Goal: Task Accomplishment & Management: Complete application form

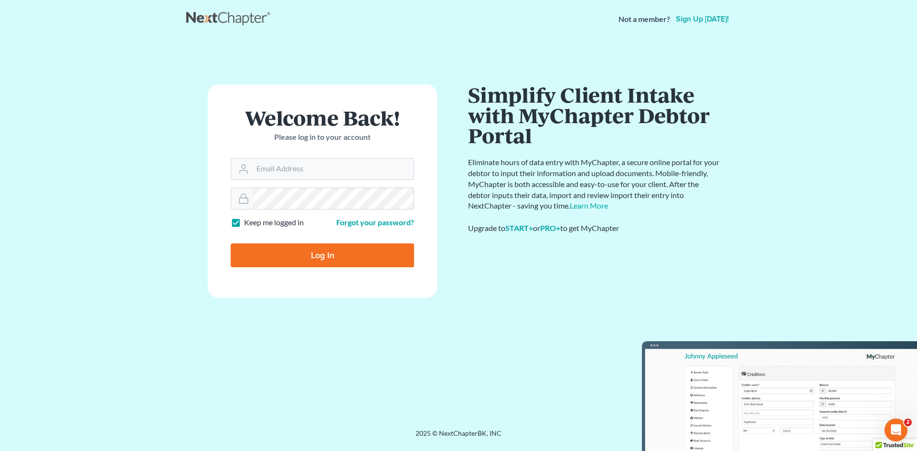
type input "[EMAIL_ADDRESS][DOMAIN_NAME]"
click at [320, 255] on input "Log In" at bounding box center [322, 256] width 183 height 24
type input "Thinking..."
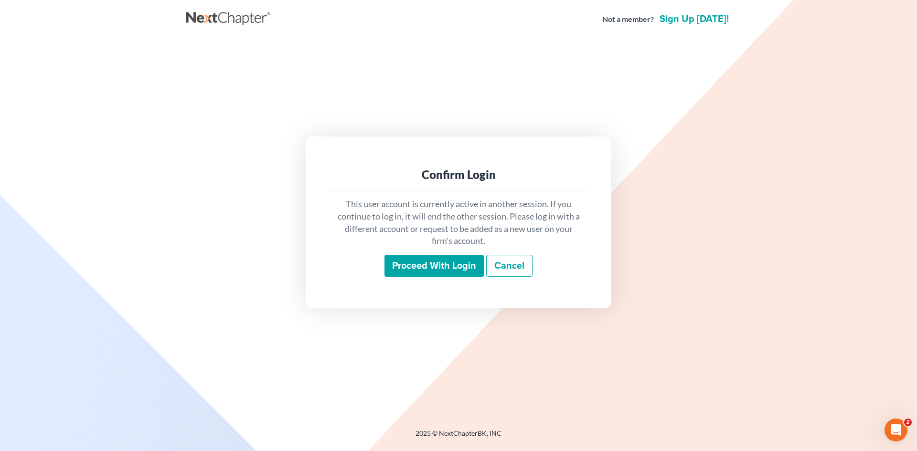
click at [433, 267] on input "Proceed with login" at bounding box center [433, 266] width 99 height 22
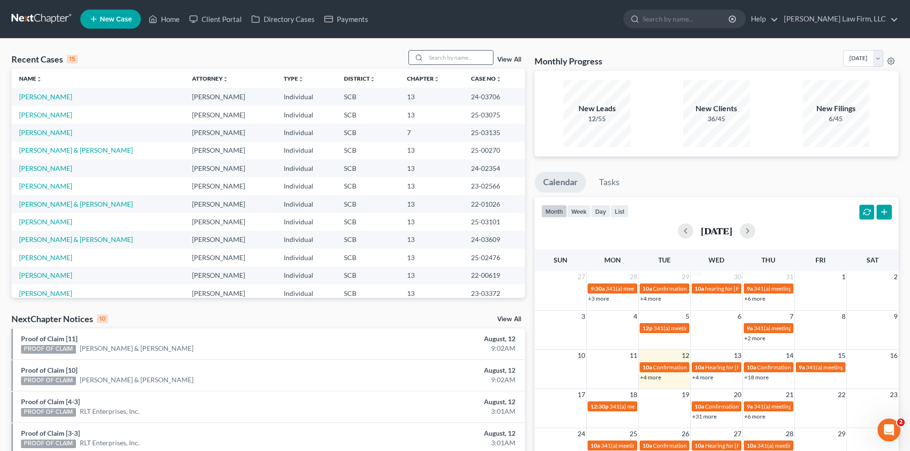
click at [435, 59] on input "search" at bounding box center [459, 58] width 67 height 14
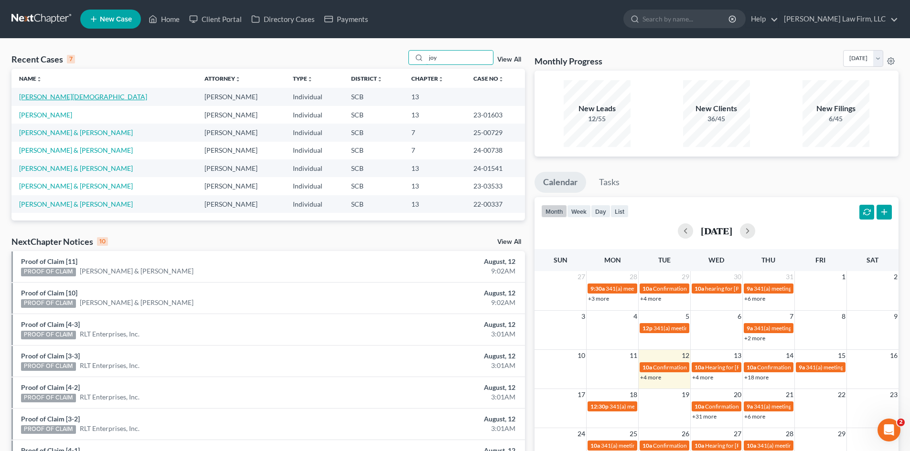
type input "joy"
click at [47, 100] on link "Joyner, Christian" at bounding box center [83, 97] width 128 height 8
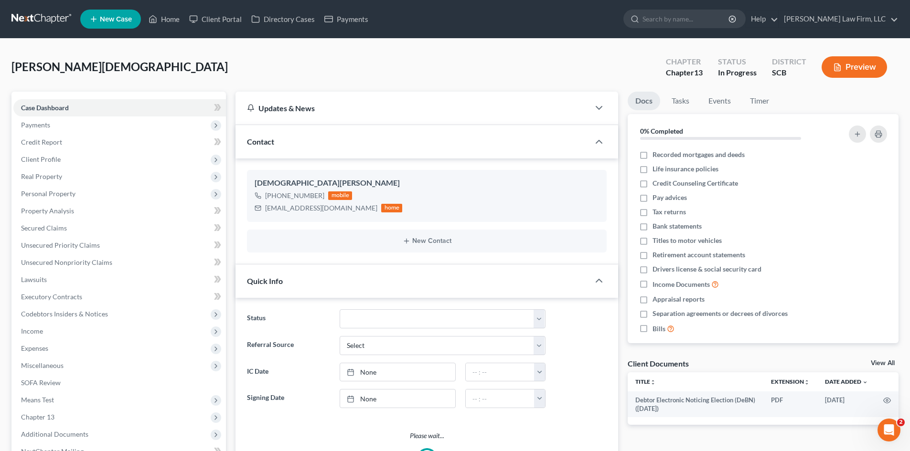
select select "0"
click at [43, 157] on span "Client Profile" at bounding box center [41, 159] width 40 height 8
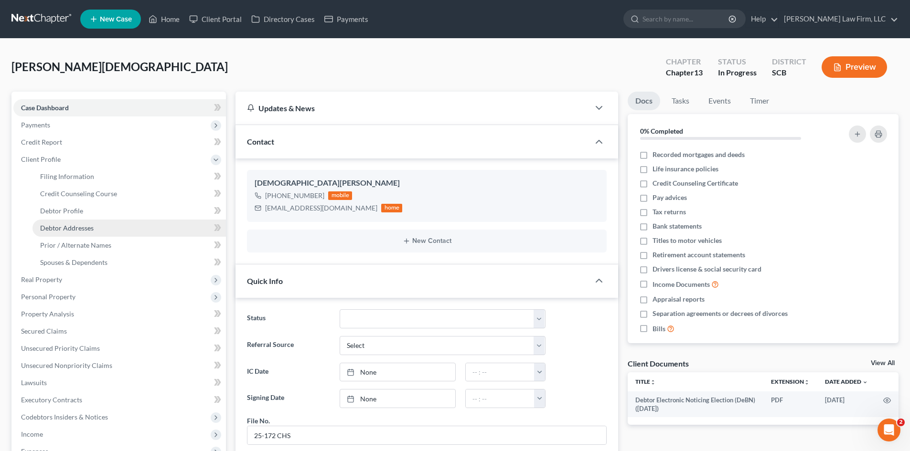
click at [73, 225] on span "Debtor Addresses" at bounding box center [66, 228] width 53 height 8
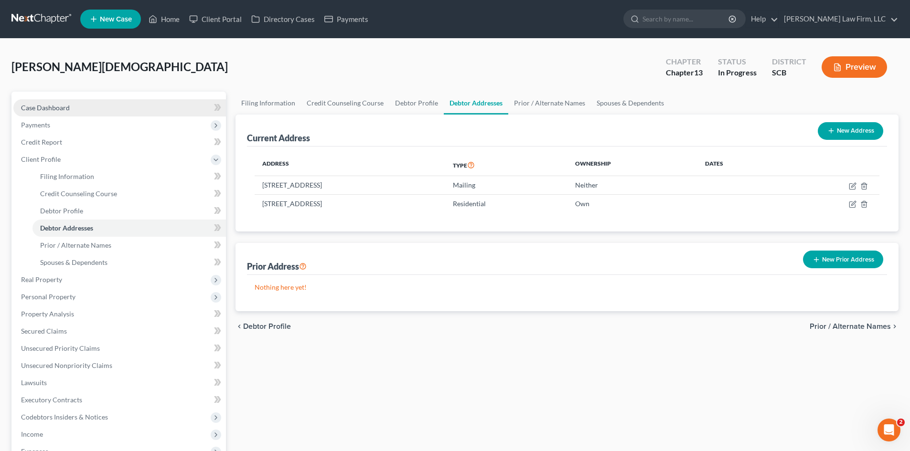
click at [65, 110] on span "Case Dashboard" at bounding box center [45, 108] width 49 height 8
select select "0"
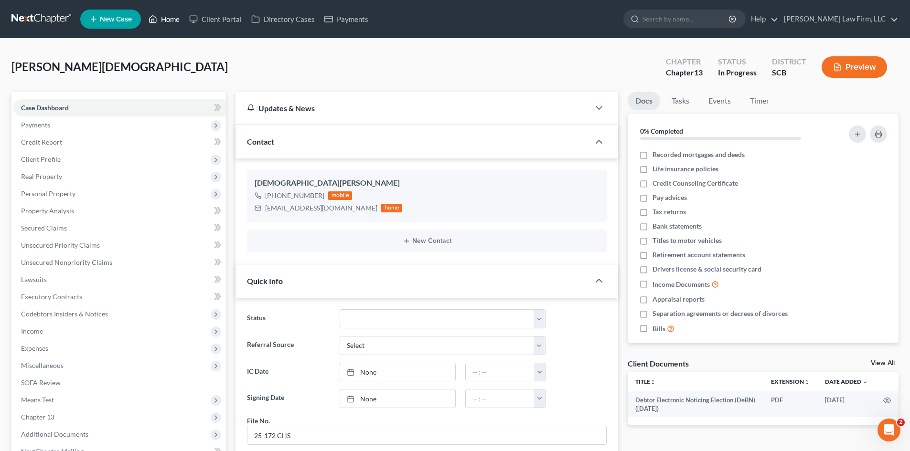
click at [181, 16] on link "Home" at bounding box center [164, 19] width 41 height 17
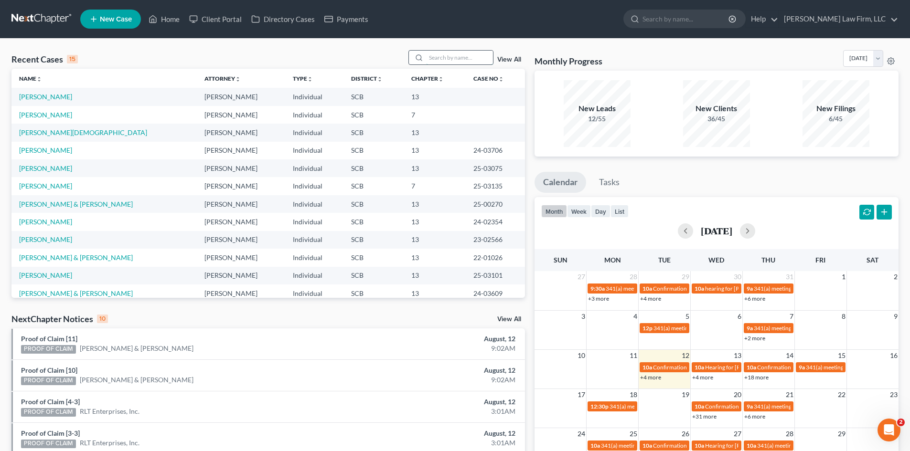
click at [447, 62] on input "search" at bounding box center [459, 58] width 67 height 14
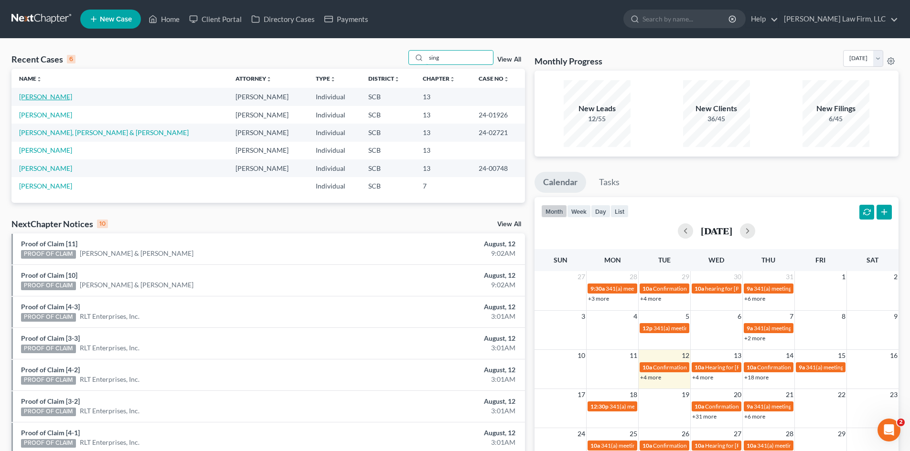
type input "sing"
click at [59, 99] on link "[PERSON_NAME]" at bounding box center [45, 97] width 53 height 8
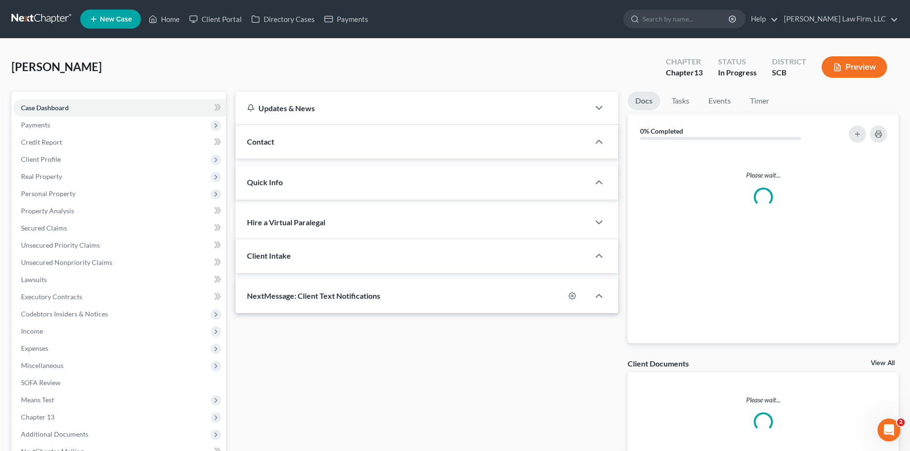
select select "0"
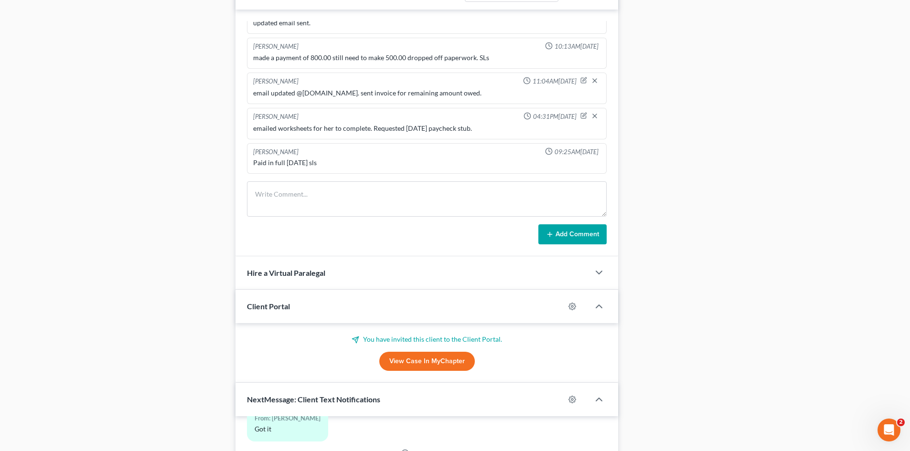
scroll to position [716, 0]
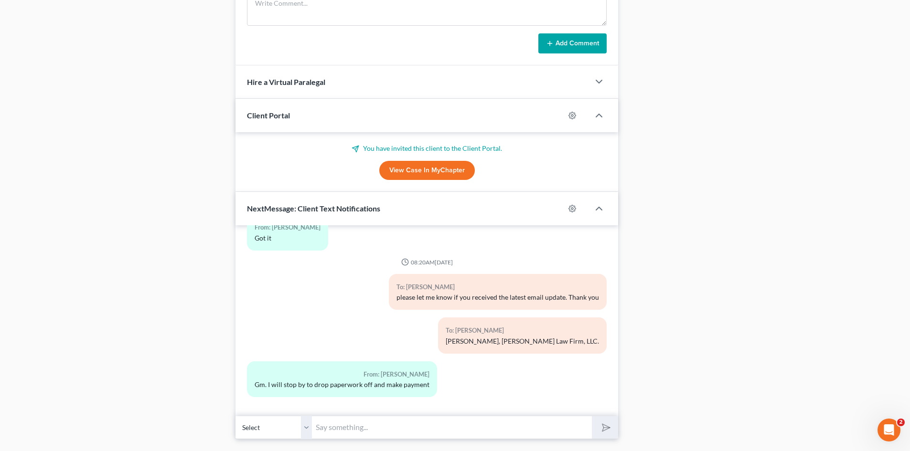
click at [378, 435] on input "text" at bounding box center [452, 427] width 280 height 23
click at [460, 429] on input "need you to check your email from an email sent Friday 8/8/2025. Thank you." at bounding box center [452, 427] width 280 height 23
type input "need you to check your email from an email I sent [DATE]. Thank you. [PERSON_NA…"
click at [592, 416] on button "submit" at bounding box center [605, 427] width 26 height 22
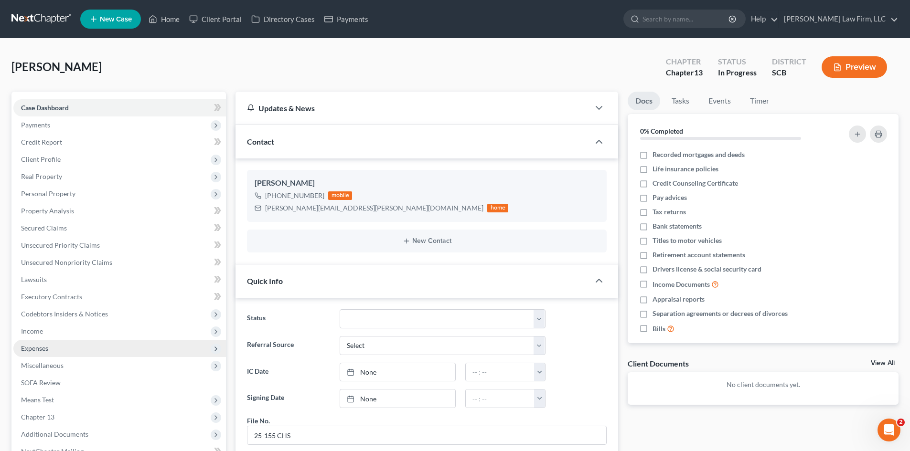
scroll to position [489, 0]
click at [159, 21] on link "Home" at bounding box center [164, 19] width 41 height 17
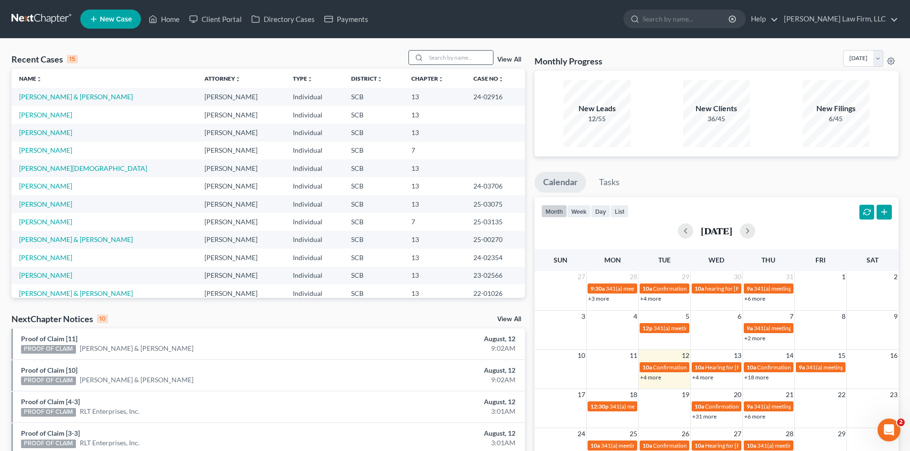
click at [449, 60] on input "search" at bounding box center [459, 58] width 67 height 14
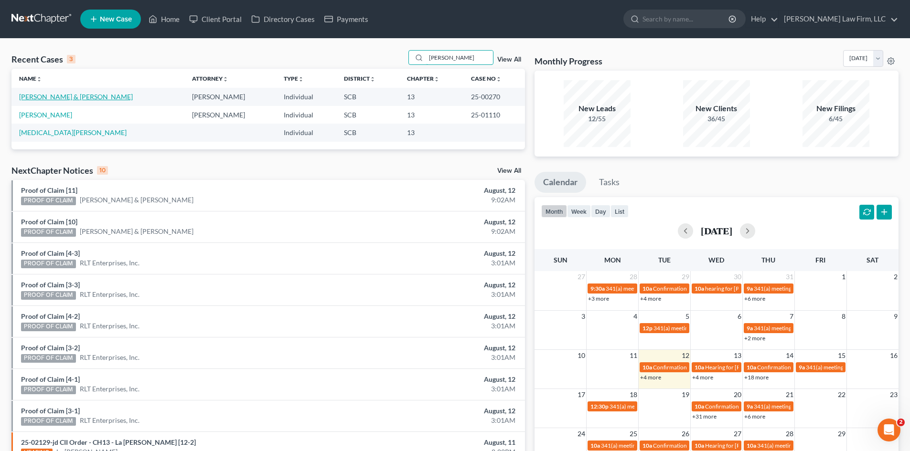
type input "blanding"
click at [87, 97] on link "Blanding-Mainer, Eli & Mainer, Alicia" at bounding box center [76, 97] width 114 height 8
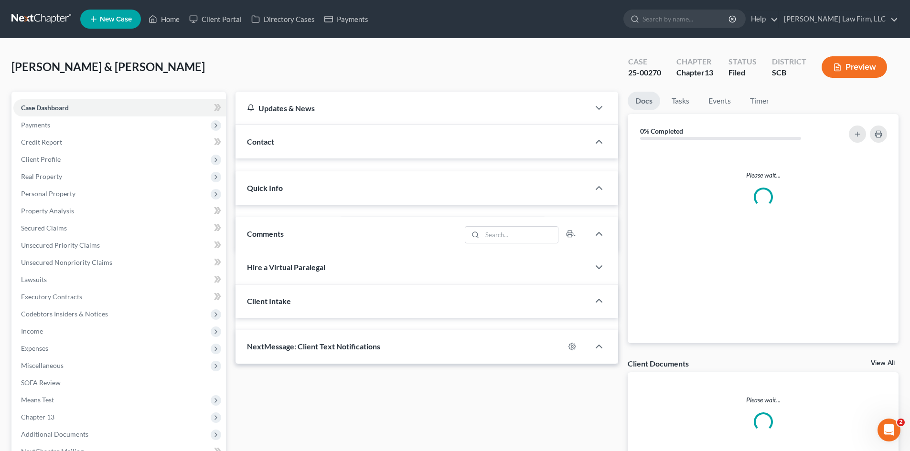
select select "0"
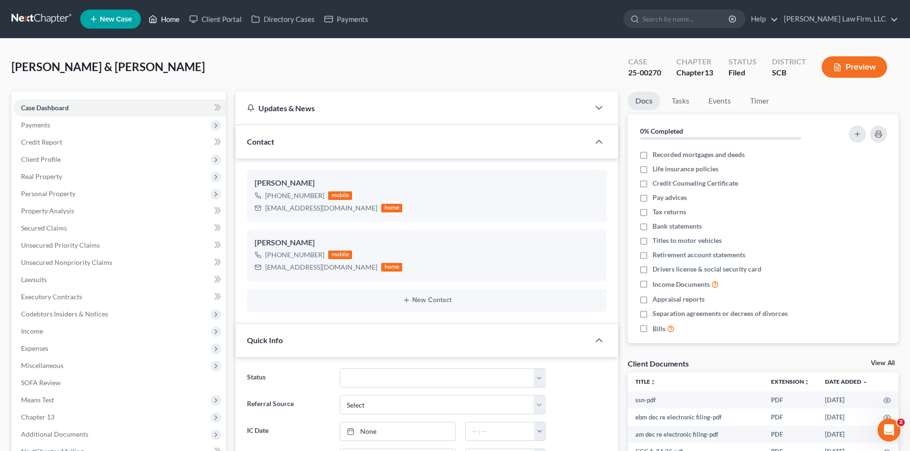
click at [167, 17] on link "Home" at bounding box center [164, 19] width 41 height 17
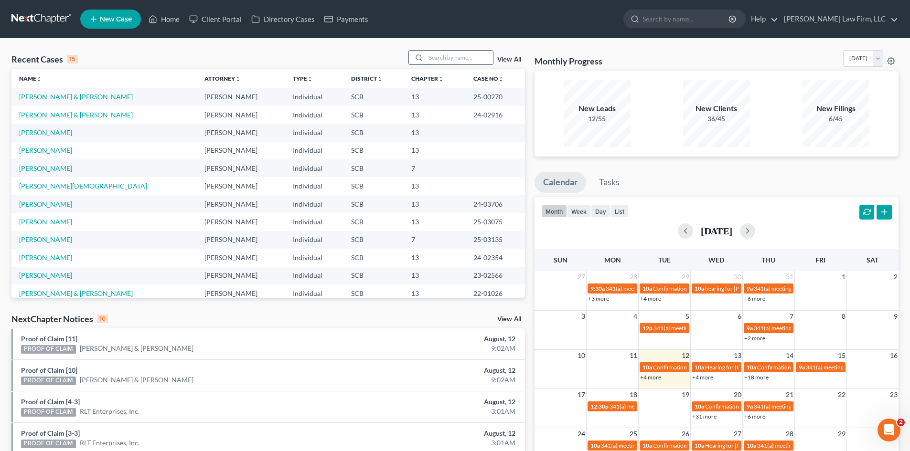
click at [435, 57] on input "search" at bounding box center [459, 58] width 67 height 14
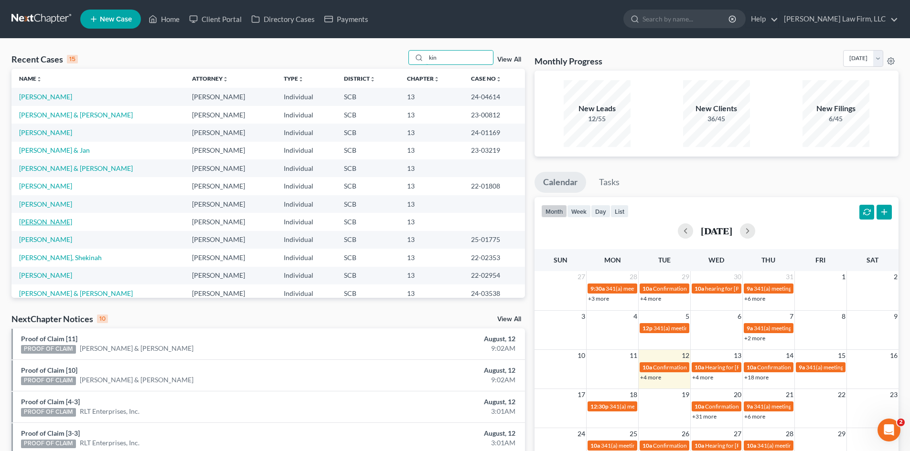
type input "kin"
click at [46, 221] on link "Kinloch, Derrick" at bounding box center [45, 222] width 53 height 8
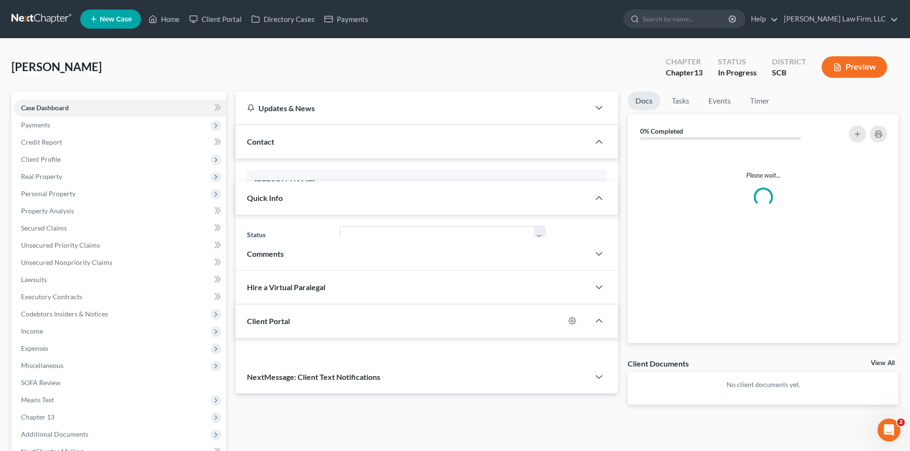
select select "0"
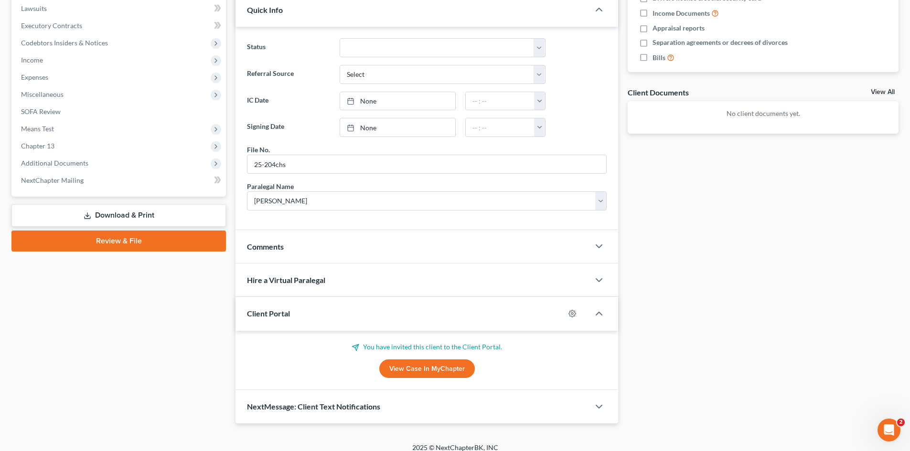
scroll to position [280, 0]
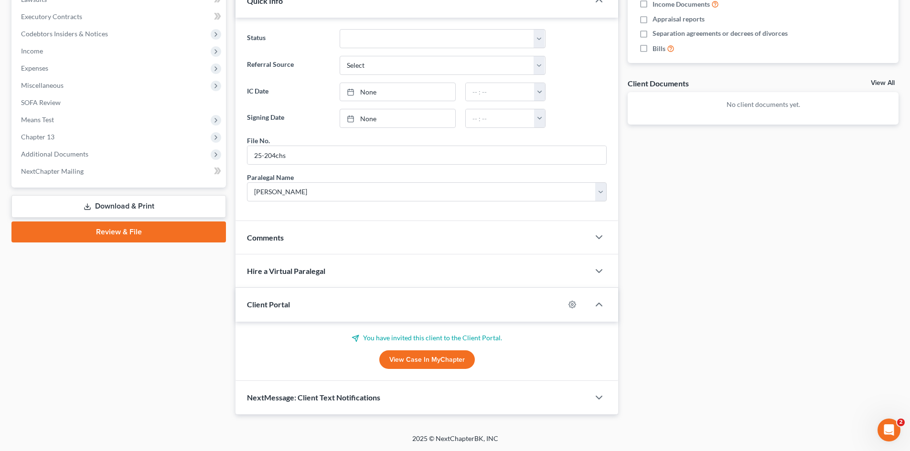
click at [404, 363] on link "View Case in MyChapter" at bounding box center [427, 360] width 96 height 19
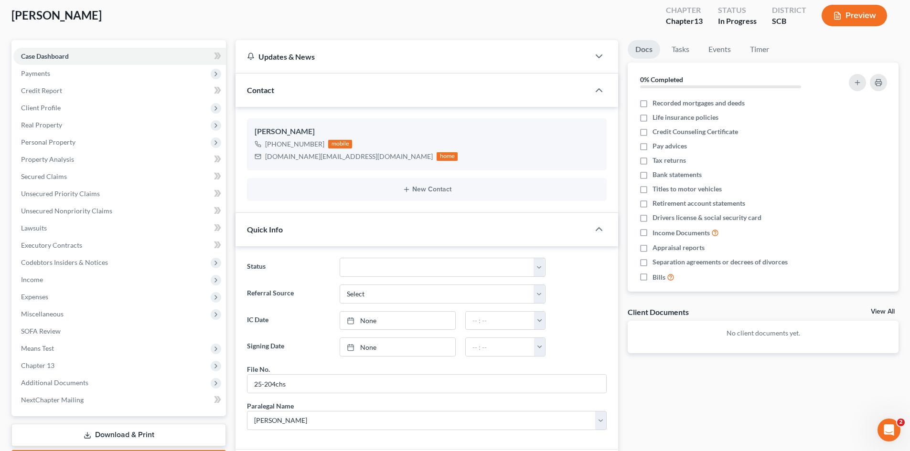
scroll to position [0, 0]
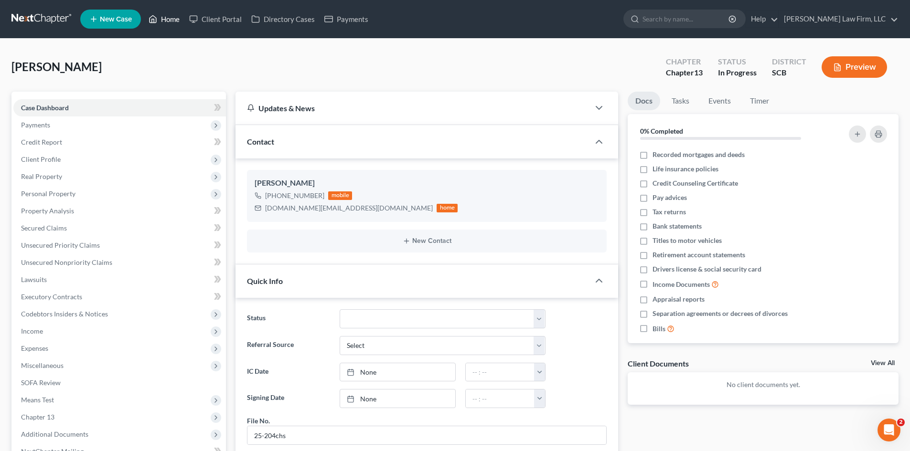
drag, startPoint x: 163, startPoint y: 16, endPoint x: 169, endPoint y: 20, distance: 7.1
click at [163, 17] on link "Home" at bounding box center [164, 19] width 41 height 17
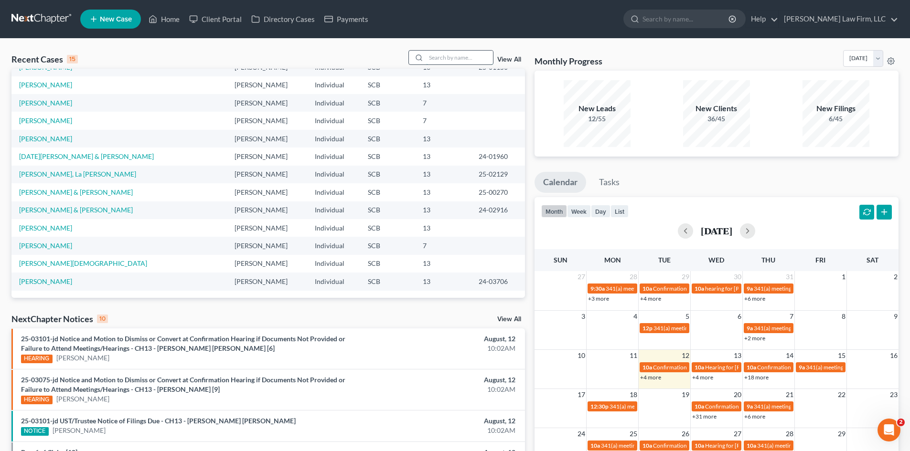
drag, startPoint x: 443, startPoint y: 61, endPoint x: 442, endPoint y: 54, distance: 6.3
click at [443, 61] on input "search" at bounding box center [459, 58] width 67 height 14
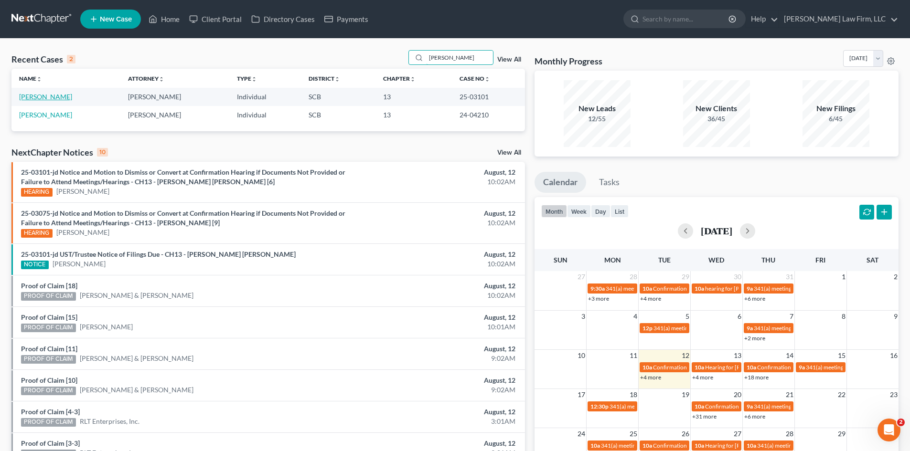
type input "harmon"
click at [50, 99] on link "[PERSON_NAME]" at bounding box center [45, 97] width 53 height 8
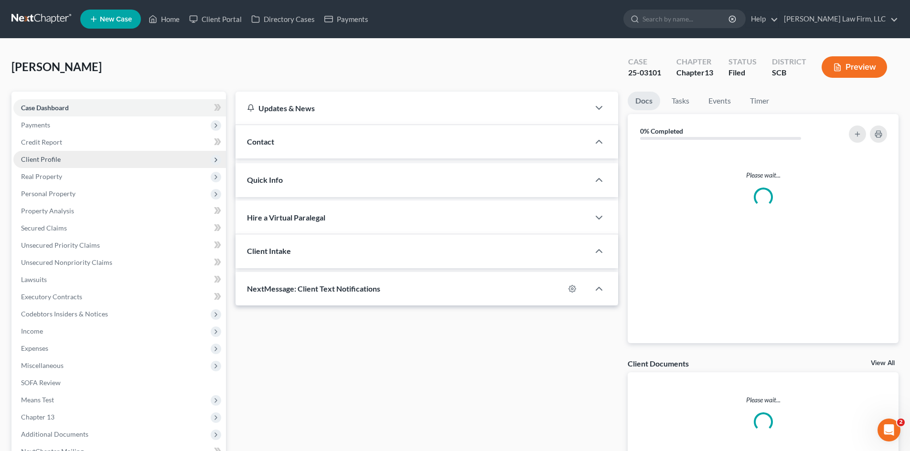
select select "0"
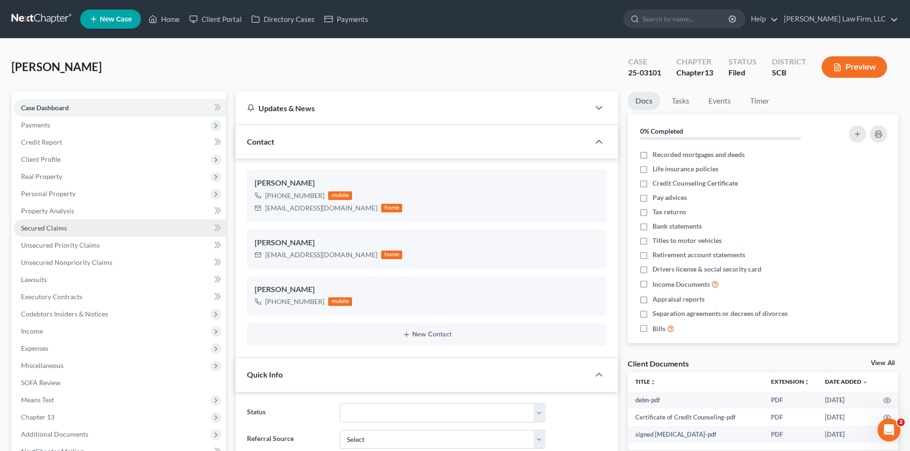
click at [52, 230] on span "Secured Claims" at bounding box center [44, 228] width 46 height 8
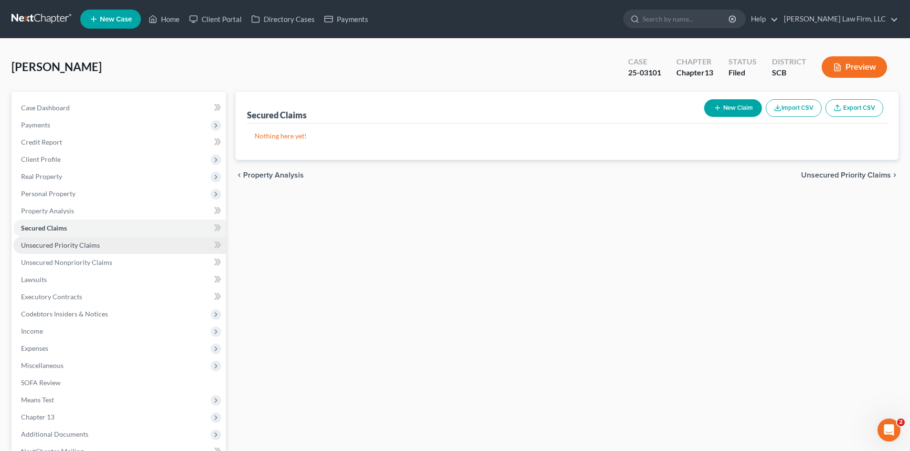
click at [51, 242] on span "Unsecured Priority Claims" at bounding box center [60, 245] width 79 height 8
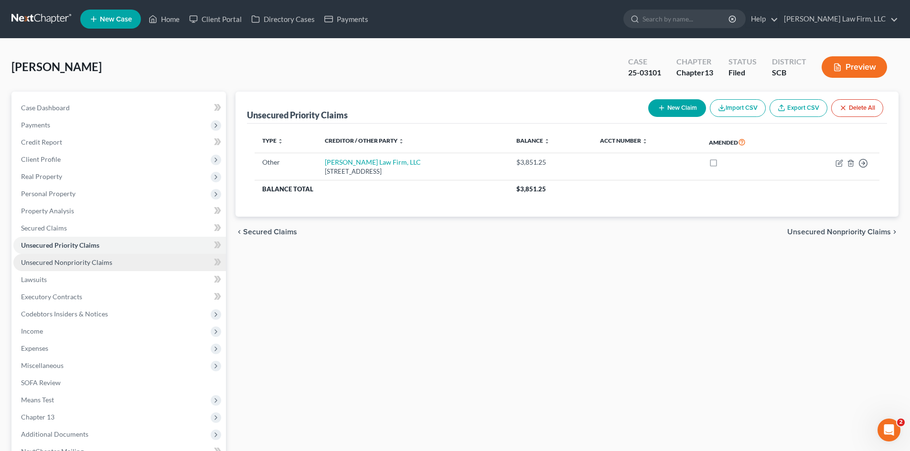
click at [57, 263] on span "Unsecured Nonpriority Claims" at bounding box center [66, 262] width 91 height 8
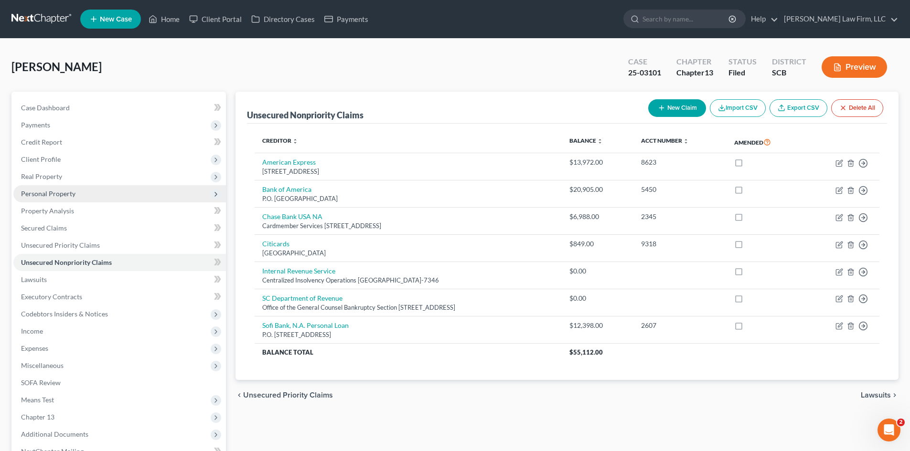
click at [40, 196] on span "Personal Property" at bounding box center [48, 194] width 54 height 8
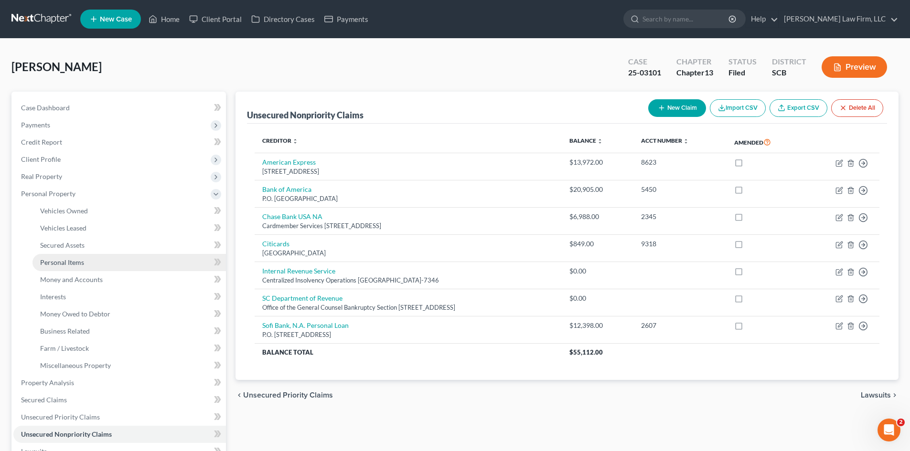
click at [49, 266] on span "Personal Items" at bounding box center [62, 262] width 44 height 8
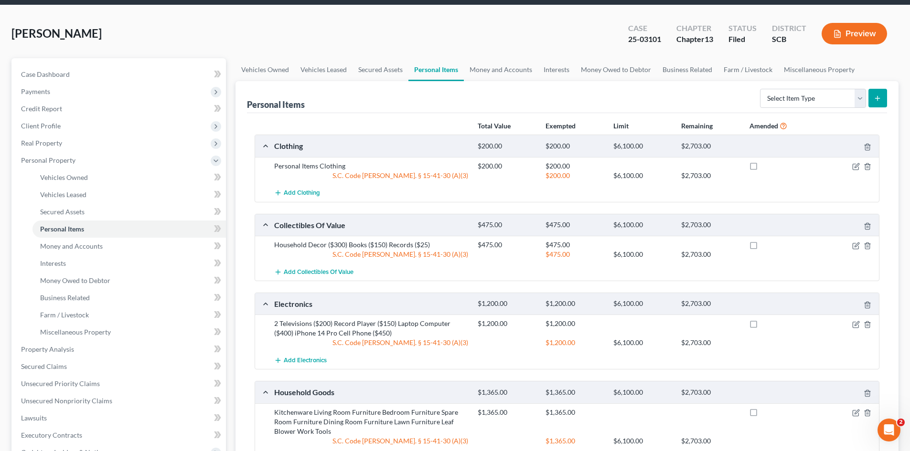
scroll to position [48, 0]
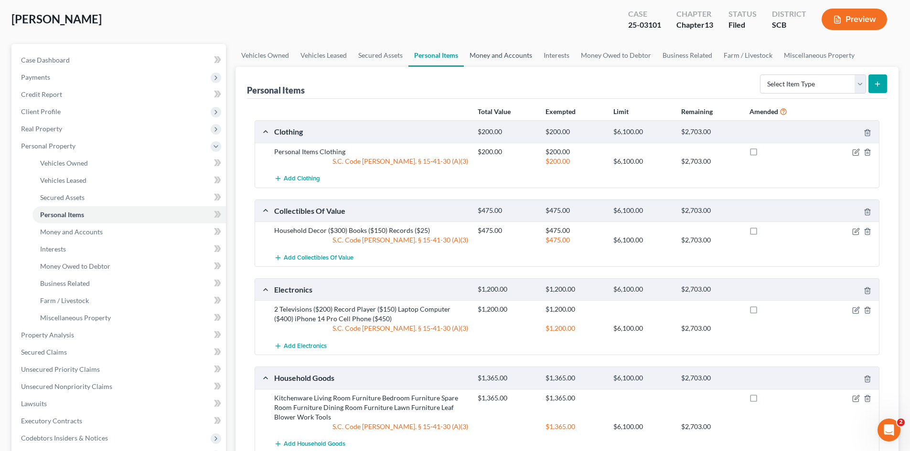
click at [491, 60] on link "Money and Accounts" at bounding box center [501, 55] width 74 height 23
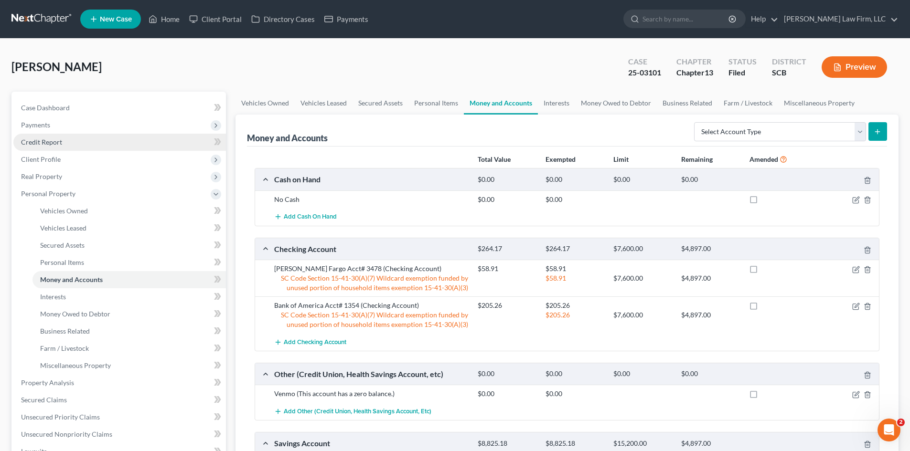
click at [41, 143] on span "Credit Report" at bounding box center [41, 142] width 41 height 8
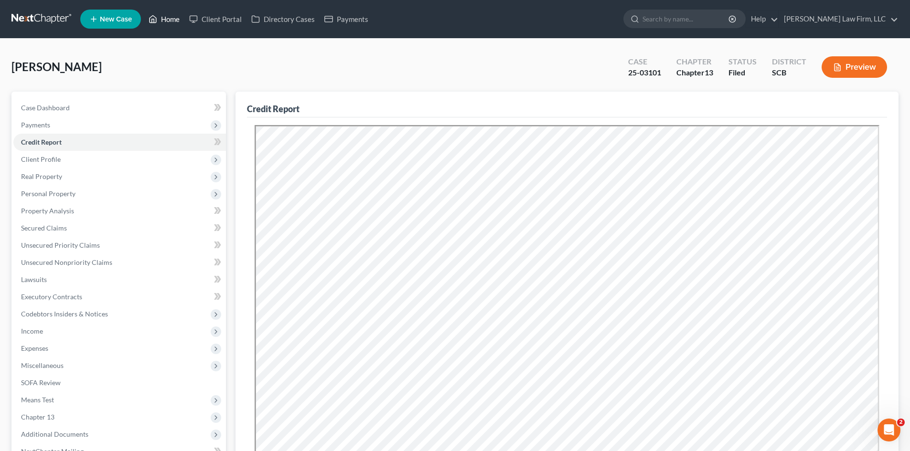
click at [160, 18] on link "Home" at bounding box center [164, 19] width 41 height 17
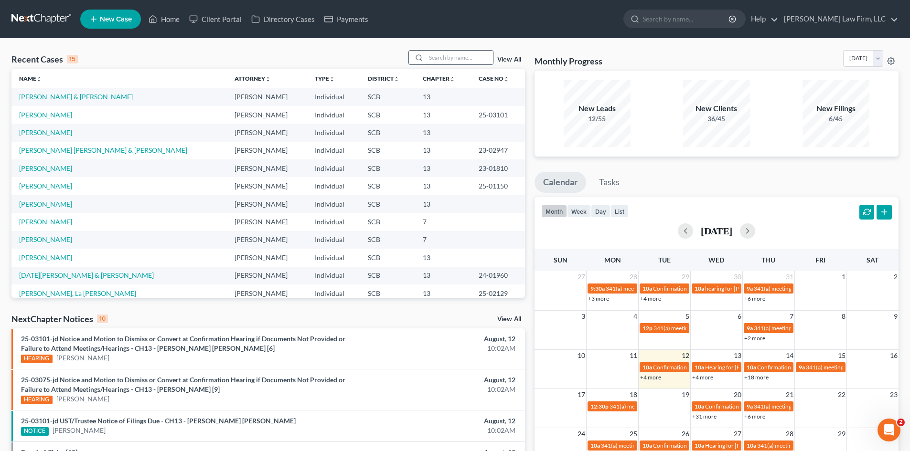
click at [434, 64] on input "search" at bounding box center [459, 58] width 67 height 14
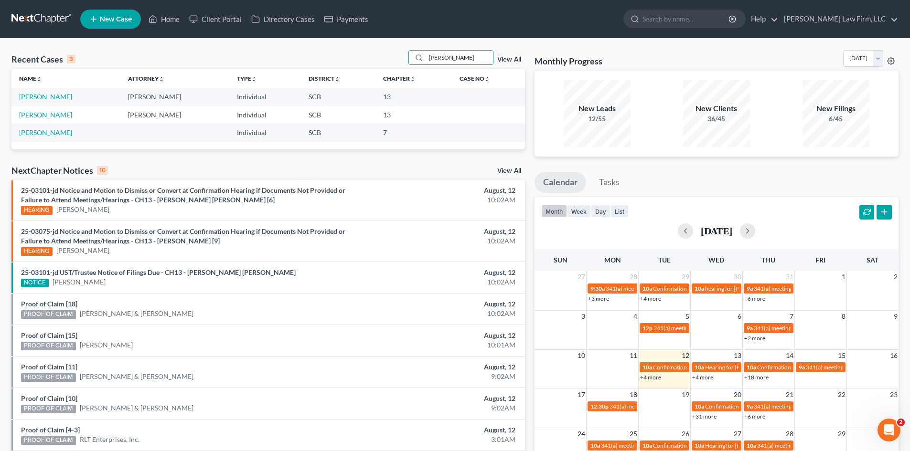
type input "singleton"
click at [70, 93] on link "[PERSON_NAME]" at bounding box center [45, 97] width 53 height 8
select select "3"
select select "0"
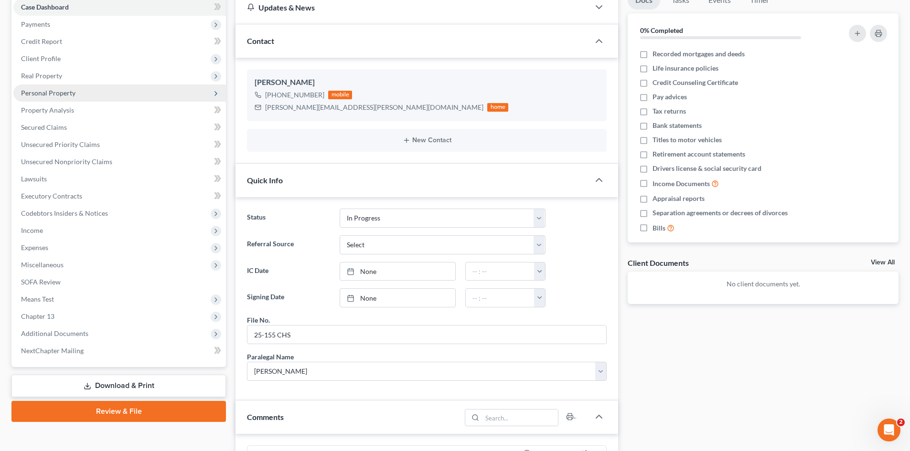
scroll to position [96, 0]
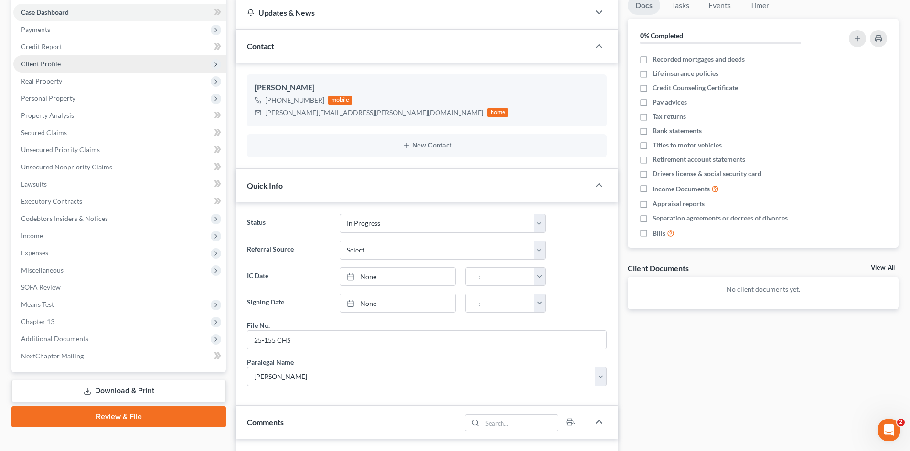
click at [42, 60] on span "Client Profile" at bounding box center [41, 64] width 40 height 8
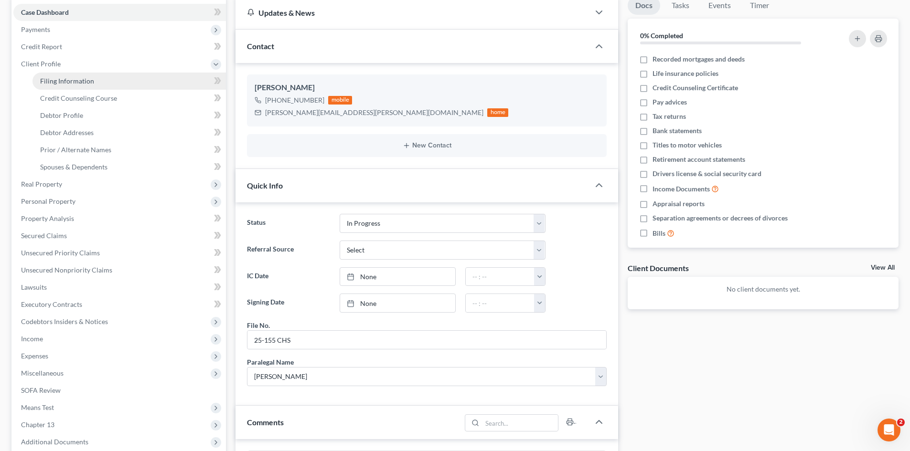
click at [53, 78] on span "Filing Information" at bounding box center [67, 81] width 54 height 8
select select "1"
select select "0"
select select "3"
select select "42"
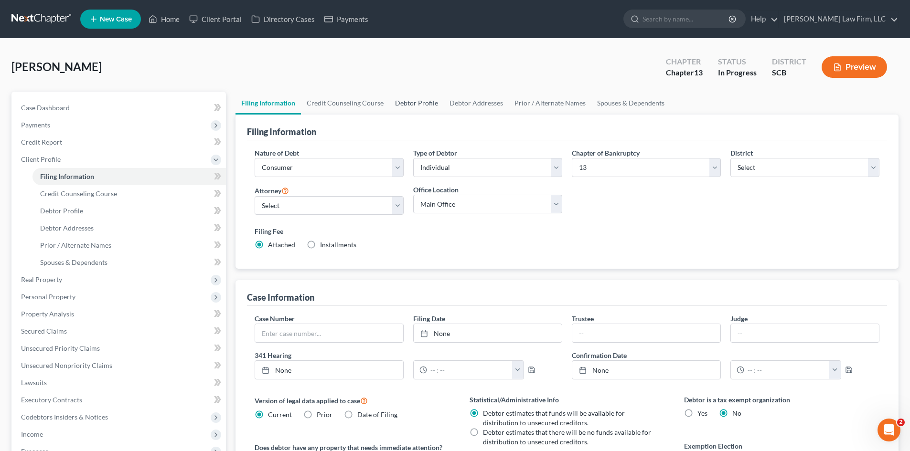
click at [396, 102] on link "Debtor Profile" at bounding box center [416, 103] width 54 height 23
select select "0"
select select "4"
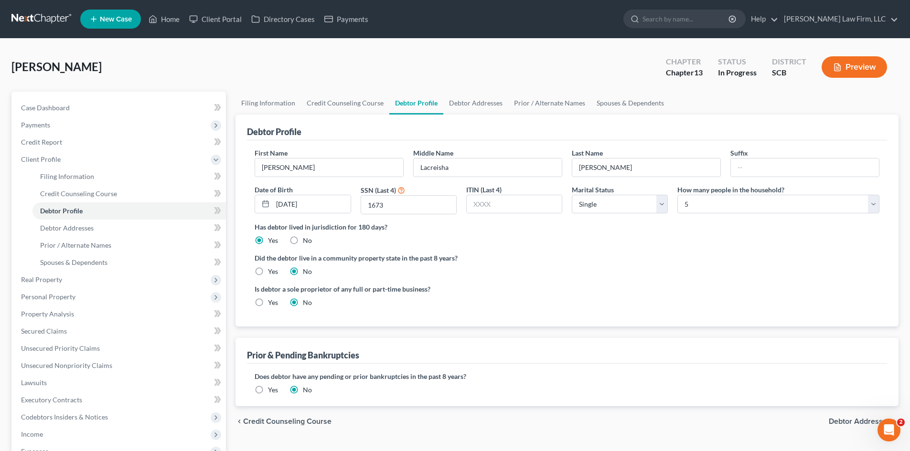
radio input "true"
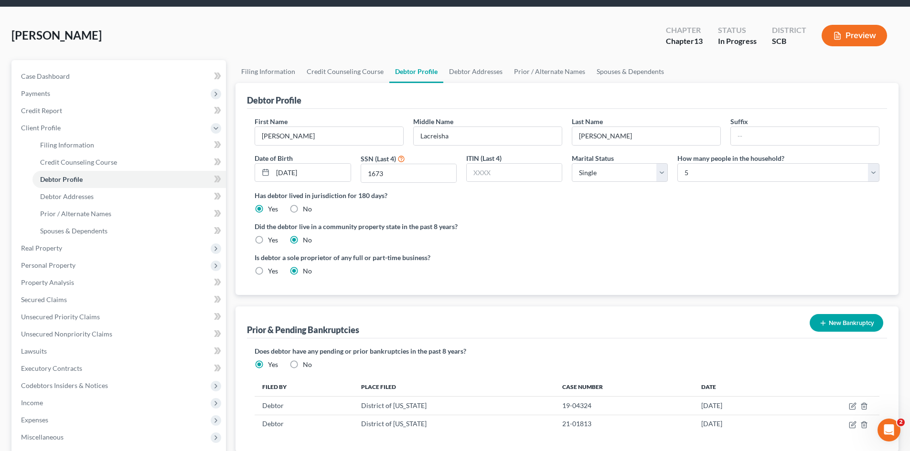
scroll to position [48, 0]
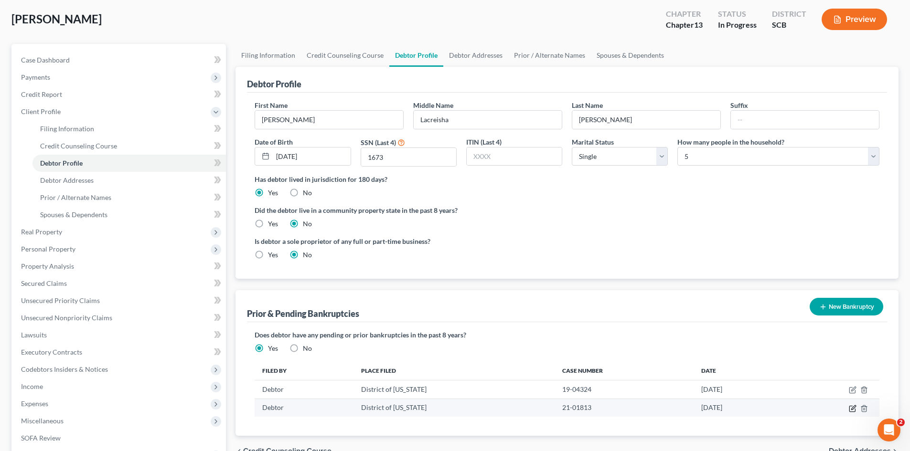
click at [852, 412] on icon "button" at bounding box center [852, 409] width 6 height 6
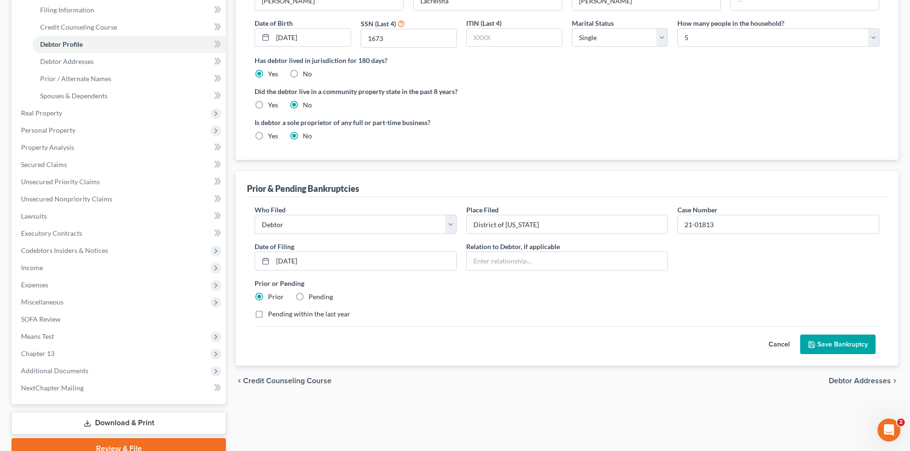
scroll to position [191, 0]
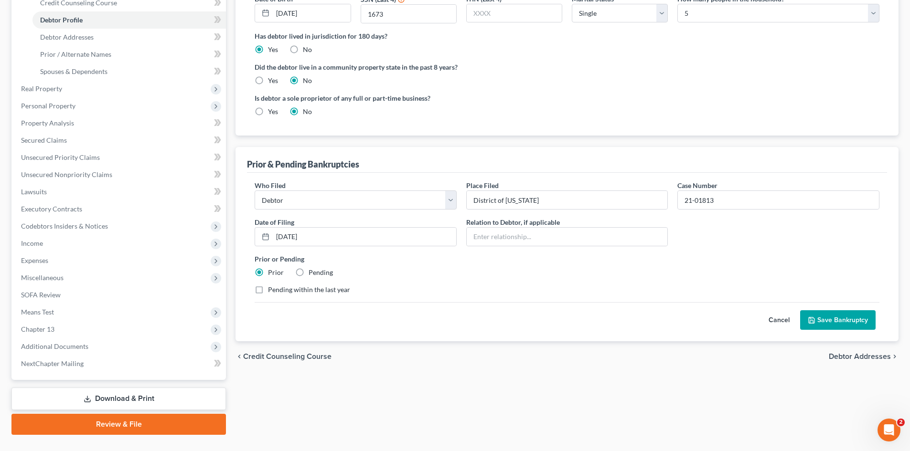
click at [823, 317] on button "Save Bankruptcy" at bounding box center [837, 320] width 75 height 20
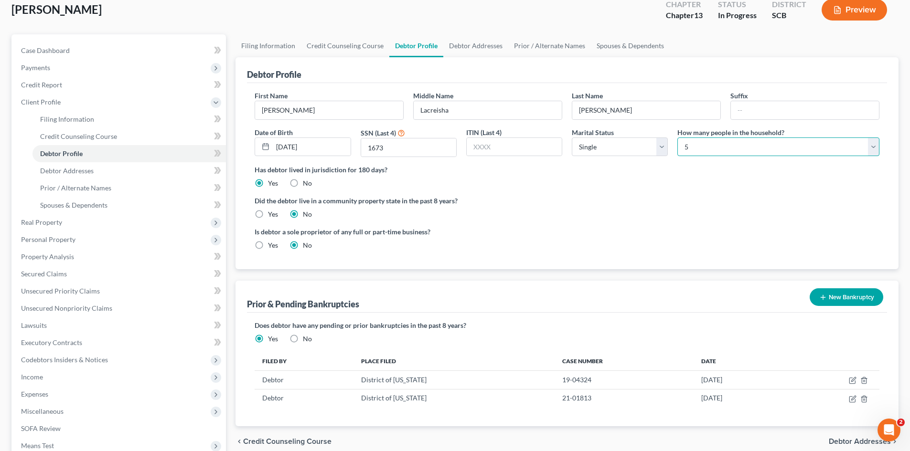
scroll to position [48, 0]
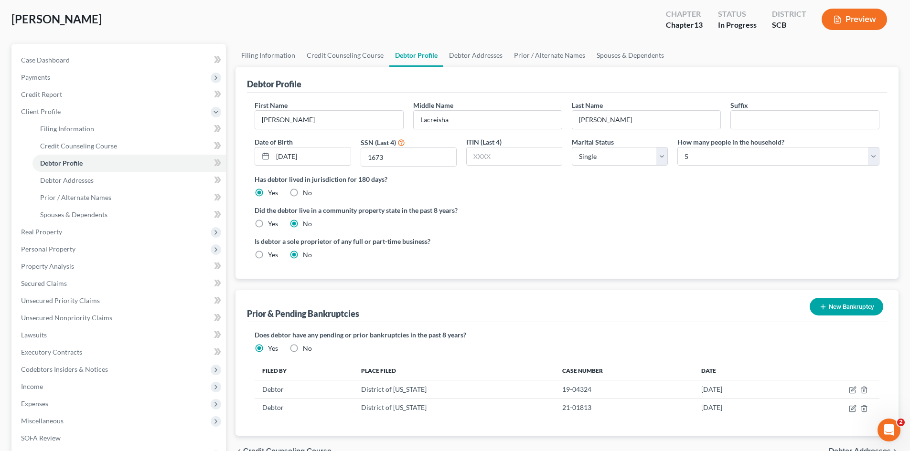
drag, startPoint x: 223, startPoint y: 37, endPoint x: 166, endPoint y: 45, distance: 57.4
click at [220, 37] on div "Singleton, Jennifer Upgraded Chapter Chapter 13 Status In Progress District SCB…" at bounding box center [454, 23] width 887 height 42
click at [75, 61] on link "Case Dashboard" at bounding box center [119, 60] width 213 height 17
select select "0"
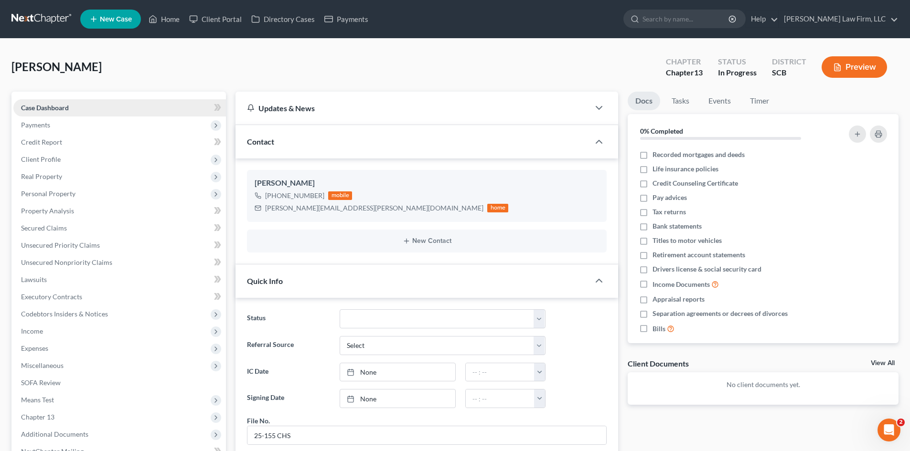
scroll to position [489, 0]
click at [49, 229] on span "Secured Claims" at bounding box center [44, 228] width 46 height 8
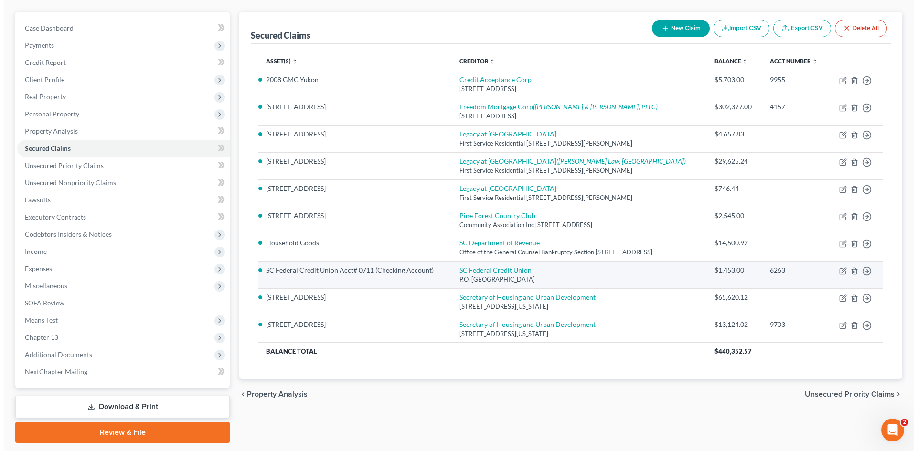
scroll to position [96, 0]
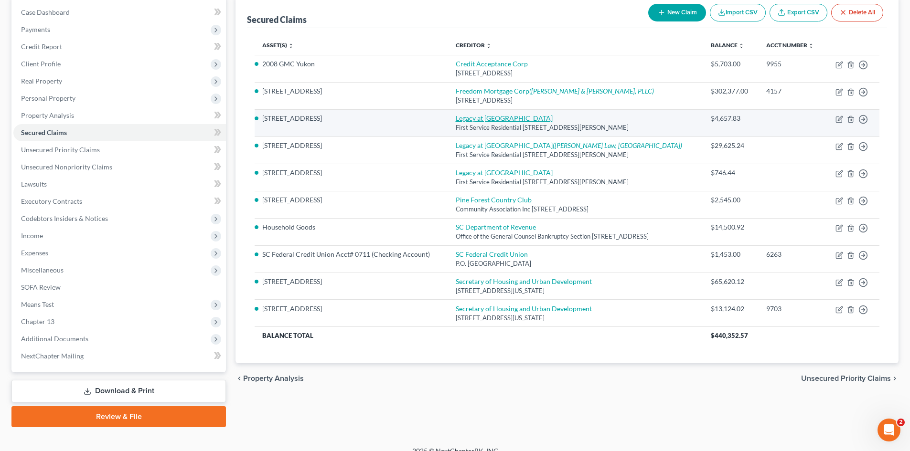
click at [474, 122] on link "Legacy at [GEOGRAPHIC_DATA]" at bounding box center [504, 118] width 97 height 8
select select "9"
select select "0"
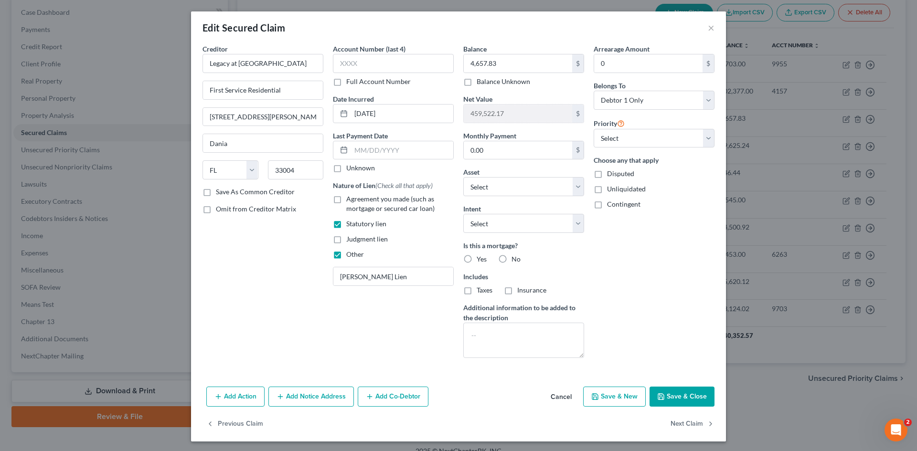
click at [683, 398] on button "Save & Close" at bounding box center [682, 397] width 65 height 20
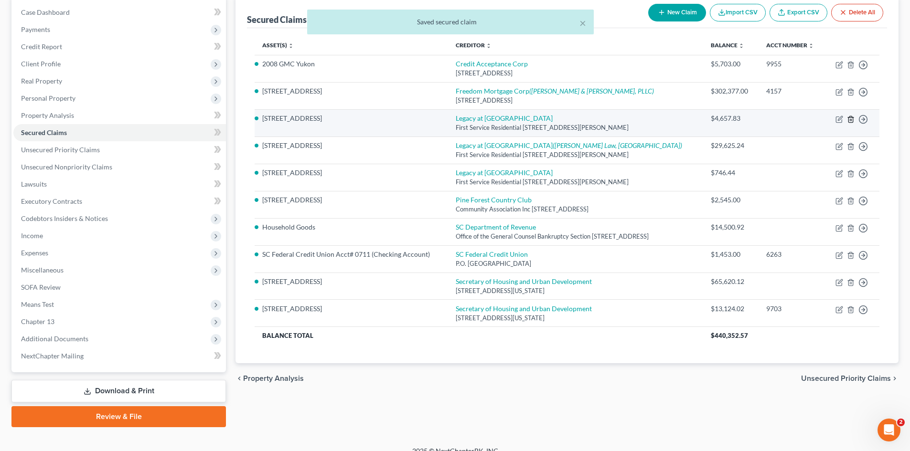
click at [850, 121] on line "button" at bounding box center [850, 120] width 0 height 2
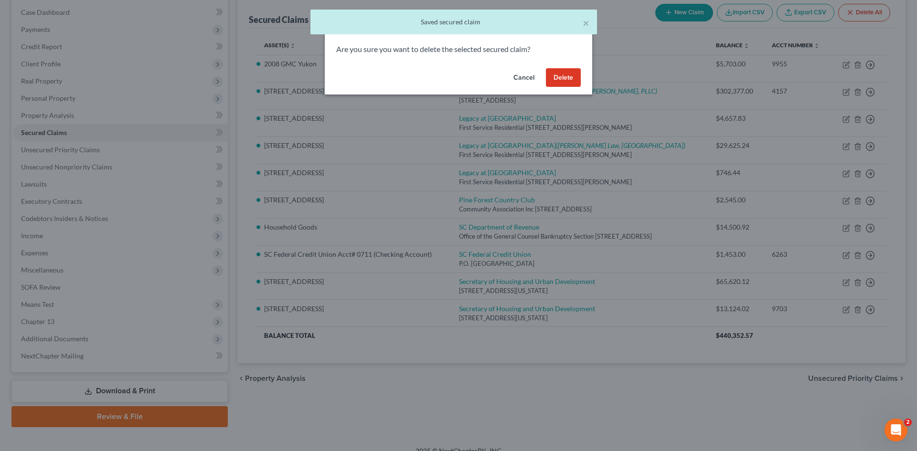
click at [568, 77] on button "Delete" at bounding box center [563, 77] width 35 height 19
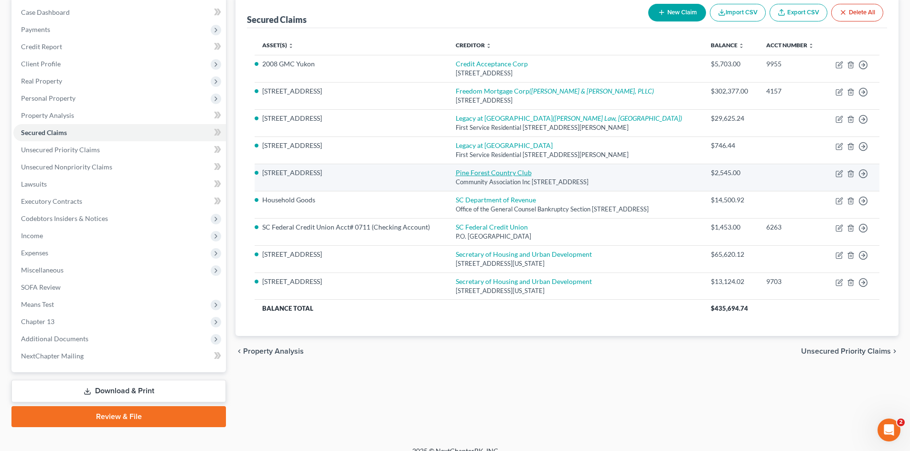
click at [472, 177] on link "Pine Forest Country Club" at bounding box center [494, 173] width 76 height 8
select select "42"
select select "0"
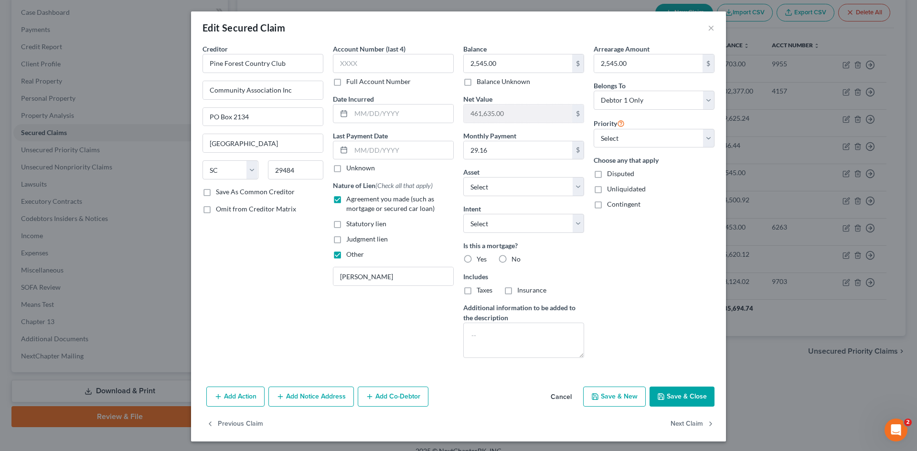
click at [681, 395] on button "Save & Close" at bounding box center [682, 397] width 65 height 20
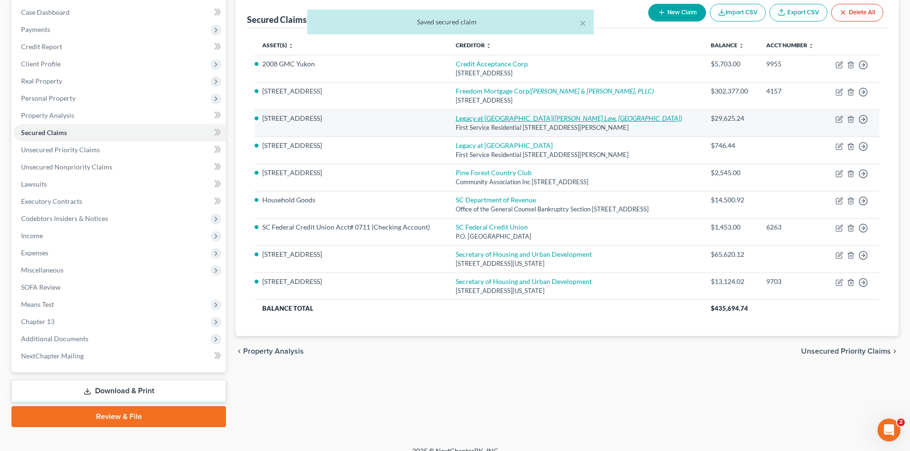
click at [553, 122] on icon "([PERSON_NAME] Law, [GEOGRAPHIC_DATA])" at bounding box center [617, 118] width 129 height 8
select select "9"
select select "0"
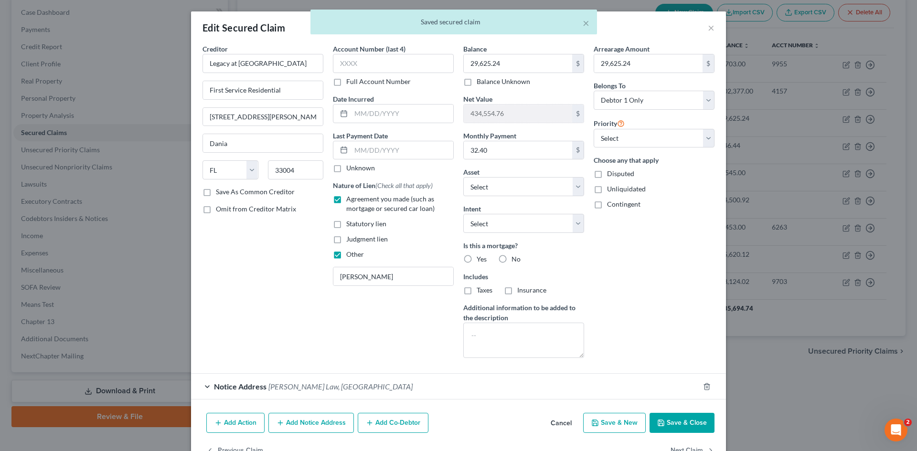
click at [692, 422] on button "Save & Close" at bounding box center [682, 423] width 65 height 20
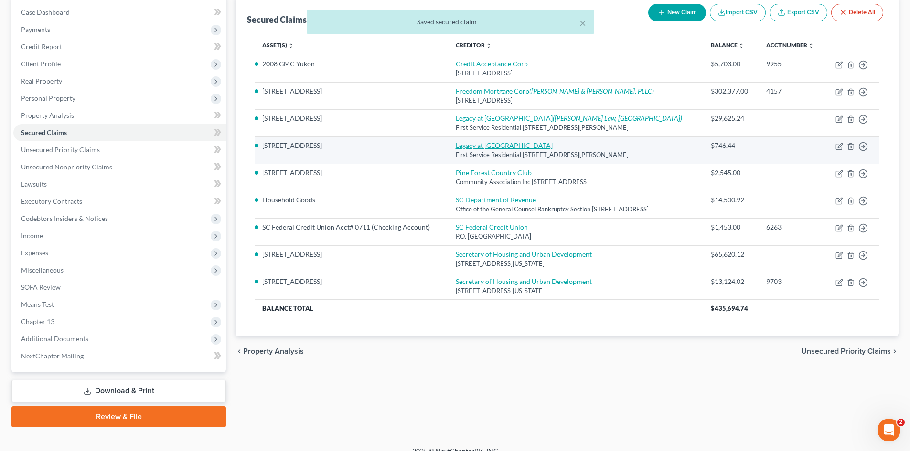
click at [513, 149] on link "Legacy at [GEOGRAPHIC_DATA]" at bounding box center [504, 145] width 97 height 8
select select "9"
select select "0"
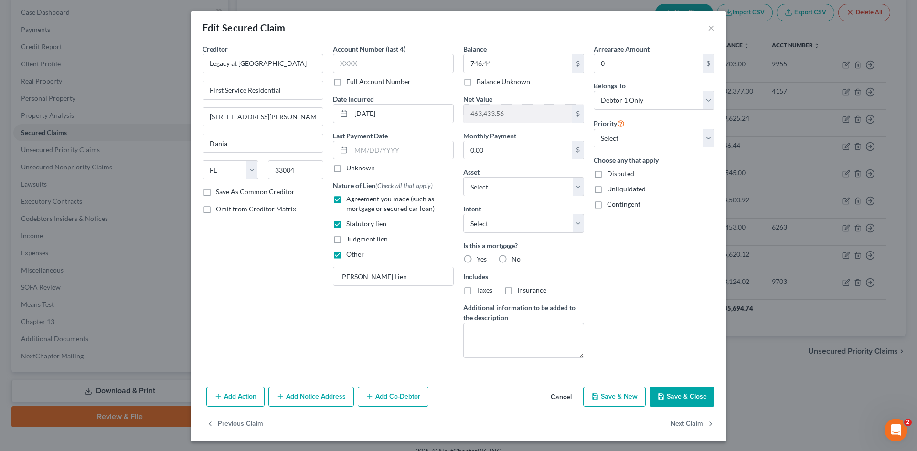
click at [672, 393] on button "Save & Close" at bounding box center [682, 397] width 65 height 20
select select "7"
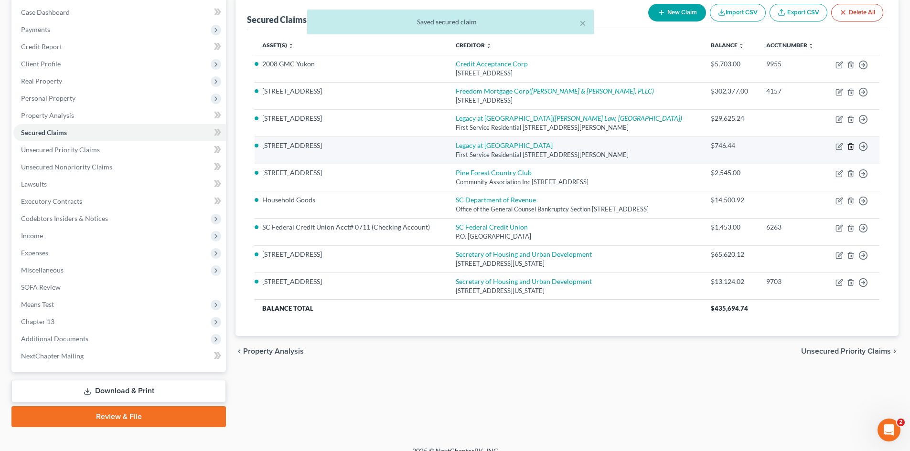
click at [851, 149] on icon "button" at bounding box center [850, 146] width 4 height 6
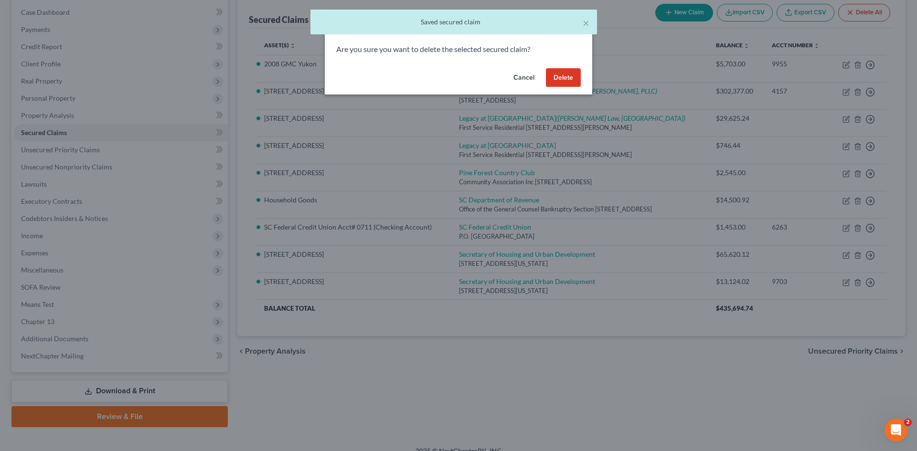
click at [561, 78] on button "Delete" at bounding box center [563, 77] width 35 height 19
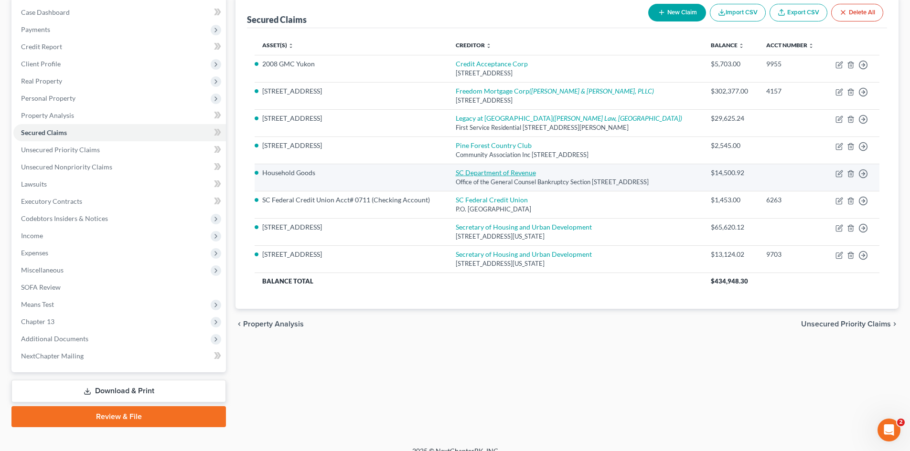
click at [463, 177] on link "SC Department of Revenue" at bounding box center [496, 173] width 80 height 8
select select "42"
select select "0"
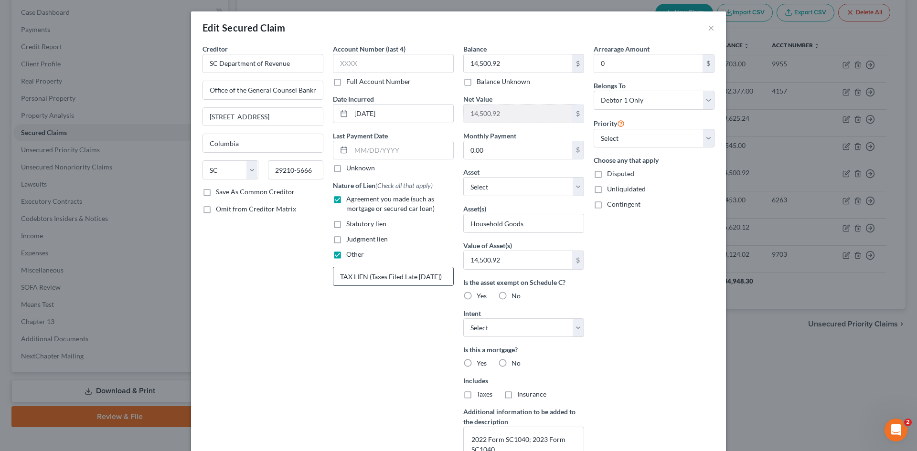
click at [430, 278] on input "TAX LIEN (Taxes Filed Late April 2025)" at bounding box center [393, 276] width 120 height 18
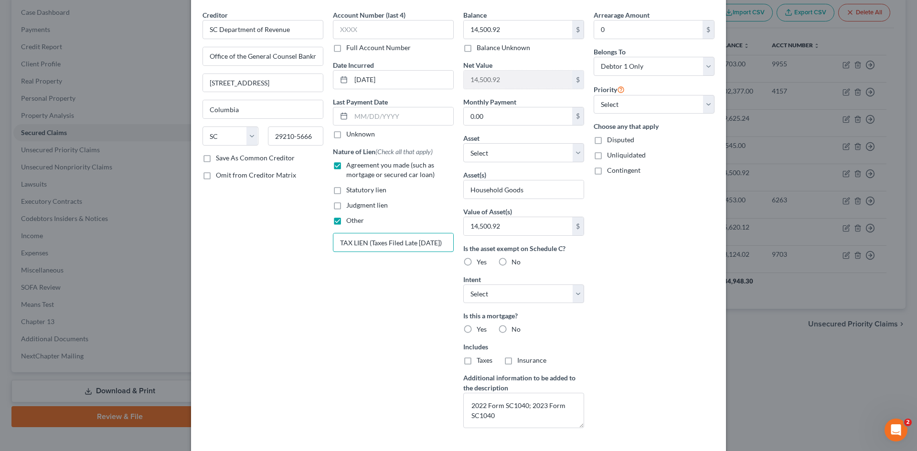
scroll to position [107, 0]
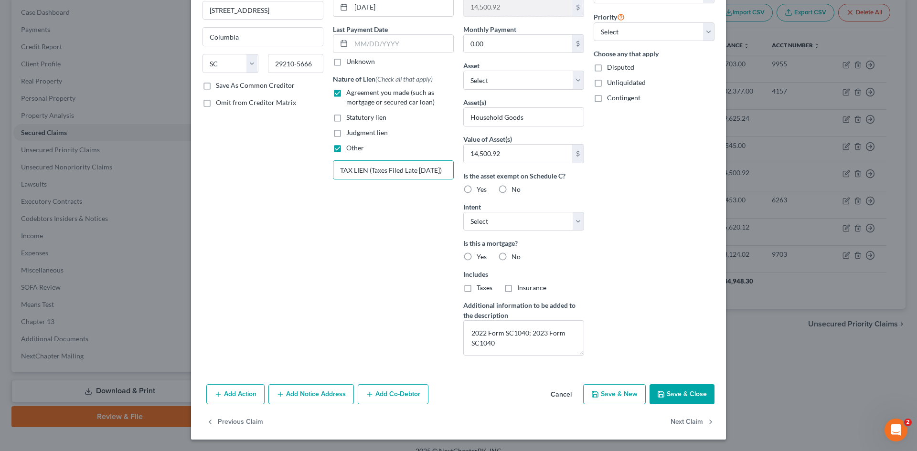
click at [689, 393] on button "Save & Close" at bounding box center [682, 394] width 65 height 20
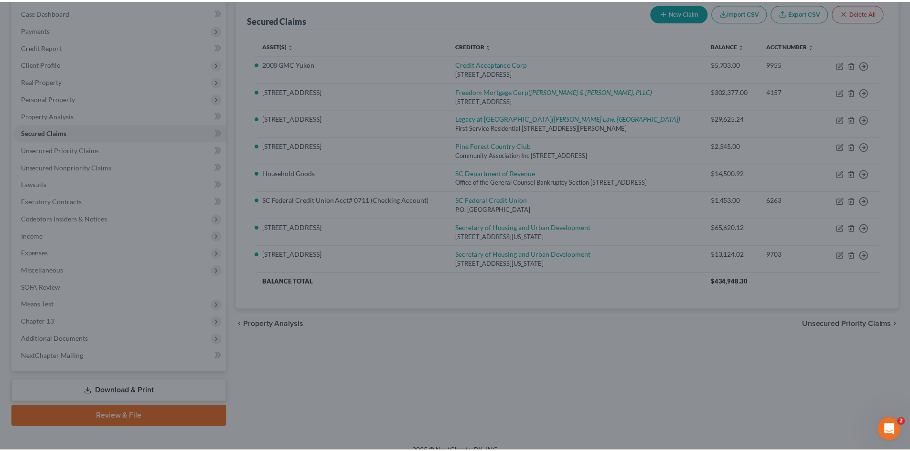
scroll to position [2, 0]
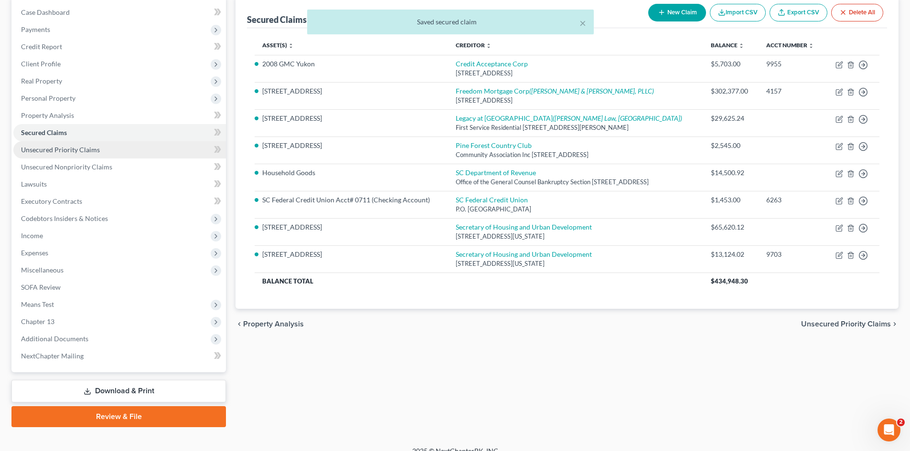
click at [75, 152] on span "Unsecured Priority Claims" at bounding box center [60, 150] width 79 height 8
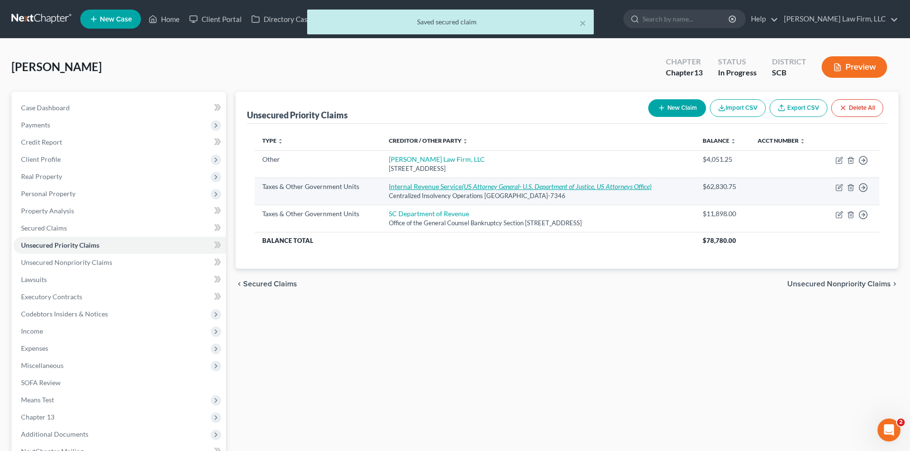
click at [419, 186] on link "Internal Revenue Service (US Attorney General- U.S. Department of Justice, US A…" at bounding box center [520, 186] width 263 height 8
select select "0"
select select "39"
select select "0"
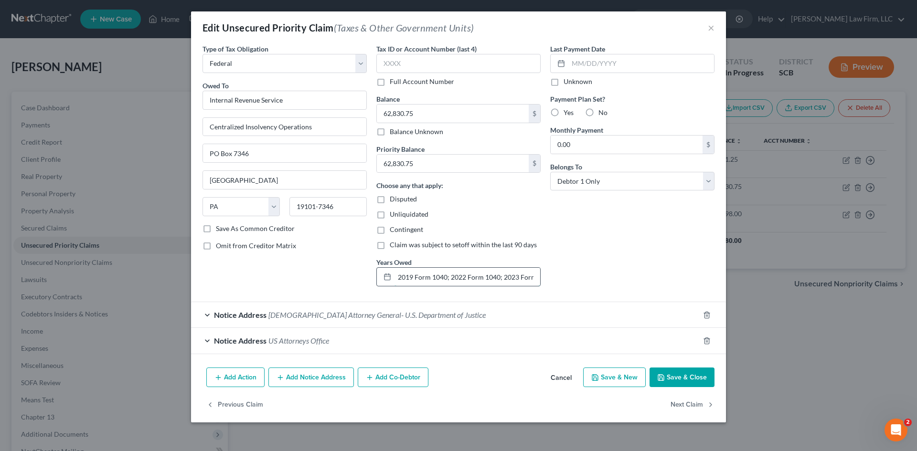
click at [497, 277] on input "2019 Form 1040; 2022 Form 1040; 2023 Form 1040; 2024 Form 1040 (All Filed April…" at bounding box center [468, 277] width 146 height 18
click at [680, 381] on button "Save & Close" at bounding box center [682, 378] width 65 height 20
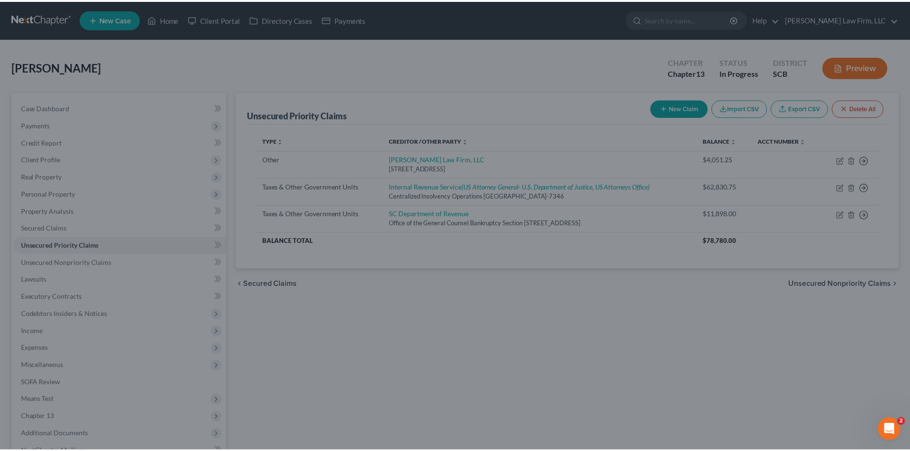
scroll to position [0, 0]
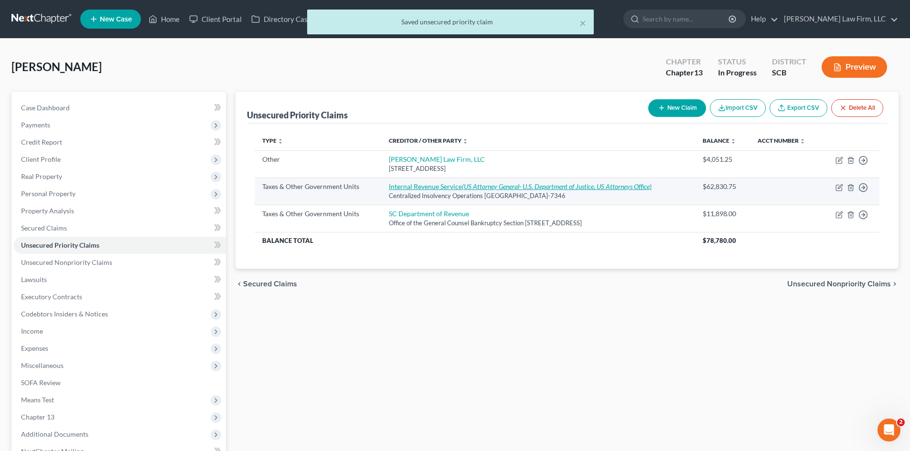
click at [488, 187] on icon "(US Attorney General- U.S. Department of Justice, US Attorneys Office)" at bounding box center [557, 186] width 190 height 8
select select "0"
select select "39"
select select "0"
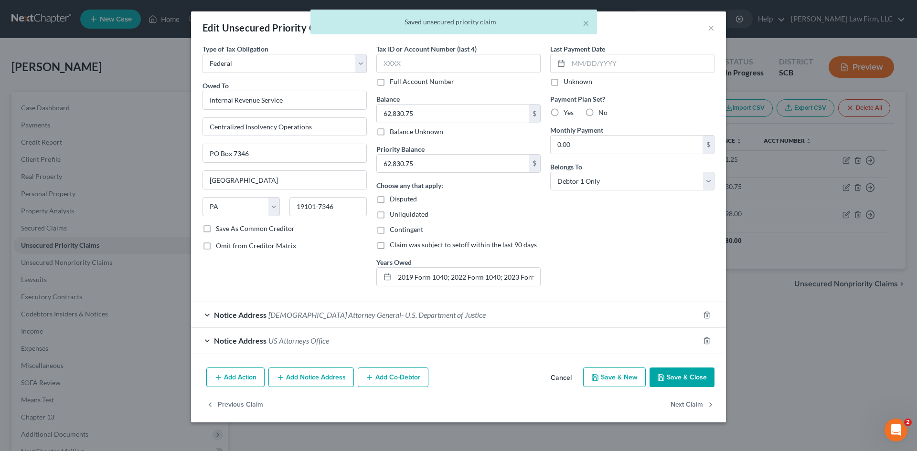
click at [681, 374] on button "Save & Close" at bounding box center [682, 378] width 65 height 20
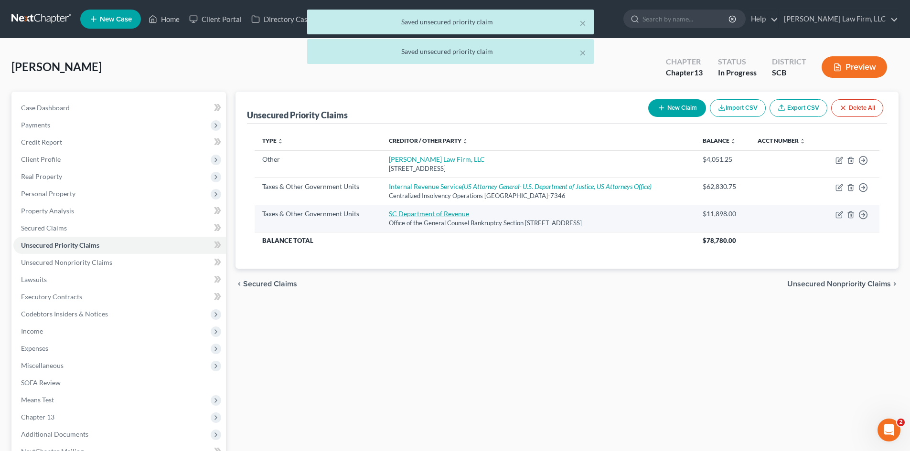
click at [434, 215] on link "SC Department of Revenue" at bounding box center [429, 214] width 80 height 8
select select "2"
select select "42"
select select "0"
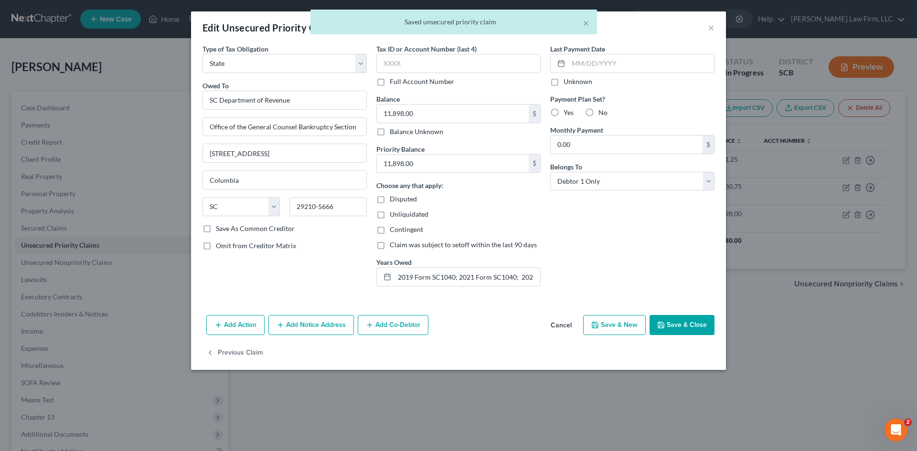
click at [669, 324] on button "Save & Close" at bounding box center [682, 325] width 65 height 20
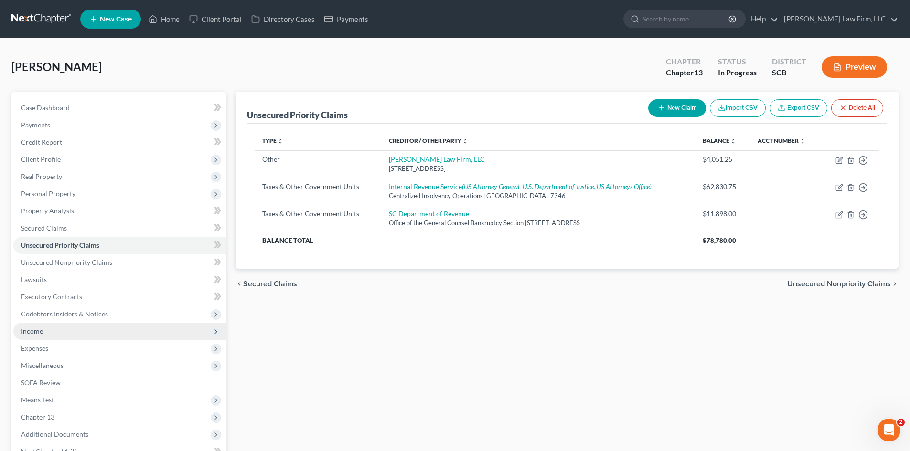
click at [37, 332] on span "Income" at bounding box center [32, 331] width 22 height 8
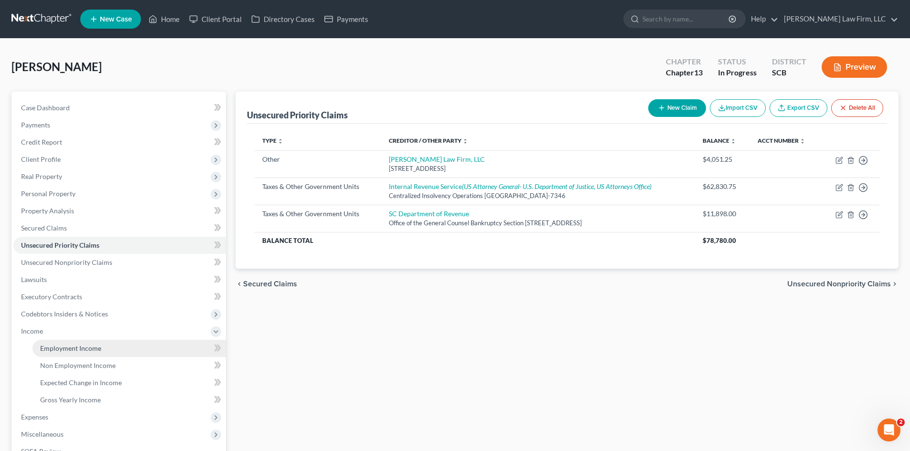
click at [47, 350] on span "Employment Income" at bounding box center [70, 348] width 61 height 8
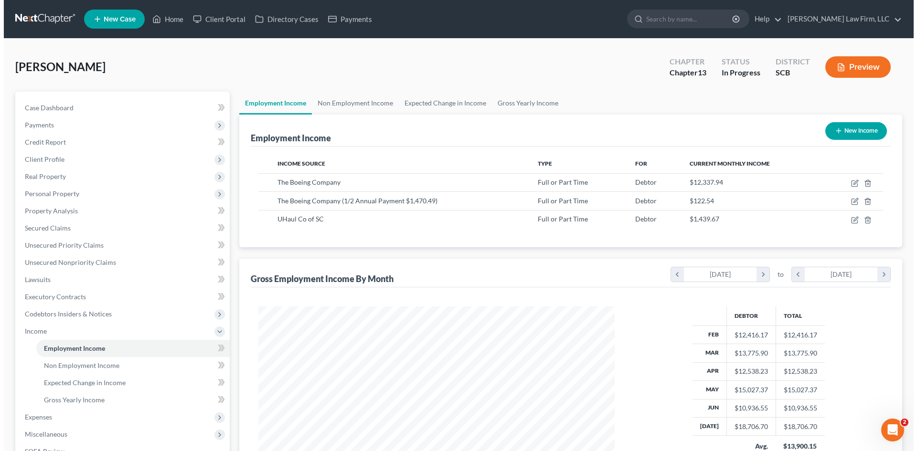
scroll to position [178, 375]
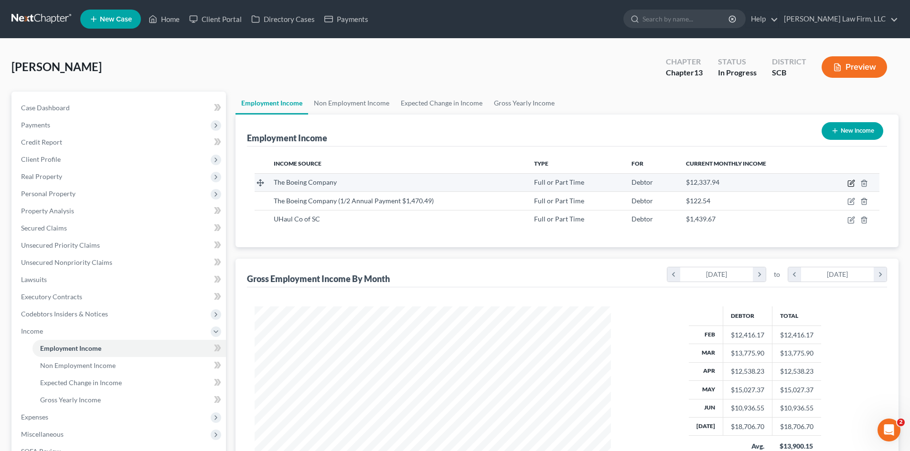
click at [850, 184] on icon "button" at bounding box center [852, 182] width 4 height 4
select select "0"
select select "50"
select select "2"
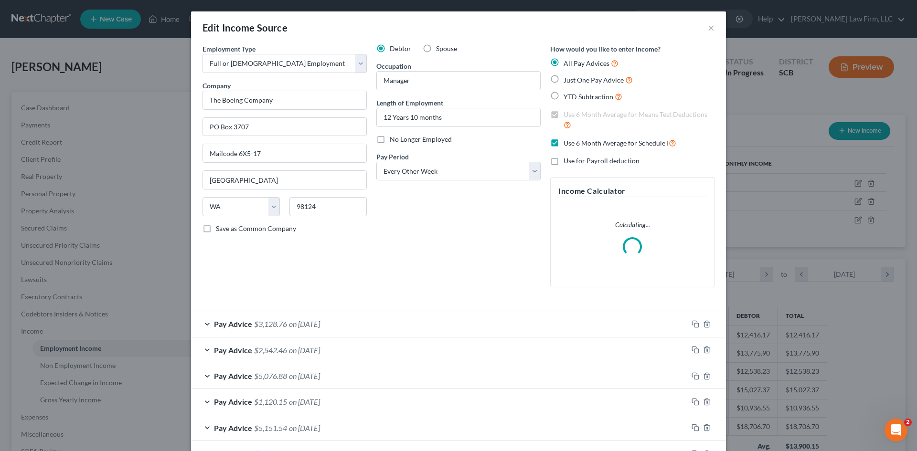
scroll to position [48, 0]
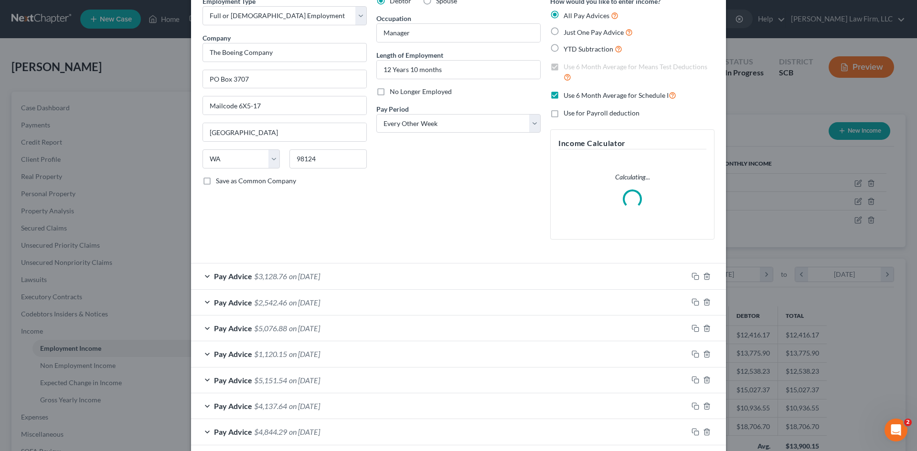
click at [352, 275] on div "Pay Advice $3,128.76 on [DATE]" at bounding box center [439, 276] width 497 height 25
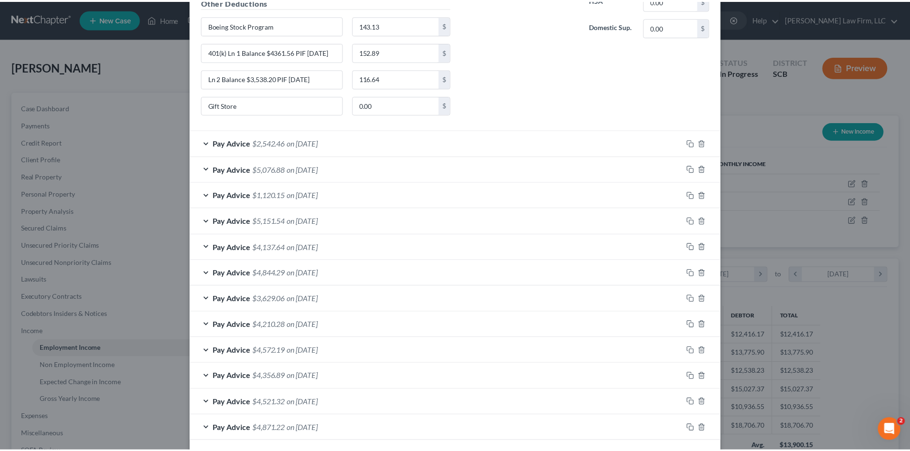
scroll to position [614, 0]
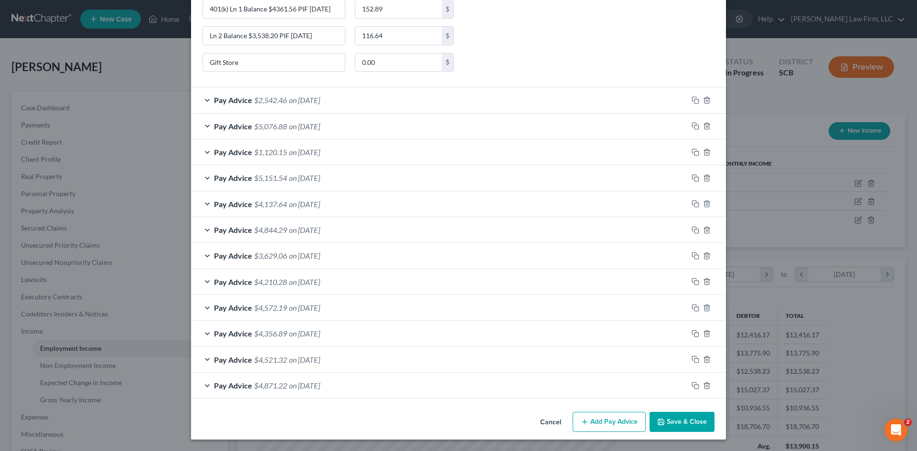
click at [676, 422] on button "Save & Close" at bounding box center [682, 422] width 65 height 20
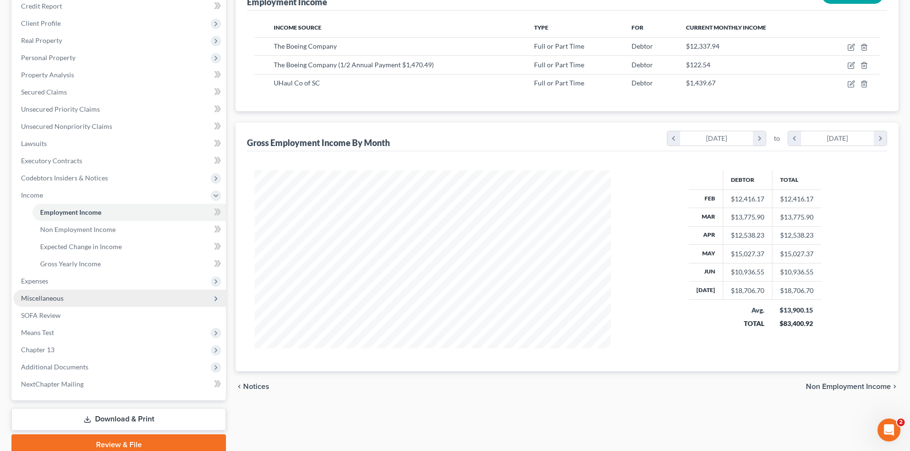
scroll to position [143, 0]
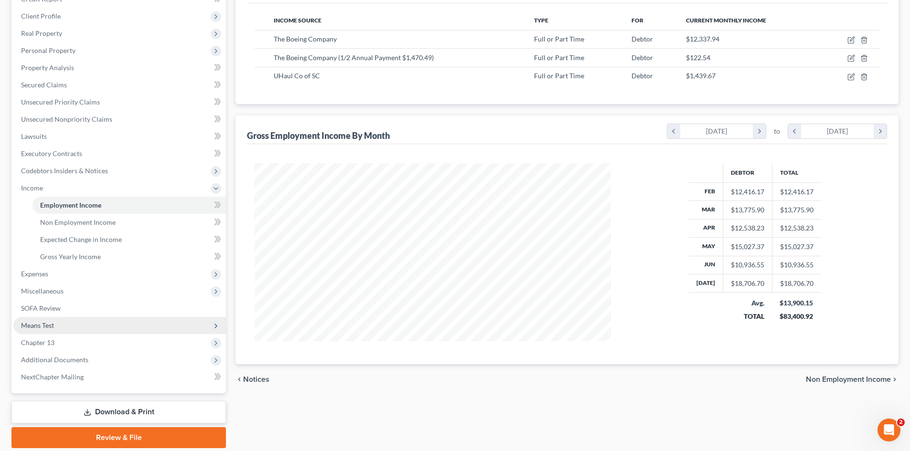
click at [38, 330] on span "Means Test" at bounding box center [119, 325] width 213 height 17
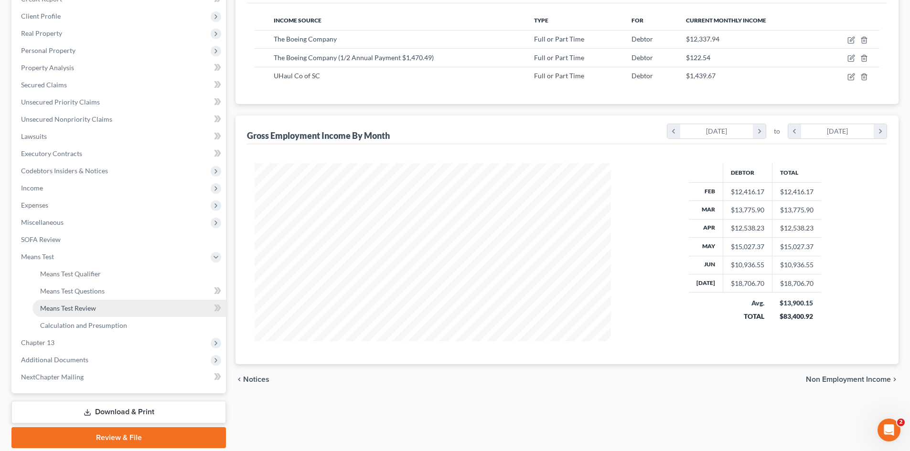
click at [61, 306] on span "Means Test Review" at bounding box center [68, 308] width 56 height 8
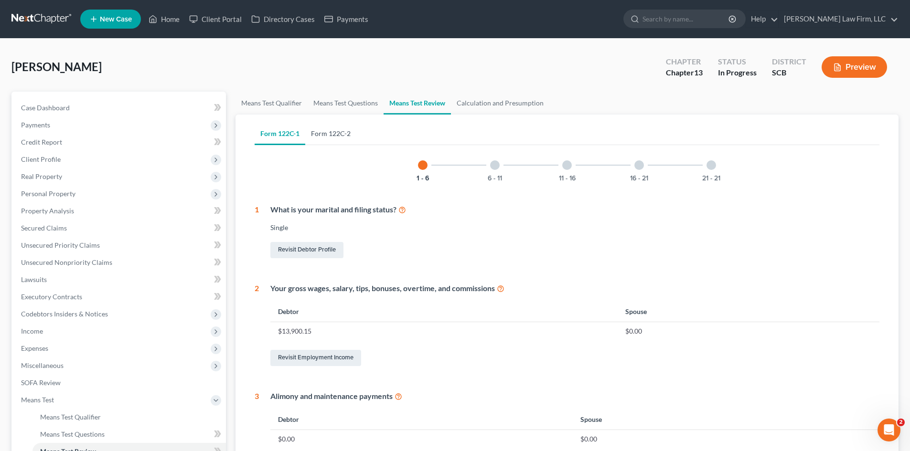
click at [322, 133] on link "Form 122C-2" at bounding box center [330, 133] width 51 height 23
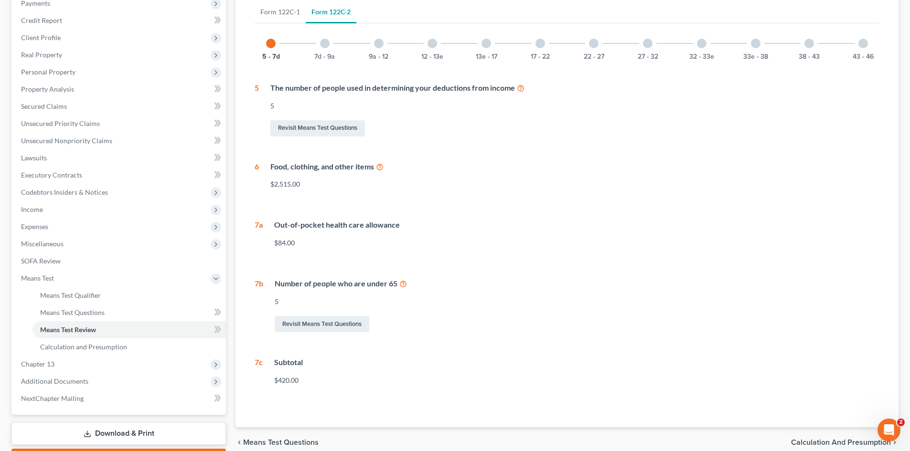
scroll to position [143, 0]
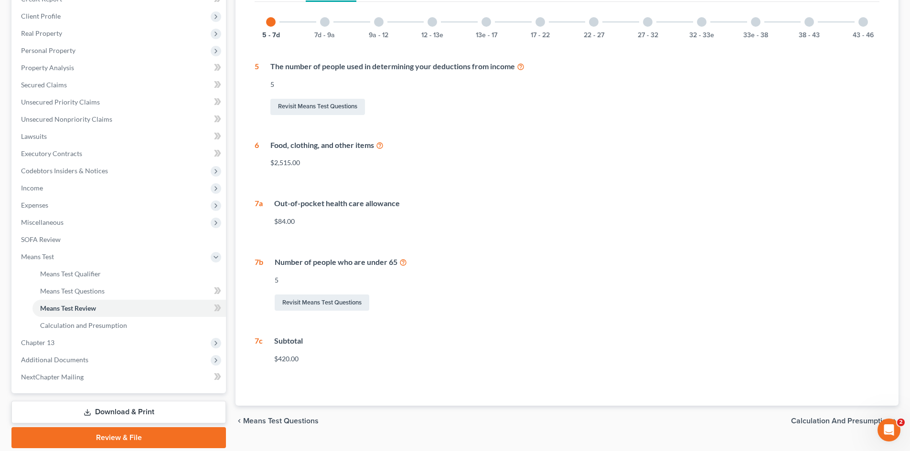
click at [545, 26] on div "17 - 22" at bounding box center [540, 22] width 32 height 32
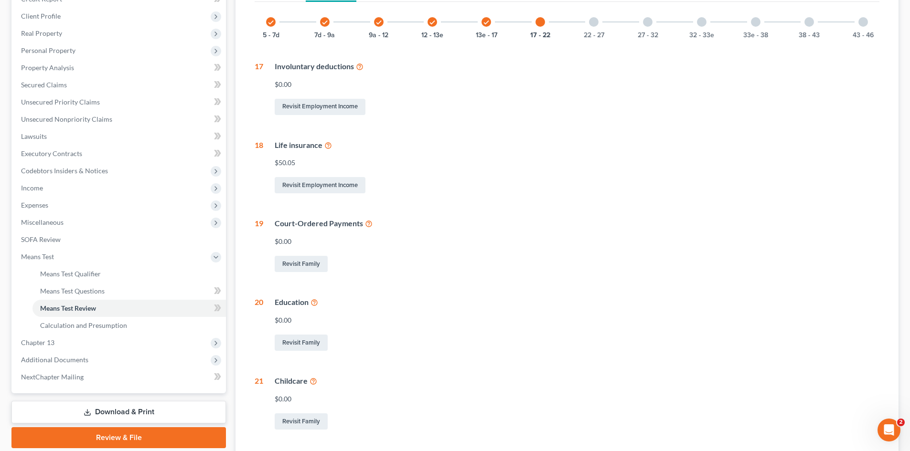
click at [865, 25] on div at bounding box center [863, 22] width 10 height 10
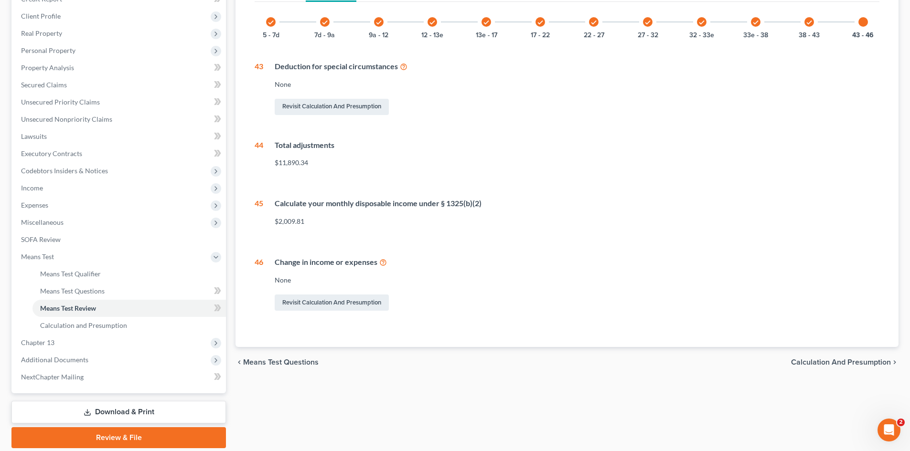
scroll to position [96, 0]
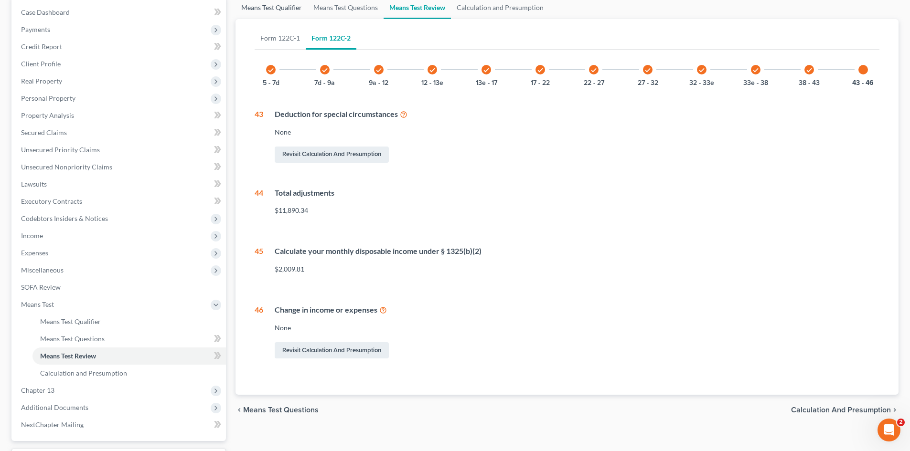
click at [282, 8] on link "Means Test Qualifier" at bounding box center [271, 7] width 72 height 23
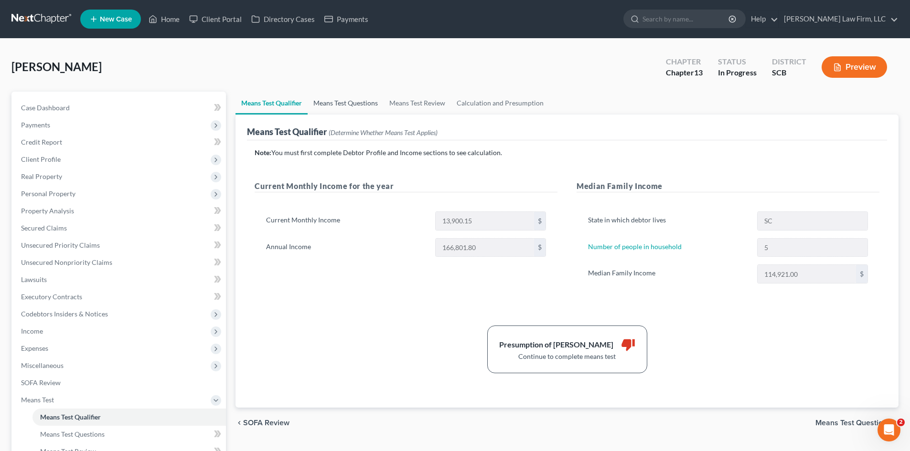
click at [344, 102] on link "Means Test Questions" at bounding box center [346, 103] width 76 height 23
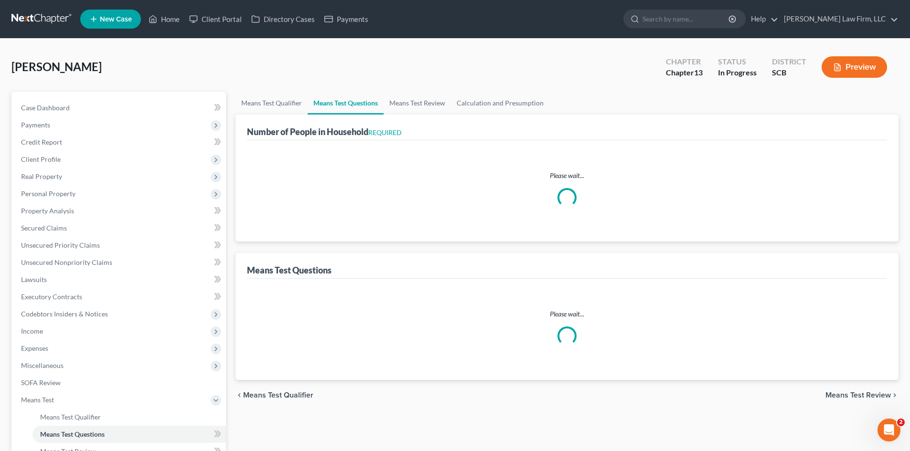
select select "0"
select select "60"
select select "1"
select select "60"
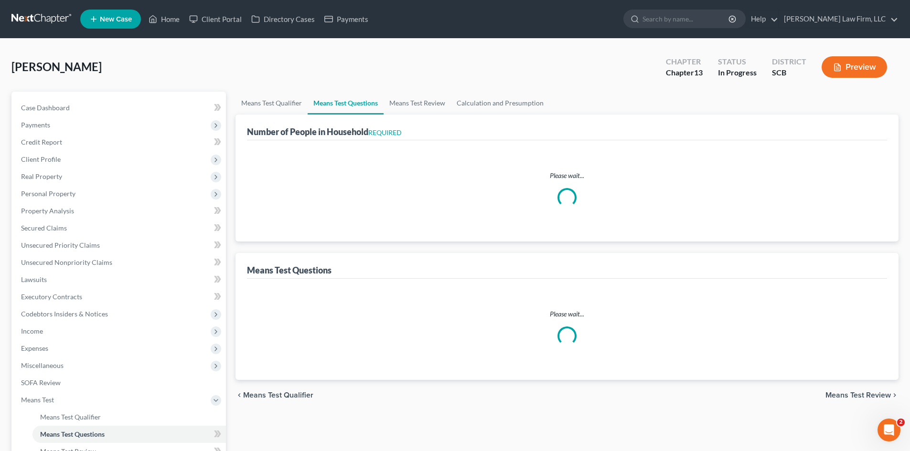
select select "0"
select select "60"
select select "0"
select select "60"
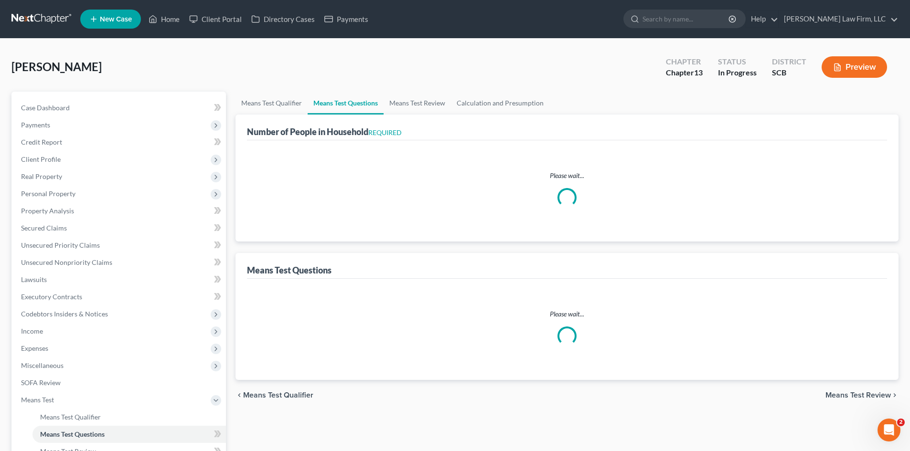
select select "0"
select select "60"
select select "0"
select select "60"
select select "5"
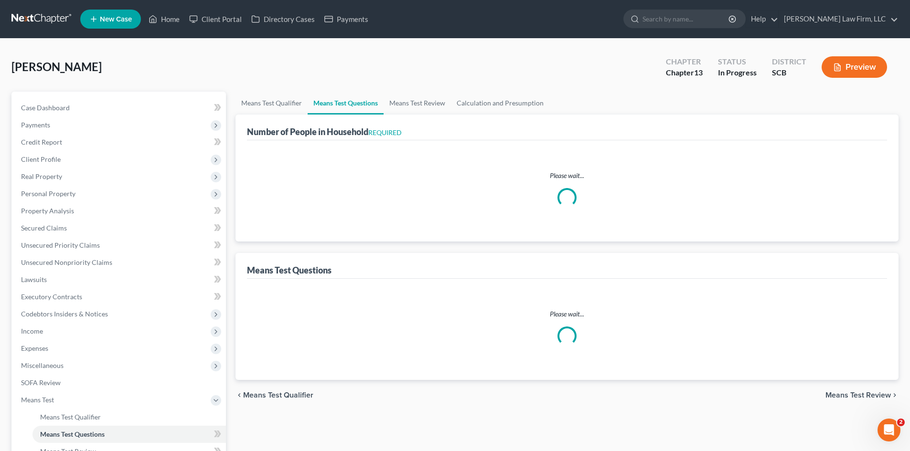
select select "0"
select select "1"
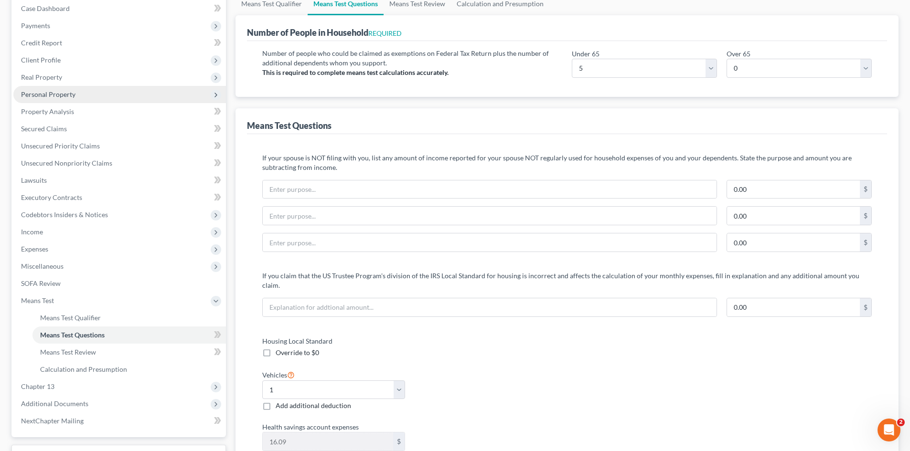
scroll to position [96, 0]
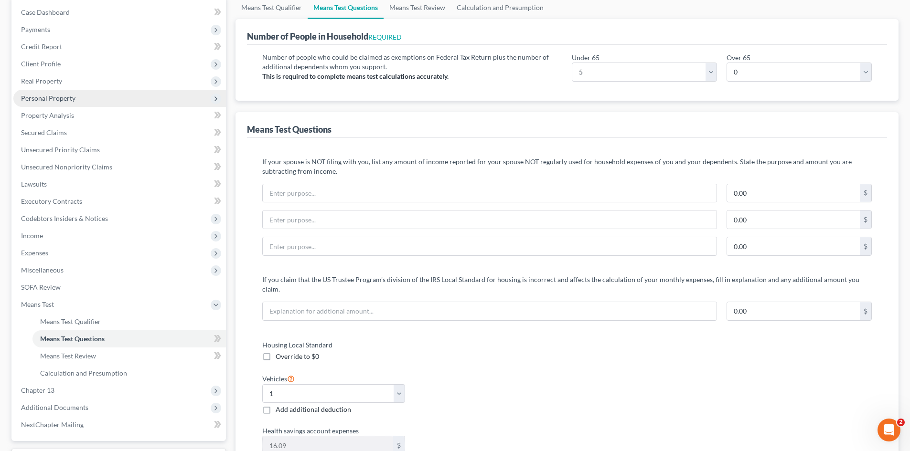
click at [38, 97] on span "Personal Property" at bounding box center [48, 98] width 54 height 8
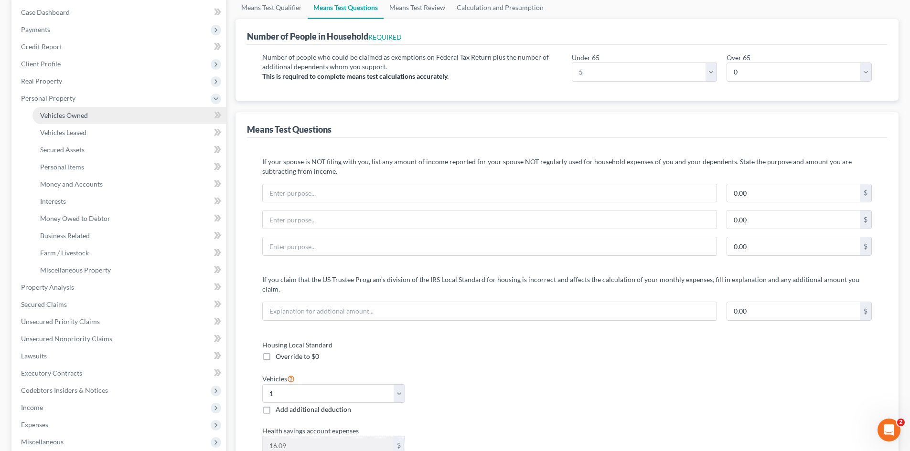
click at [42, 113] on span "Vehicles Owned" at bounding box center [64, 115] width 48 height 8
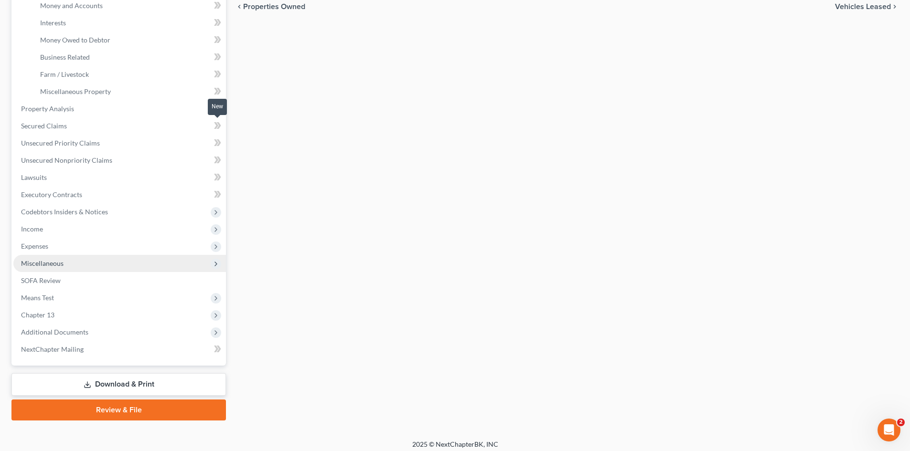
scroll to position [280, 0]
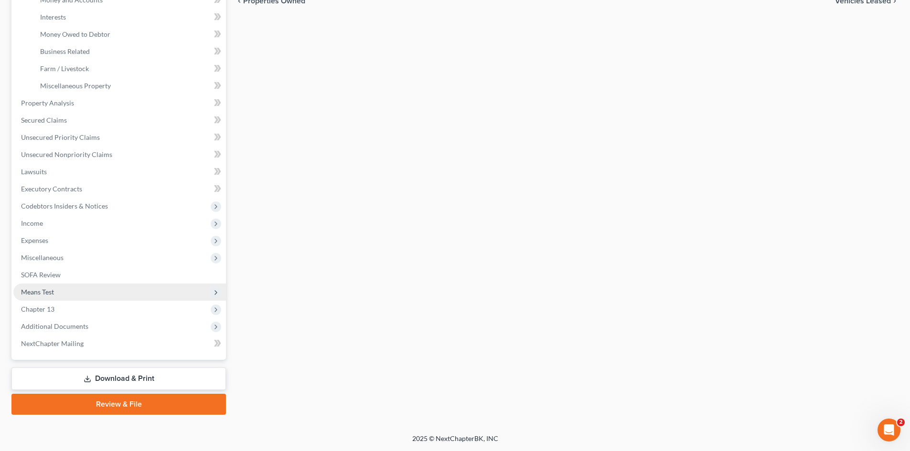
click at [33, 286] on span "Means Test" at bounding box center [119, 292] width 213 height 17
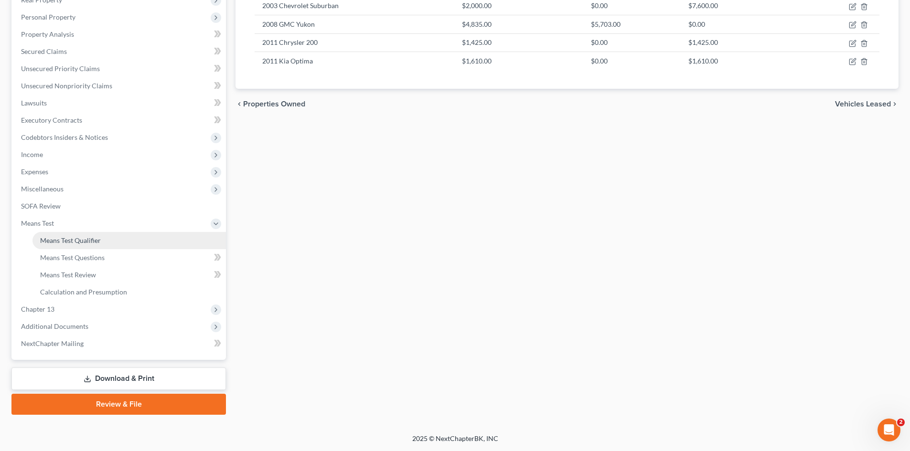
click at [87, 241] on span "Means Test Qualifier" at bounding box center [70, 240] width 61 height 8
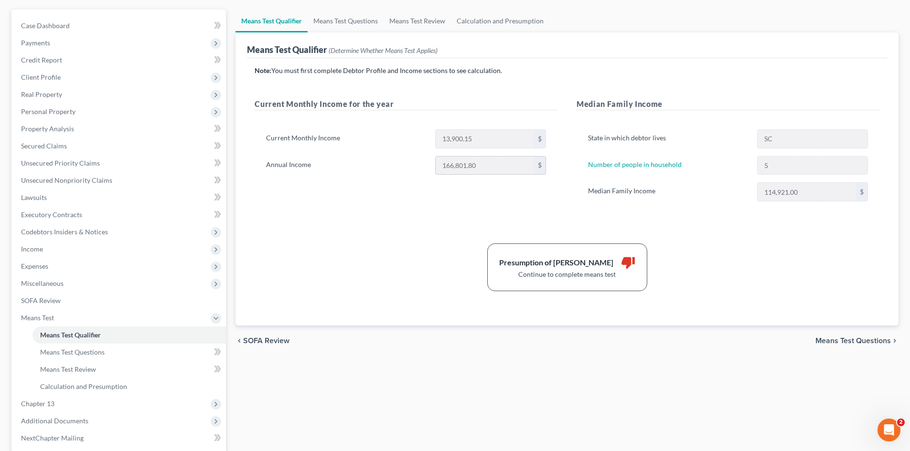
scroll to position [96, 0]
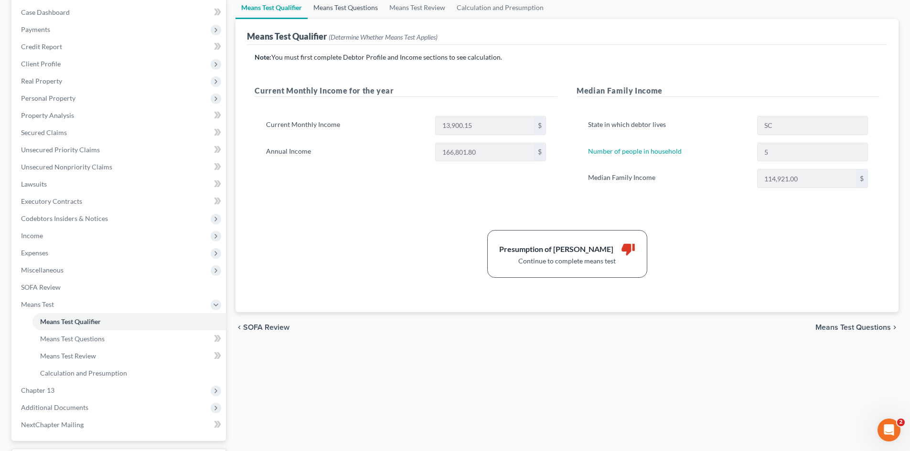
click at [343, 13] on link "Means Test Questions" at bounding box center [346, 7] width 76 height 23
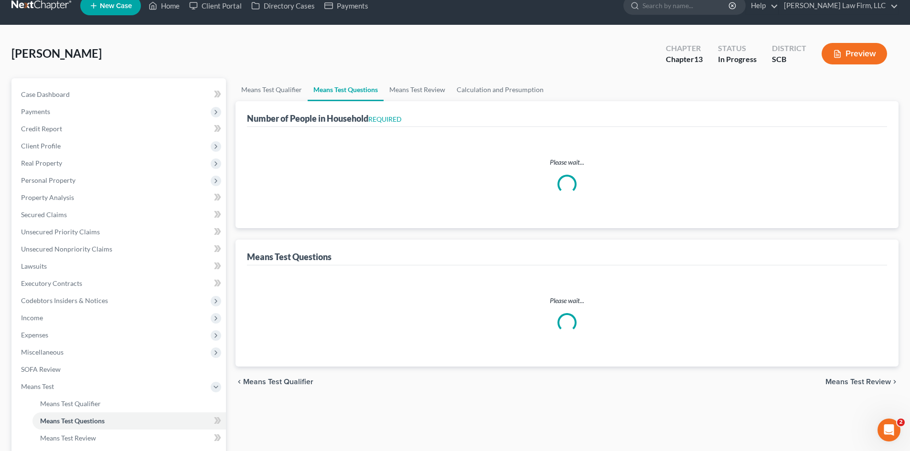
scroll to position [3, 0]
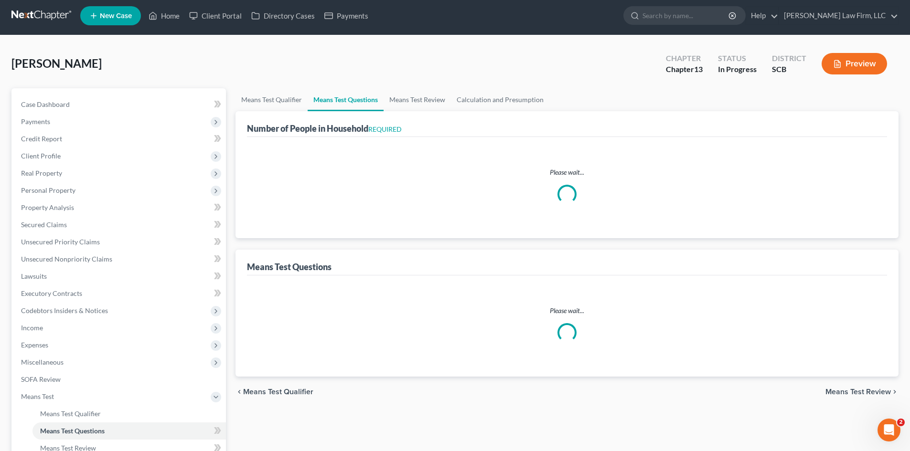
select select "0"
select select "60"
select select "1"
select select "60"
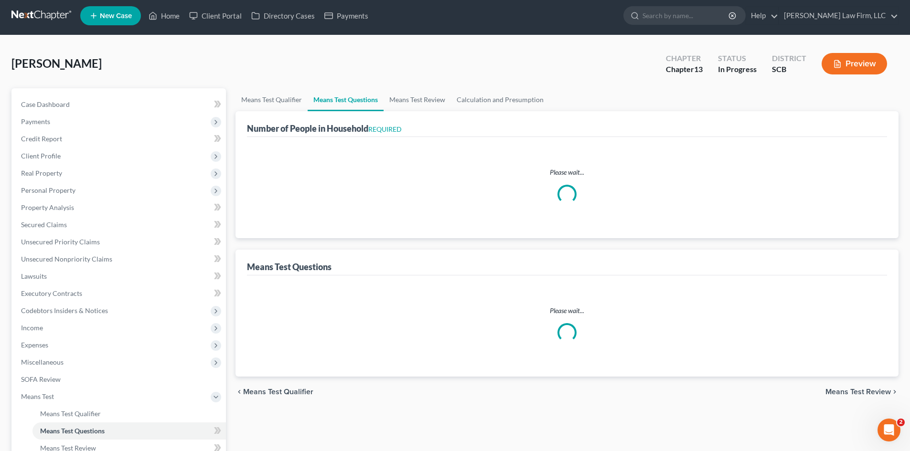
select select "0"
select select "60"
select select "0"
select select "60"
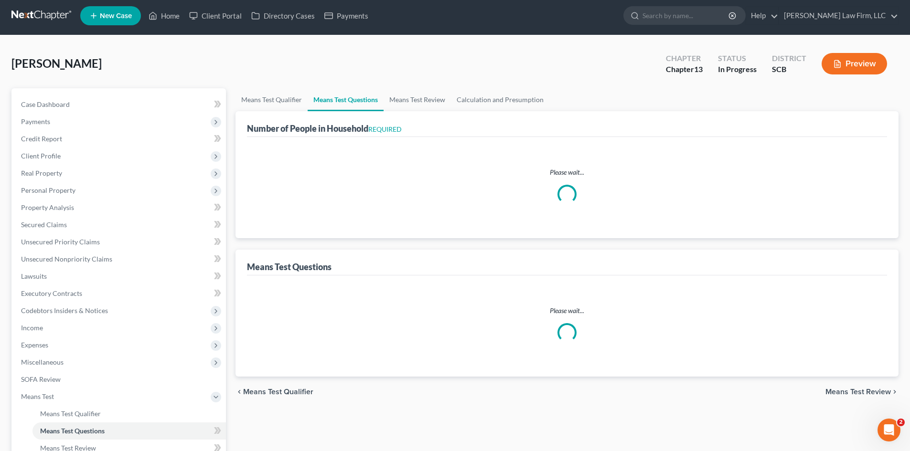
select select "0"
select select "60"
select select "0"
select select "60"
select select "5"
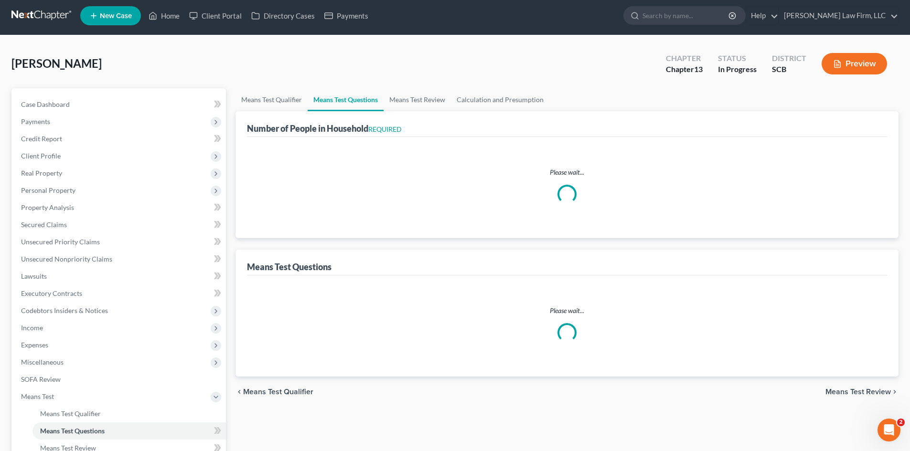
select select "0"
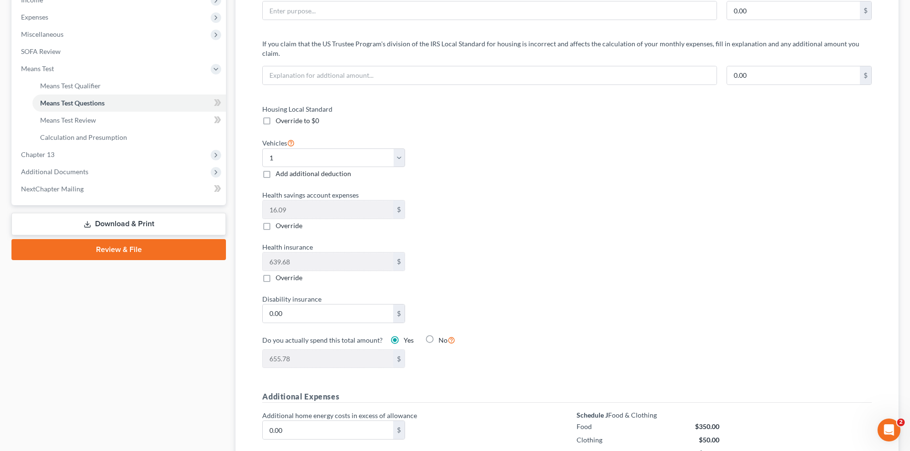
scroll to position [334, 0]
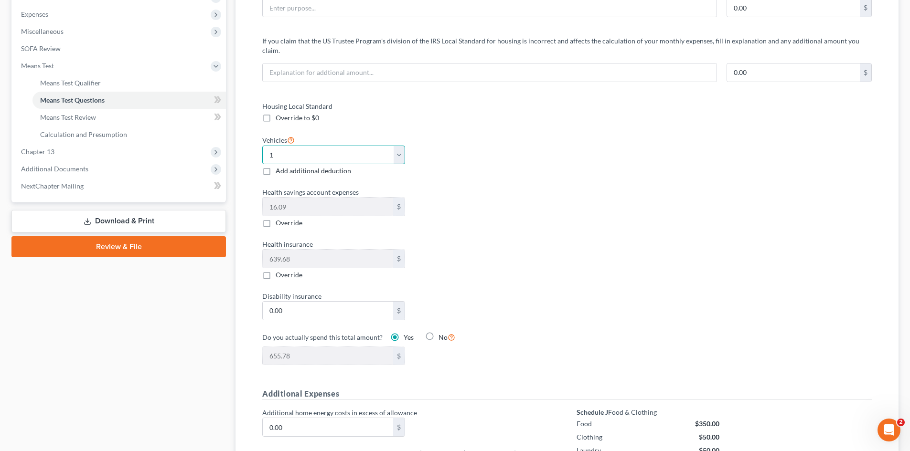
click at [302, 149] on select "Select 0 1 2 3 4 5" at bounding box center [333, 155] width 143 height 19
select select "3"
click at [262, 146] on select "Select 0 1 2 3 4 5" at bounding box center [333, 155] width 143 height 19
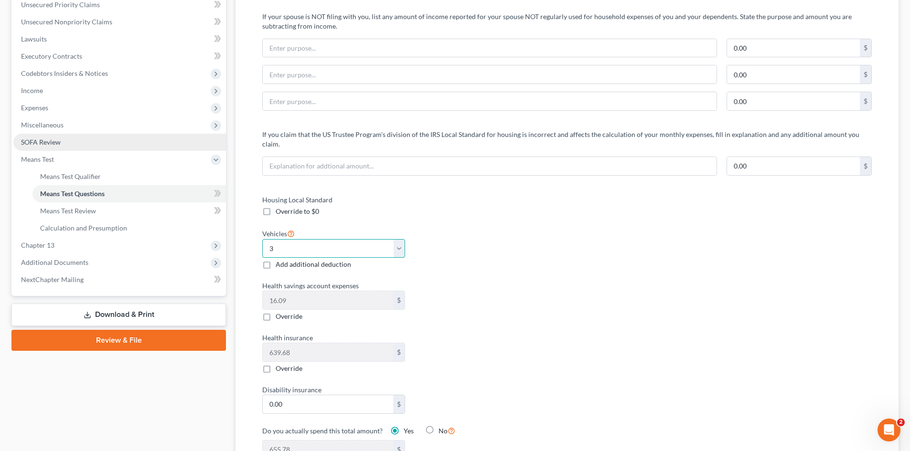
scroll to position [173, 0]
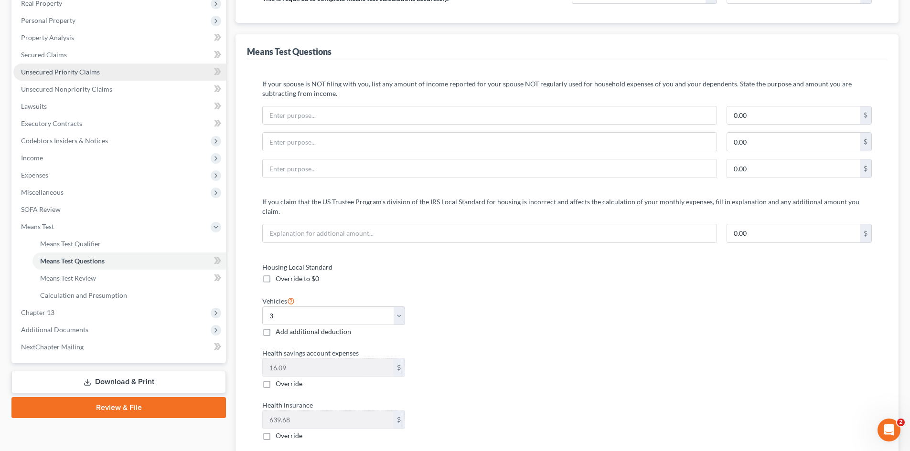
click at [49, 70] on span "Unsecured Priority Claims" at bounding box center [60, 72] width 79 height 8
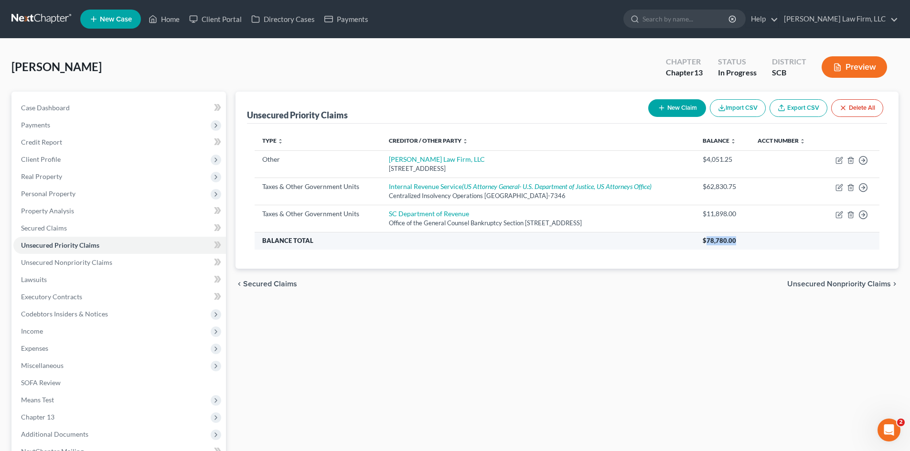
drag, startPoint x: 737, startPoint y: 243, endPoint x: 710, endPoint y: 244, distance: 27.2
click at [710, 244] on span "$78,780.00" at bounding box center [719, 241] width 33 height 8
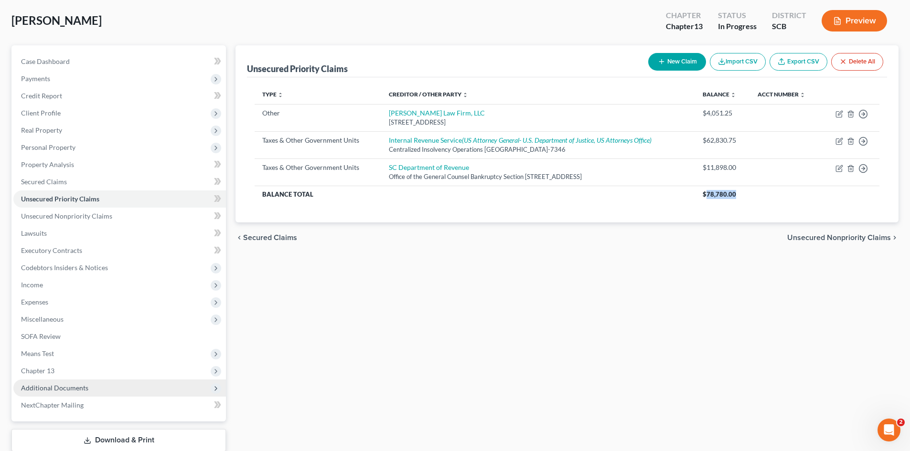
scroll to position [108, 0]
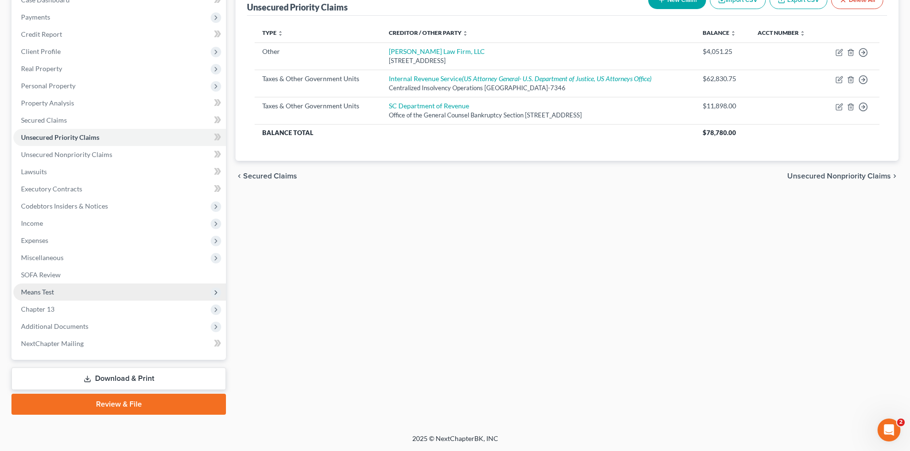
click at [52, 289] on span "Means Test" at bounding box center [37, 292] width 33 height 8
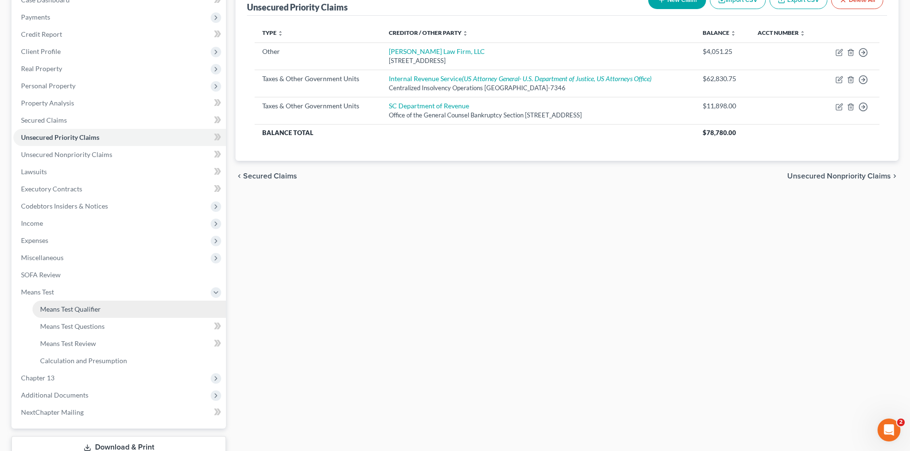
click at [53, 303] on link "Means Test Qualifier" at bounding box center [128, 309] width 193 height 17
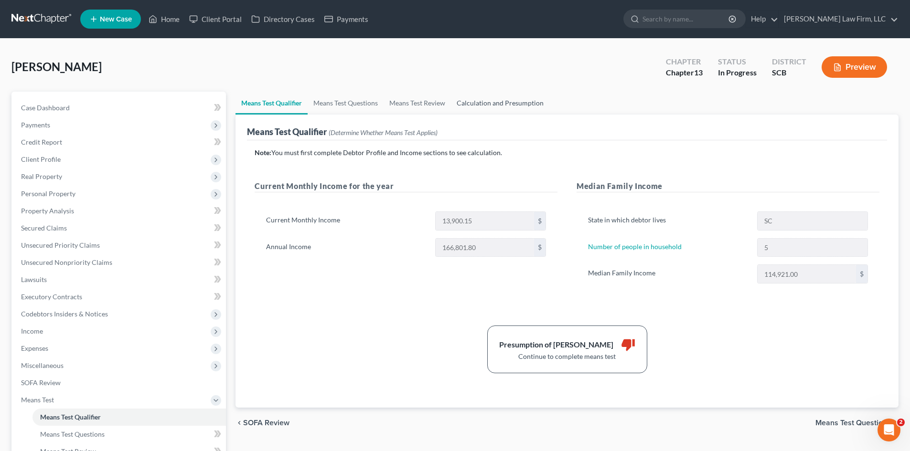
click at [508, 107] on link "Calculation and Presumption" at bounding box center [500, 103] width 98 height 23
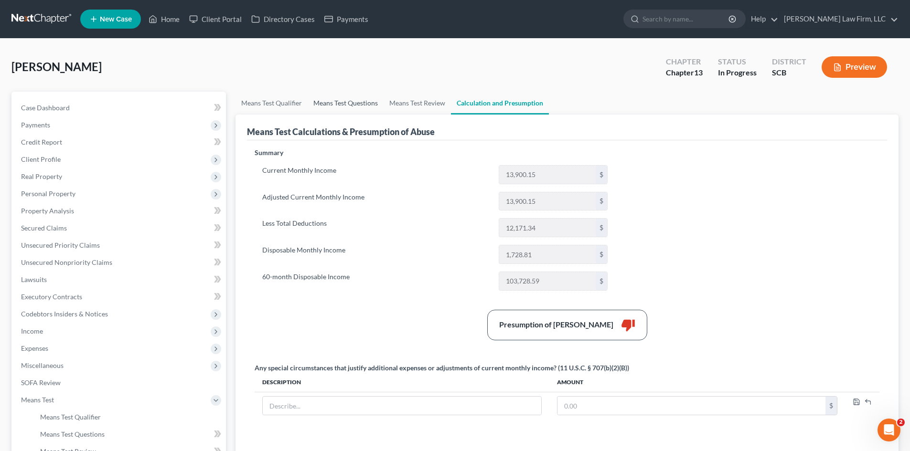
click at [329, 107] on link "Means Test Questions" at bounding box center [346, 103] width 76 height 23
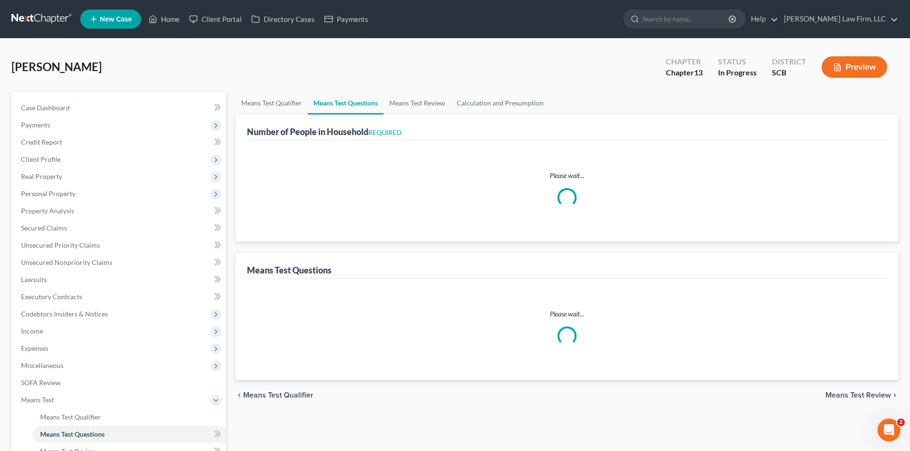
select select "0"
select select "60"
select select "1"
select select "60"
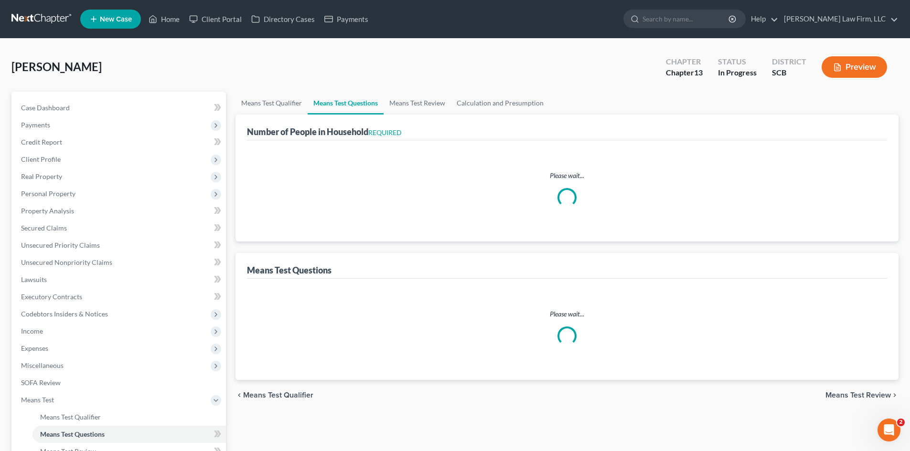
select select "0"
select select "60"
select select "0"
select select "60"
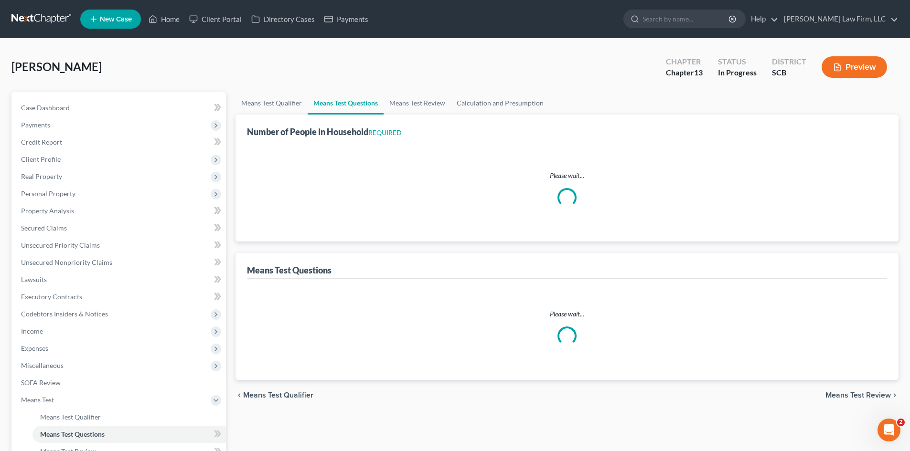
select select "0"
select select "60"
select select "0"
select select "60"
select select "5"
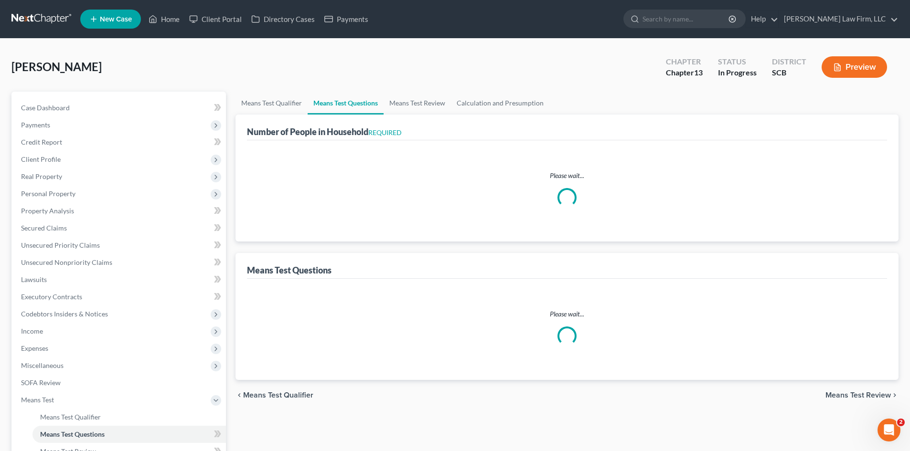
select select "0"
select select "3"
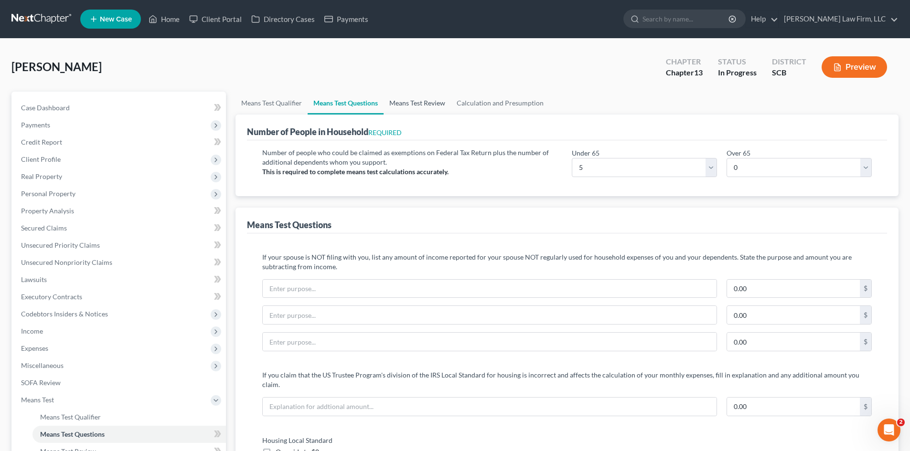
click at [405, 109] on link "Means Test Review" at bounding box center [417, 103] width 67 height 23
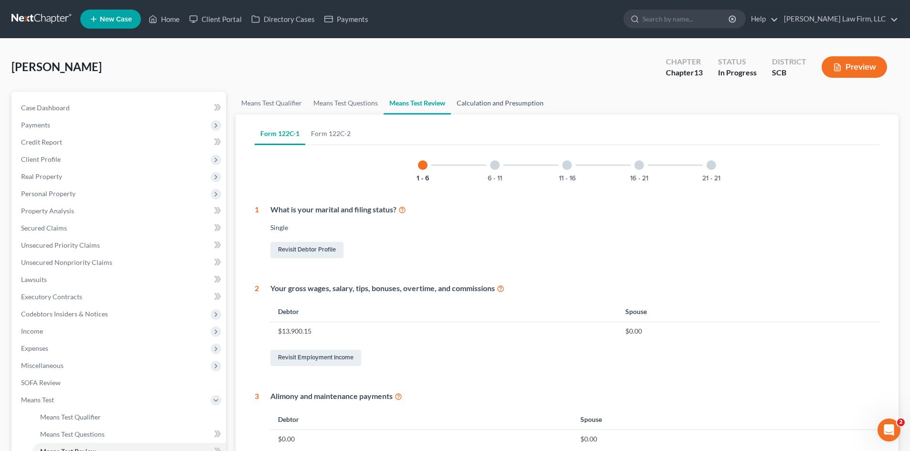
click at [497, 100] on link "Calculation and Presumption" at bounding box center [500, 103] width 98 height 23
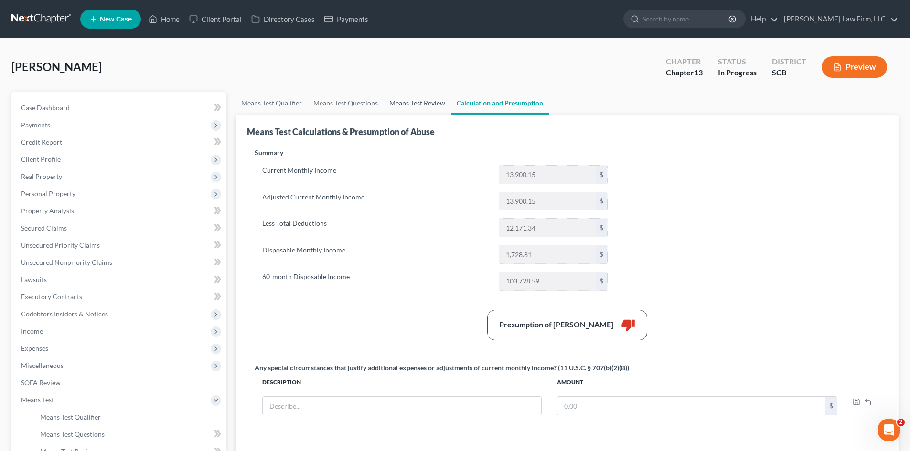
click at [399, 109] on link "Means Test Review" at bounding box center [417, 103] width 67 height 23
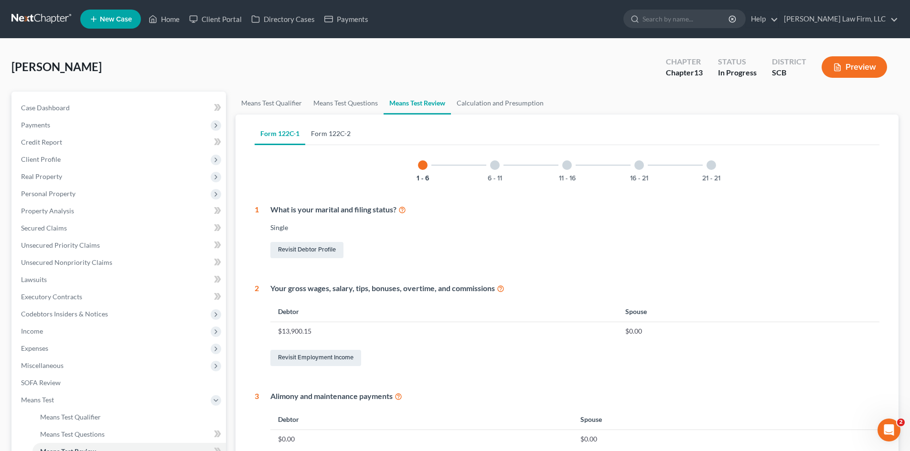
click at [342, 139] on link "Form 122C-2" at bounding box center [330, 133] width 51 height 23
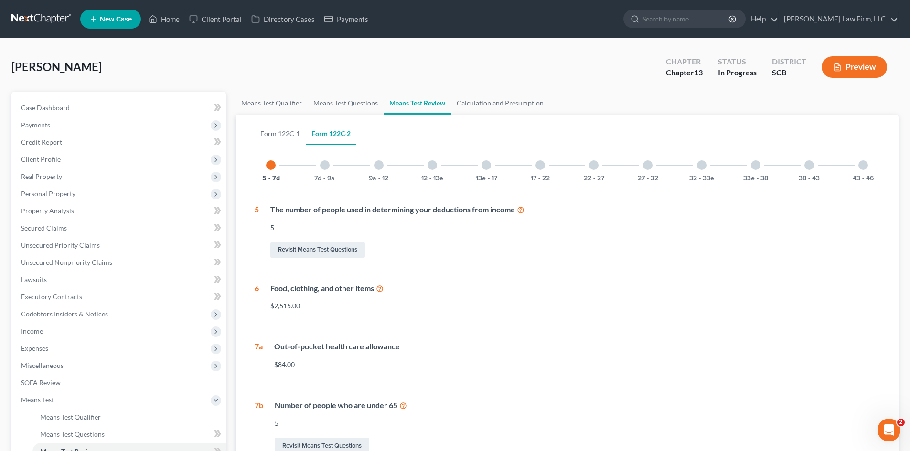
click at [328, 166] on div at bounding box center [325, 165] width 10 height 10
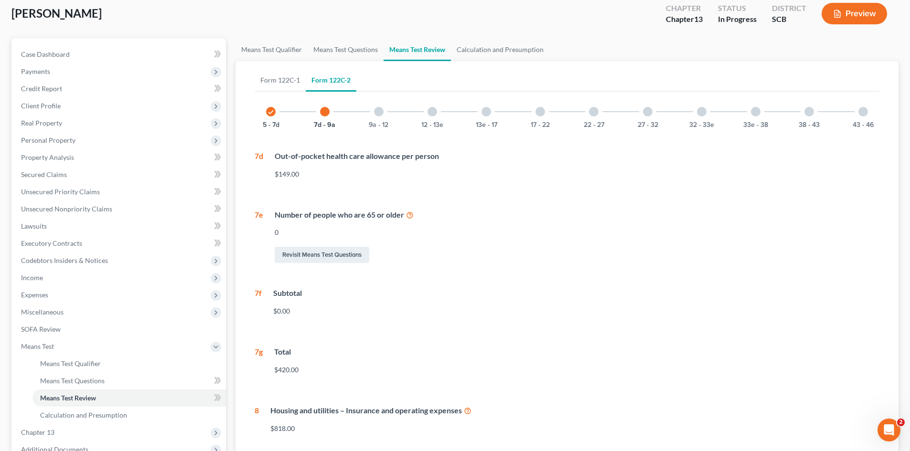
scroll to position [48, 0]
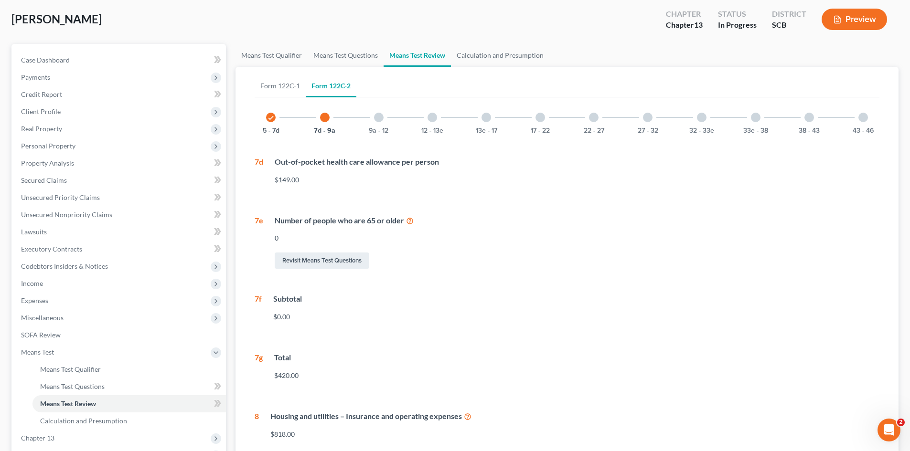
click at [380, 124] on div "9a - 12" at bounding box center [379, 117] width 32 height 32
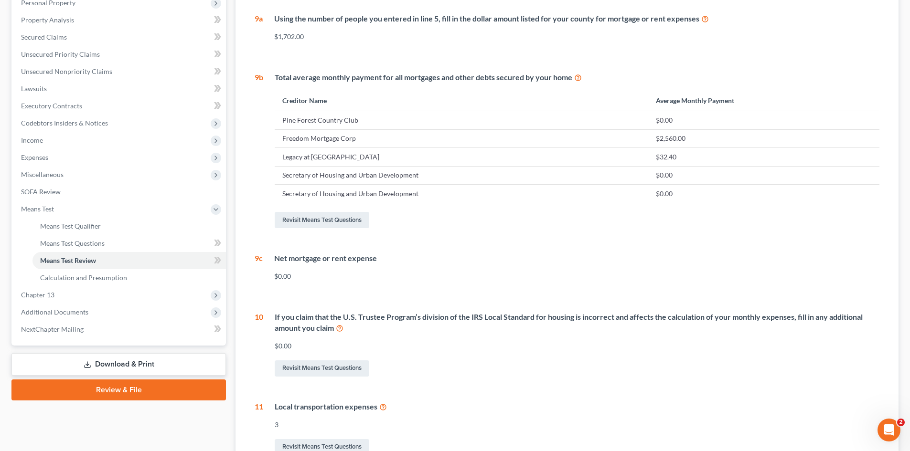
scroll to position [143, 0]
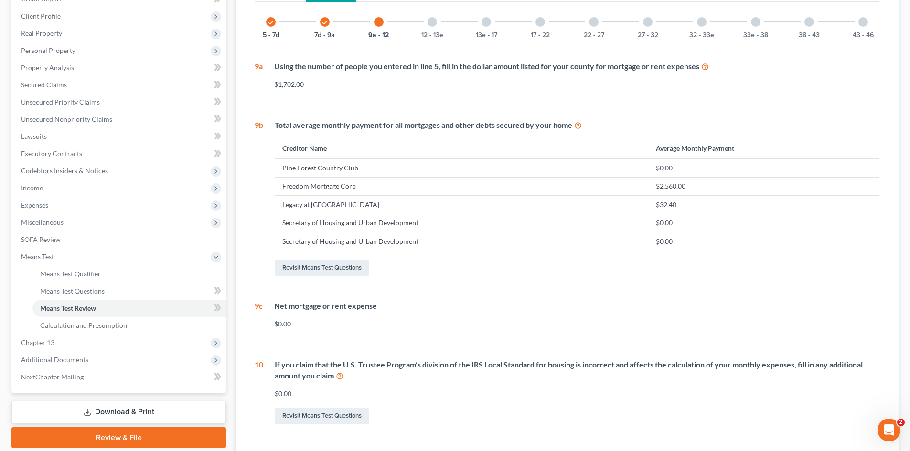
click at [432, 20] on div at bounding box center [432, 22] width 10 height 10
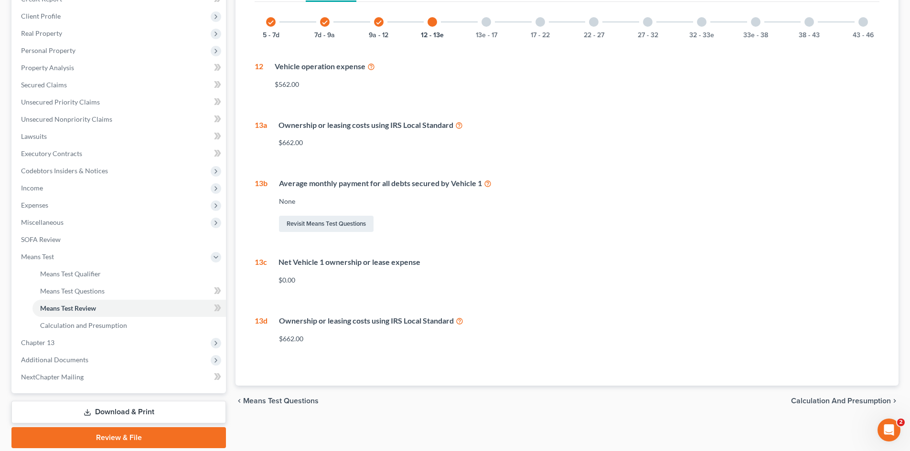
click at [492, 29] on div "13e - 17" at bounding box center [486, 22] width 32 height 32
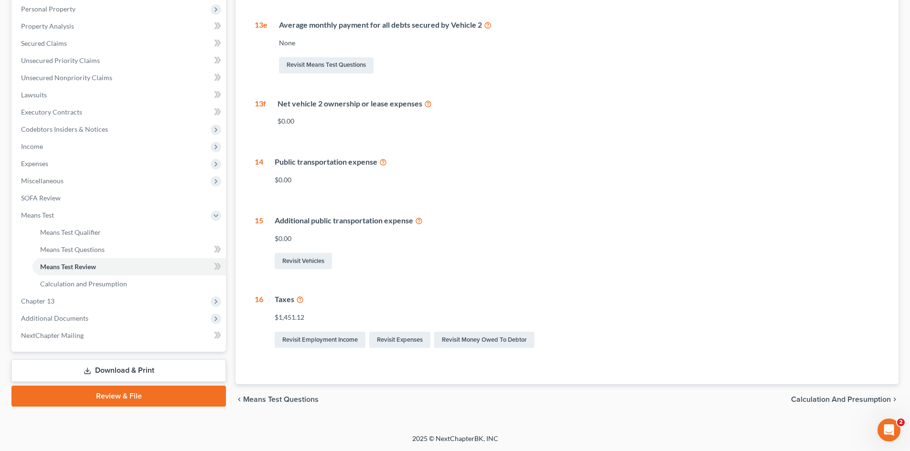
scroll to position [137, 0]
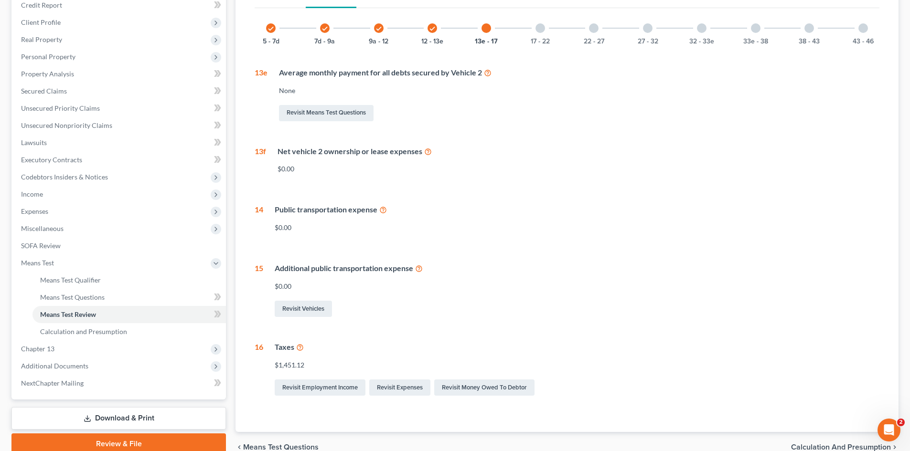
click at [545, 34] on div "17 - 22" at bounding box center [540, 28] width 32 height 32
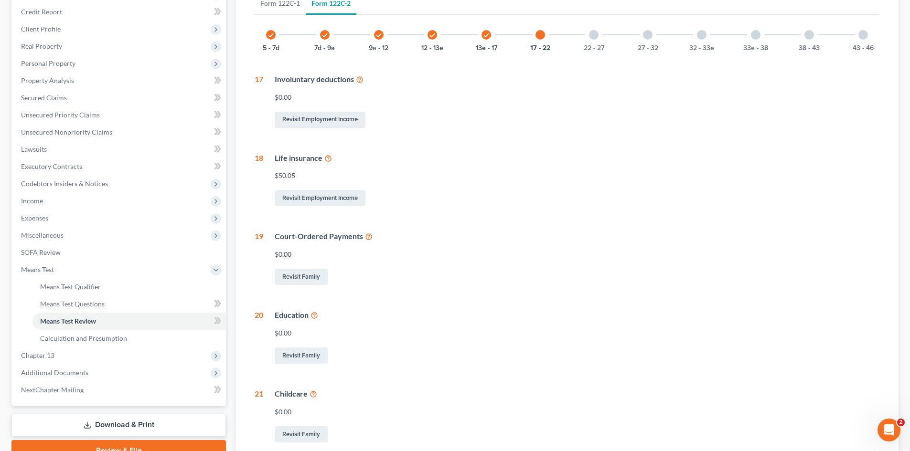
scroll to position [129, 0]
click at [543, 42] on div "17 - 22" at bounding box center [540, 36] width 32 height 32
click at [486, 40] on div "check" at bounding box center [486, 36] width 10 height 10
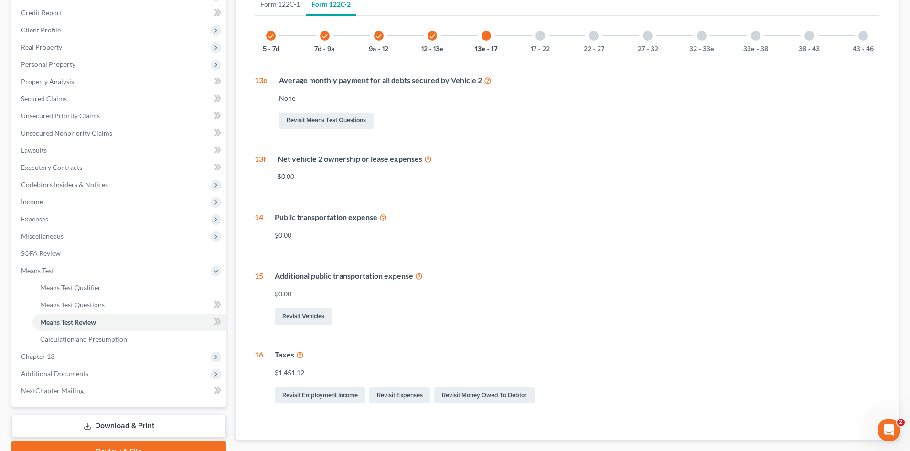
click at [544, 40] on div "17 - 22" at bounding box center [540, 36] width 32 height 32
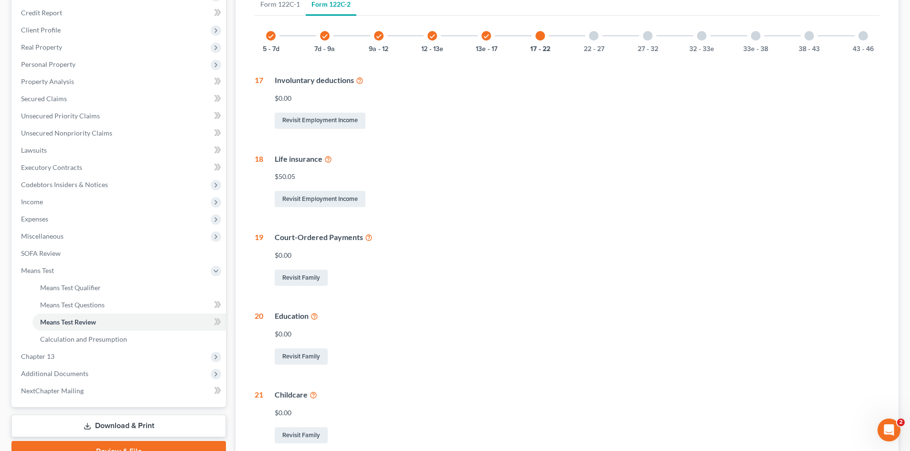
click at [597, 41] on div "22 - 27" at bounding box center [593, 36] width 32 height 32
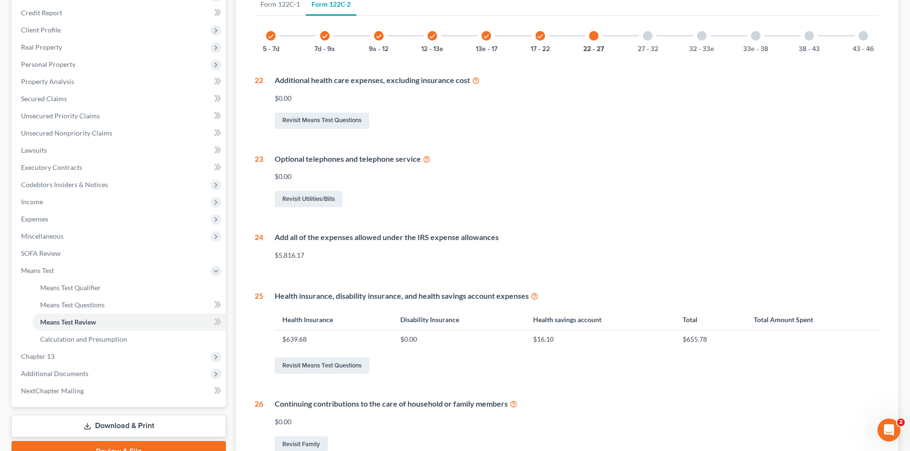
click at [647, 40] on div at bounding box center [648, 36] width 10 height 10
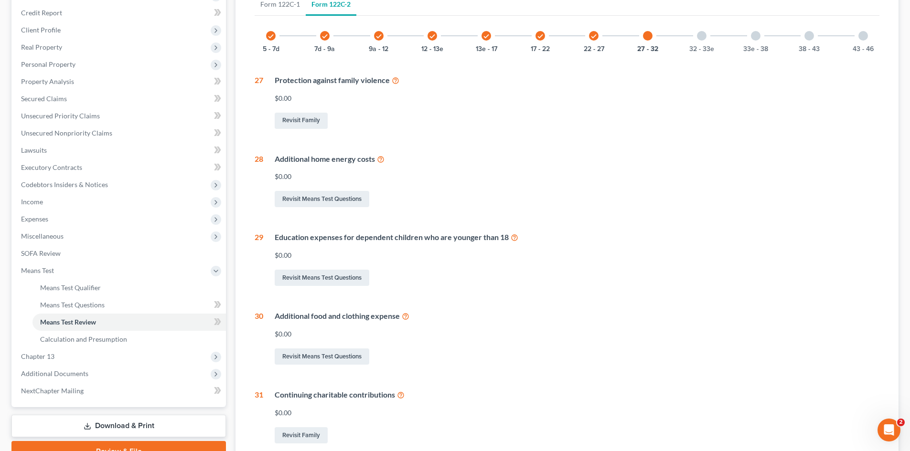
click at [703, 38] on div at bounding box center [702, 36] width 10 height 10
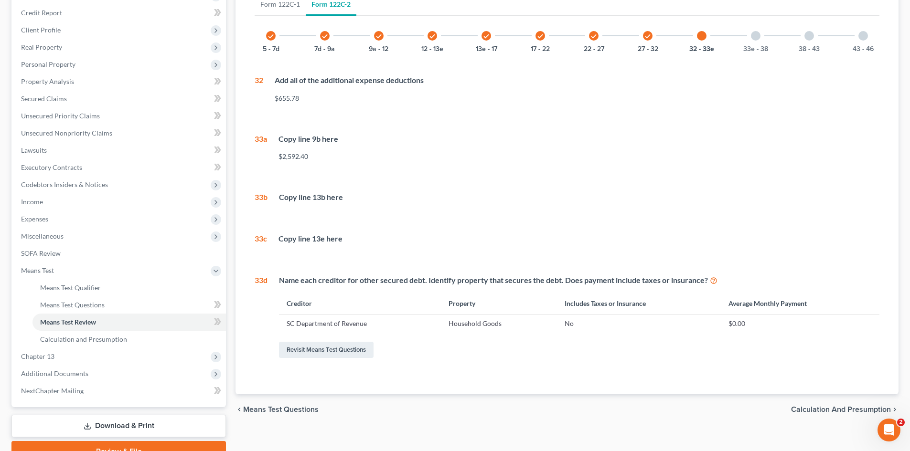
click at [763, 34] on div "33e - 38" at bounding box center [755, 36] width 32 height 32
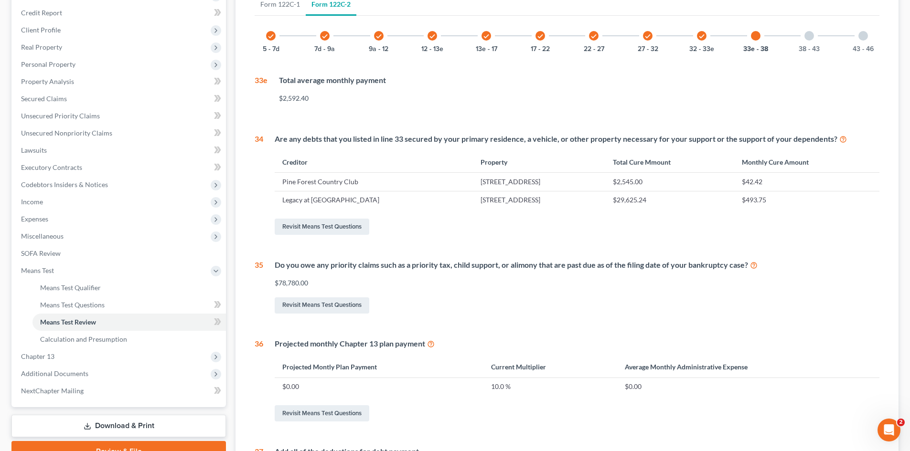
click at [812, 37] on div at bounding box center [809, 36] width 10 height 10
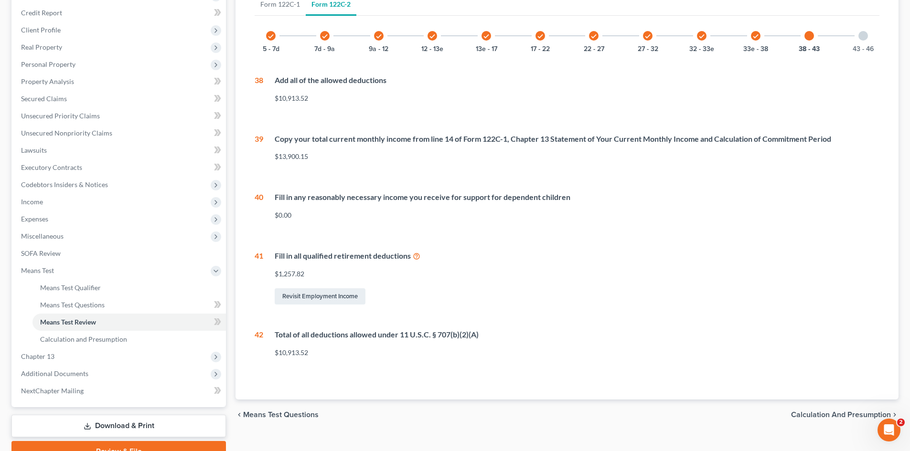
click at [857, 37] on div "43 - 46" at bounding box center [863, 36] width 32 height 32
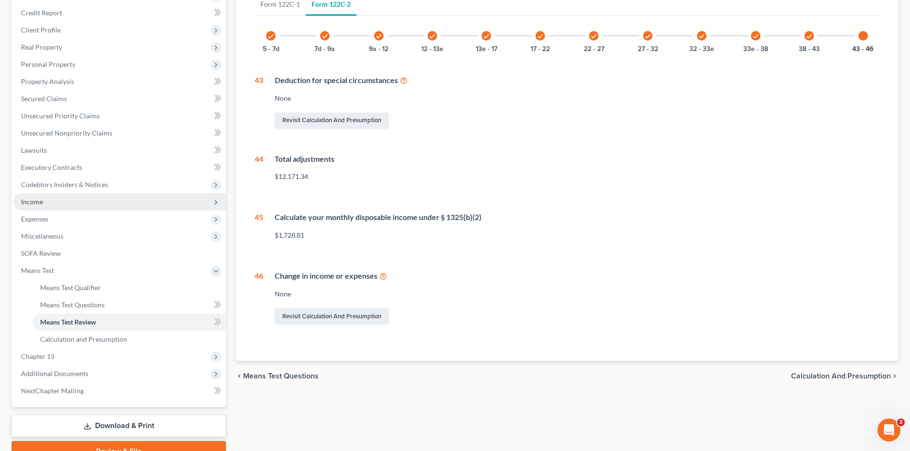
click at [49, 201] on span "Income" at bounding box center [119, 201] width 213 height 17
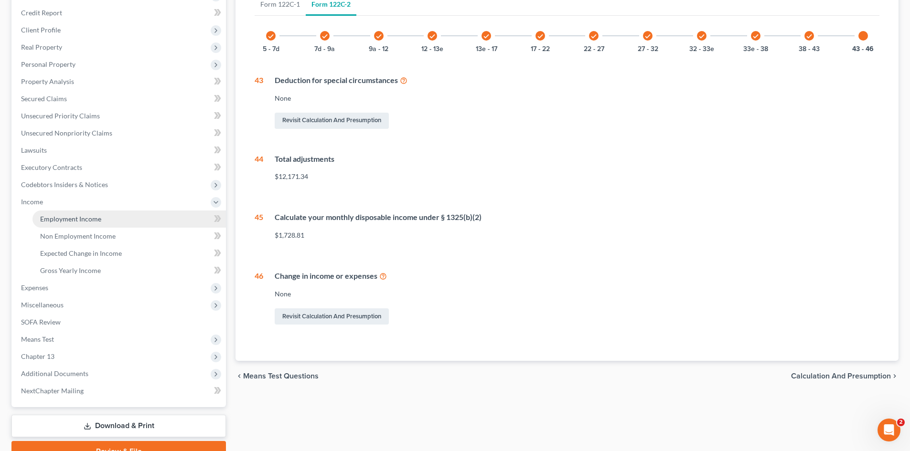
click at [48, 216] on span "Employment Income" at bounding box center [70, 219] width 61 height 8
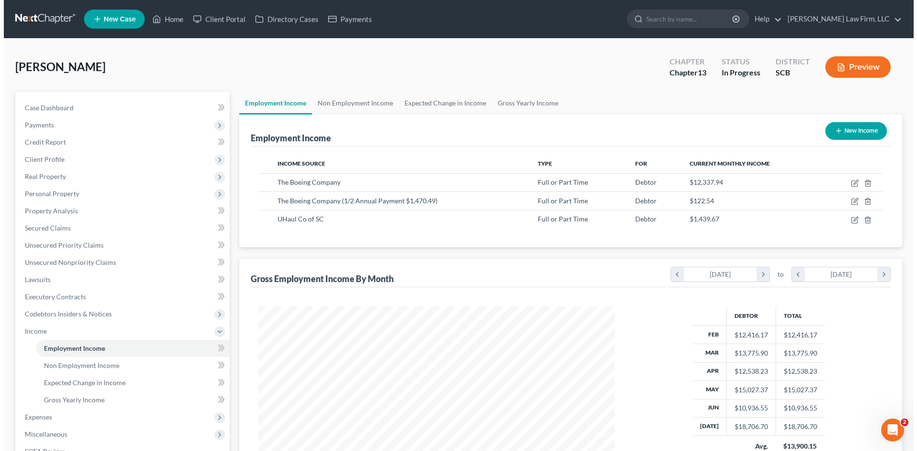
scroll to position [178, 375]
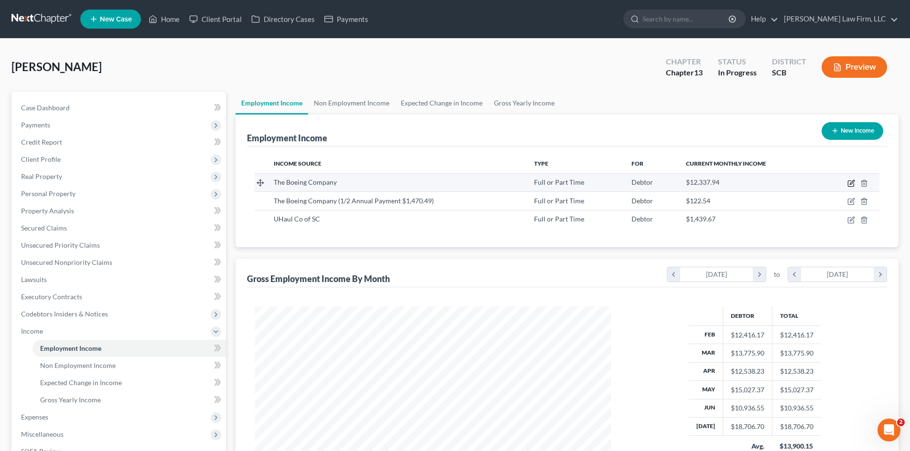
click at [853, 183] on icon "button" at bounding box center [852, 182] width 4 height 4
select select "0"
select select "50"
select select "2"
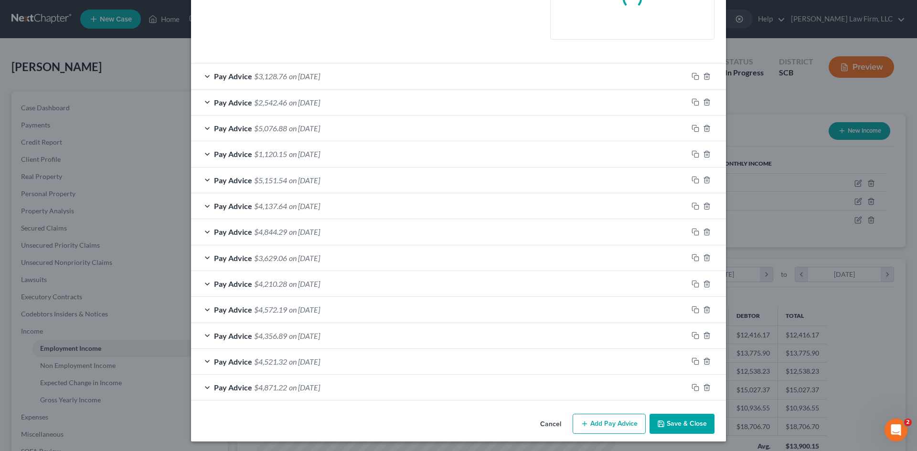
scroll to position [250, 0]
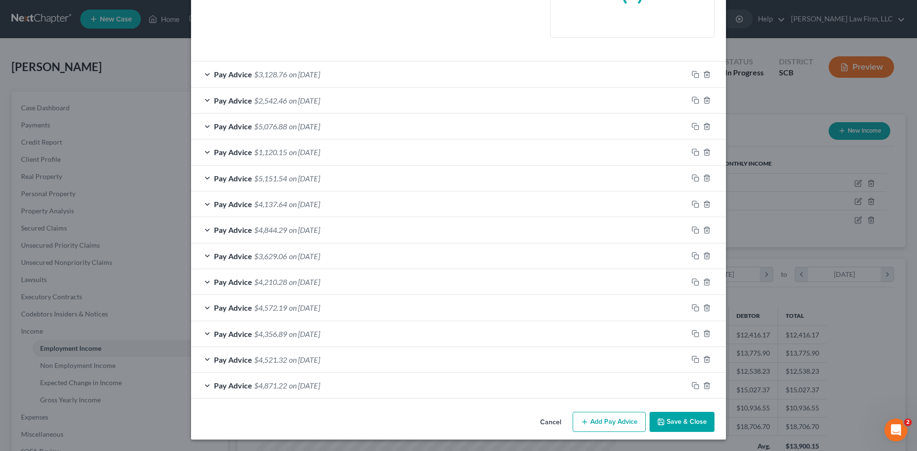
click at [300, 385] on div "Pay Advice $3,128.76 on 07/31/2025 Received On * 07/31/2025 Wages Income * 5,67…" at bounding box center [458, 230] width 535 height 338
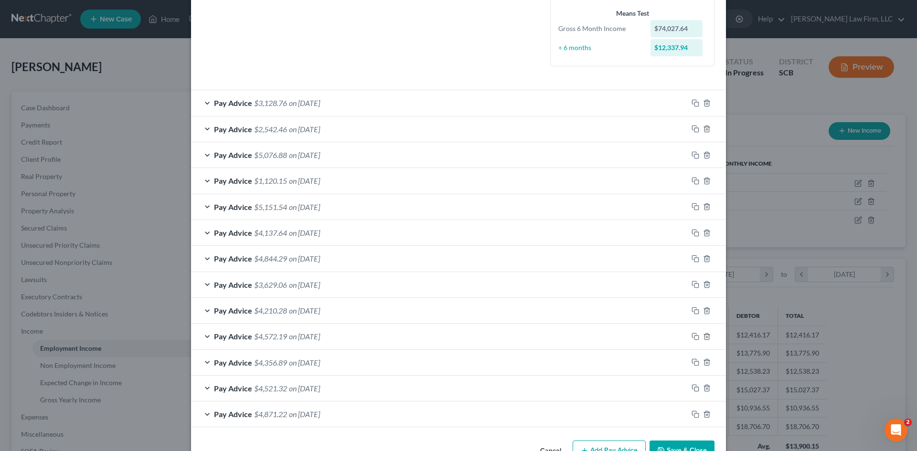
scroll to position [278, 0]
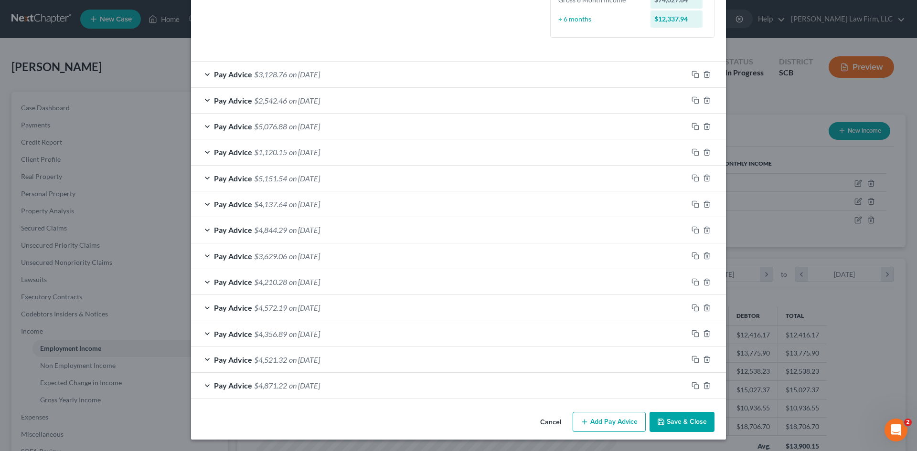
click at [320, 384] on span "on [DATE]" at bounding box center [304, 385] width 31 height 9
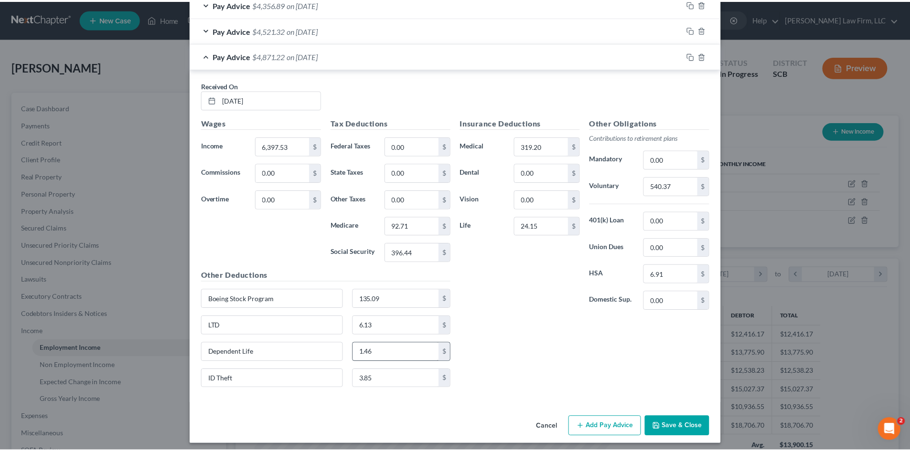
scroll to position [613, 0]
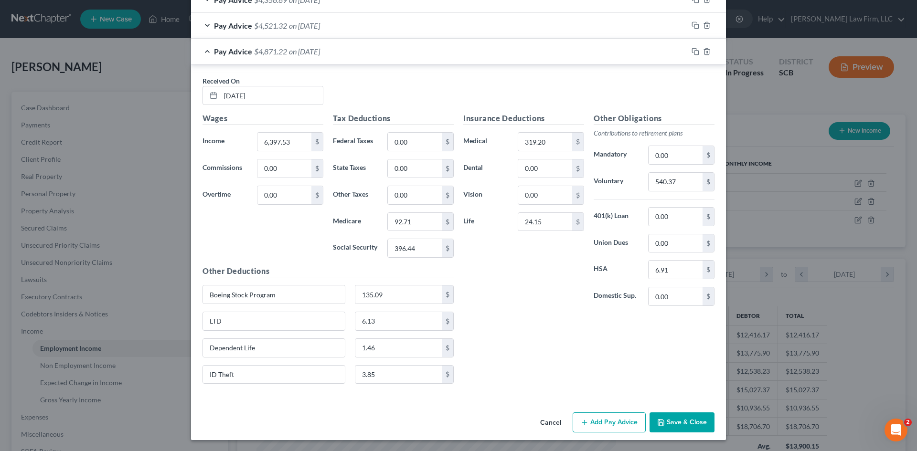
click at [667, 427] on button "Save & Close" at bounding box center [682, 423] width 65 height 20
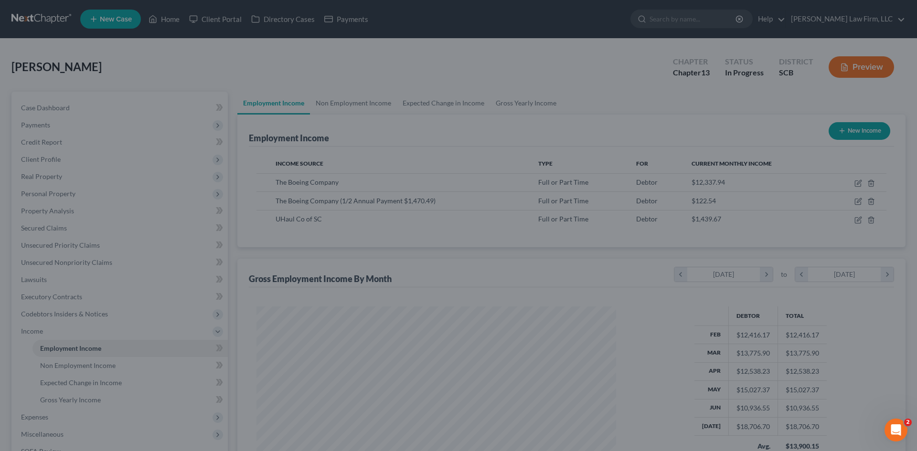
scroll to position [477447, 477250]
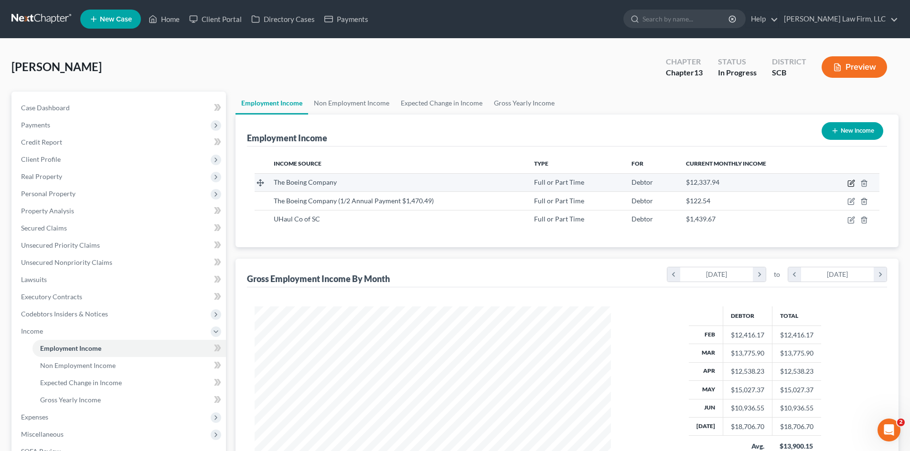
click at [850, 181] on icon "button" at bounding box center [851, 184] width 8 height 8
select select "0"
select select "50"
select select "2"
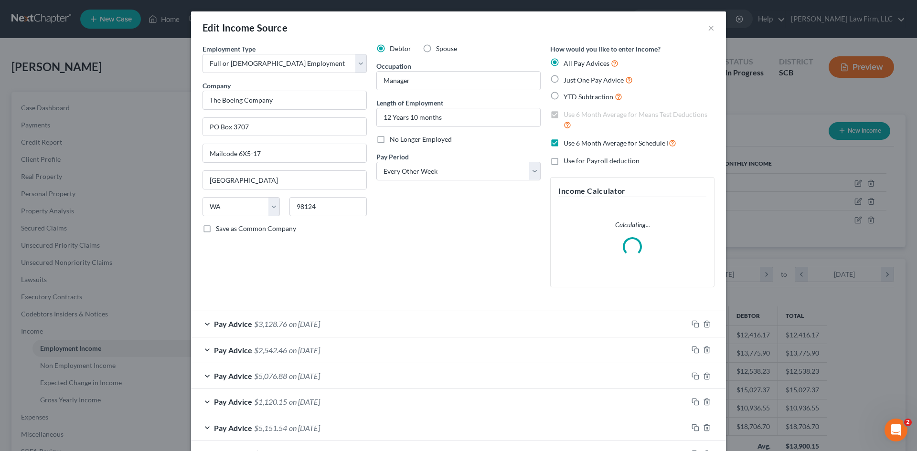
scroll to position [180, 379]
click at [305, 320] on span "on [DATE]" at bounding box center [304, 324] width 31 height 9
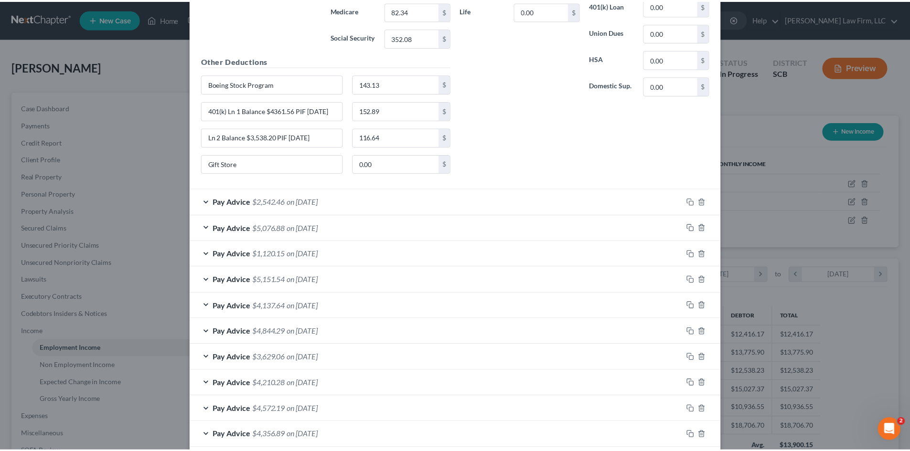
scroll to position [614, 0]
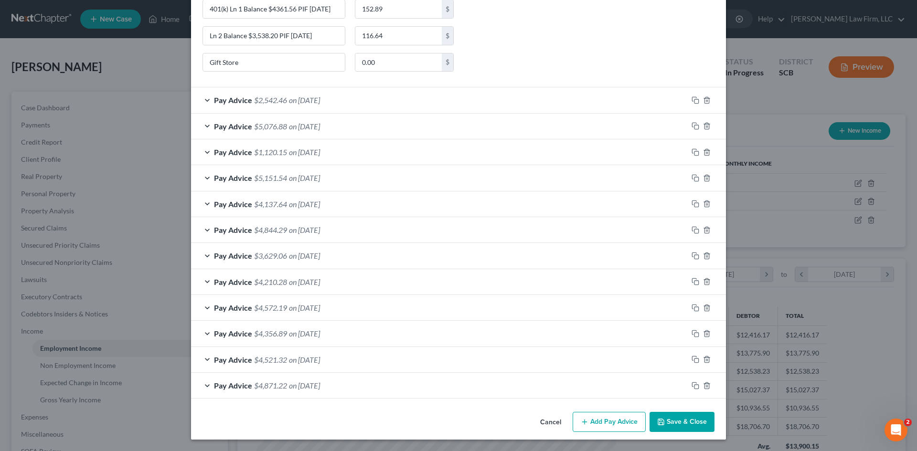
click at [684, 424] on button "Save & Close" at bounding box center [682, 422] width 65 height 20
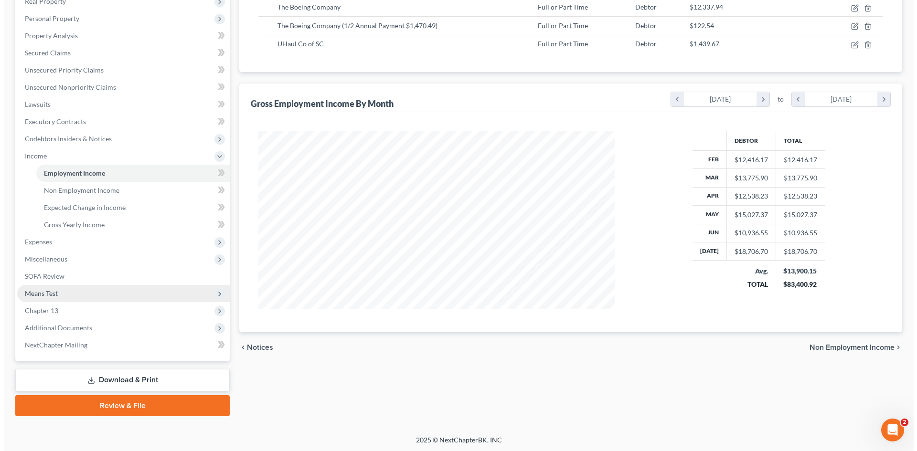
scroll to position [177, 0]
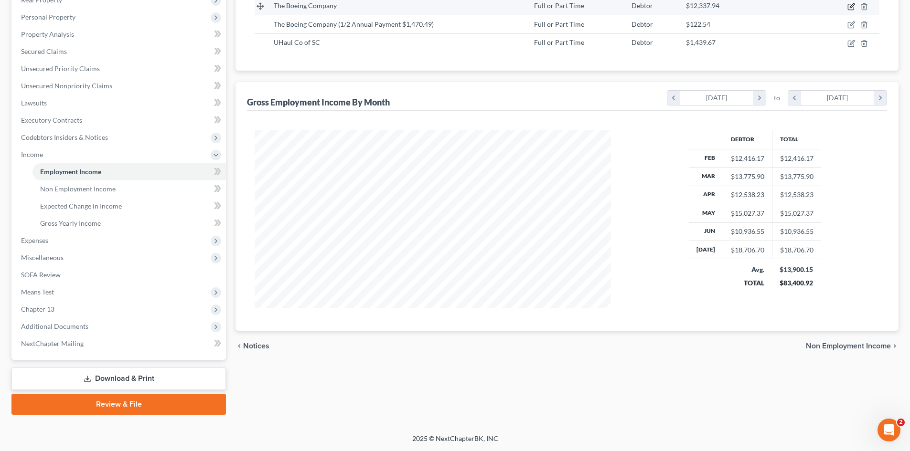
click at [852, 7] on icon "button" at bounding box center [852, 5] width 4 height 4
select select "0"
select select "50"
select select "2"
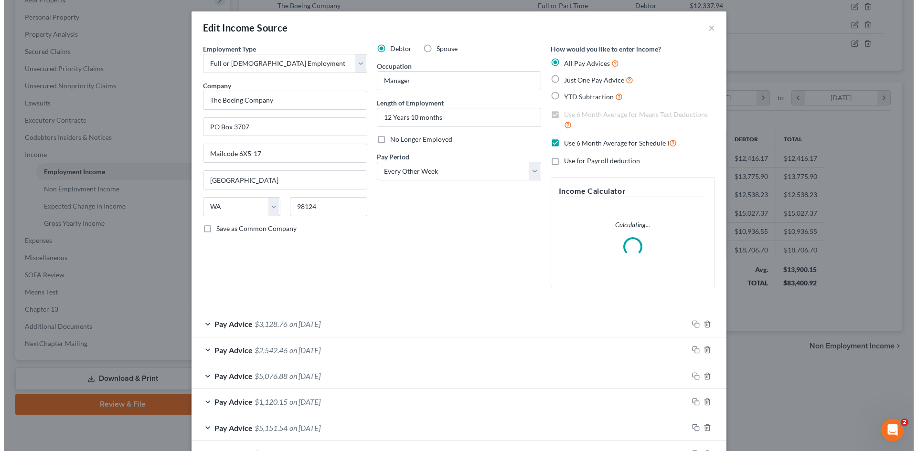
scroll to position [180, 379]
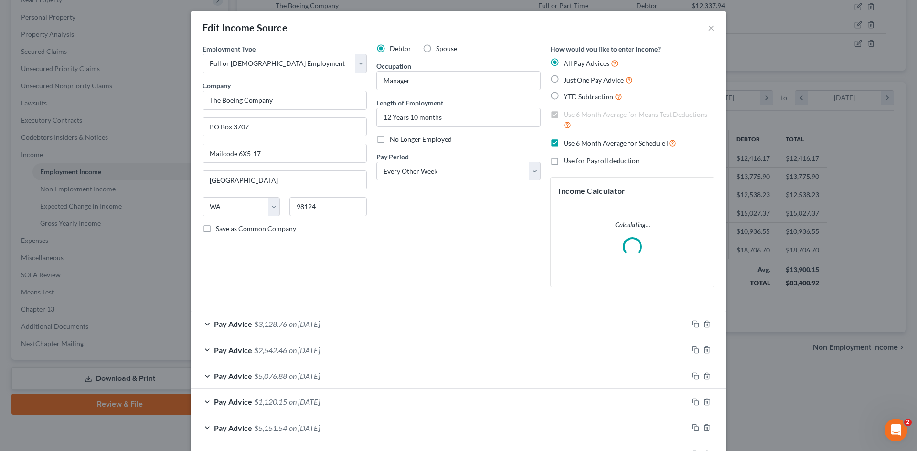
click at [289, 323] on span "on [DATE]" at bounding box center [304, 324] width 31 height 9
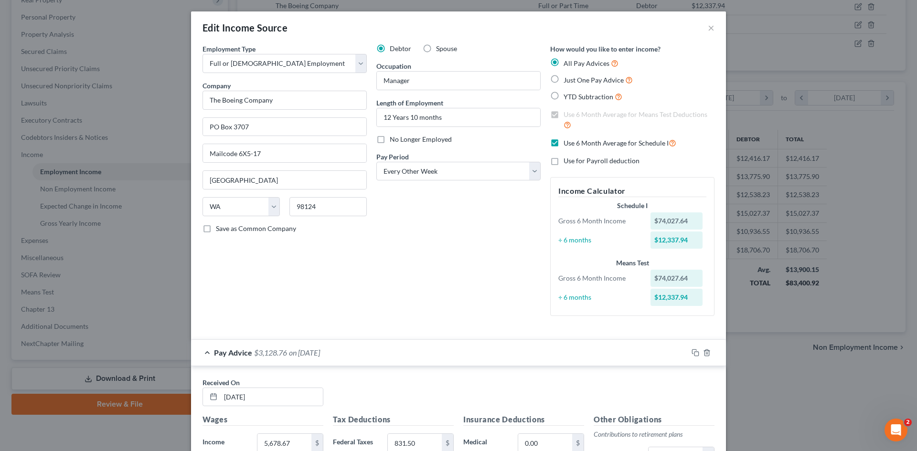
click at [564, 145] on label "Use 6 Month Average for Schedule I" at bounding box center [620, 143] width 113 height 11
click at [567, 144] on input "Use 6 Month Average for Schedule I" at bounding box center [570, 141] width 6 height 6
checkbox input "false"
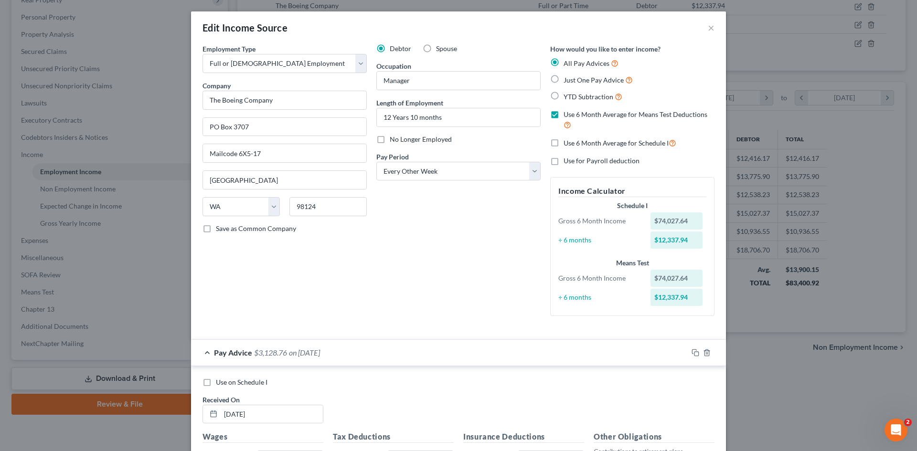
click at [564, 117] on label "Use 6 Month Average for Means Test Deductions" at bounding box center [639, 120] width 151 height 21
click at [567, 116] on input "Use 6 Month Average for Means Test Deductions" at bounding box center [570, 113] width 6 height 6
checkbox input "false"
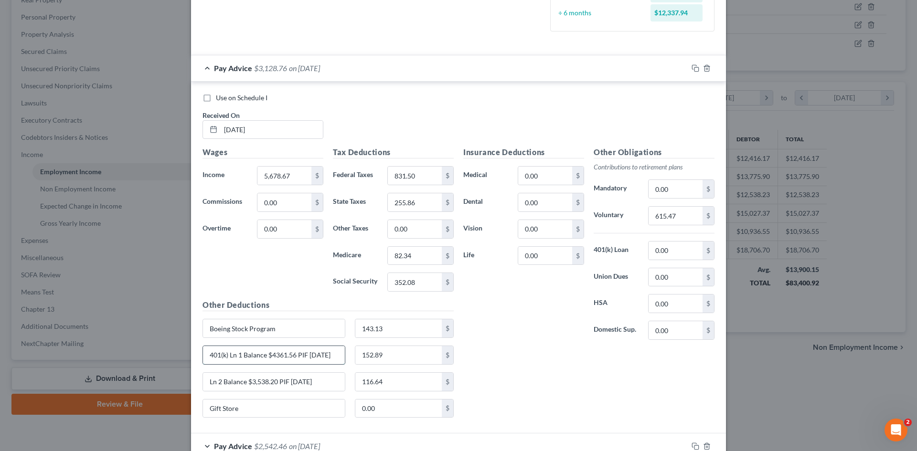
scroll to position [0, 3]
drag, startPoint x: 204, startPoint y: 356, endPoint x: 336, endPoint y: 354, distance: 131.8
click at [336, 354] on input "401(k) Ln 1 Balance $4361.56 PIF [DATE]" at bounding box center [274, 355] width 142 height 18
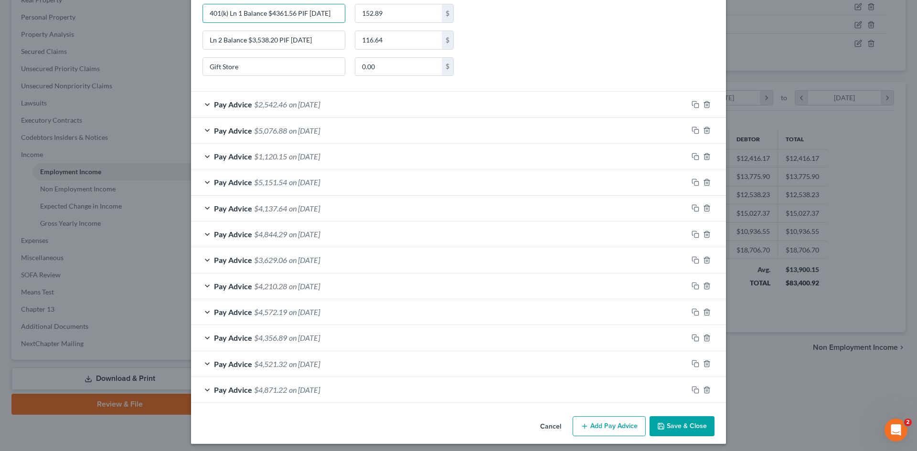
scroll to position [633, 0]
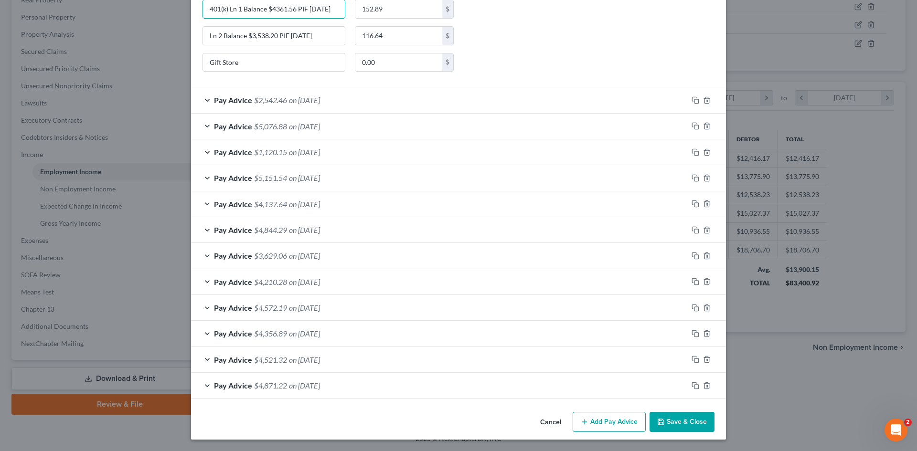
click at [675, 428] on button "Save & Close" at bounding box center [682, 422] width 65 height 20
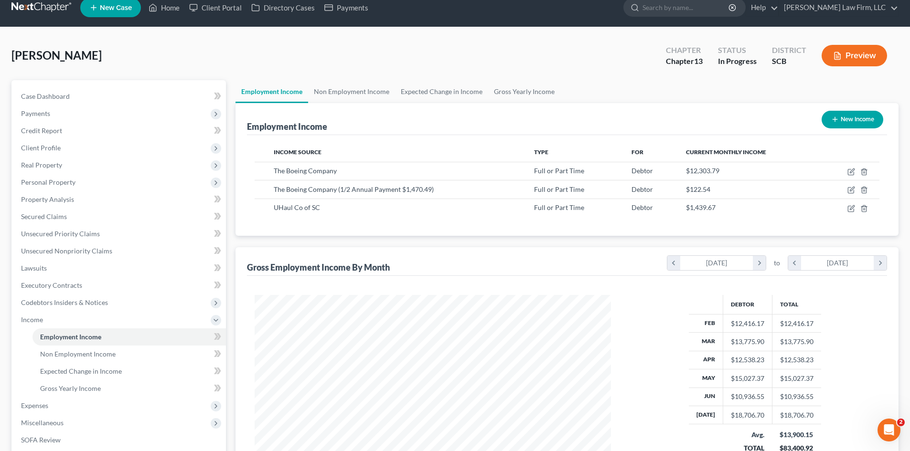
scroll to position [0, 0]
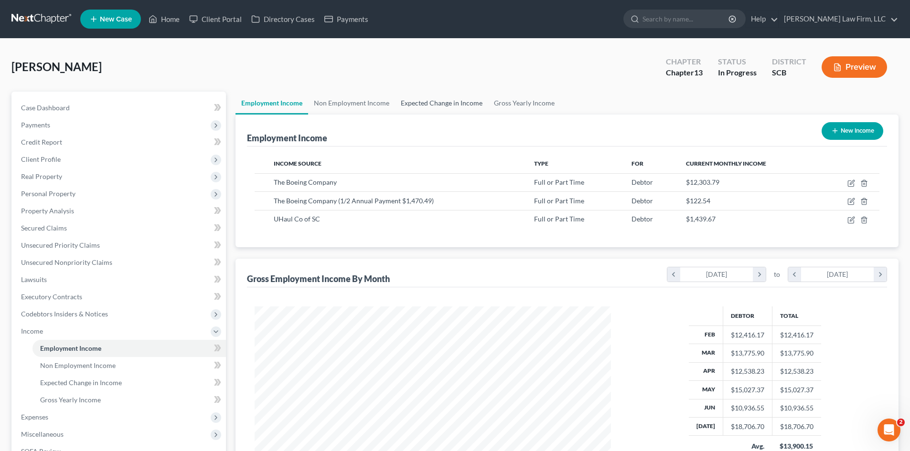
click at [439, 108] on link "Expected Change in Income" at bounding box center [441, 103] width 93 height 23
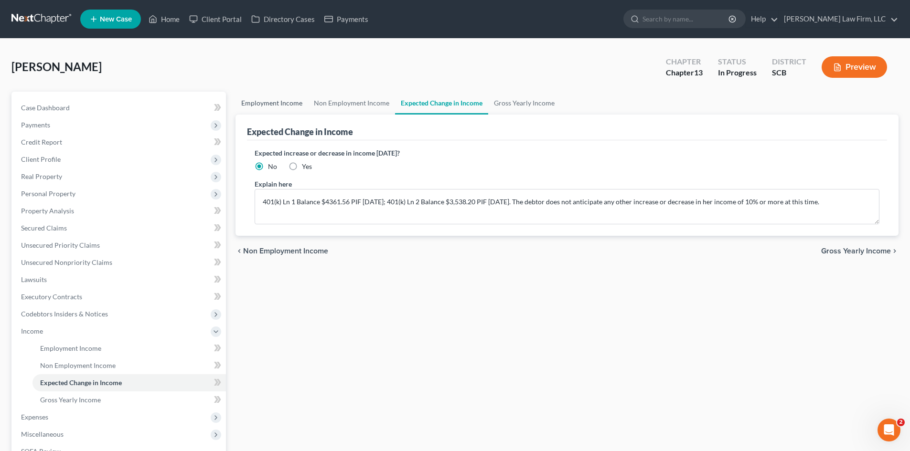
click at [268, 109] on link "Employment Income" at bounding box center [271, 103] width 73 height 23
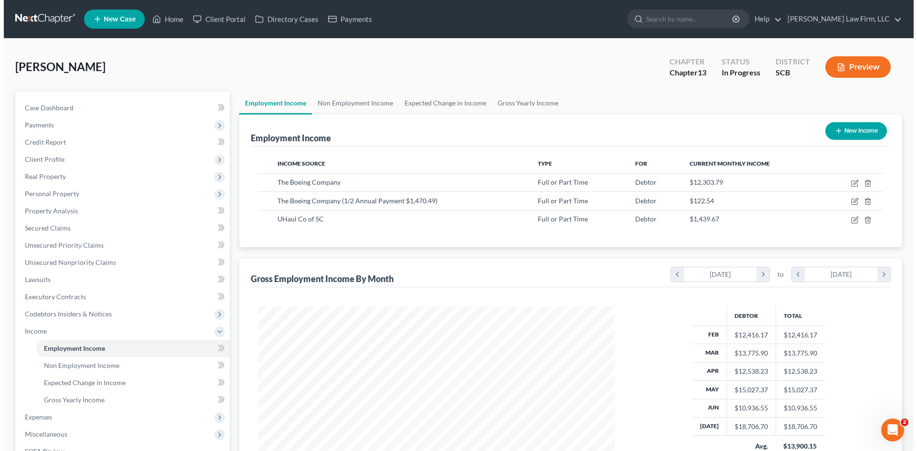
scroll to position [178, 375]
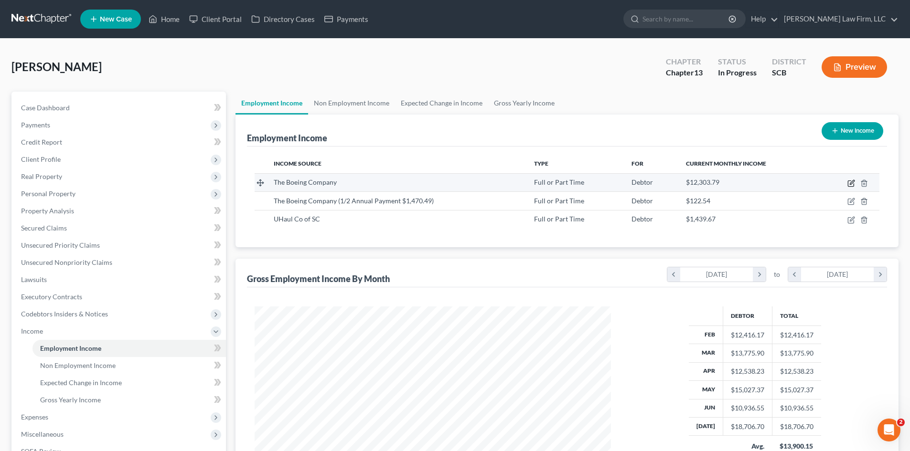
click at [853, 185] on icon "button" at bounding box center [851, 184] width 8 height 8
select select "0"
select select "50"
select select "2"
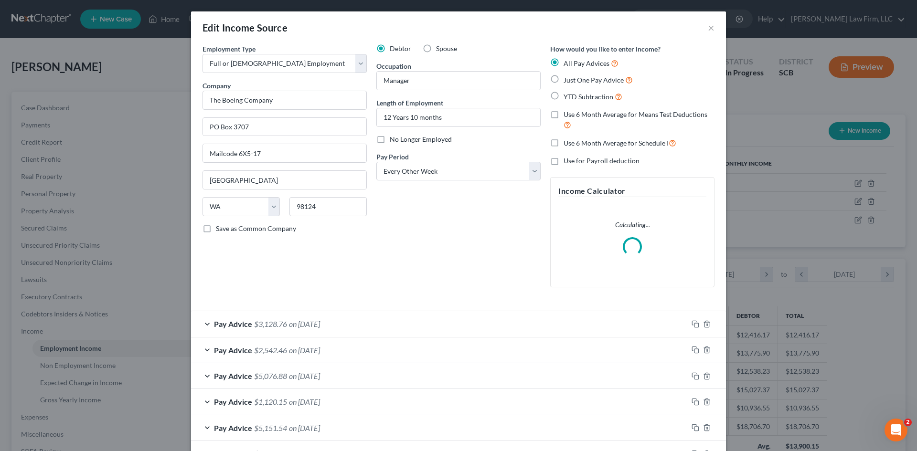
scroll to position [180, 379]
click at [334, 329] on div "Pay Advice $3,128.76 on [DATE]" at bounding box center [439, 323] width 497 height 25
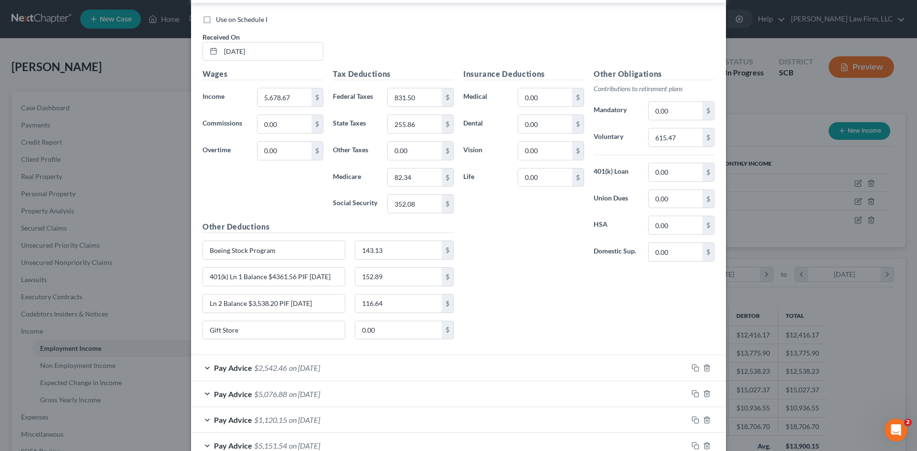
scroll to position [365, 0]
paste input "269.53"
type input "269.53"
click at [317, 374] on div "Pay Advice $2,542.46 on [DATE]" at bounding box center [439, 367] width 497 height 25
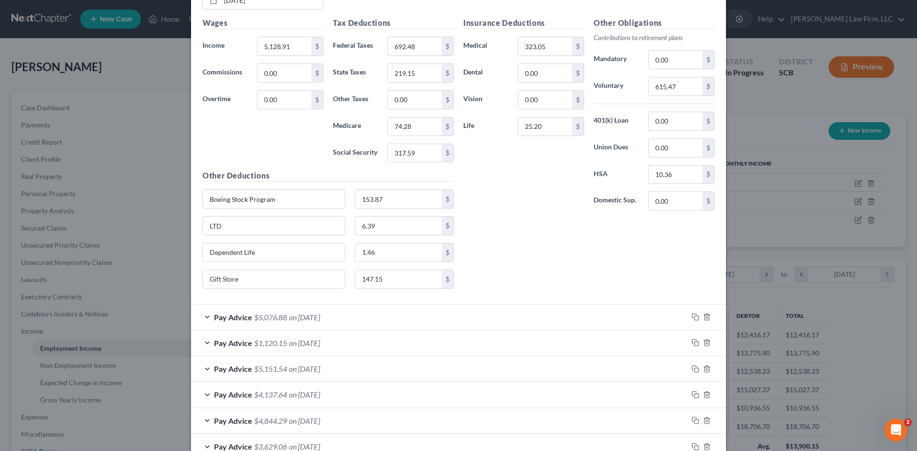
scroll to position [795, 0]
click at [329, 321] on div "Pay Advice $5,076.88 on 07/03/2025" at bounding box center [439, 316] width 497 height 25
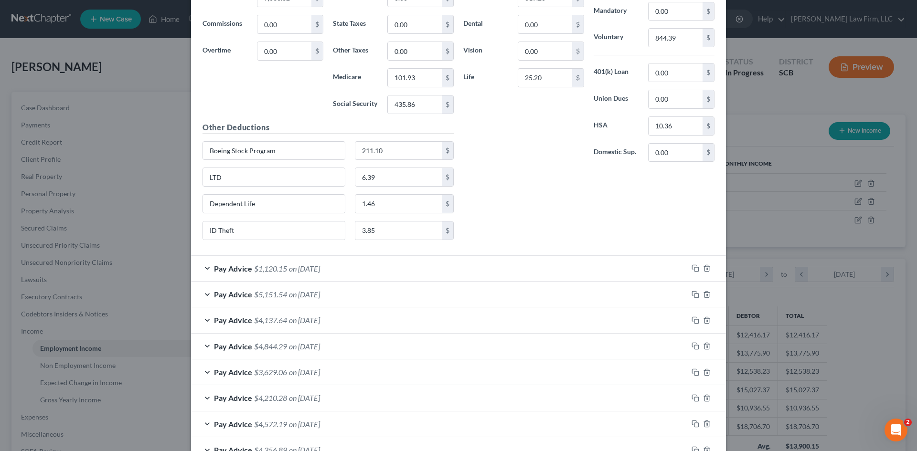
scroll to position [1225, 0]
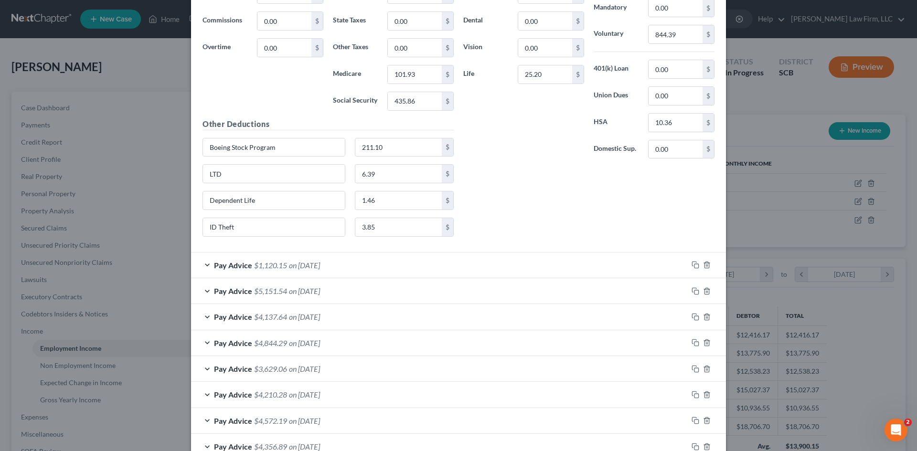
click at [320, 270] on div "Pay Advice $1,120.15 on 06/18/2025" at bounding box center [439, 265] width 497 height 25
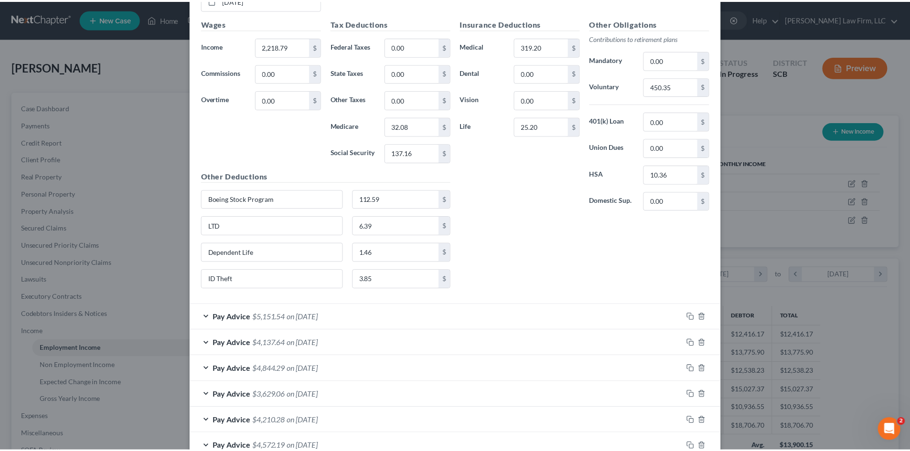
scroll to position [1690, 0]
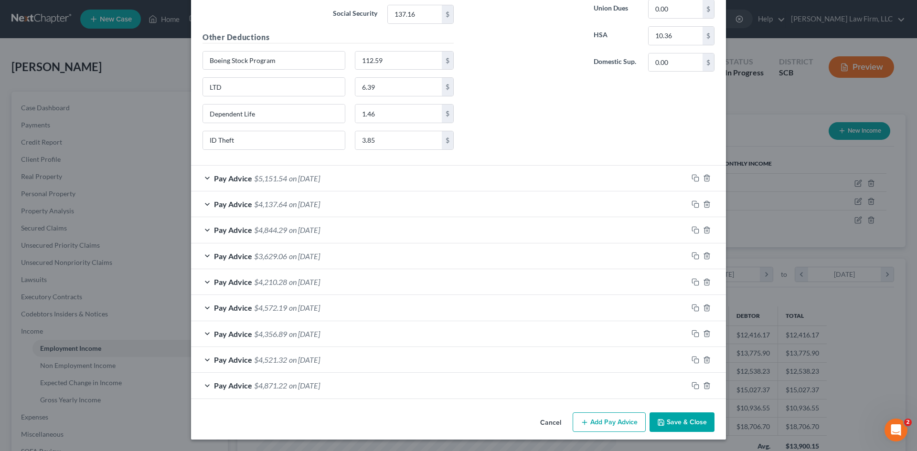
click at [683, 418] on button "Save & Close" at bounding box center [682, 423] width 65 height 20
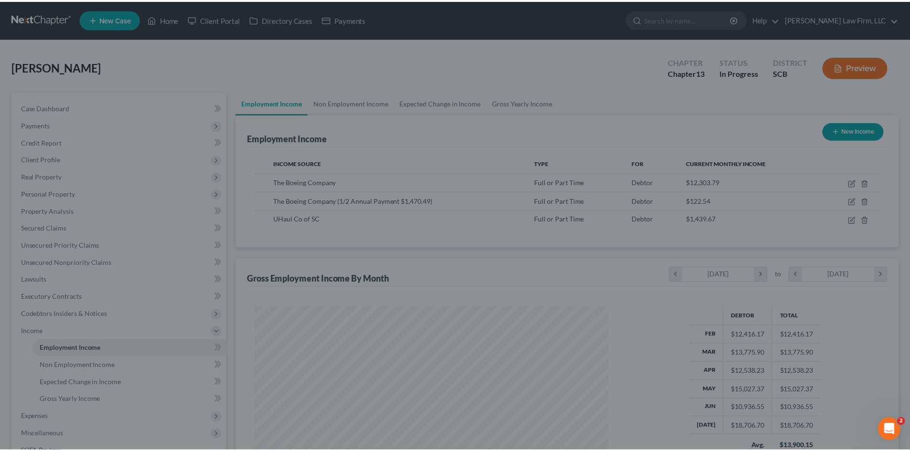
scroll to position [477447, 477250]
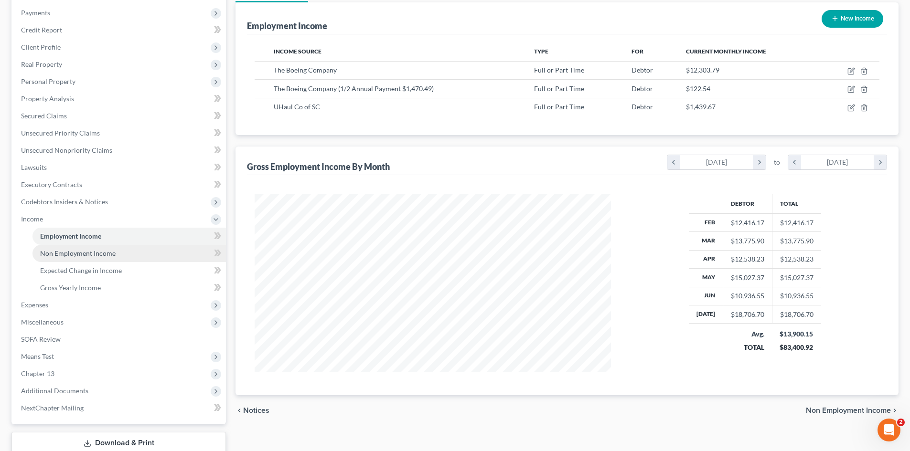
scroll to position [143, 0]
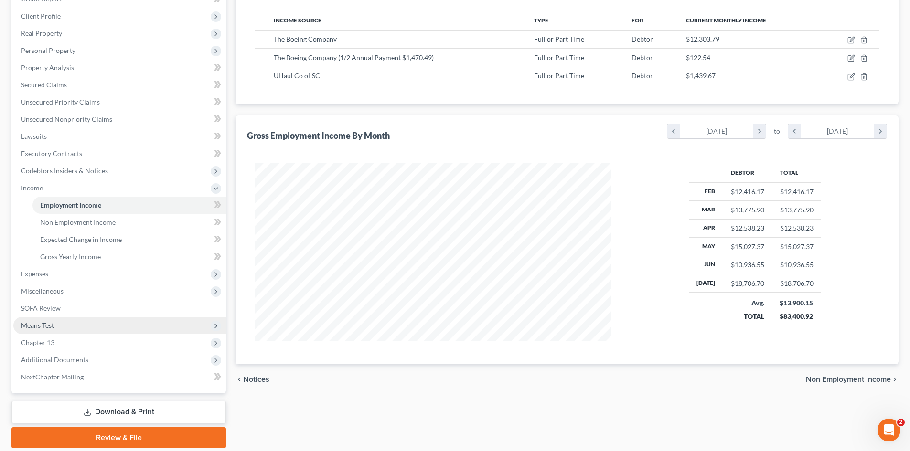
click at [50, 330] on span "Means Test" at bounding box center [119, 325] width 213 height 17
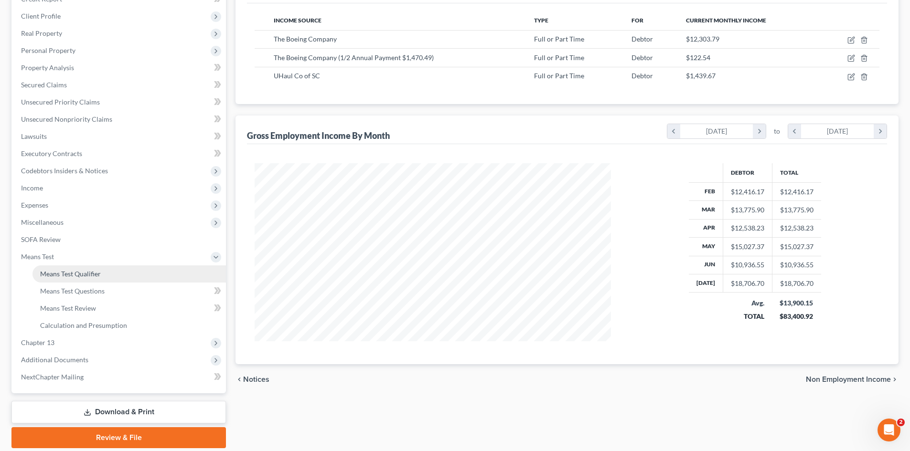
click at [59, 277] on span "Means Test Qualifier" at bounding box center [70, 274] width 61 height 8
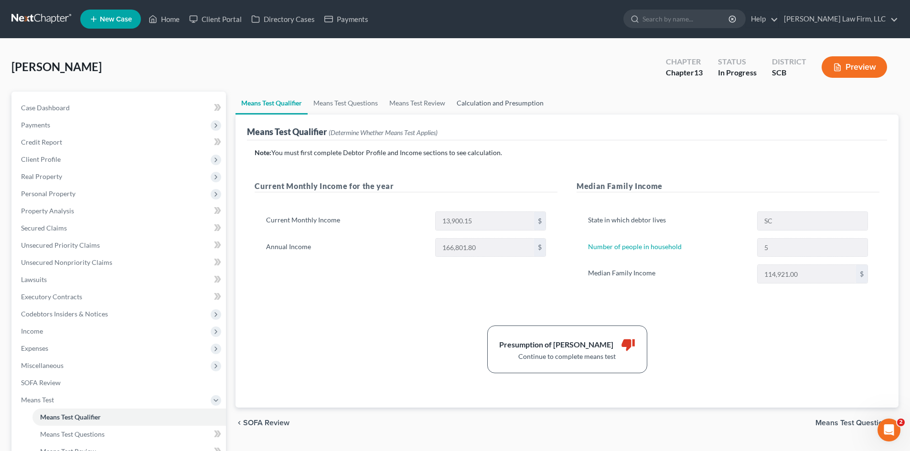
click at [477, 107] on link "Calculation and Presumption" at bounding box center [500, 103] width 98 height 23
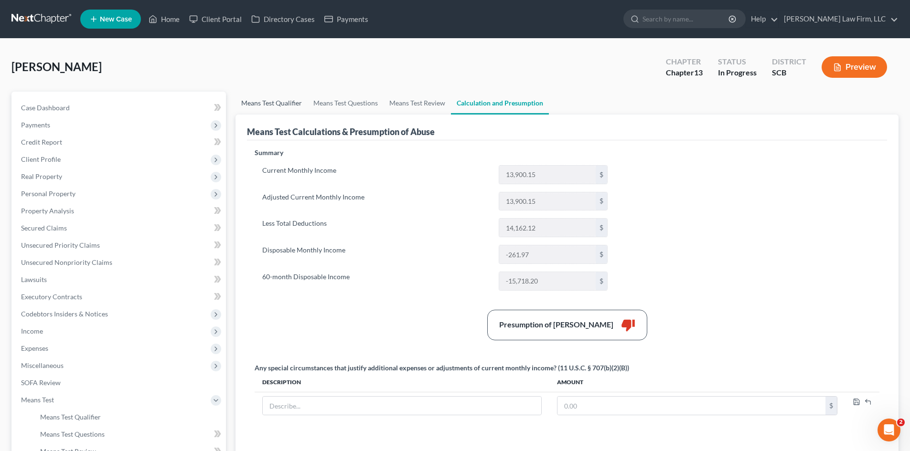
click at [285, 107] on link "Means Test Qualifier" at bounding box center [271, 103] width 72 height 23
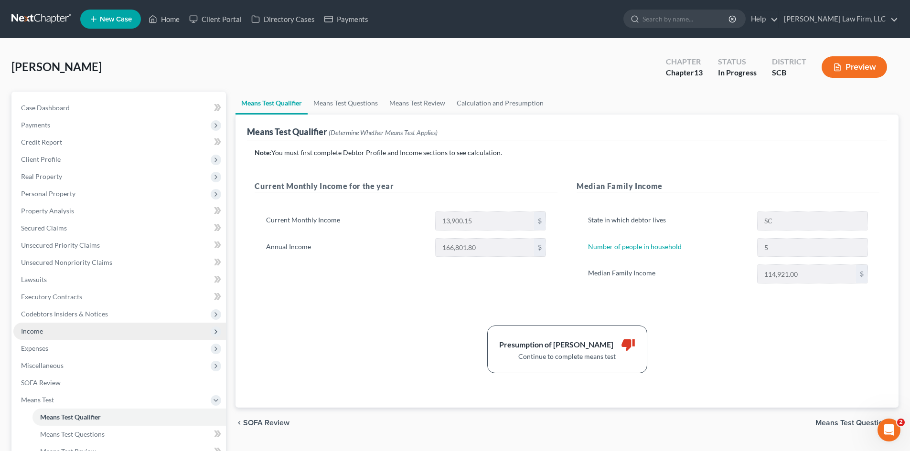
click at [52, 331] on span "Income" at bounding box center [119, 331] width 213 height 17
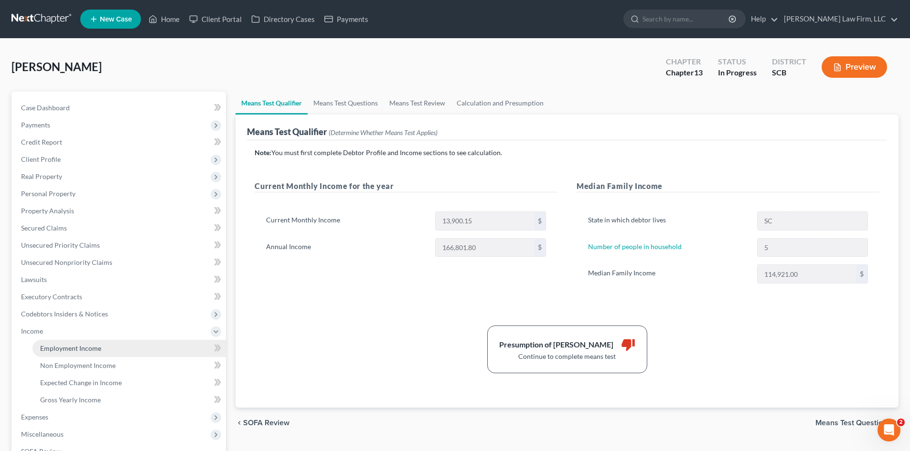
click at [53, 344] on span "Employment Income" at bounding box center [70, 348] width 61 height 8
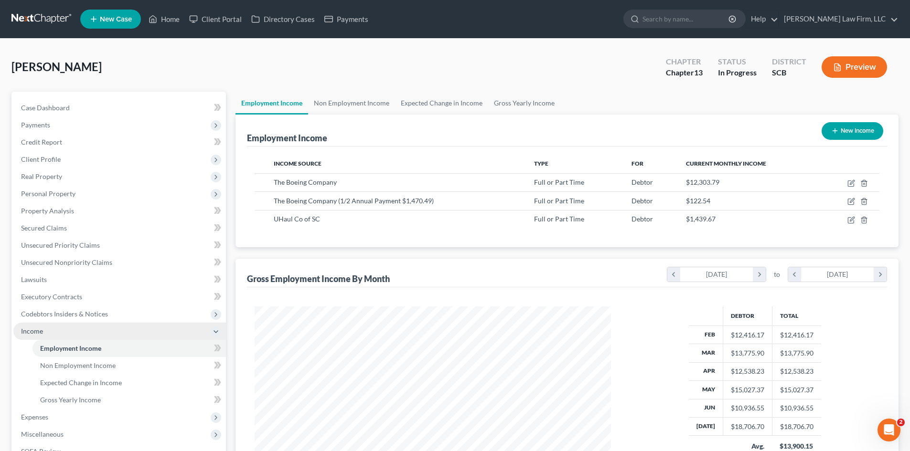
scroll to position [178, 375]
click at [344, 94] on link "Non Employment Income" at bounding box center [351, 103] width 87 height 23
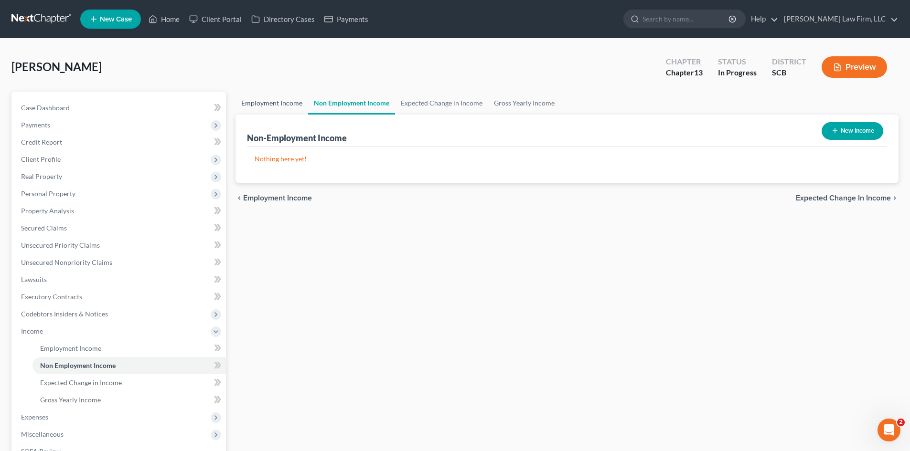
click at [299, 102] on link "Employment Income" at bounding box center [271, 103] width 73 height 23
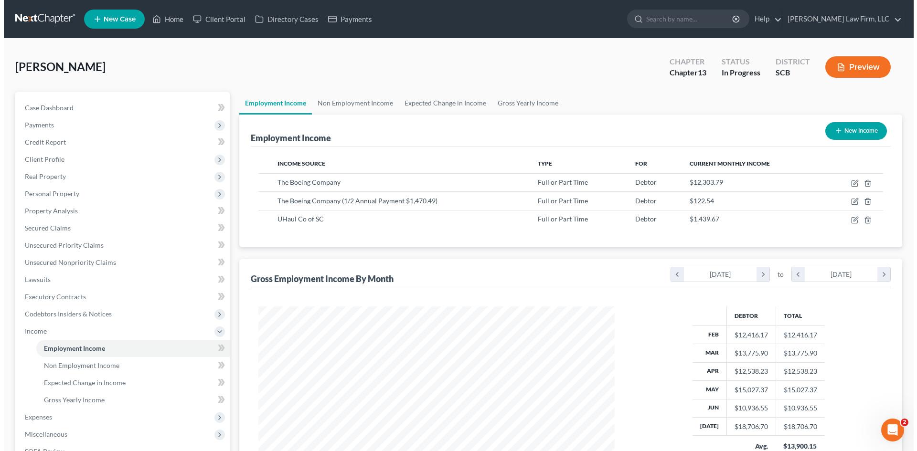
scroll to position [178, 375]
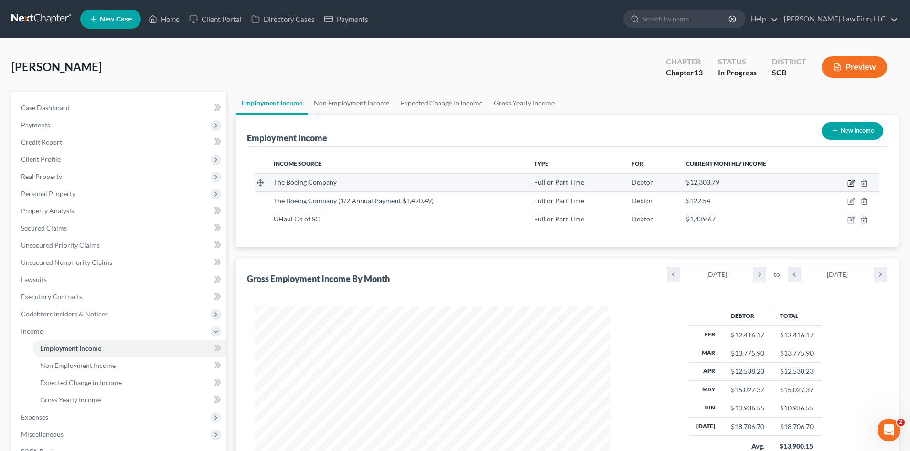
click at [853, 181] on icon "button" at bounding box center [852, 182] width 4 height 4
select select "0"
select select "50"
select select "2"
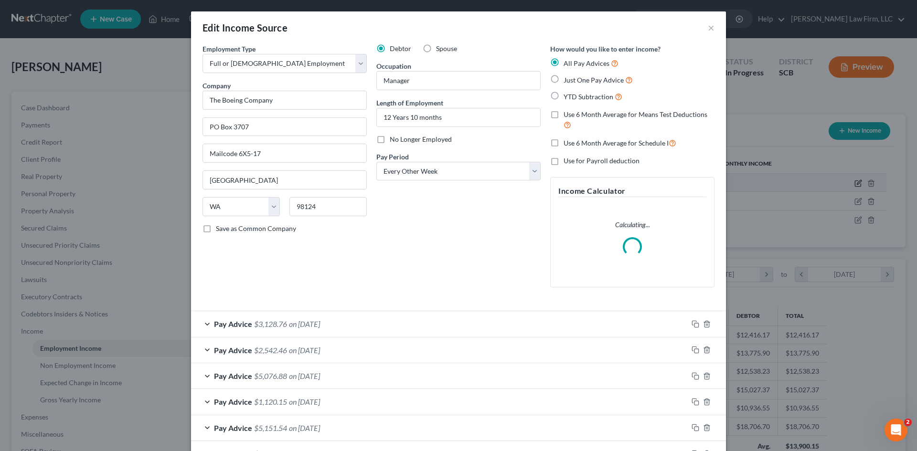
scroll to position [180, 379]
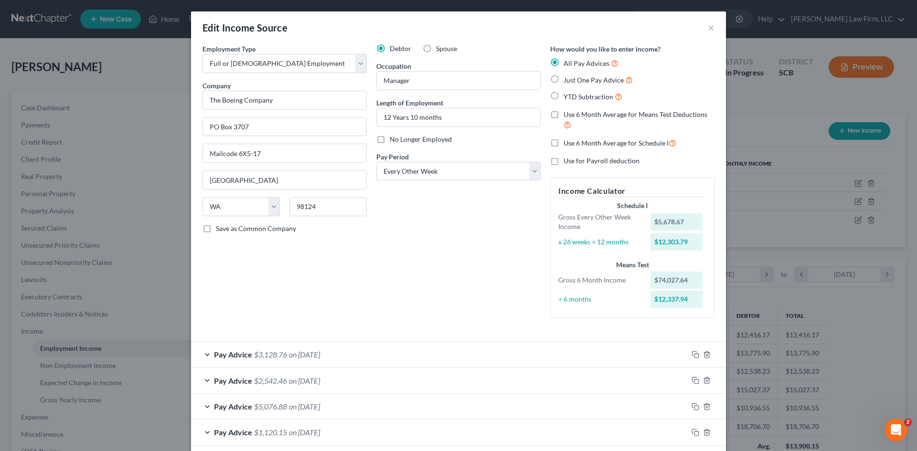
click at [564, 144] on label "Use 6 Month Average for Schedule I" at bounding box center [620, 143] width 113 height 11
click at [567, 144] on input "Use 6 Month Average for Schedule I" at bounding box center [570, 141] width 6 height 6
checkbox input "true"
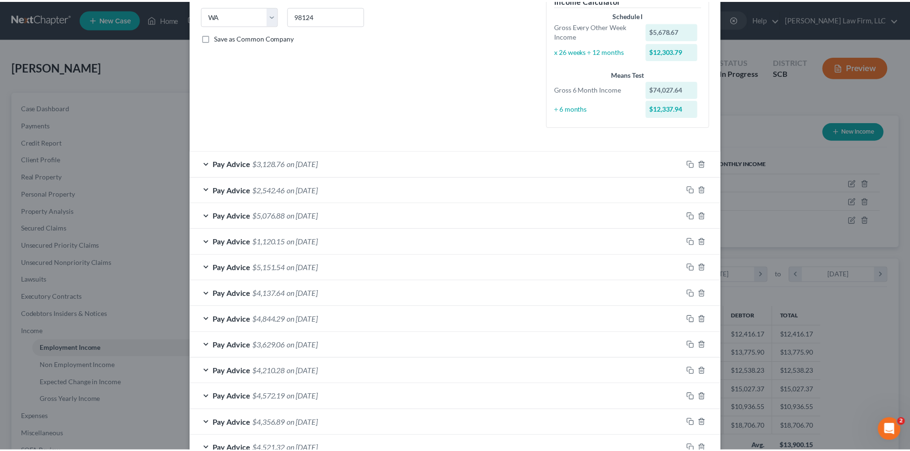
scroll to position [278, 0]
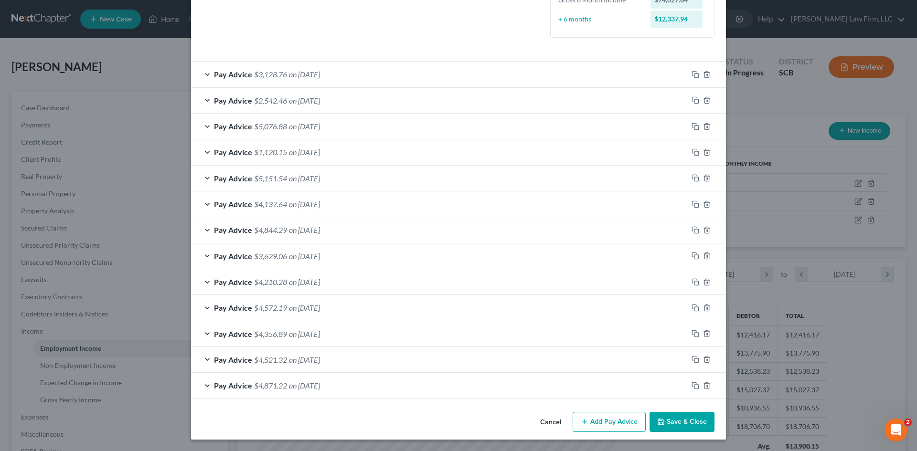
click at [683, 419] on button "Save & Close" at bounding box center [682, 422] width 65 height 20
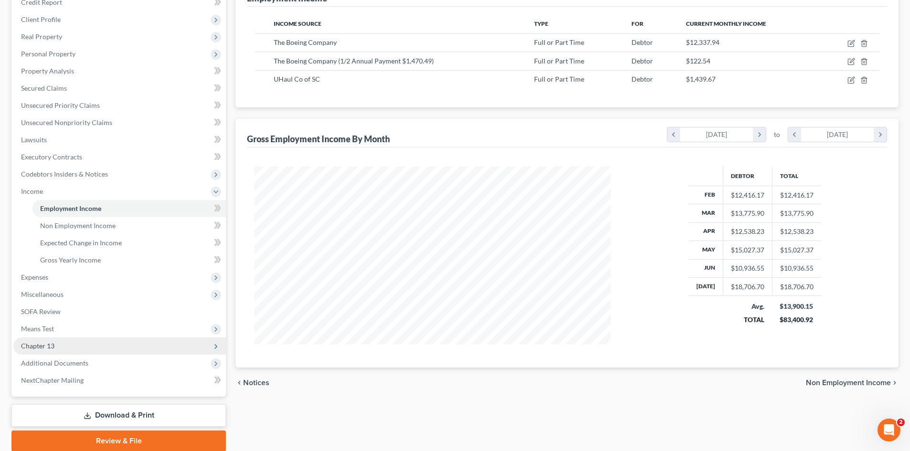
scroll to position [143, 0]
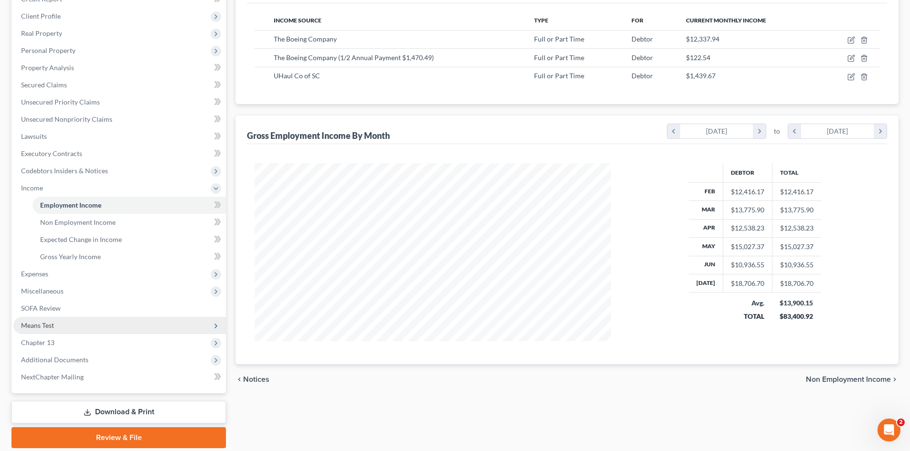
click at [40, 329] on span "Means Test" at bounding box center [37, 325] width 33 height 8
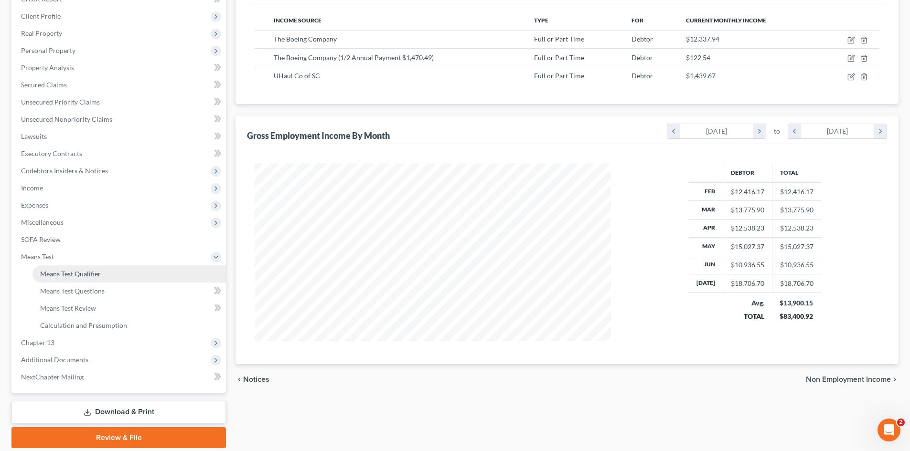
click at [46, 272] on span "Means Test Qualifier" at bounding box center [70, 274] width 61 height 8
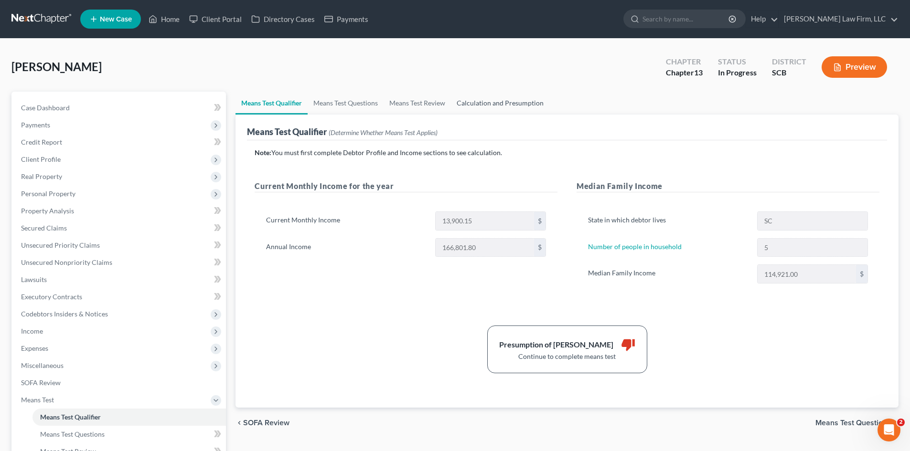
click at [496, 95] on link "Calculation and Presumption" at bounding box center [500, 103] width 98 height 23
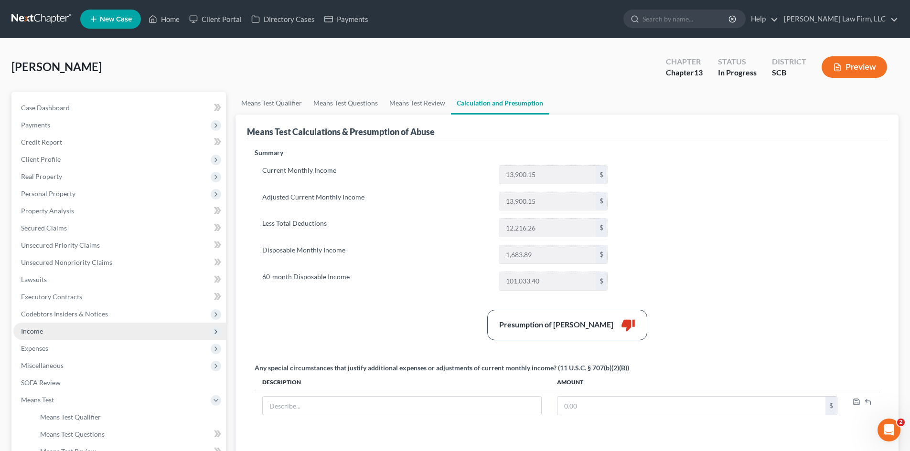
click at [48, 328] on span "Income" at bounding box center [119, 331] width 213 height 17
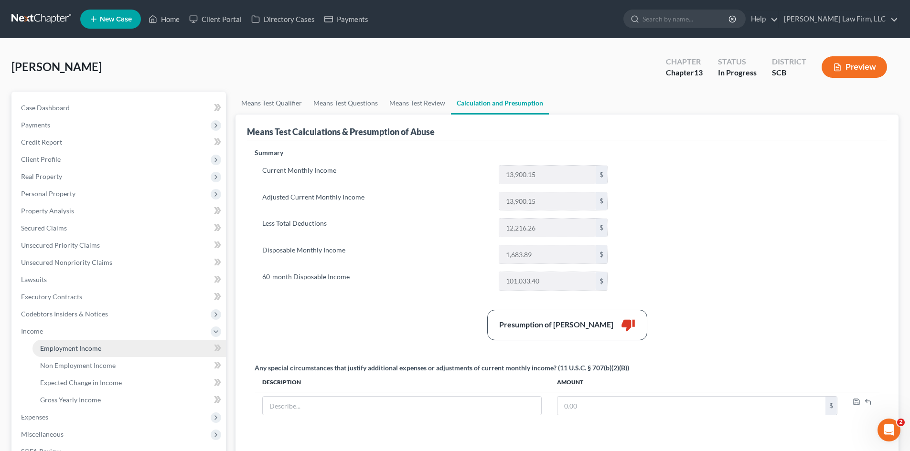
click at [53, 346] on span "Employment Income" at bounding box center [70, 348] width 61 height 8
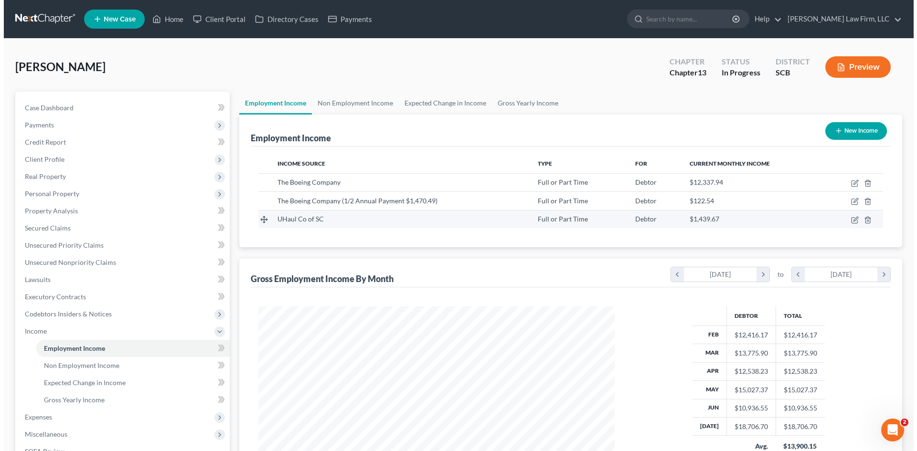
scroll to position [178, 375]
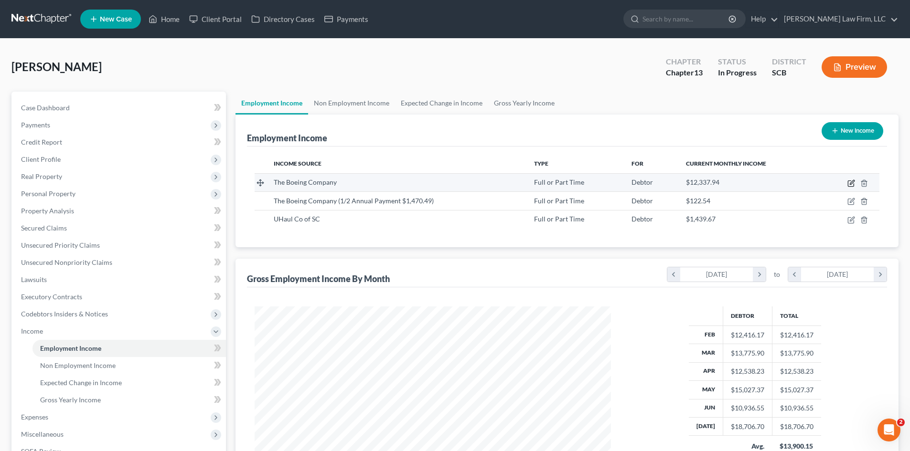
click at [849, 183] on icon "button" at bounding box center [851, 184] width 8 height 8
select select "0"
select select "50"
select select "2"
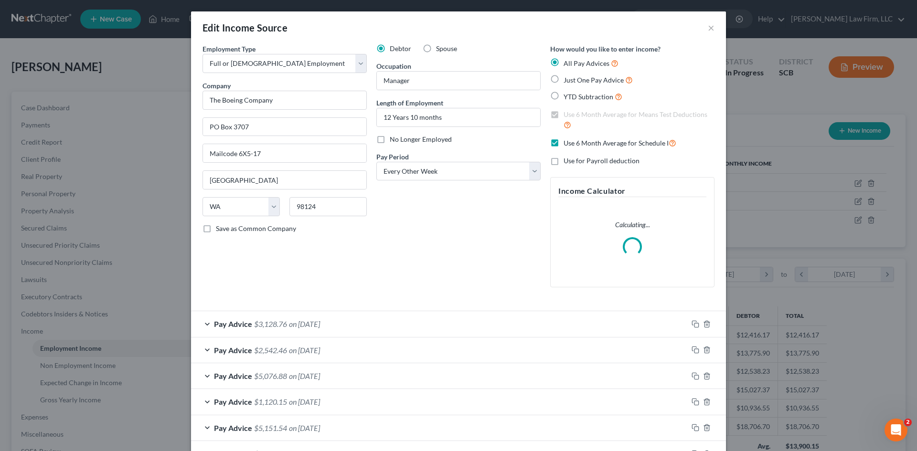
scroll to position [180, 379]
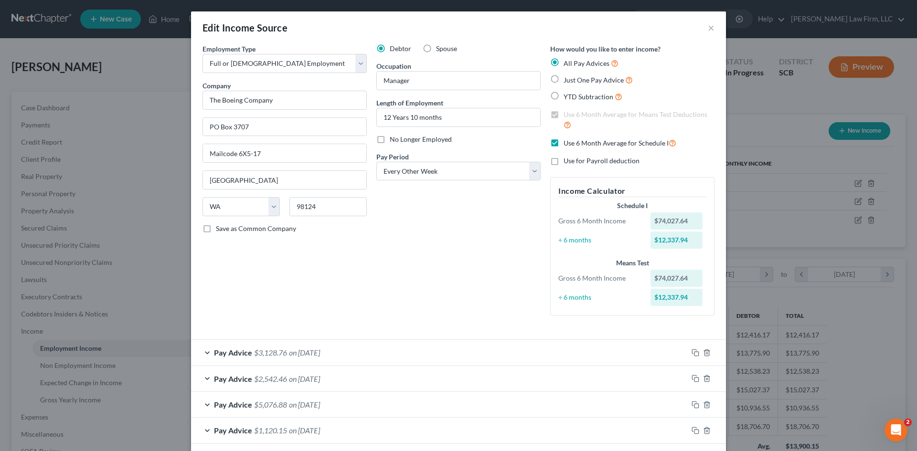
click at [564, 115] on label "Use 6 Month Average for Means Test Deductions" at bounding box center [639, 120] width 151 height 21
click at [564, 143] on label "Use 6 Month Average for Schedule I" at bounding box center [620, 143] width 113 height 11
click at [567, 143] on input "Use 6 Month Average for Schedule I" at bounding box center [570, 141] width 6 height 6
checkbox input "false"
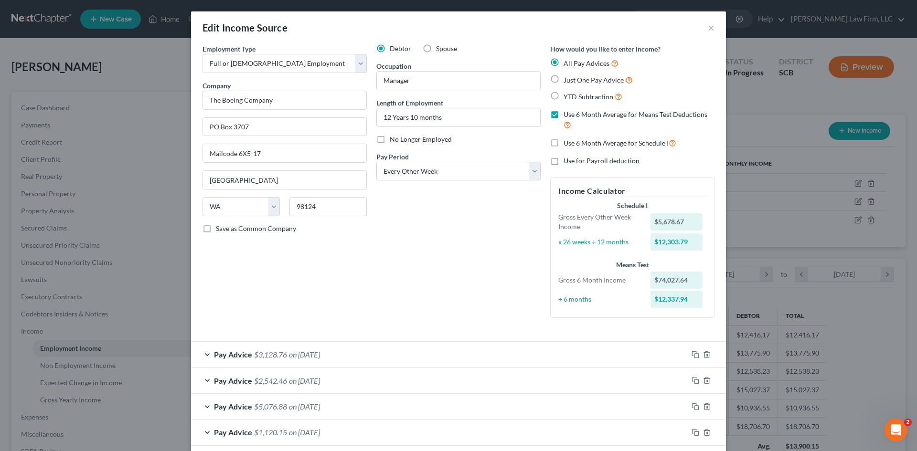
click at [564, 117] on label "Use 6 Month Average for Means Test Deductions" at bounding box center [639, 120] width 151 height 21
click at [567, 116] on input "Use 6 Month Average for Means Test Deductions" at bounding box center [570, 113] width 6 height 6
checkbox input "false"
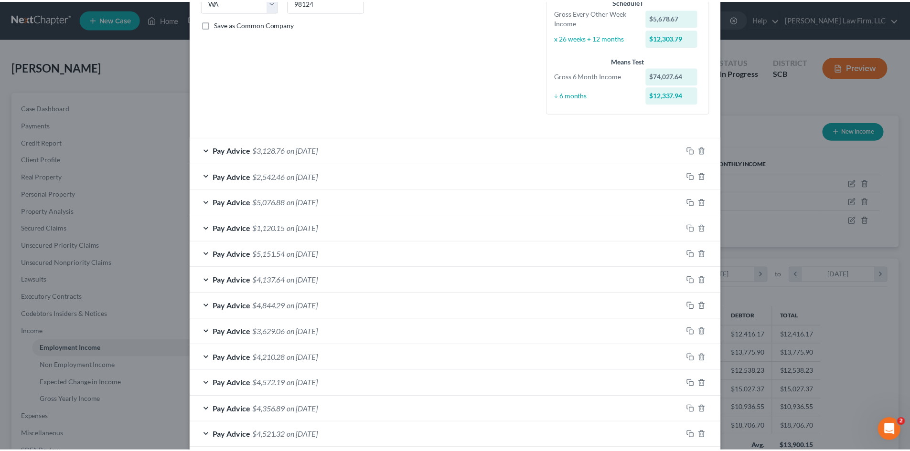
scroll to position [280, 0]
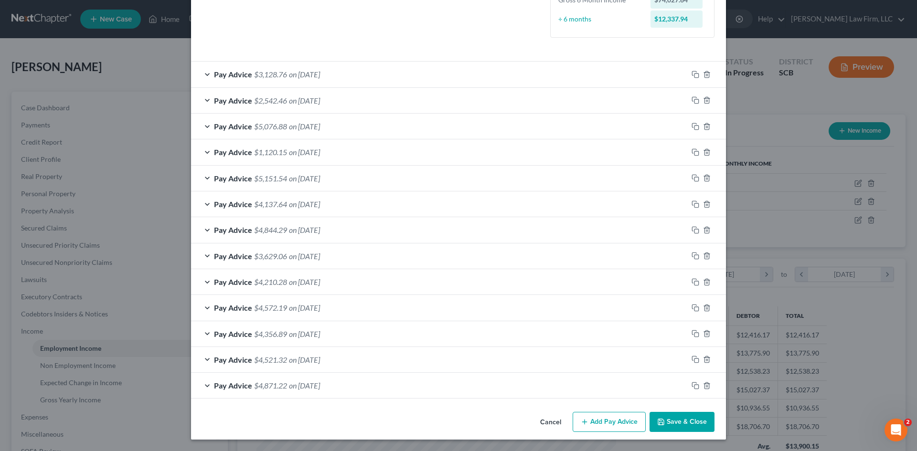
click at [698, 428] on button "Save & Close" at bounding box center [682, 422] width 65 height 20
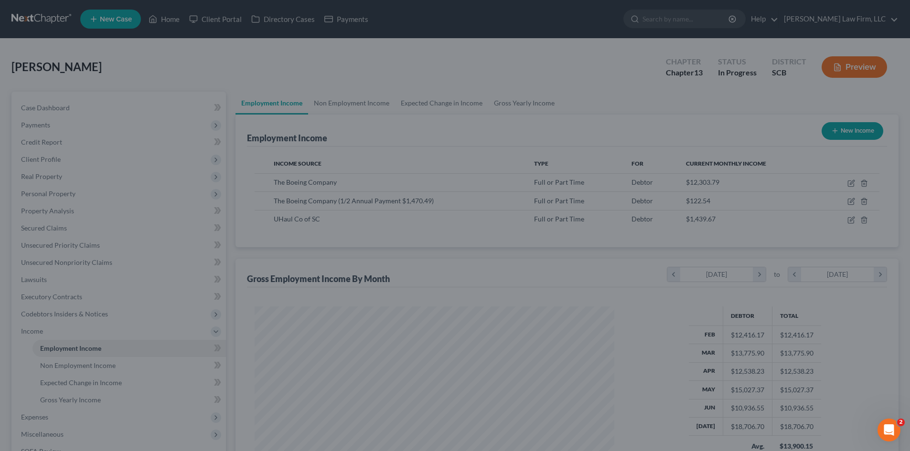
scroll to position [477447, 477250]
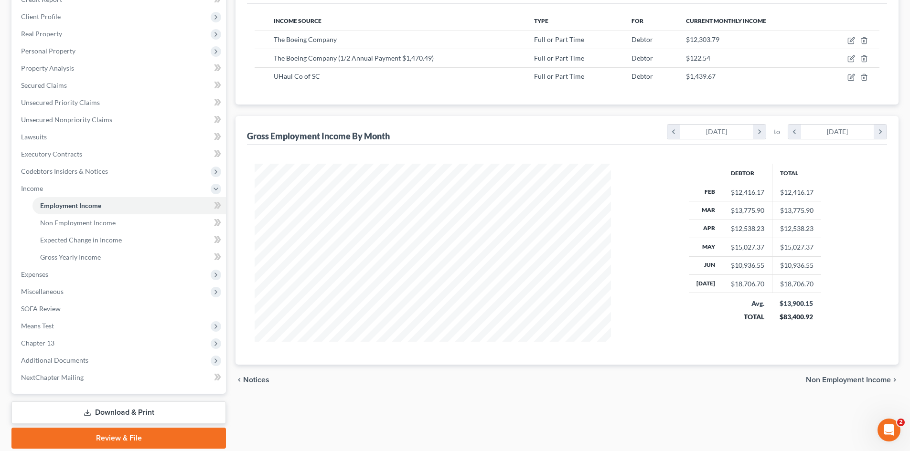
scroll to position [143, 0]
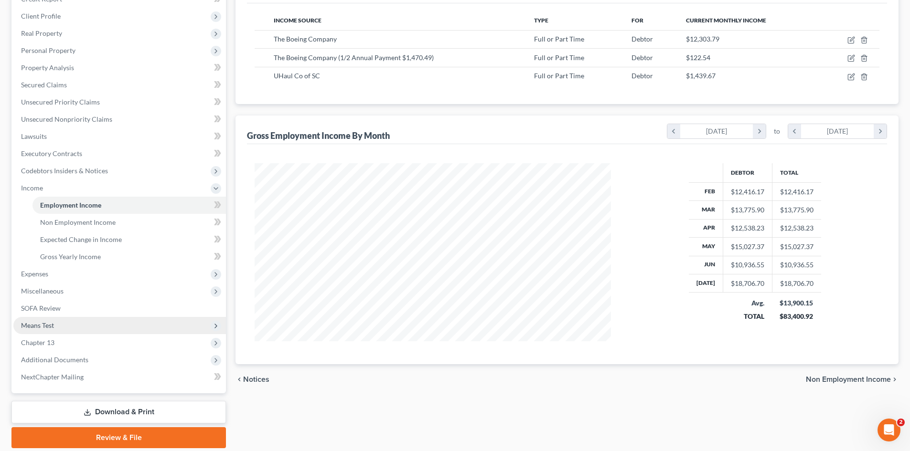
click at [33, 329] on span "Means Test" at bounding box center [37, 325] width 33 height 8
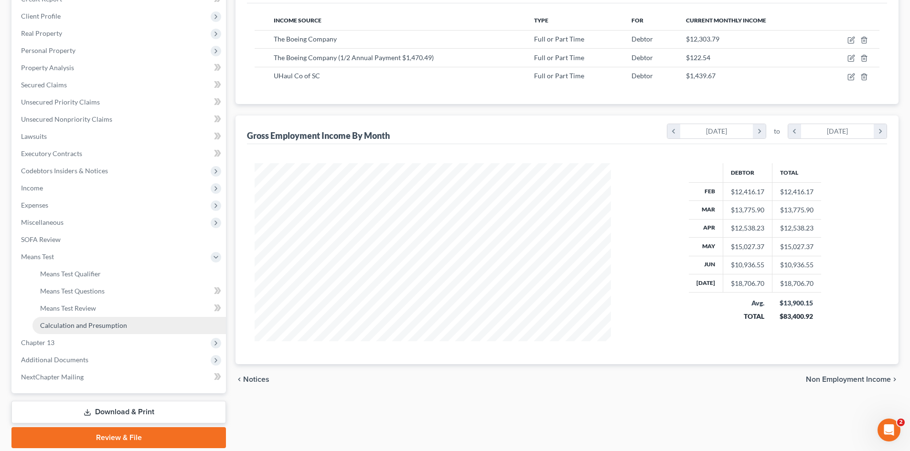
click at [63, 325] on span "Calculation and Presumption" at bounding box center [83, 325] width 87 height 8
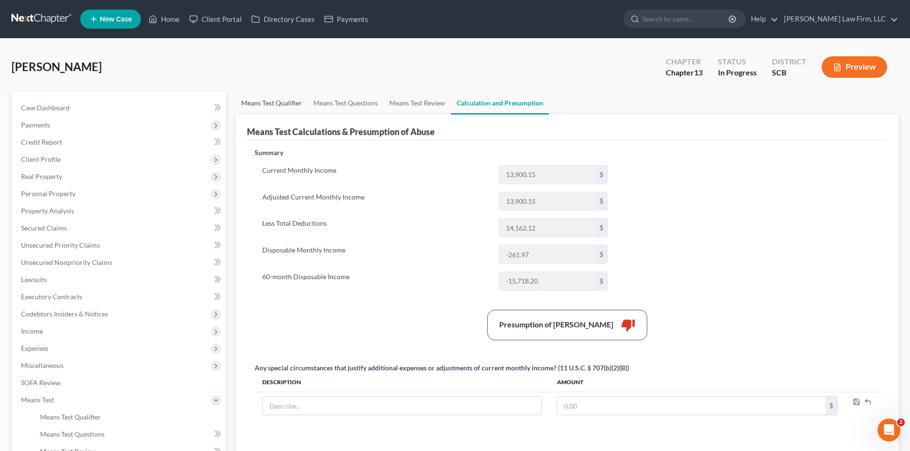
click at [247, 105] on link "Means Test Qualifier" at bounding box center [271, 103] width 72 height 23
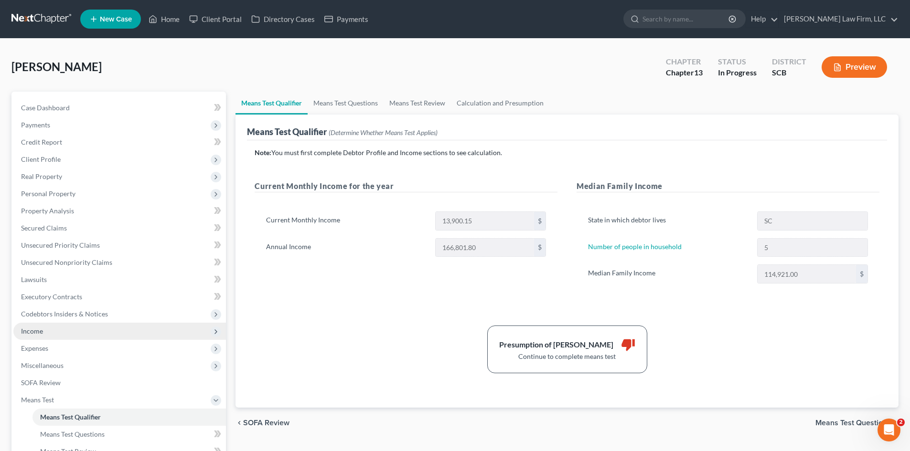
click at [45, 333] on span "Income" at bounding box center [119, 331] width 213 height 17
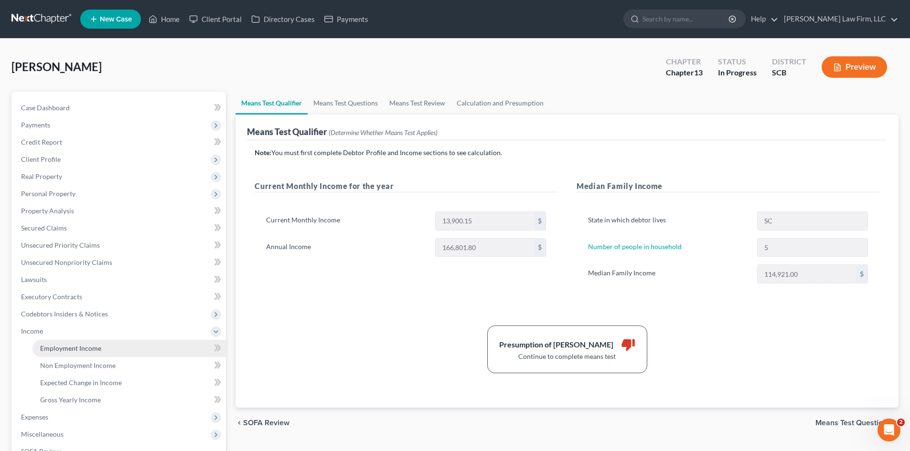
click at [66, 348] on span "Employment Income" at bounding box center [70, 348] width 61 height 8
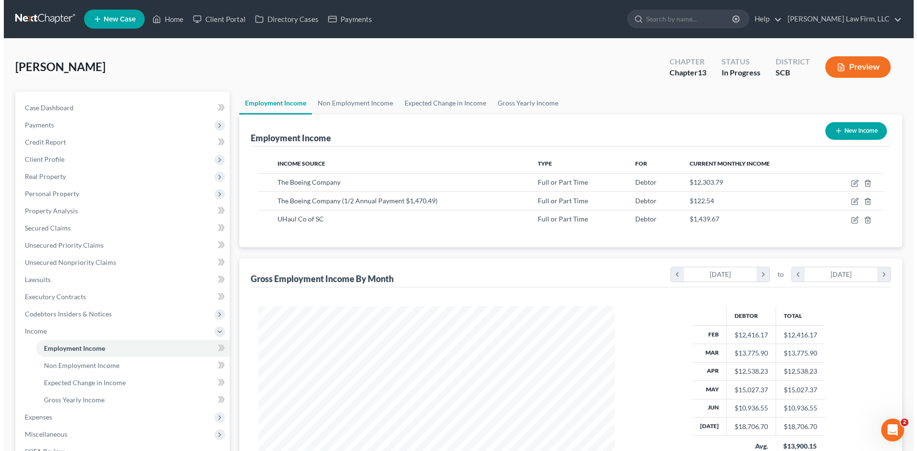
scroll to position [178, 375]
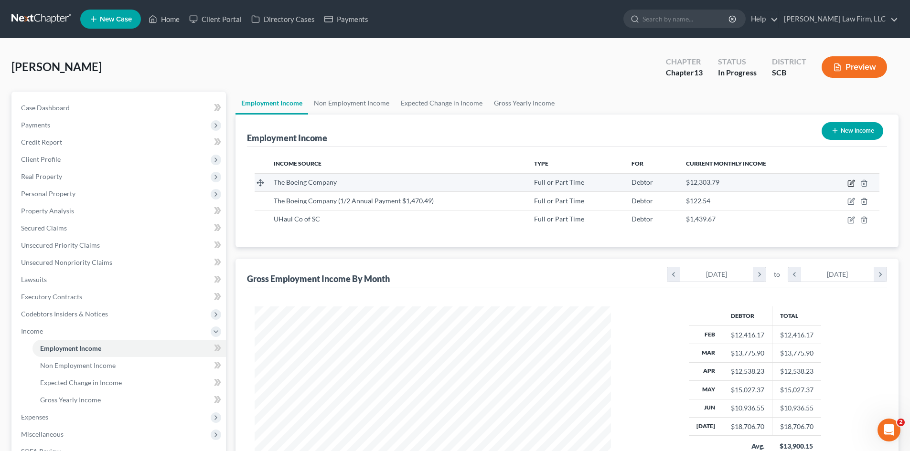
click at [850, 182] on icon "button" at bounding box center [851, 184] width 8 height 8
select select "0"
select select "50"
select select "2"
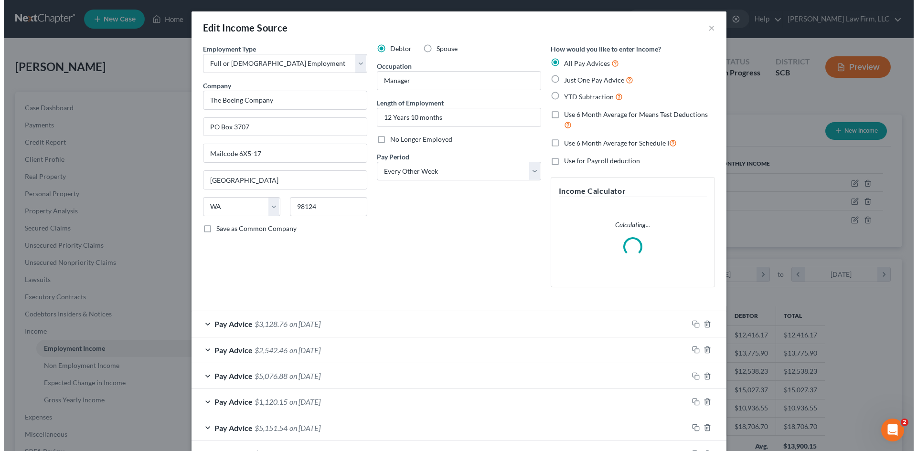
scroll to position [180, 379]
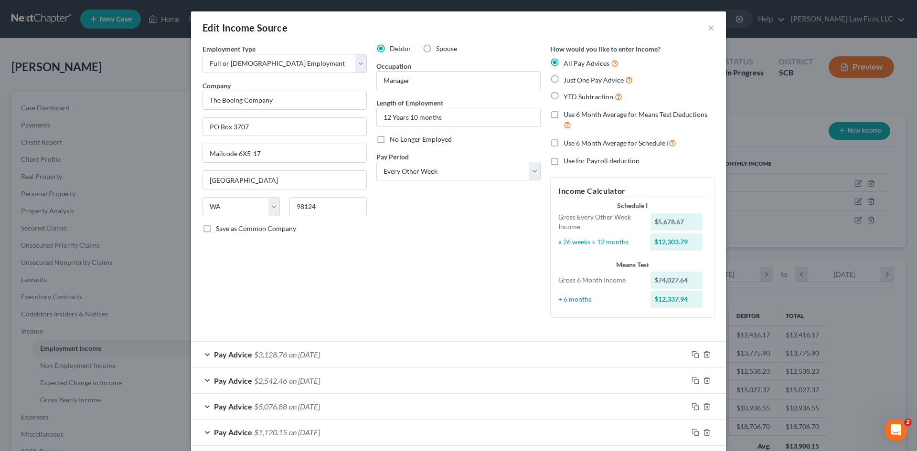
click at [218, 386] on div "Pay Advice $2,542.46 on [DATE]" at bounding box center [439, 380] width 497 height 25
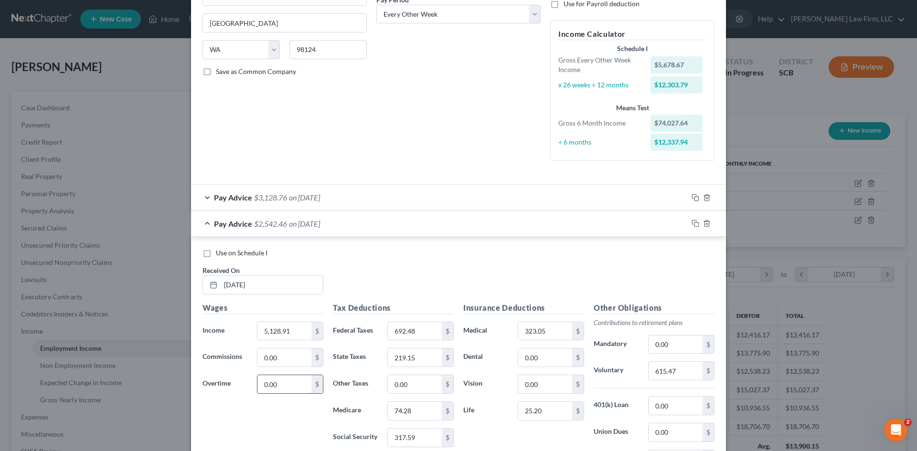
scroll to position [96, 0]
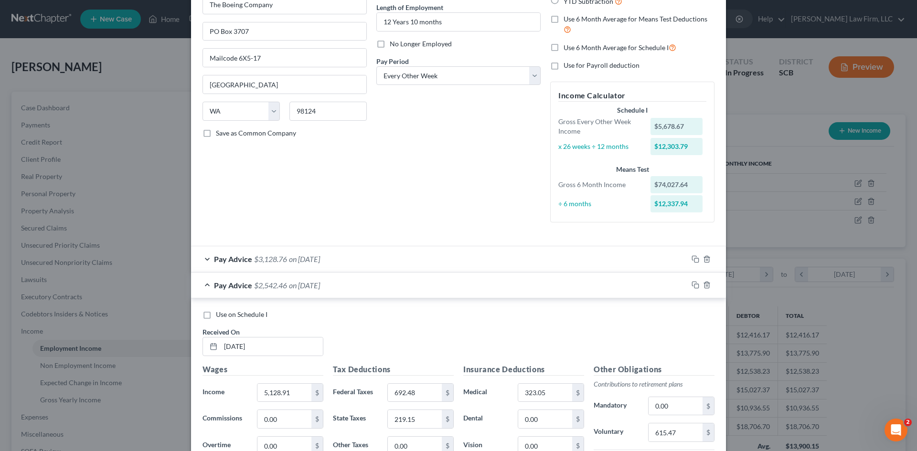
click at [280, 289] on span "$2,542.46" at bounding box center [270, 285] width 33 height 9
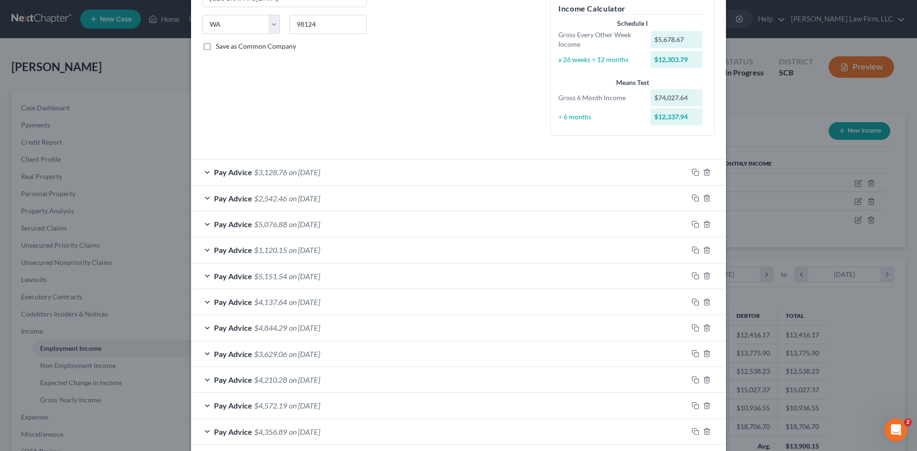
scroll to position [191, 0]
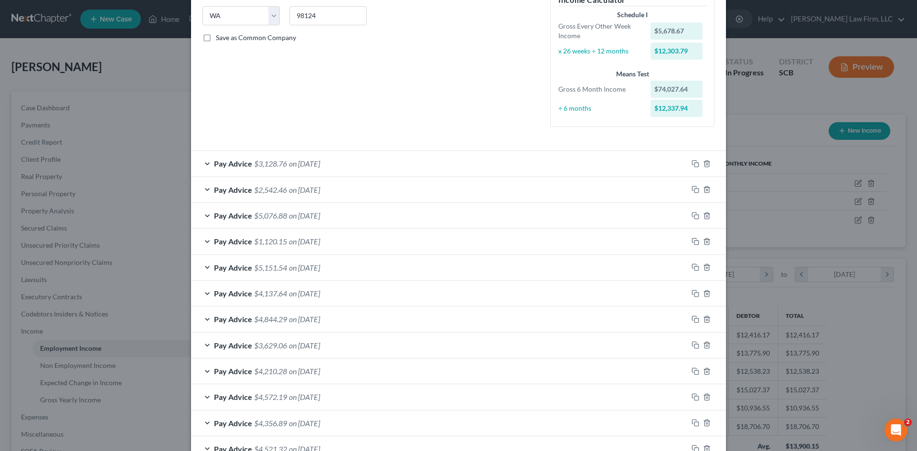
click at [296, 170] on div "Pay Advice $3,128.76 on [DATE]" at bounding box center [439, 163] width 497 height 25
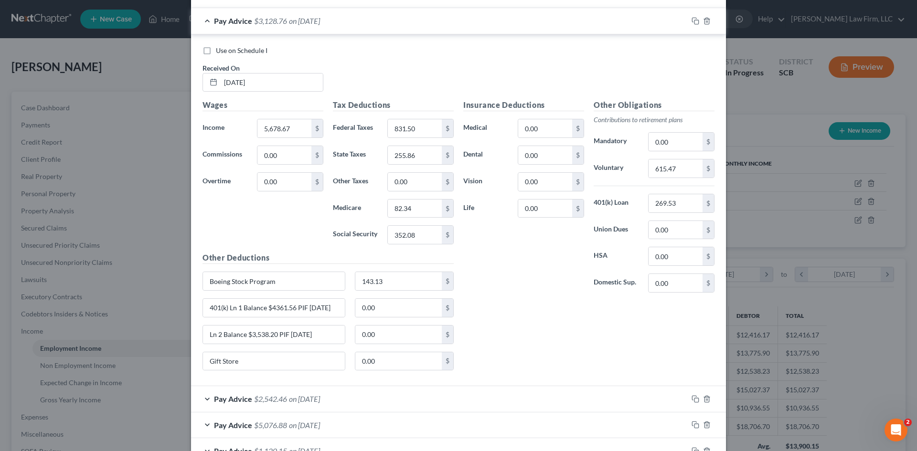
scroll to position [334, 0]
click at [774, 227] on div "Edit Income Source × Employment Type * Select Full or [DEMOGRAPHIC_DATA] Employ…" at bounding box center [458, 225] width 917 height 451
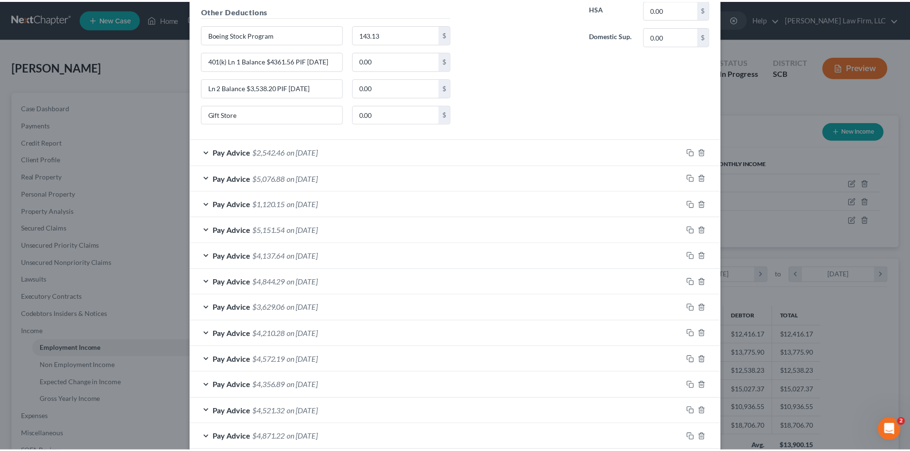
scroll to position [633, 0]
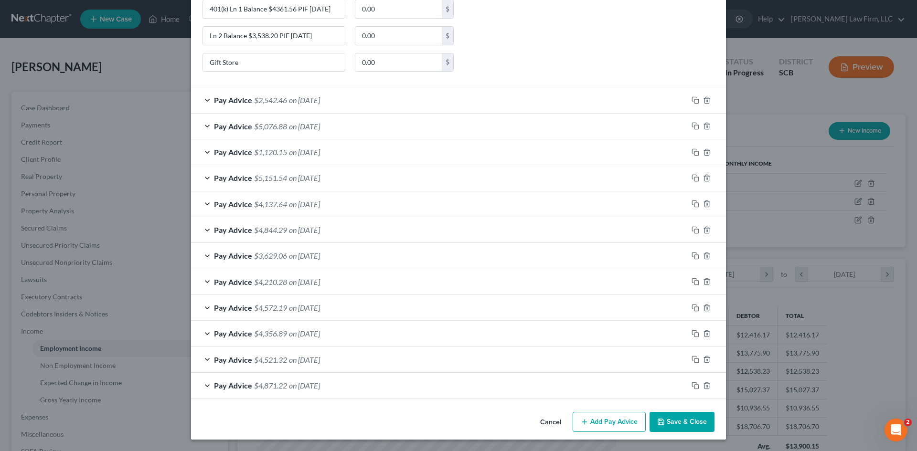
click at [685, 424] on button "Save & Close" at bounding box center [682, 422] width 65 height 20
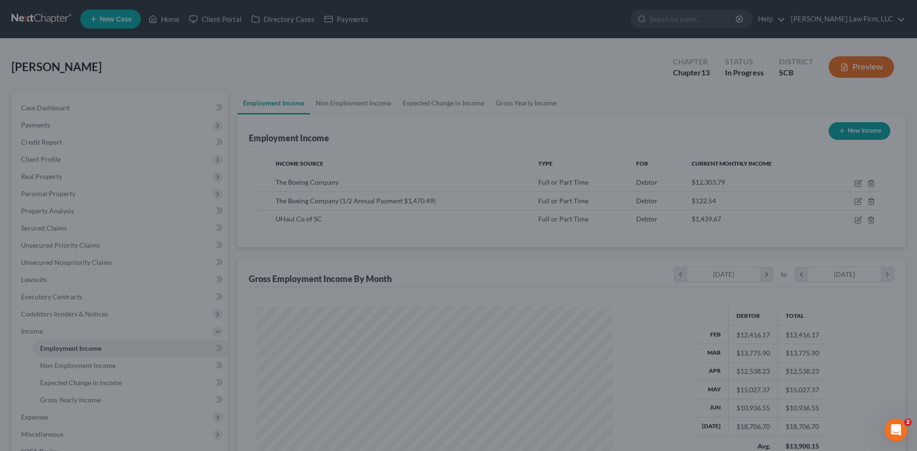
scroll to position [477447, 477250]
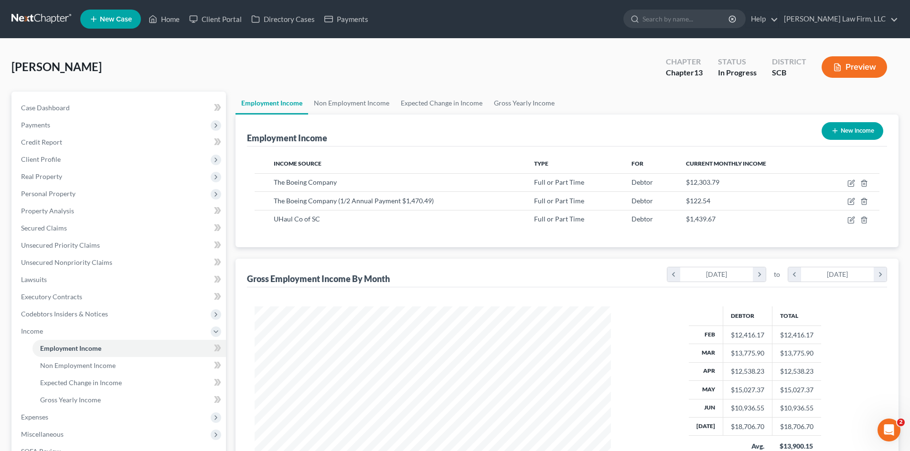
click at [862, 71] on button "Preview" at bounding box center [854, 66] width 65 height 21
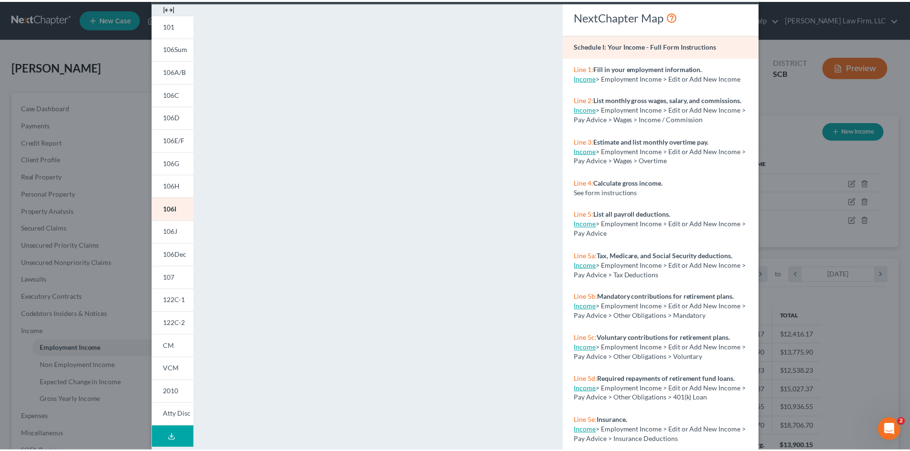
scroll to position [0, 0]
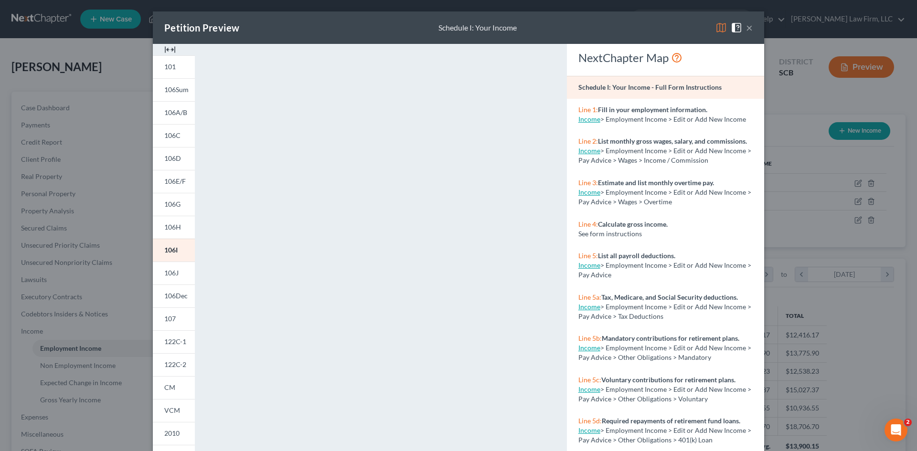
click at [746, 27] on button "×" at bounding box center [749, 27] width 7 height 11
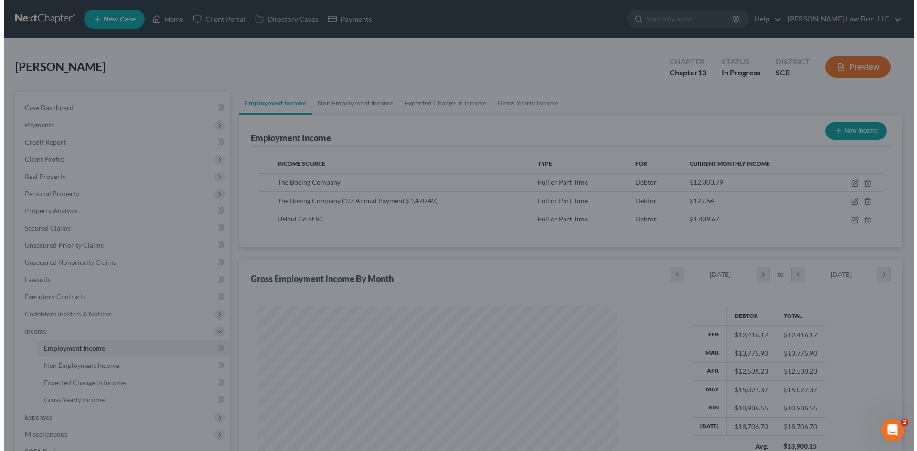
scroll to position [477447, 477250]
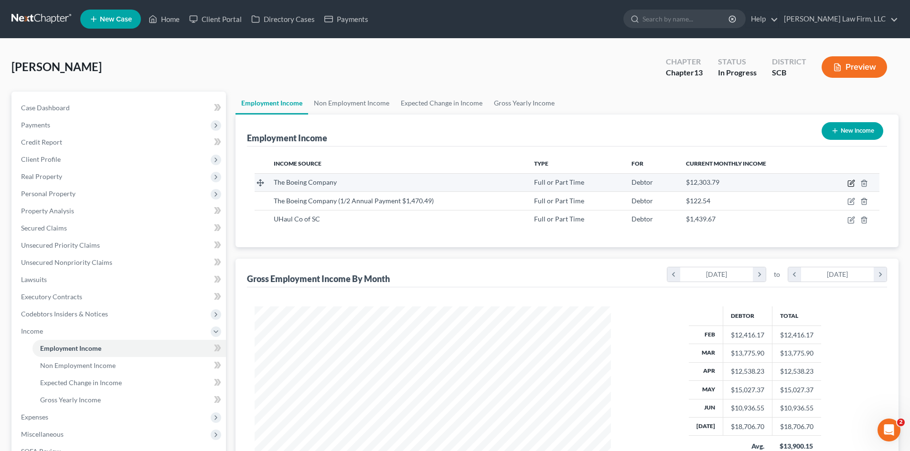
click at [853, 185] on icon "button" at bounding box center [851, 184] width 8 height 8
select select "0"
select select "50"
select select "2"
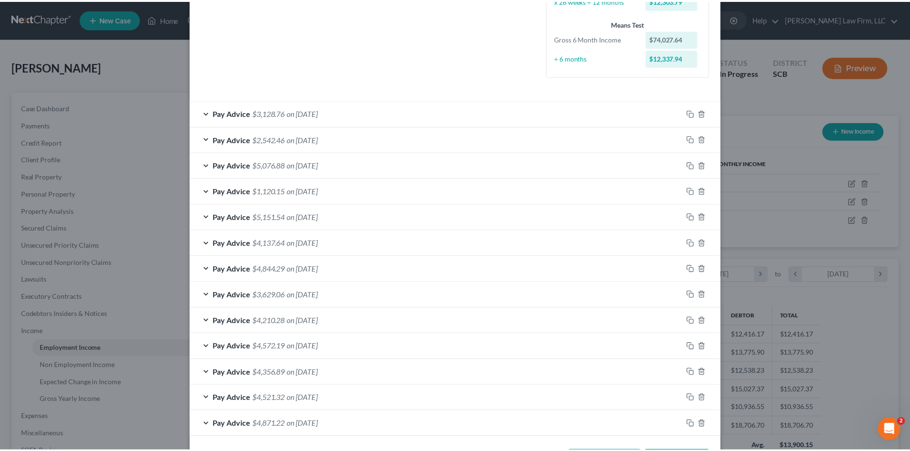
scroll to position [280, 0]
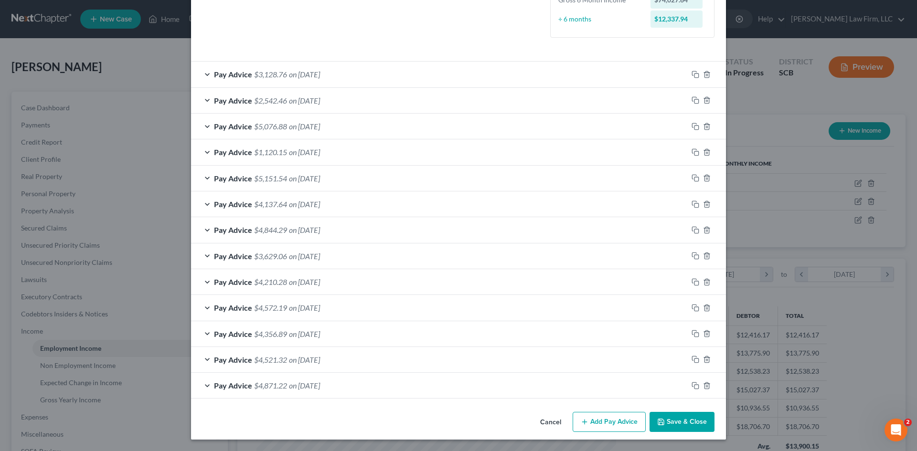
click at [691, 426] on button "Save & Close" at bounding box center [682, 422] width 65 height 20
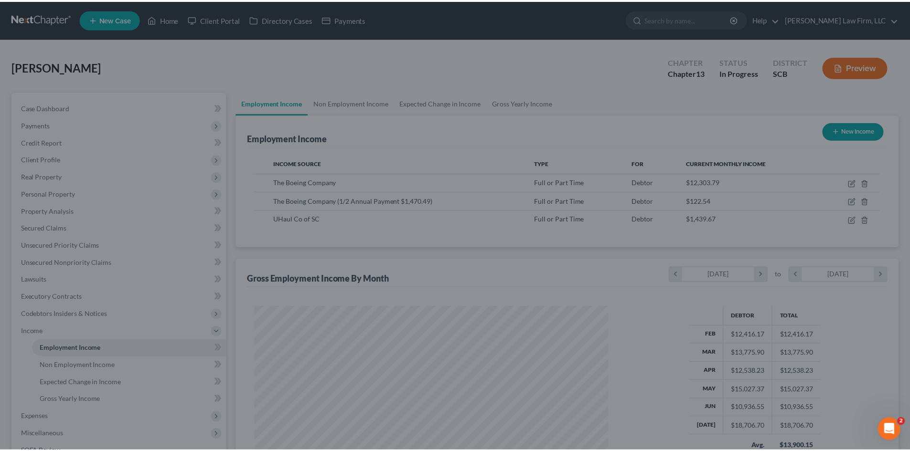
scroll to position [477447, 477250]
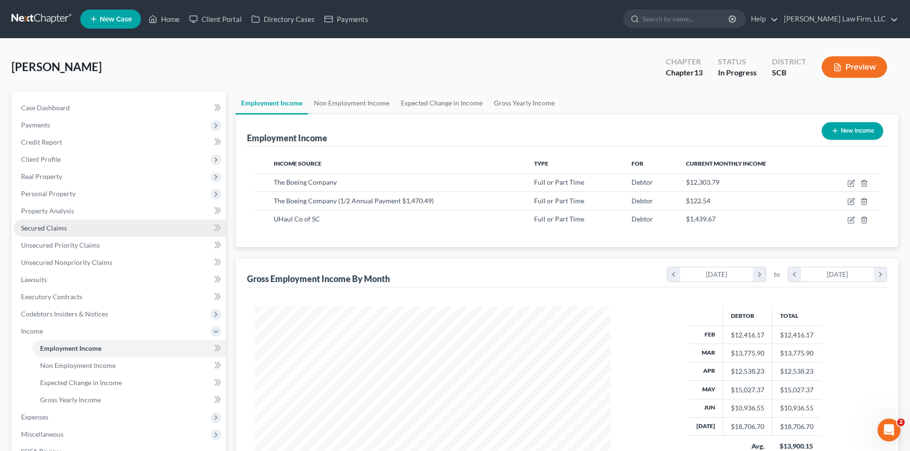
click at [53, 226] on span "Secured Claims" at bounding box center [44, 228] width 46 height 8
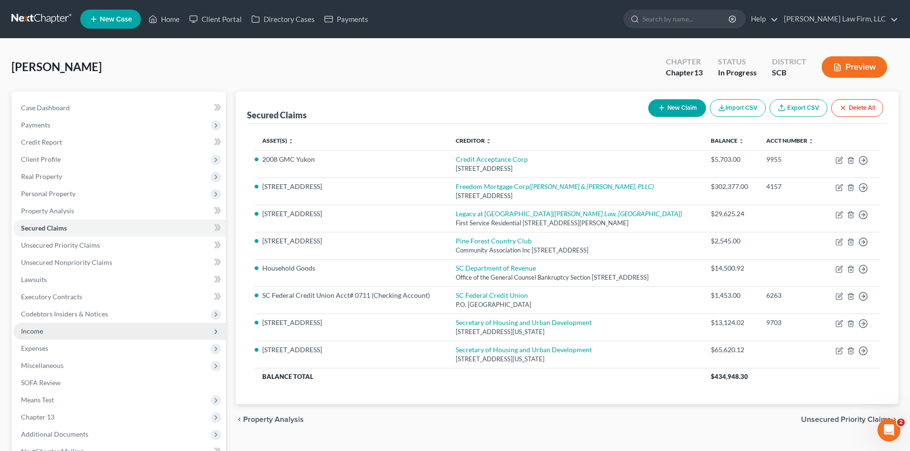
click at [36, 333] on span "Income" at bounding box center [32, 331] width 22 height 8
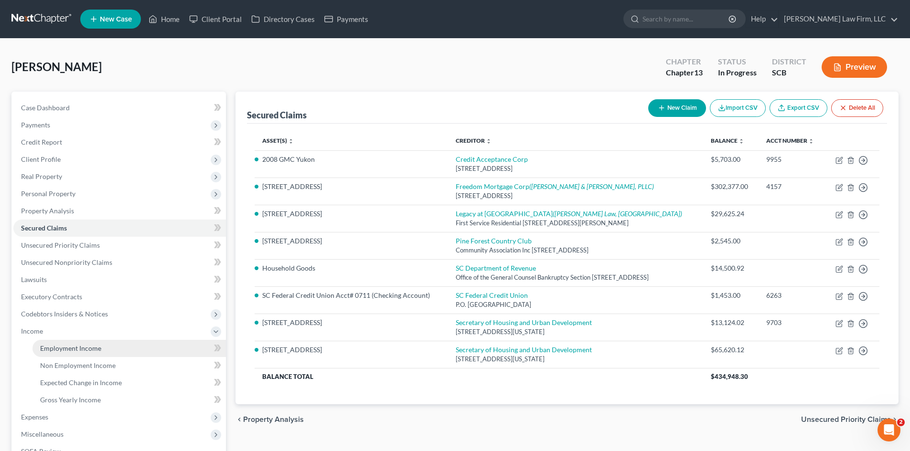
click at [49, 344] on span "Employment Income" at bounding box center [70, 348] width 61 height 8
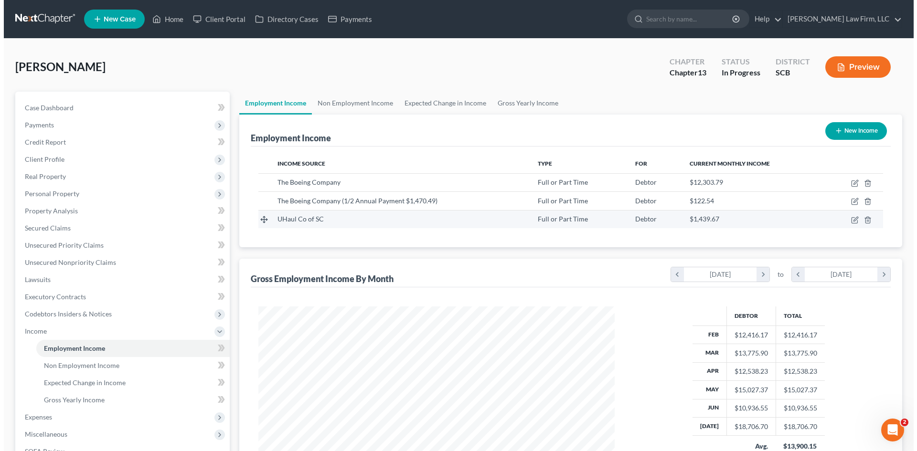
scroll to position [178, 375]
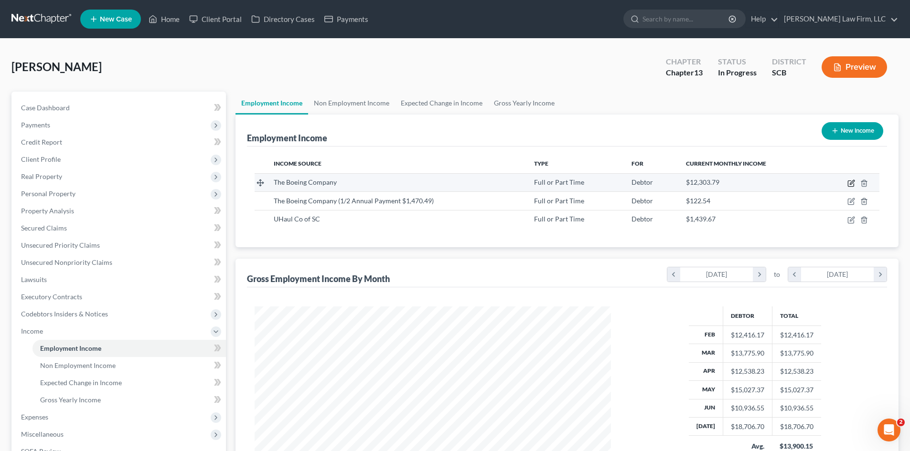
click at [849, 184] on icon "button" at bounding box center [851, 184] width 8 height 8
select select "0"
select select "50"
select select "2"
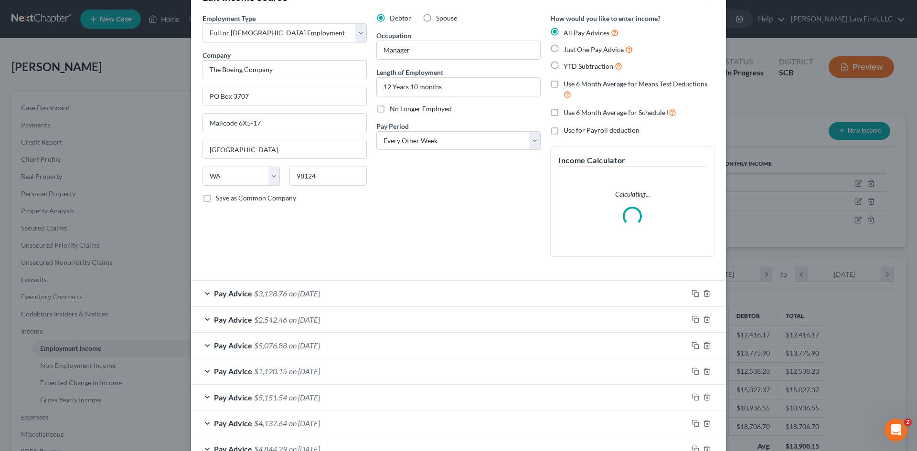
scroll to position [48, 0]
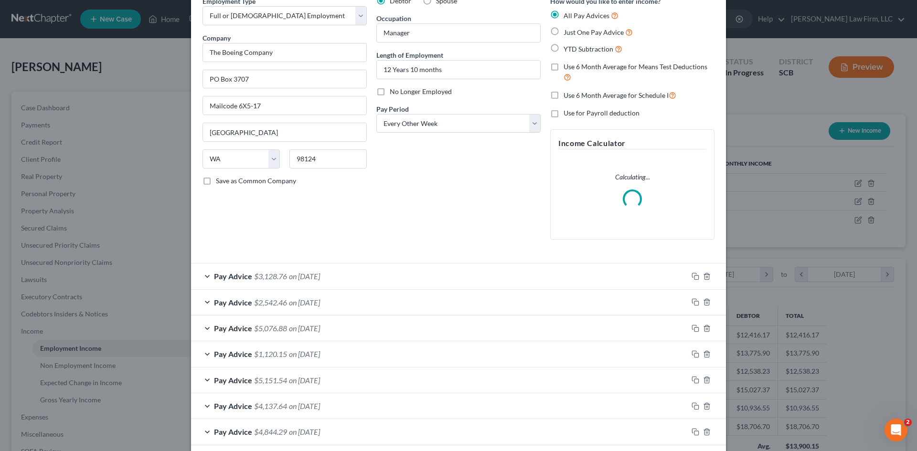
click at [308, 275] on span "on [DATE]" at bounding box center [304, 276] width 31 height 9
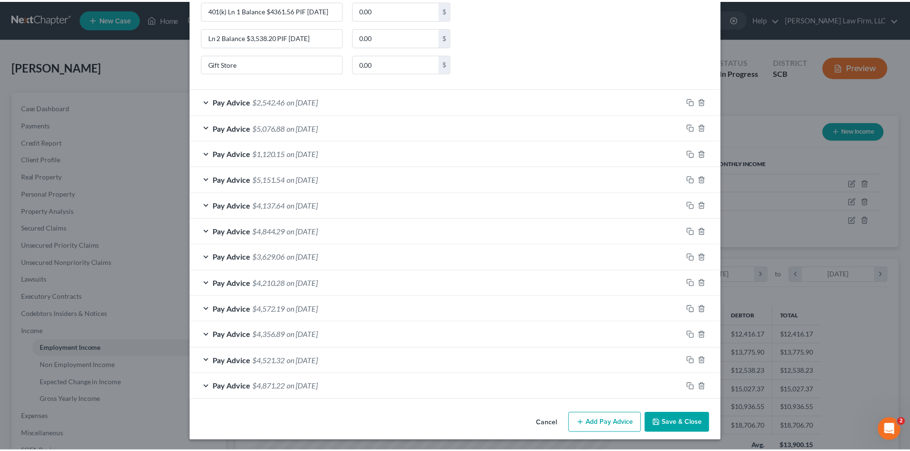
scroll to position [633, 0]
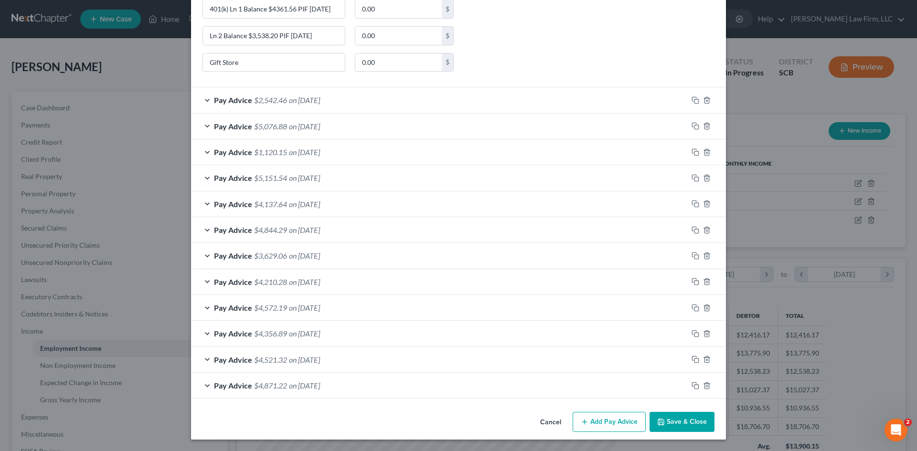
click at [692, 421] on button "Save & Close" at bounding box center [682, 422] width 65 height 20
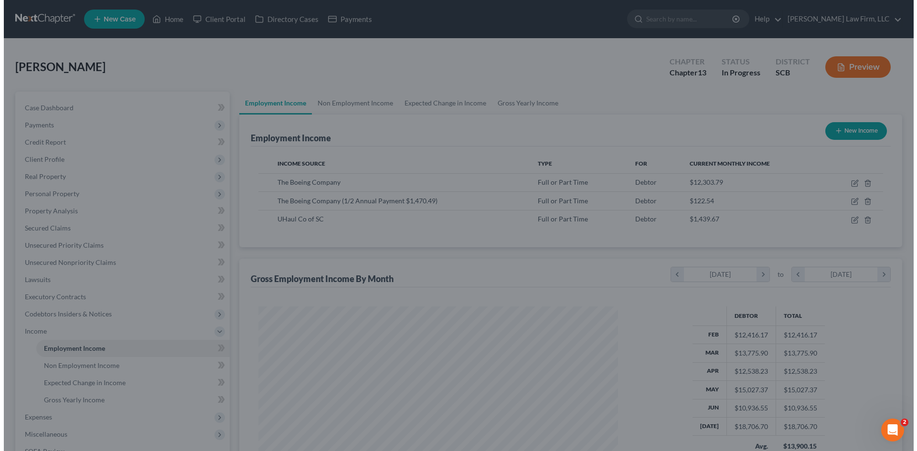
scroll to position [477447, 477250]
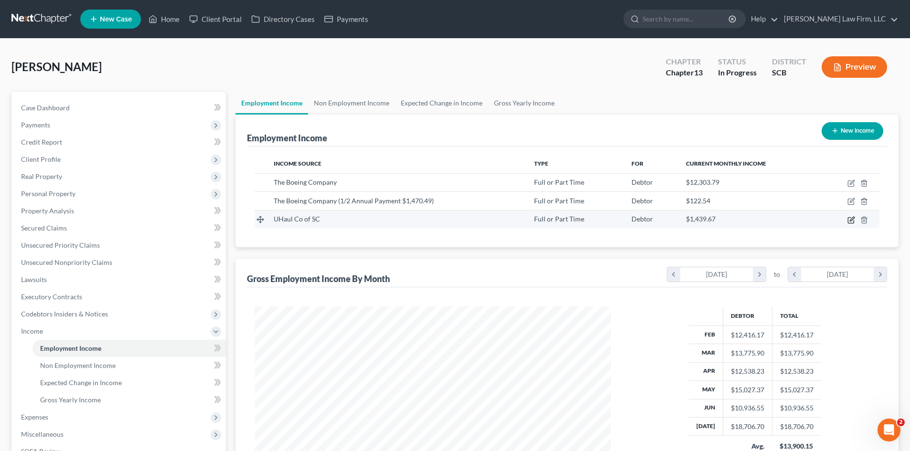
click at [852, 222] on icon "button" at bounding box center [851, 220] width 8 height 8
select select "0"
select select "42"
select select "2"
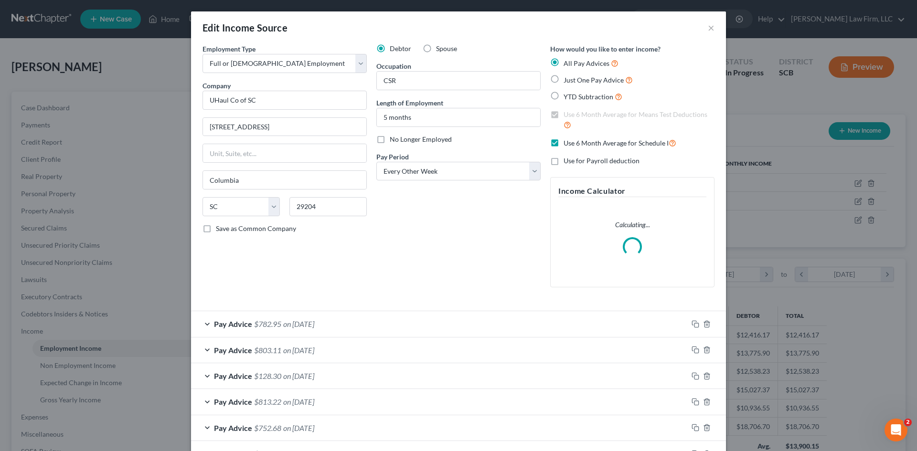
scroll to position [180, 379]
click at [276, 320] on span "$782.95" at bounding box center [267, 324] width 27 height 9
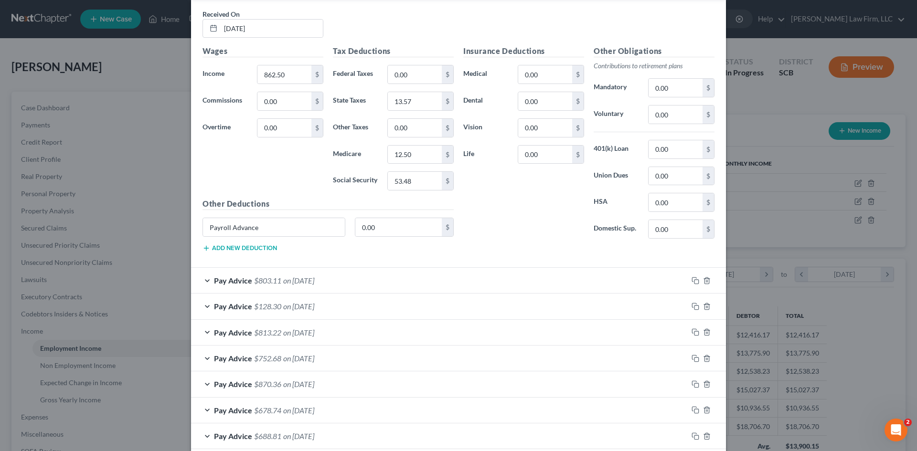
scroll to position [382, 0]
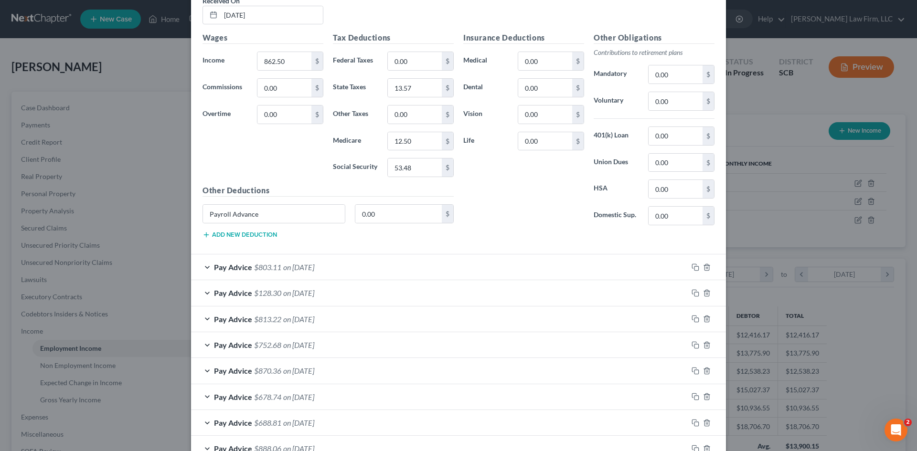
click at [339, 272] on div "Pay Advice $803.11 on [DATE]" at bounding box center [439, 267] width 497 height 25
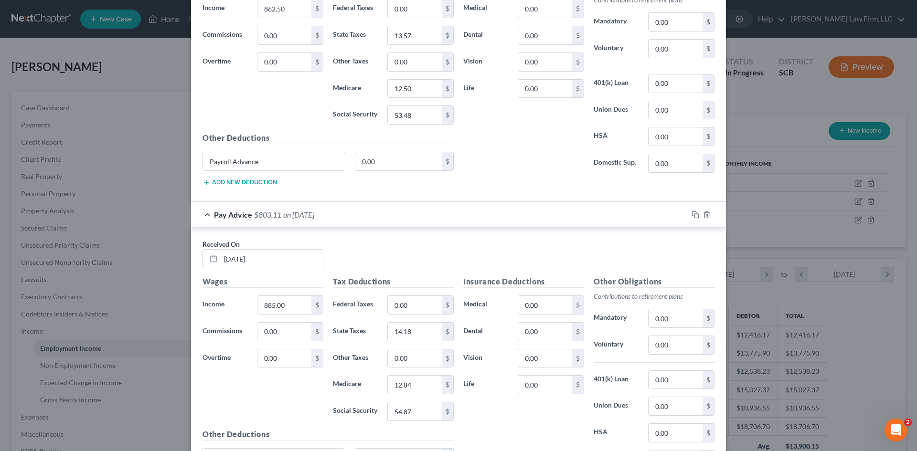
scroll to position [430, 0]
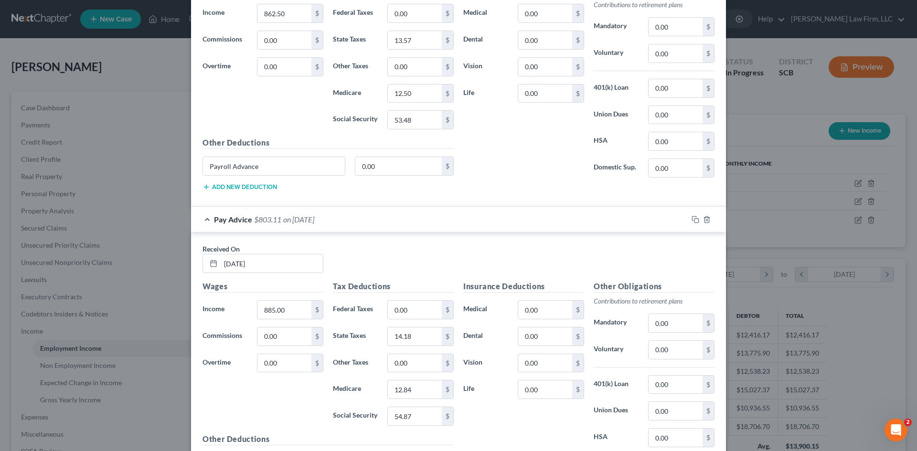
click at [331, 226] on div "Pay Advice $803.11 on [DATE]" at bounding box center [439, 219] width 497 height 25
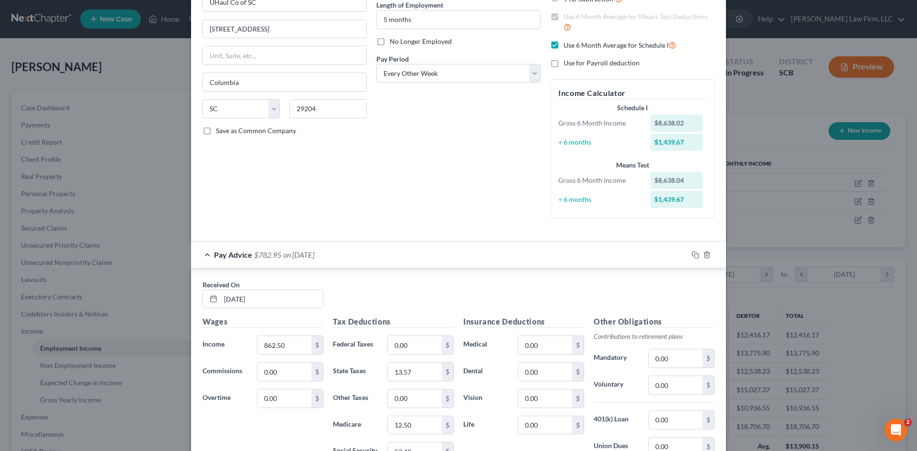
scroll to position [96, 0]
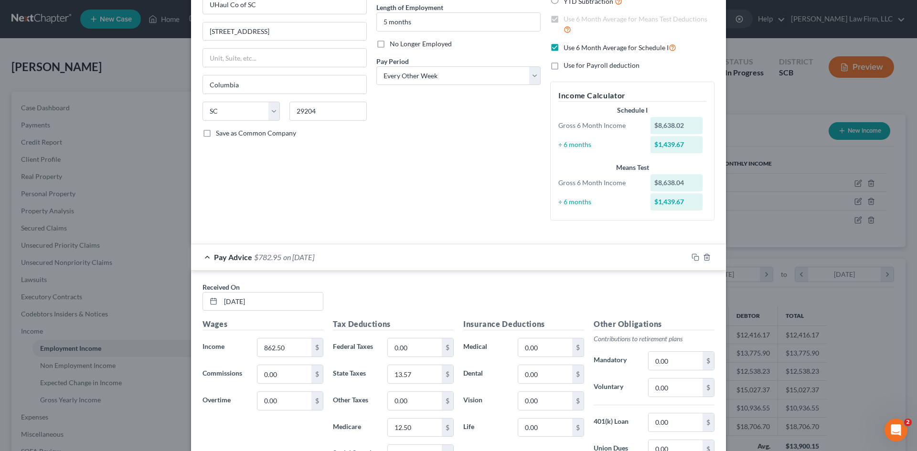
click at [564, 46] on label "Use 6 Month Average for Schedule I" at bounding box center [620, 47] width 113 height 11
click at [567, 46] on input "Use 6 Month Average for Schedule I" at bounding box center [570, 45] width 6 height 6
checkbox input "false"
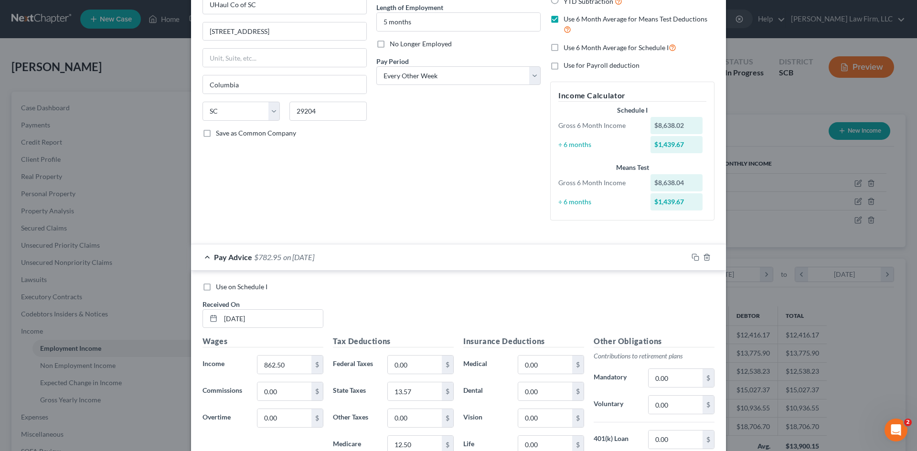
click at [564, 19] on label "Use 6 Month Average for Means Test Deductions" at bounding box center [639, 24] width 151 height 21
click at [567, 19] on input "Use 6 Month Average for Means Test Deductions" at bounding box center [570, 17] width 6 height 6
checkbox input "false"
click at [216, 287] on label "Use on Schedule I" at bounding box center [242, 289] width 52 height 10
click at [220, 287] on input "Use on Schedule I" at bounding box center [223, 287] width 6 height 6
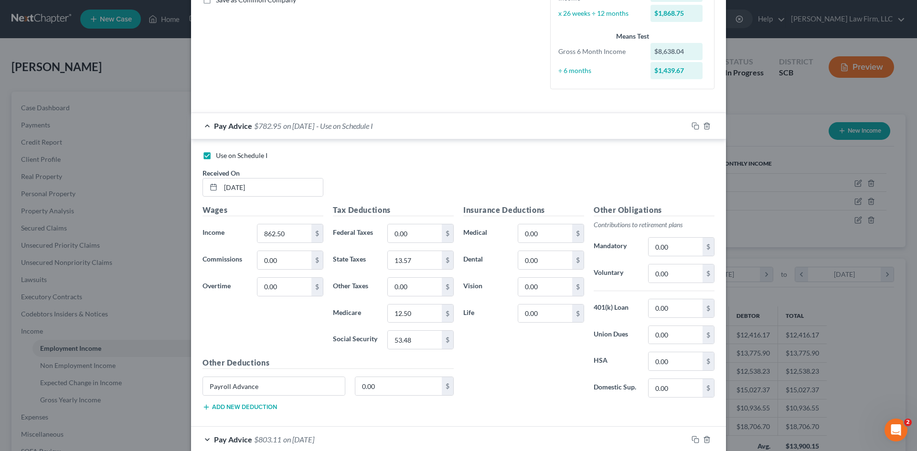
scroll to position [239, 0]
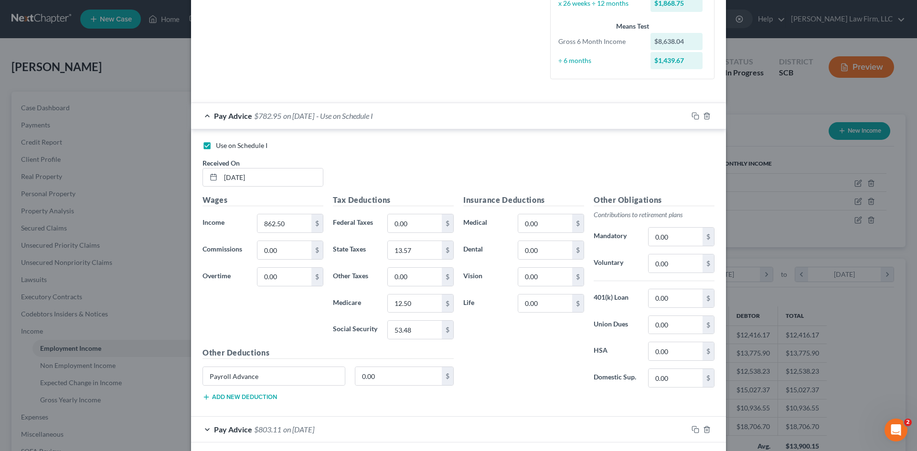
click at [237, 145] on span "Use on Schedule I" at bounding box center [242, 145] width 52 height 8
click at [226, 145] on input "Use on Schedule I" at bounding box center [223, 144] width 6 height 6
checkbox input "false"
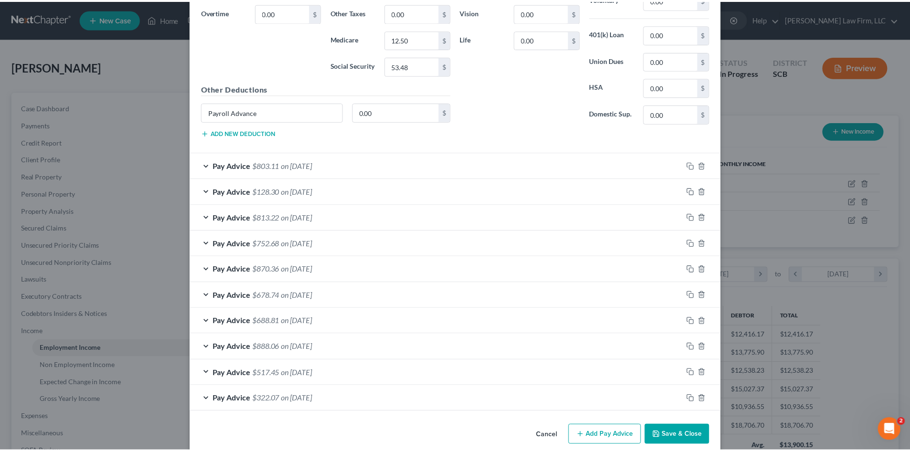
scroll to position [516, 0]
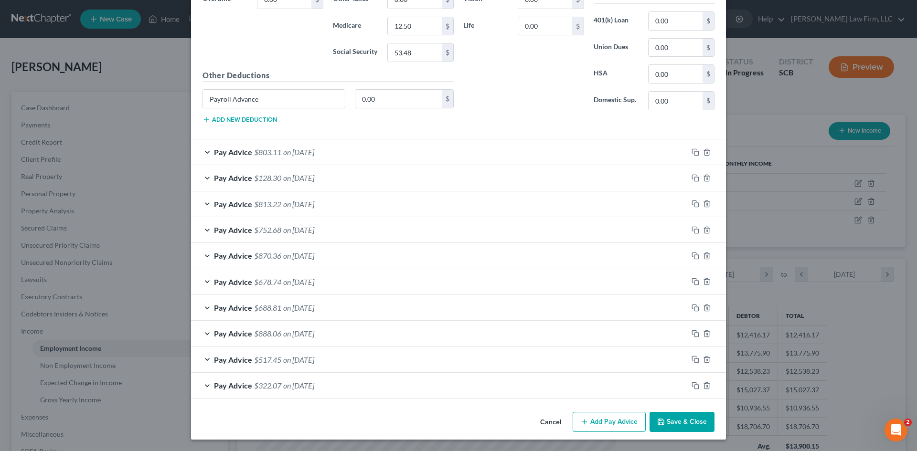
click at [665, 417] on button "Save & Close" at bounding box center [682, 422] width 65 height 20
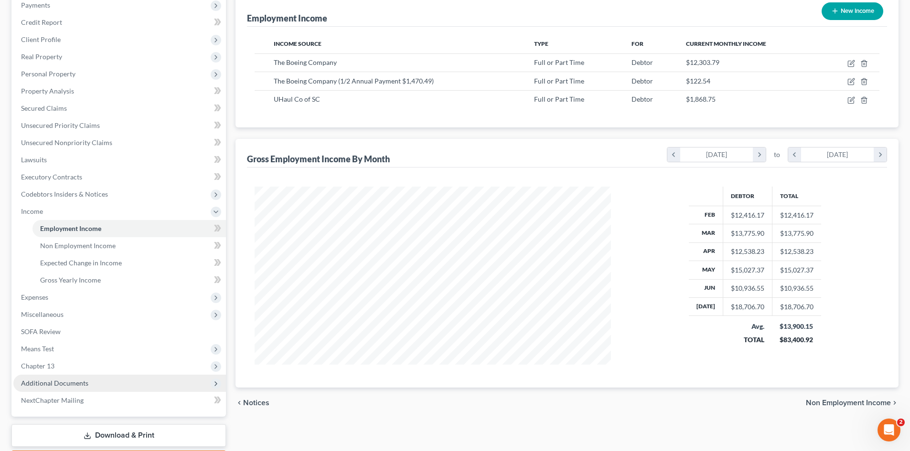
scroll to position [143, 0]
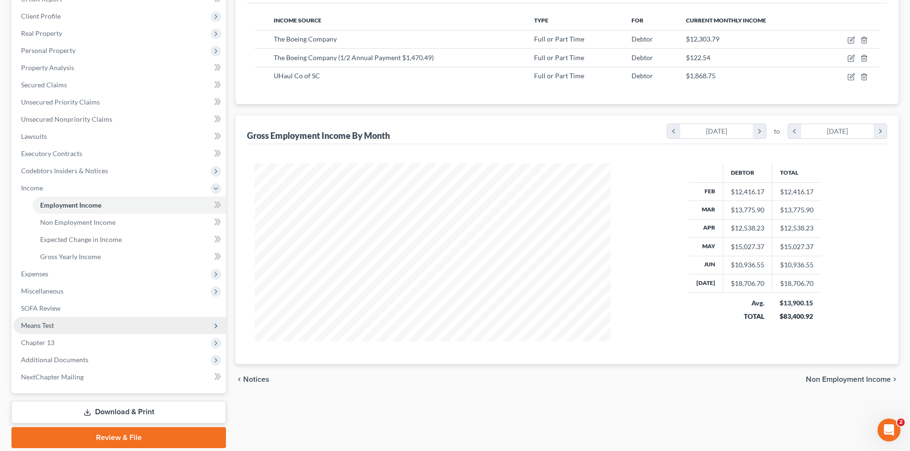
click at [48, 328] on span "Means Test" at bounding box center [37, 325] width 33 height 8
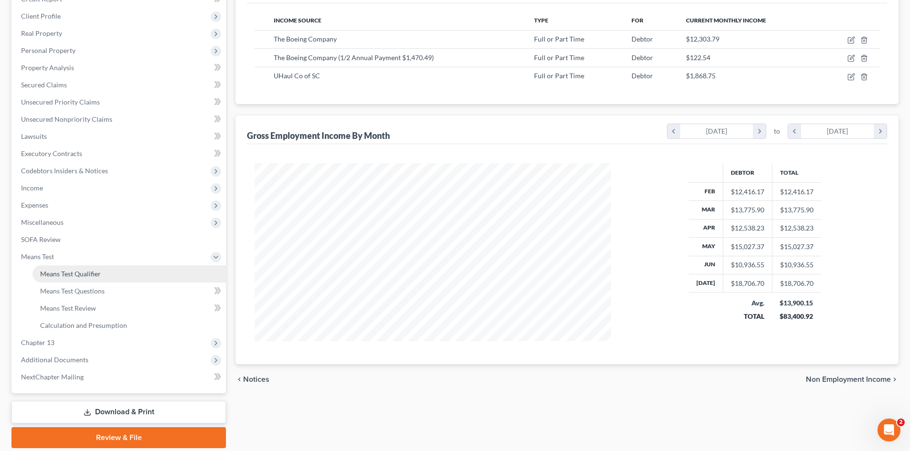
click at [63, 275] on span "Means Test Qualifier" at bounding box center [70, 274] width 61 height 8
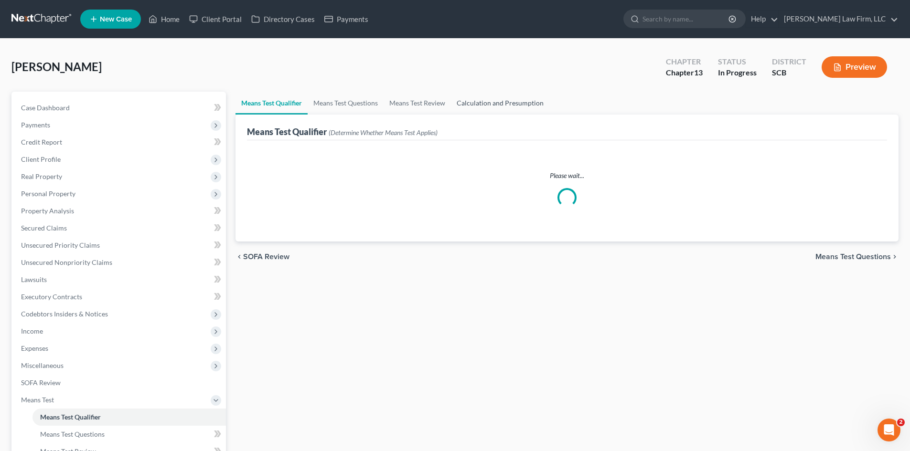
click at [509, 109] on link "Calculation and Presumption" at bounding box center [500, 103] width 98 height 23
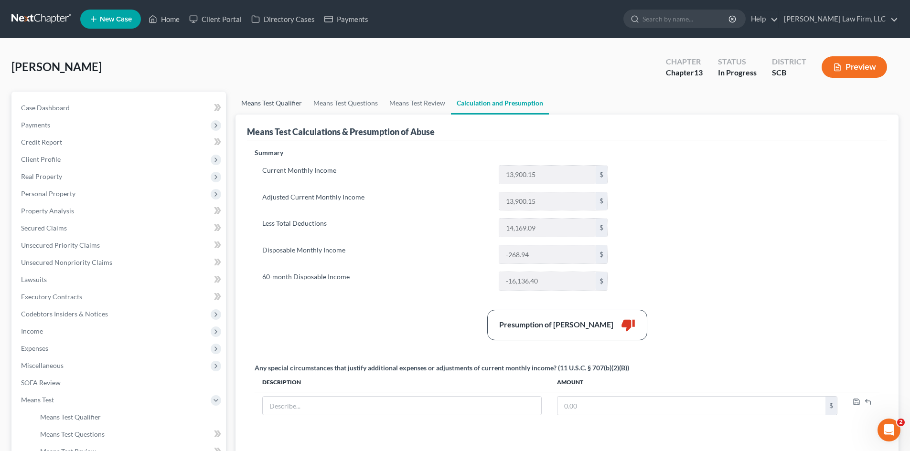
click at [284, 104] on link "Means Test Qualifier" at bounding box center [271, 103] width 72 height 23
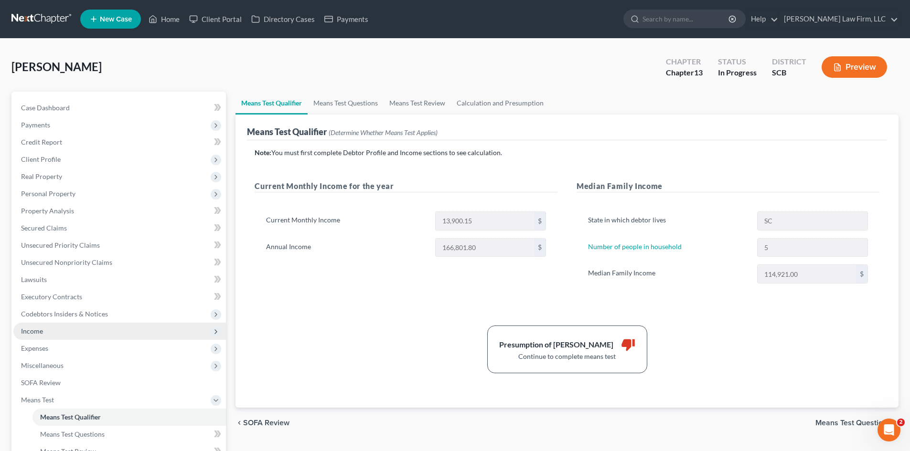
click at [48, 328] on span "Income" at bounding box center [119, 331] width 213 height 17
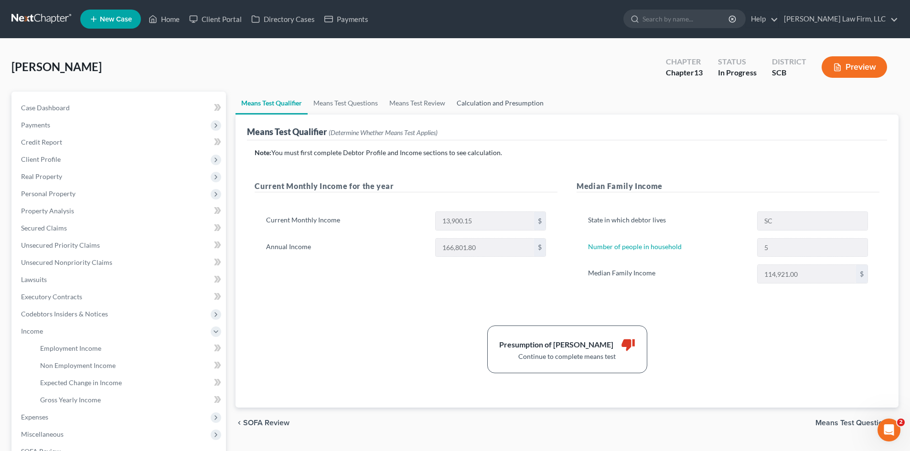
click at [497, 104] on link "Calculation and Presumption" at bounding box center [500, 103] width 98 height 23
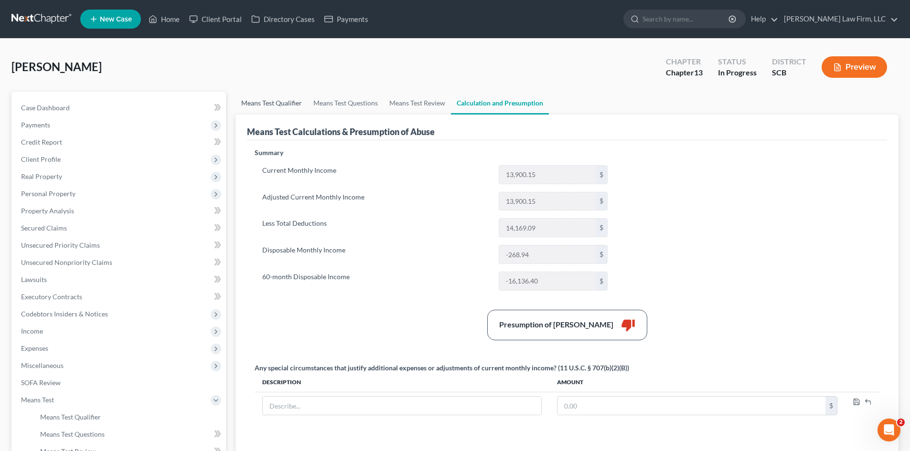
click at [281, 108] on link "Means Test Qualifier" at bounding box center [271, 103] width 72 height 23
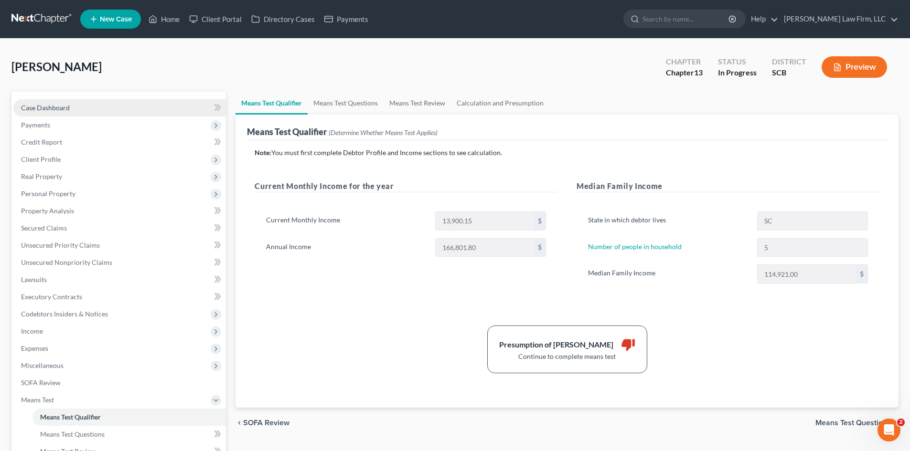
click at [50, 101] on link "Case Dashboard" at bounding box center [119, 107] width 213 height 17
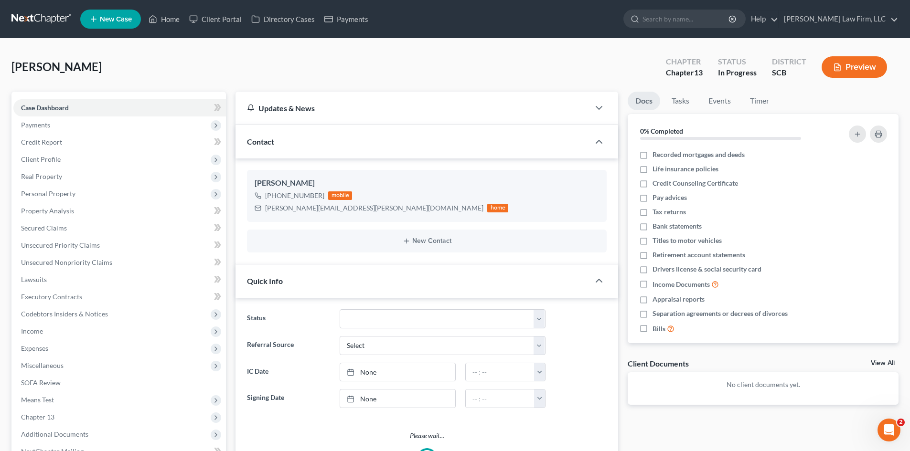
select select "0"
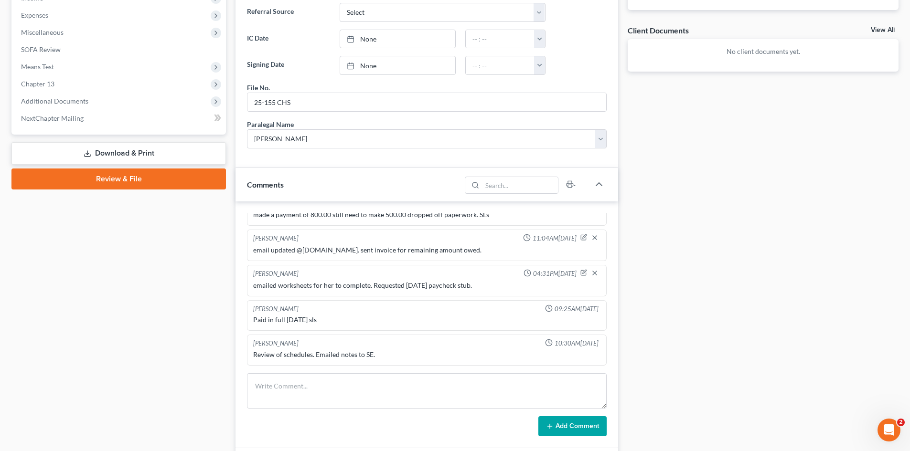
scroll to position [430, 0]
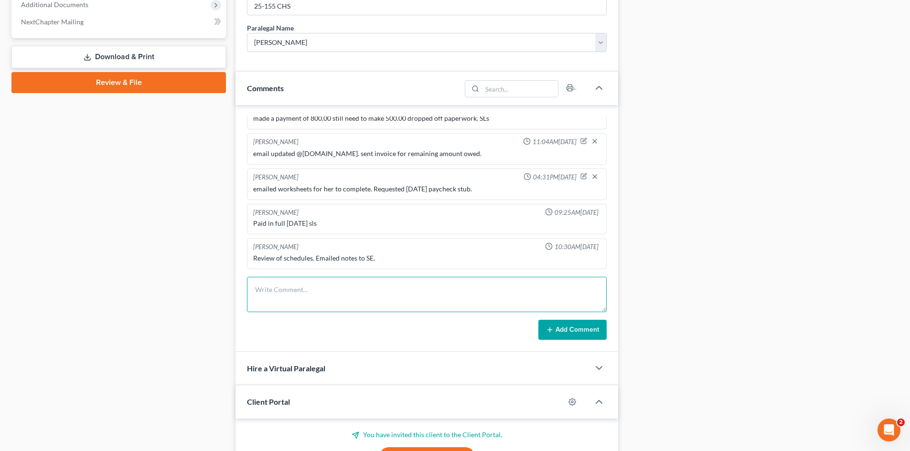
drag, startPoint x: 346, startPoint y: 298, endPoint x: 372, endPoint y: 310, distance: 28.0
click at [346, 298] on textarea at bounding box center [427, 294] width 360 height 35
type textarea "Means test is an issue if the box "six months avg is checked""
click at [561, 326] on button "Add Comment" at bounding box center [572, 330] width 68 height 20
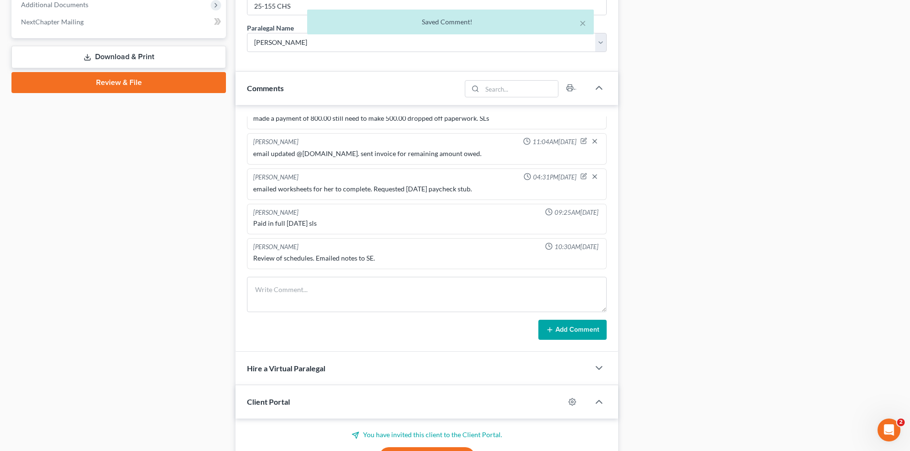
scroll to position [285, 0]
click at [581, 246] on icon "button" at bounding box center [583, 246] width 5 height 5
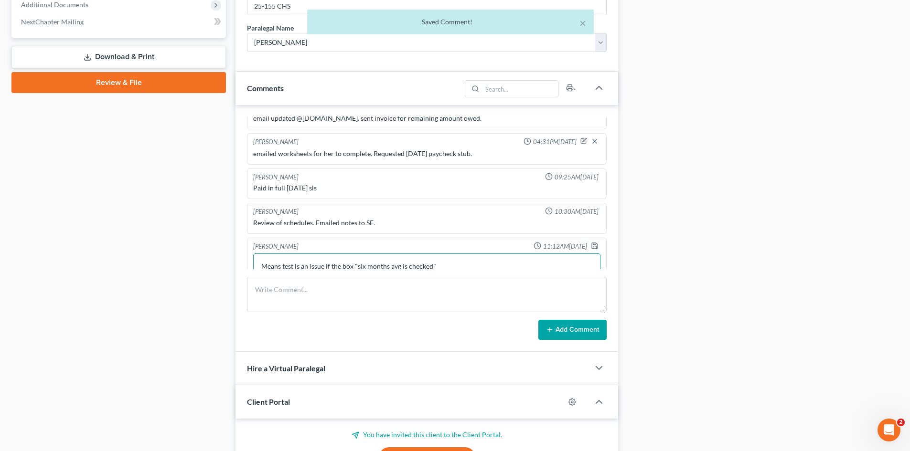
click at [458, 267] on textarea "Means test is an issue if the box "six months avg is checked"" at bounding box center [426, 271] width 347 height 35
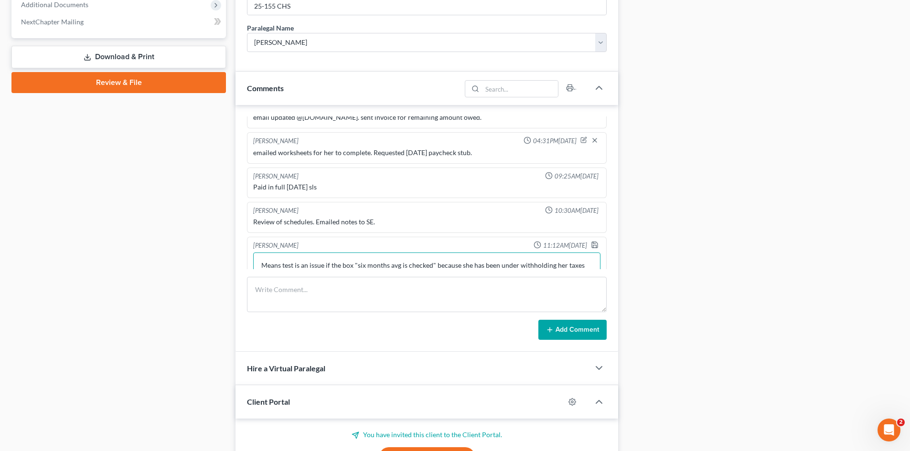
scroll to position [296, 0]
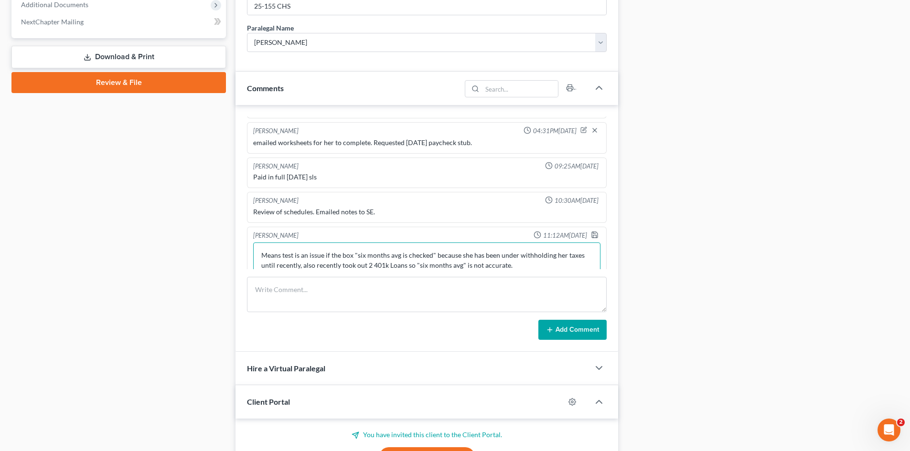
click at [371, 264] on textarea "Means test is an issue if the box "six months avg is checked" because she has b…" at bounding box center [426, 260] width 347 height 35
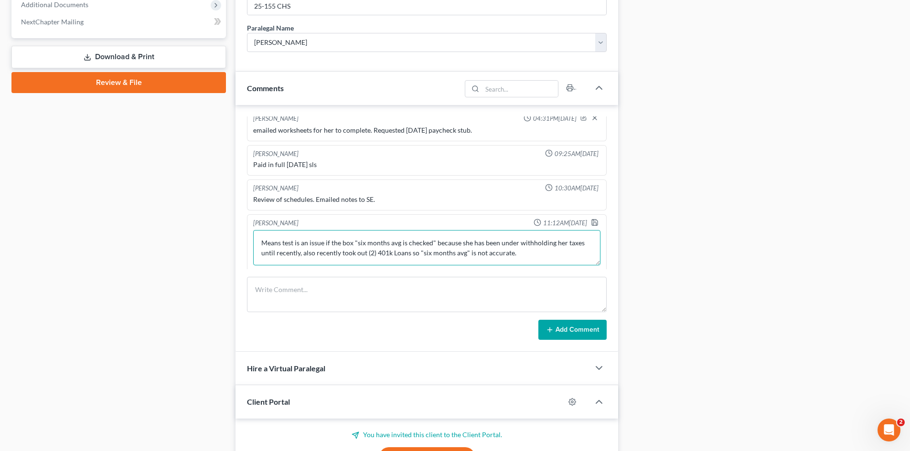
scroll to position [310, 0]
type textarea "Means test is an issue if the box "six months avg is checked" because she has b…"
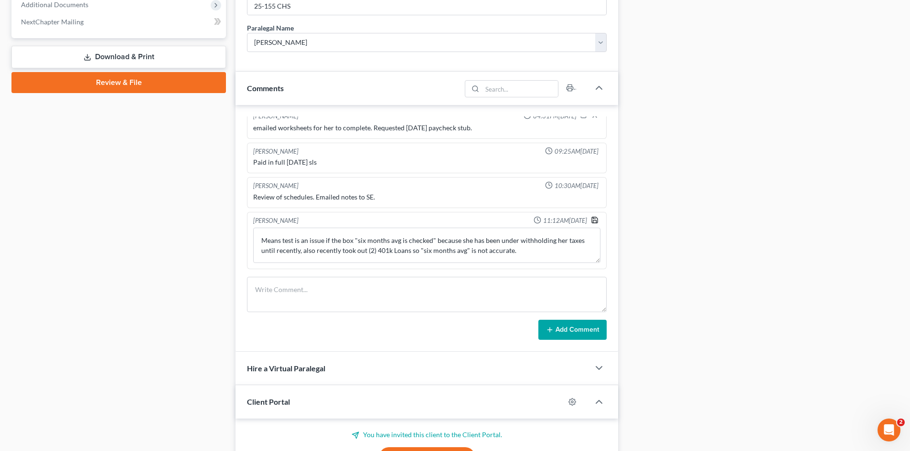
click at [591, 222] on icon "button" at bounding box center [595, 220] width 8 height 8
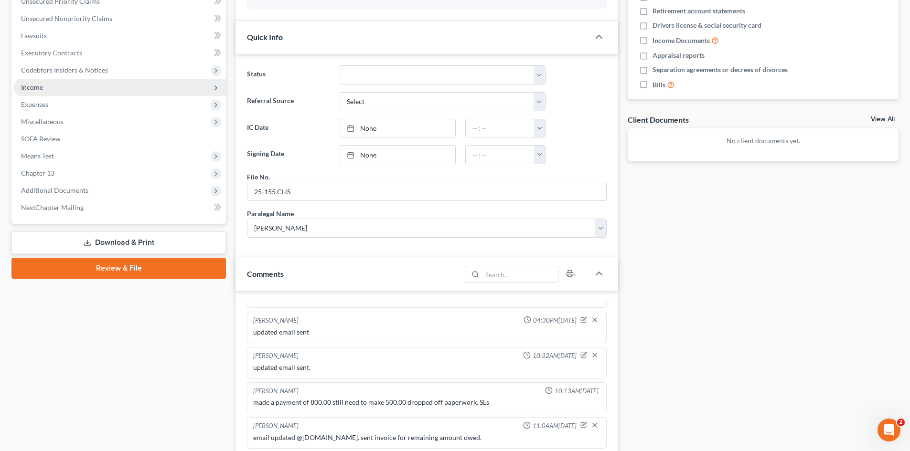
scroll to position [191, 0]
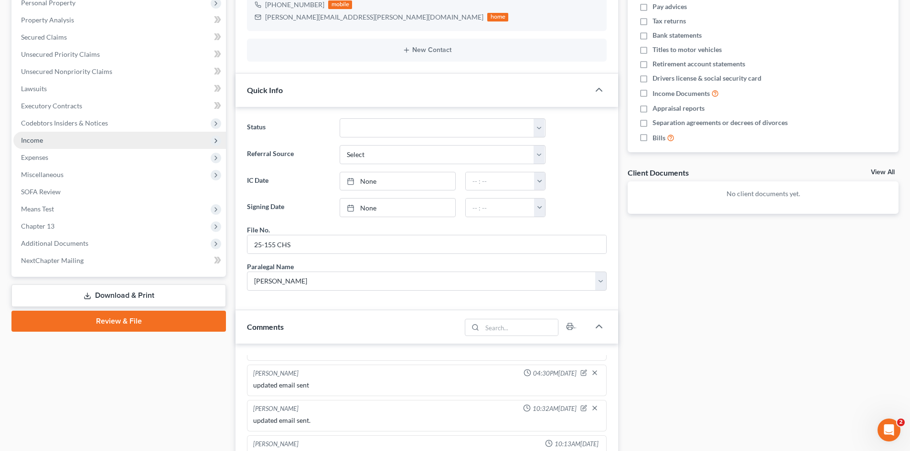
click at [50, 142] on span "Income" at bounding box center [119, 140] width 213 height 17
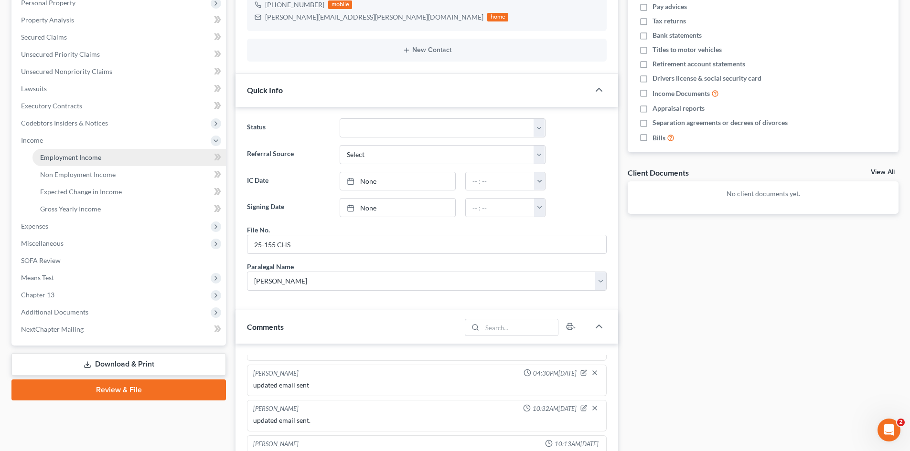
click at [57, 158] on span "Employment Income" at bounding box center [70, 157] width 61 height 8
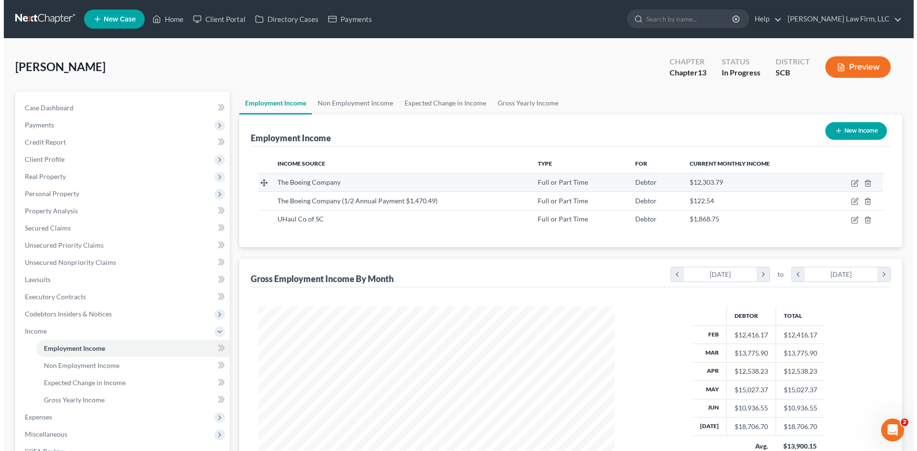
scroll to position [178, 375]
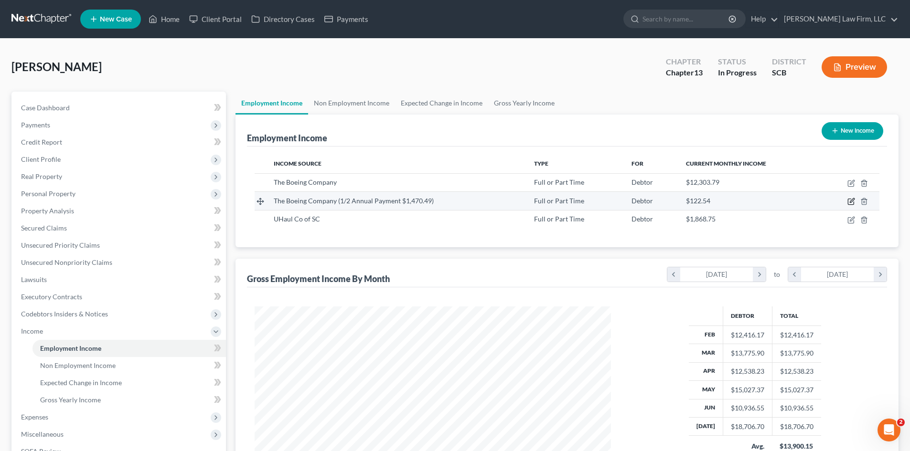
click at [850, 203] on icon "button" at bounding box center [851, 202] width 8 height 8
select select "0"
select select "50"
select select "0"
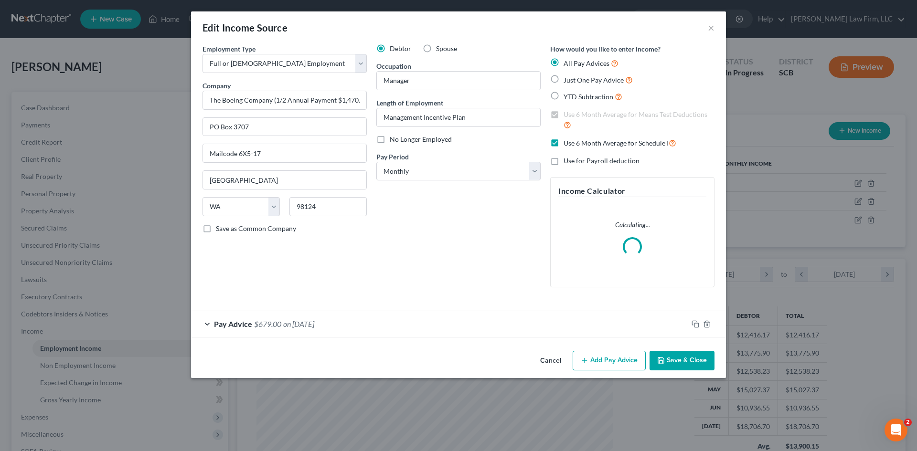
scroll to position [180, 379]
click at [384, 331] on div "Pay Advice $679.00 on [DATE]" at bounding box center [439, 323] width 497 height 25
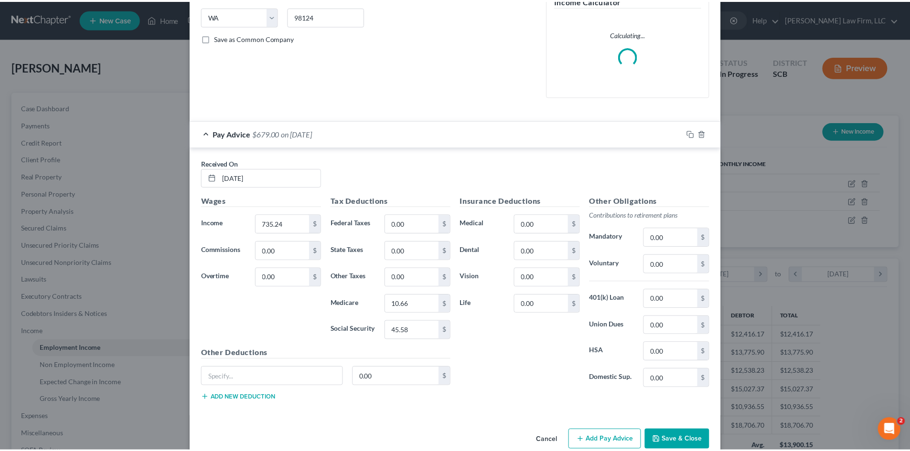
scroll to position [209, 0]
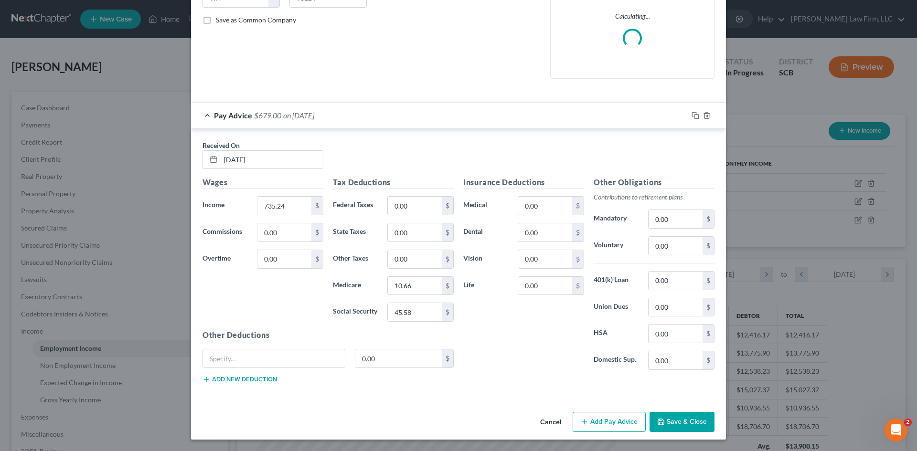
click at [679, 427] on button "Save & Close" at bounding box center [682, 422] width 65 height 20
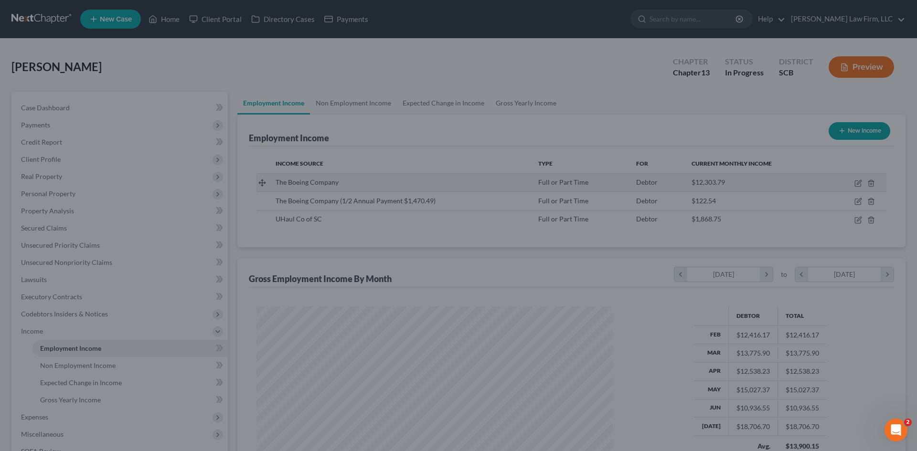
scroll to position [477447, 477250]
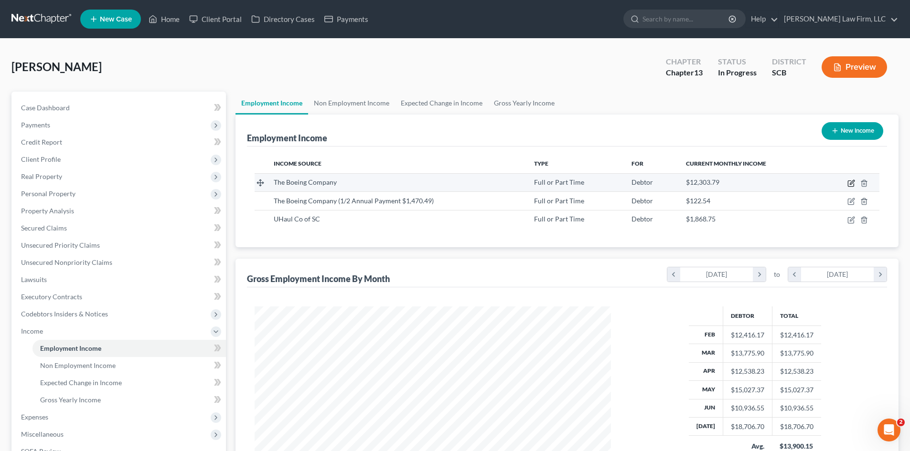
click at [849, 185] on icon "button" at bounding box center [851, 184] width 8 height 8
select select "0"
select select "50"
select select "2"
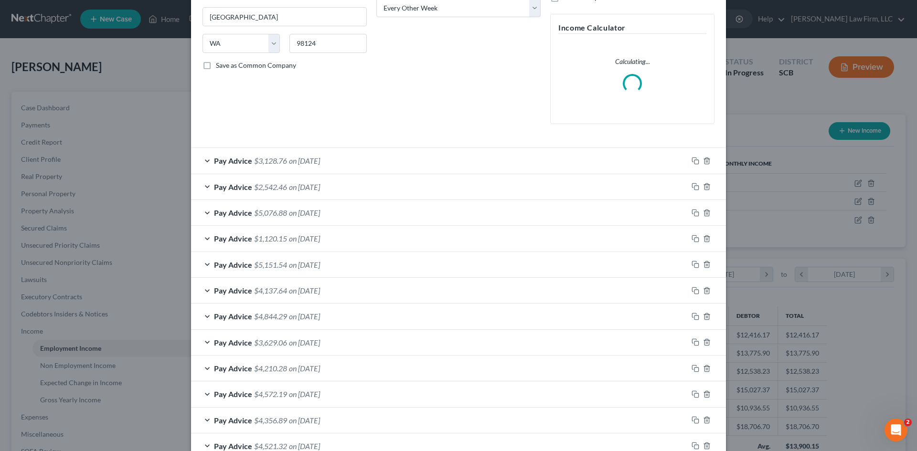
scroll to position [191, 0]
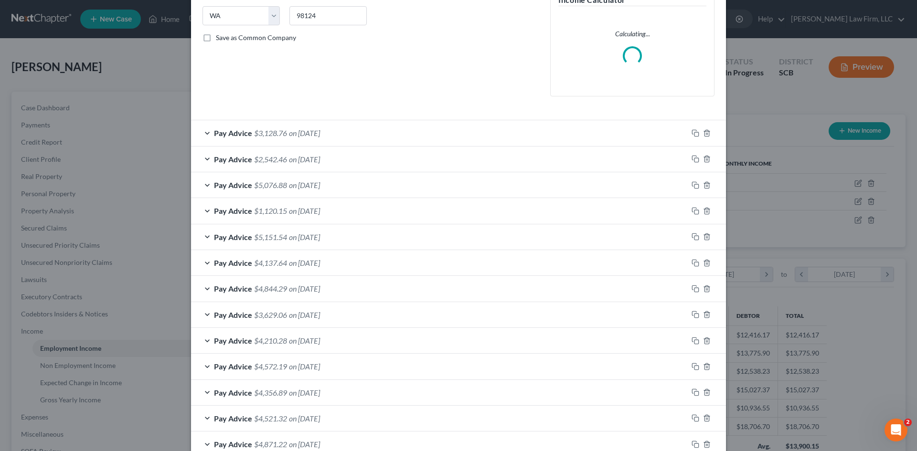
click at [279, 141] on div "Pay Advice $3,128.76 on [DATE]" at bounding box center [439, 132] width 497 height 25
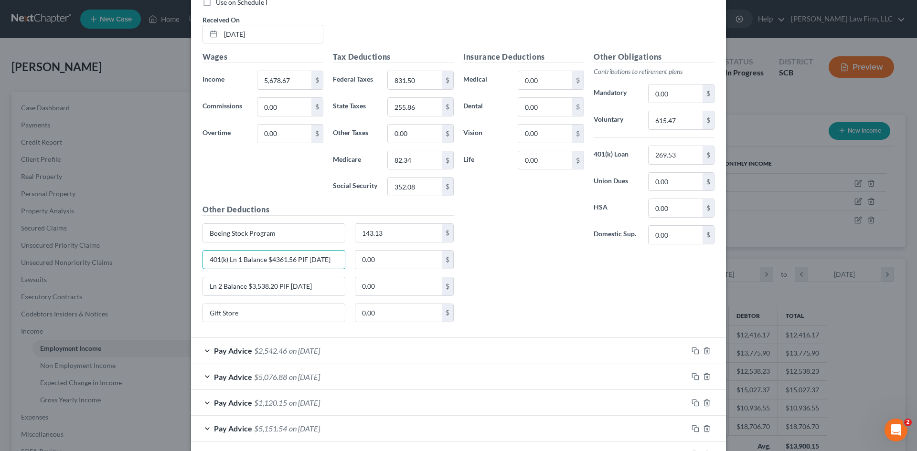
scroll to position [0, 3]
drag, startPoint x: 204, startPoint y: 258, endPoint x: 346, endPoint y: 258, distance: 141.4
click at [346, 258] on div "401(k) Ln 1 Balance $4361.56 PIF [DATE]" at bounding box center [274, 259] width 152 height 19
drag, startPoint x: 202, startPoint y: 287, endPoint x: 341, endPoint y: 284, distance: 139.0
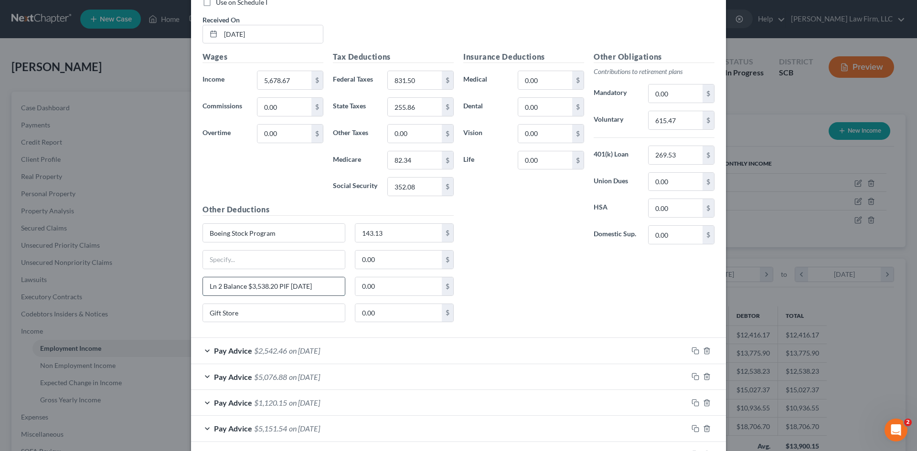
click at [340, 284] on input "Ln 2 Balance $3,538.20 PIF [DATE]" at bounding box center [274, 287] width 142 height 18
click at [367, 346] on div "Pay Advice $2,542.46 on [DATE]" at bounding box center [439, 350] width 497 height 25
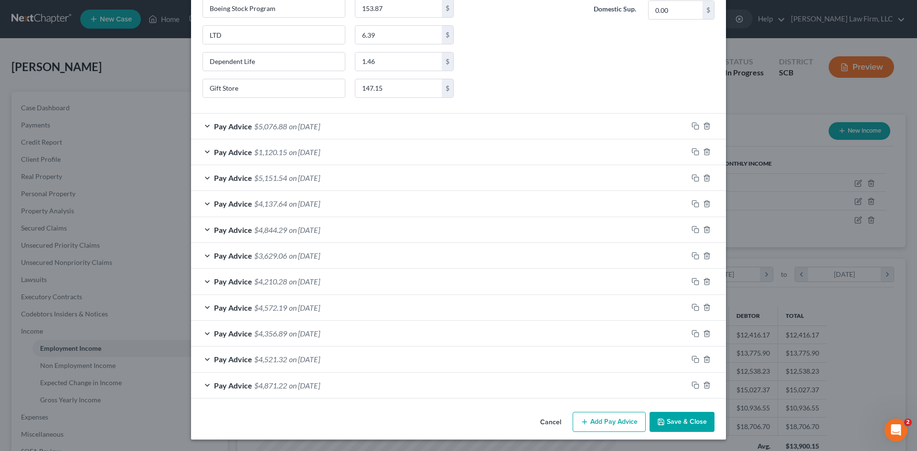
click at [320, 277] on span "on [DATE]" at bounding box center [304, 281] width 31 height 9
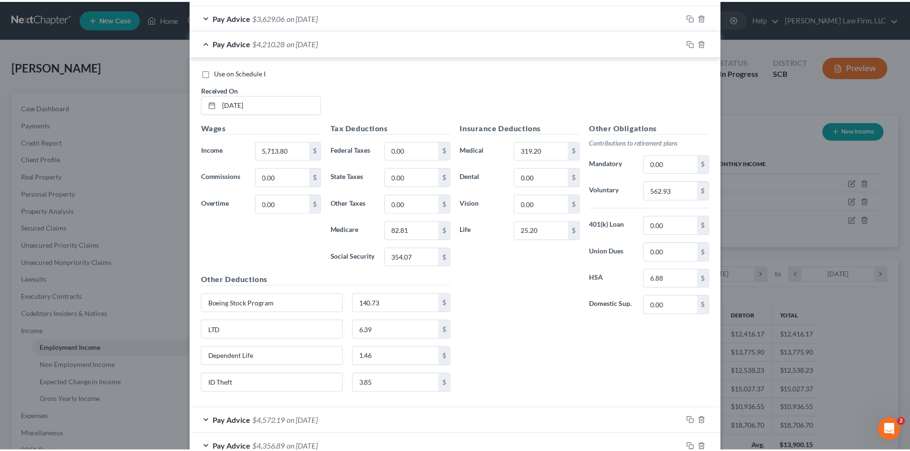
scroll to position [1338, 0]
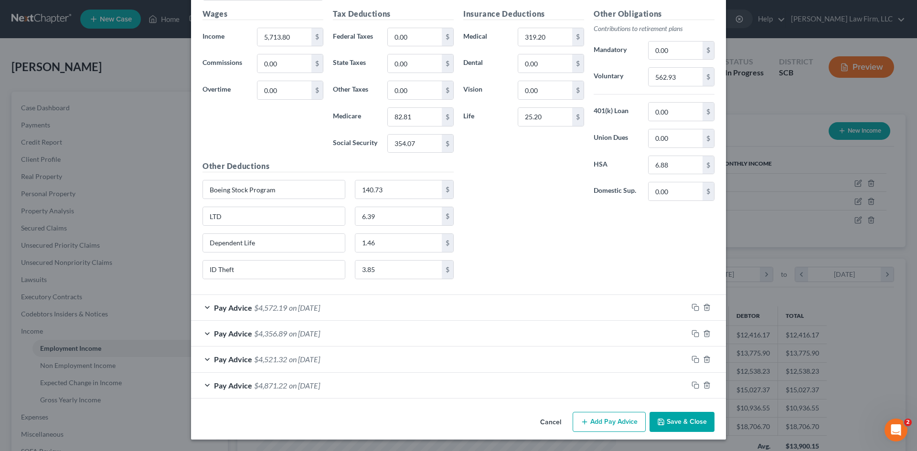
click at [661, 421] on icon "button" at bounding box center [661, 422] width 6 height 6
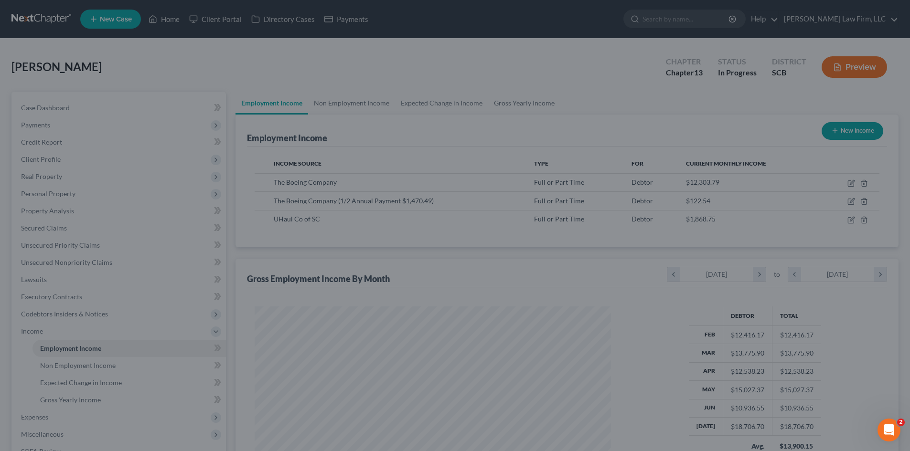
scroll to position [477447, 477250]
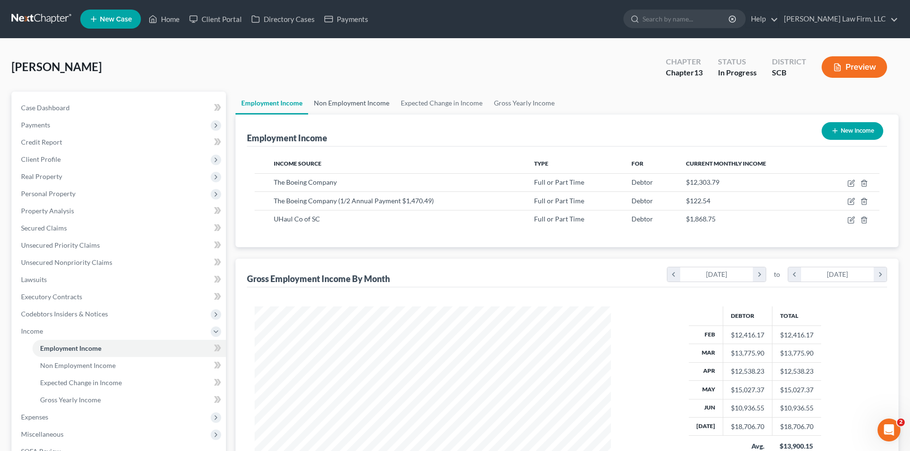
click at [329, 103] on link "Non Employment Income" at bounding box center [351, 103] width 87 height 23
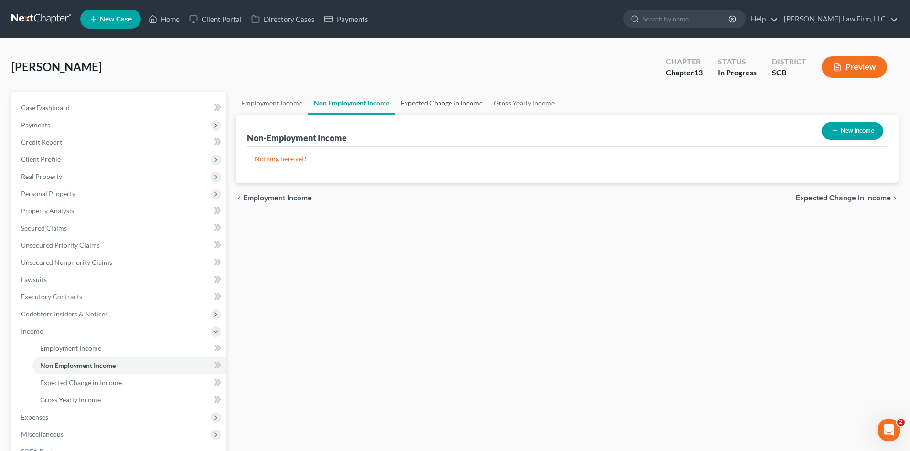
click at [411, 97] on link "Expected Change in Income" at bounding box center [441, 103] width 93 height 23
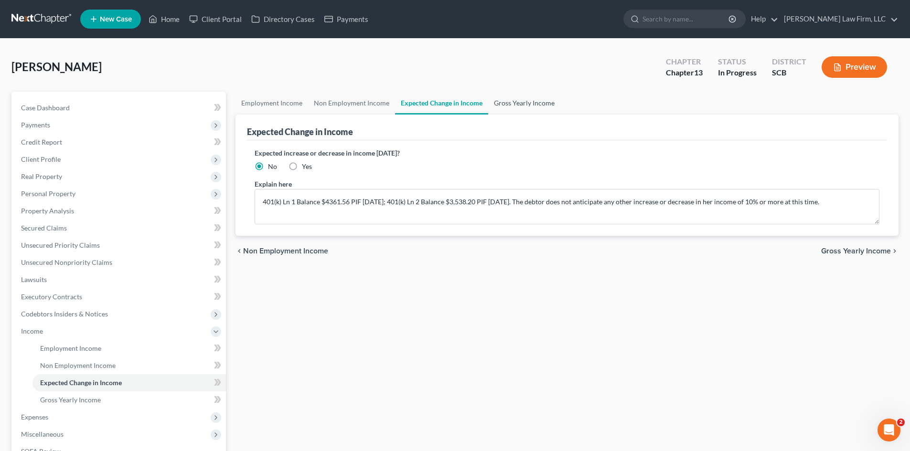
click at [523, 107] on link "Gross Yearly Income" at bounding box center [524, 103] width 72 height 23
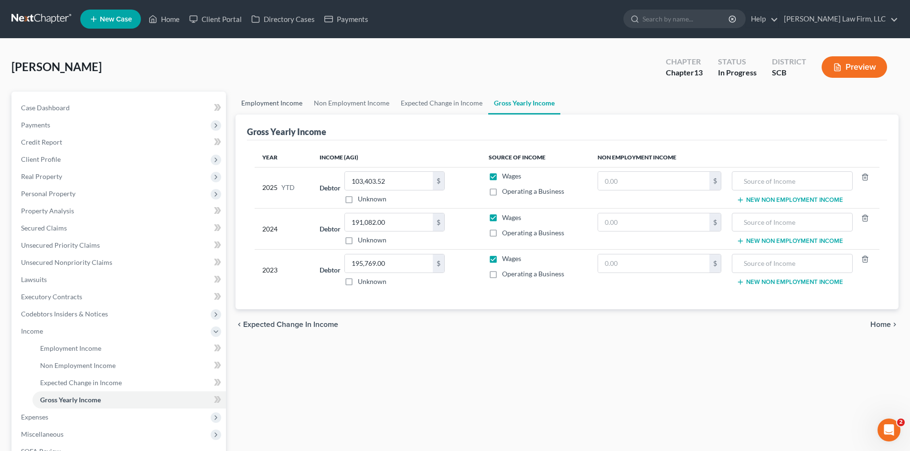
click at [273, 107] on link "Employment Income" at bounding box center [271, 103] width 73 height 23
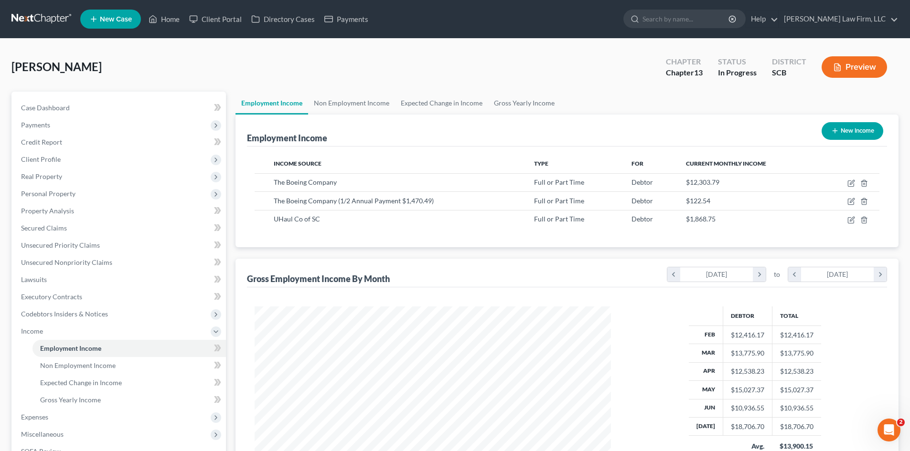
scroll to position [178, 375]
click at [77, 421] on span "Expenses" at bounding box center [119, 417] width 213 height 17
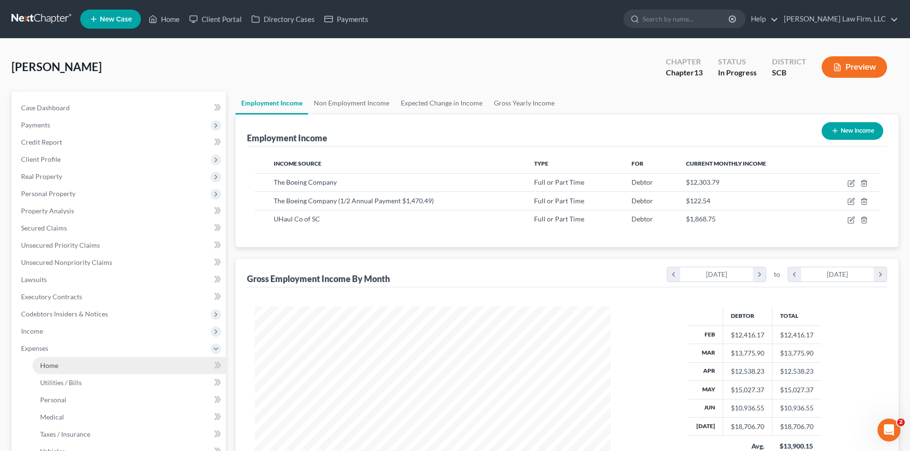
click at [66, 363] on link "Home" at bounding box center [128, 365] width 193 height 17
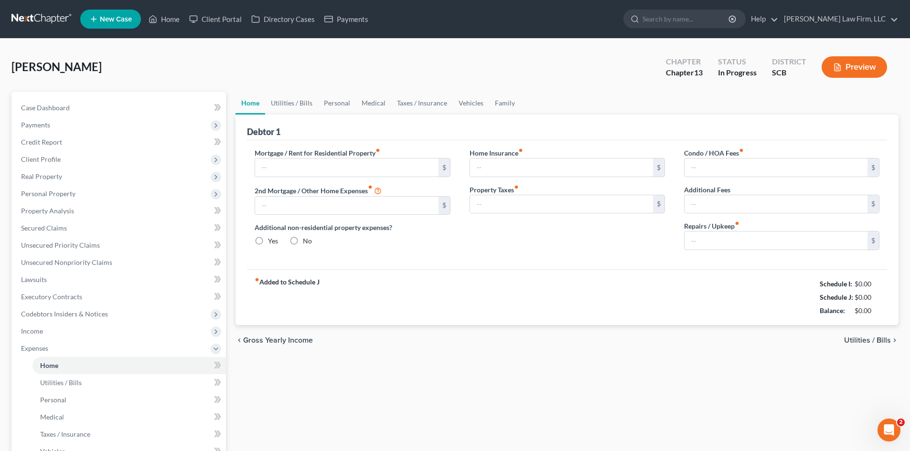
type input "0.00"
radio input "true"
type input "0.00"
type input "29.16"
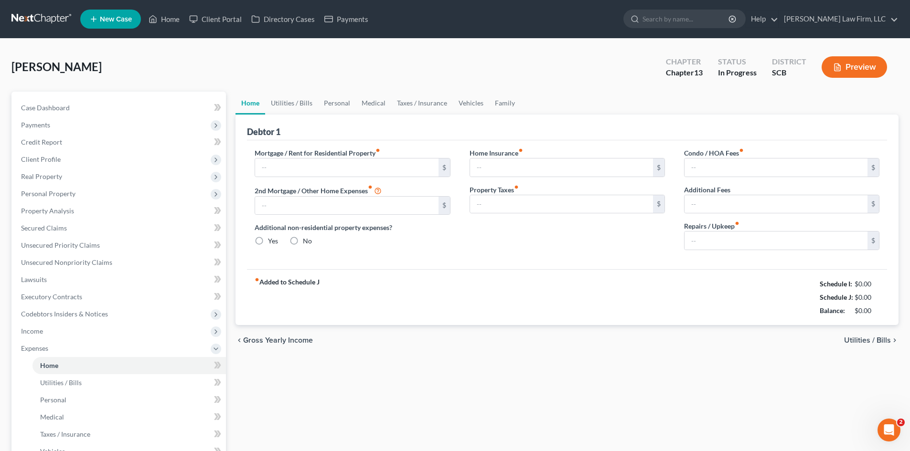
type input "0.00"
type input "100.00"
click at [287, 107] on link "Utilities / Bills" at bounding box center [291, 103] width 53 height 23
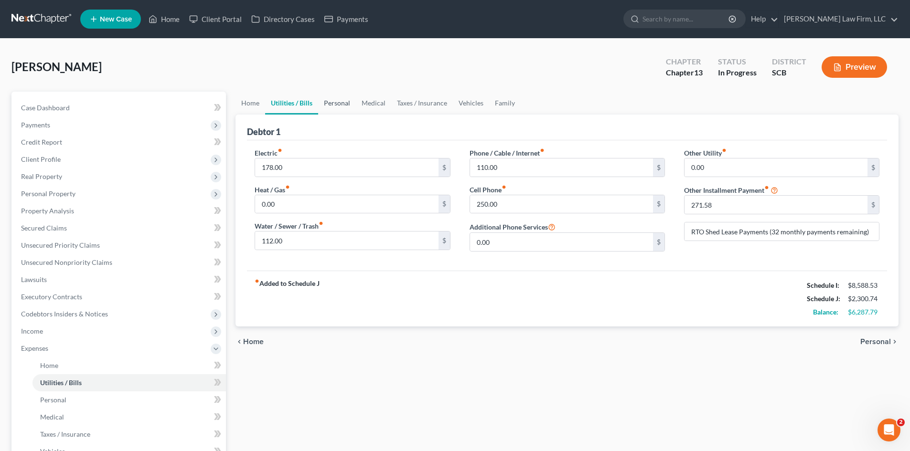
click at [345, 100] on link "Personal" at bounding box center [337, 103] width 38 height 23
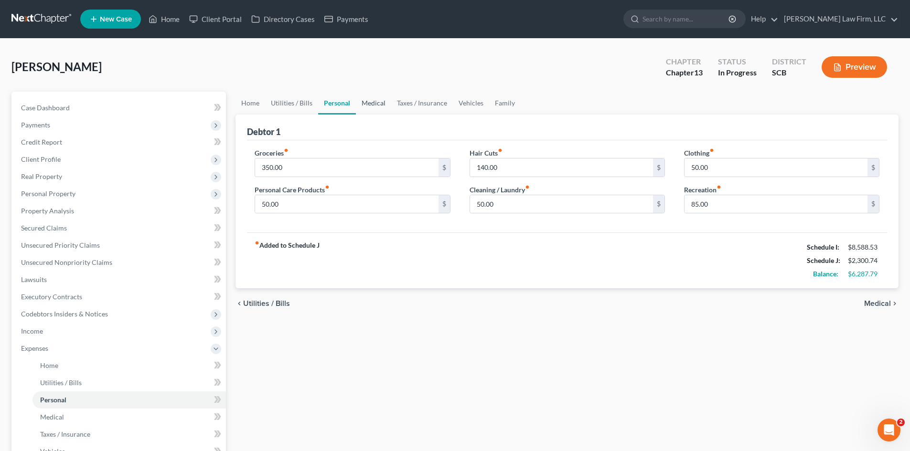
click at [375, 97] on link "Medical" at bounding box center [373, 103] width 35 height 23
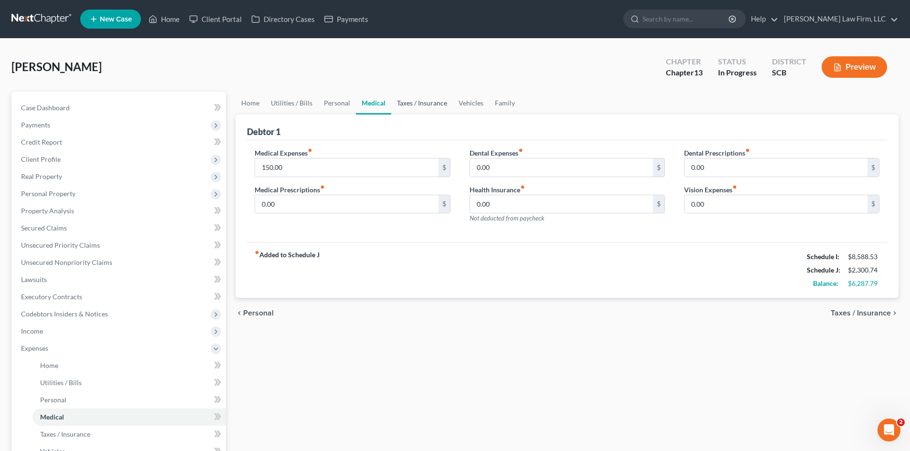
click at [405, 105] on link "Taxes / Insurance" at bounding box center [422, 103] width 62 height 23
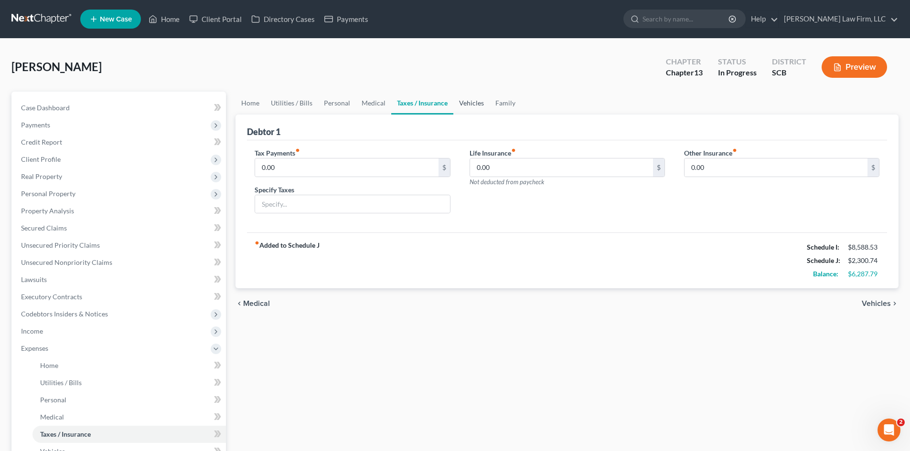
click at [480, 106] on link "Vehicles" at bounding box center [471, 103] width 36 height 23
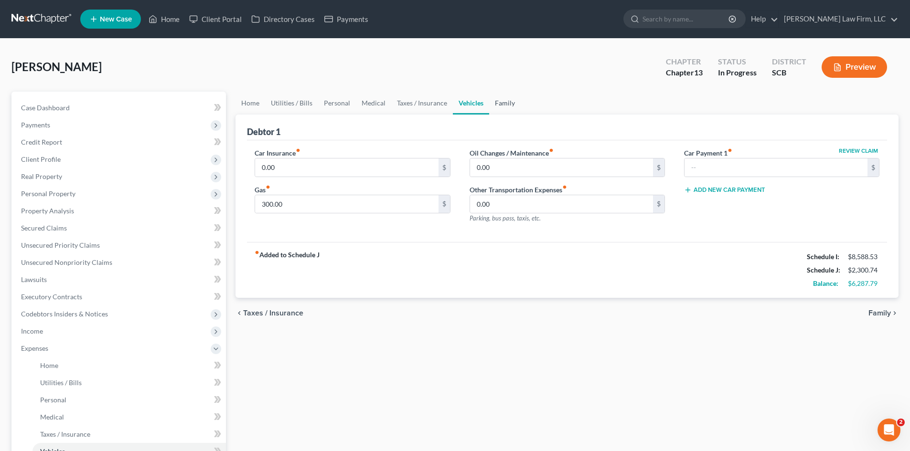
click at [499, 104] on link "Family" at bounding box center [505, 103] width 32 height 23
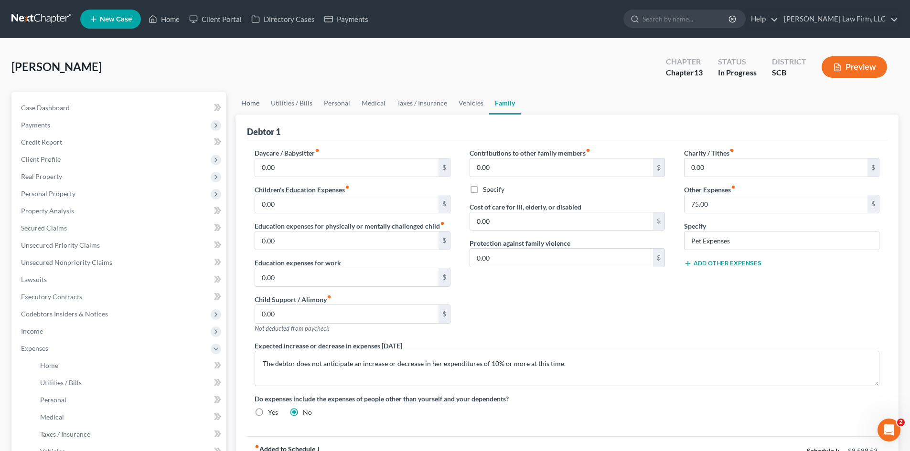
click at [256, 103] on link "Home" at bounding box center [250, 103] width 30 height 23
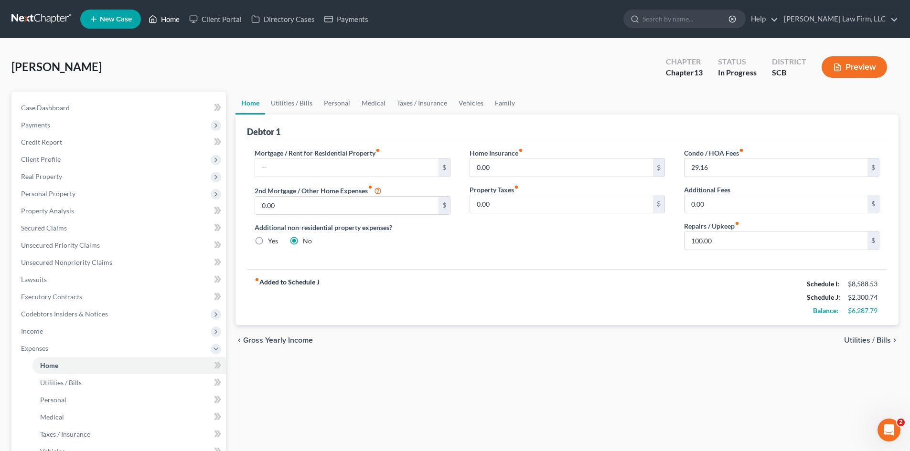
click at [180, 19] on link "Home" at bounding box center [164, 19] width 41 height 17
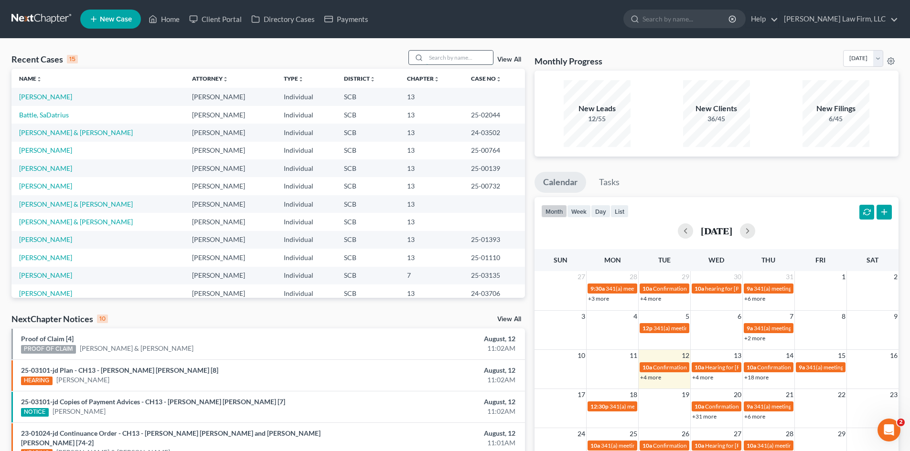
click at [471, 61] on input "search" at bounding box center [459, 58] width 67 height 14
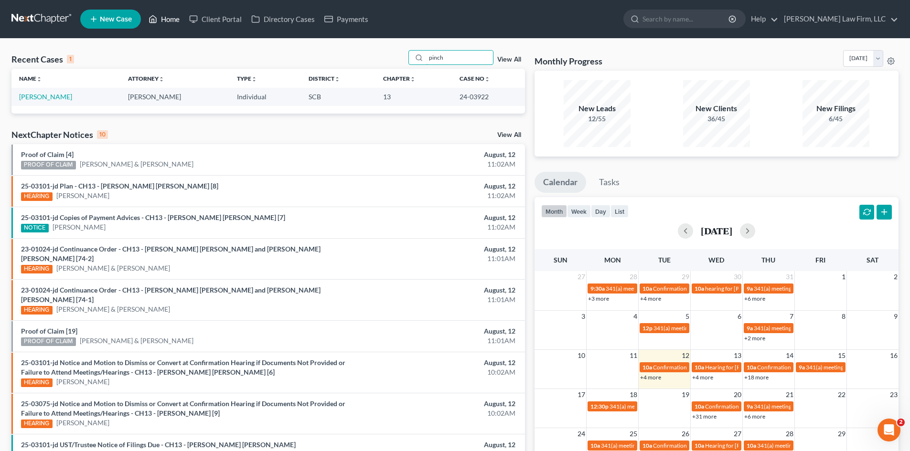
type input "pinch"
click at [173, 23] on link "Home" at bounding box center [164, 19] width 41 height 17
click at [28, 95] on link "[PERSON_NAME]" at bounding box center [45, 97] width 53 height 8
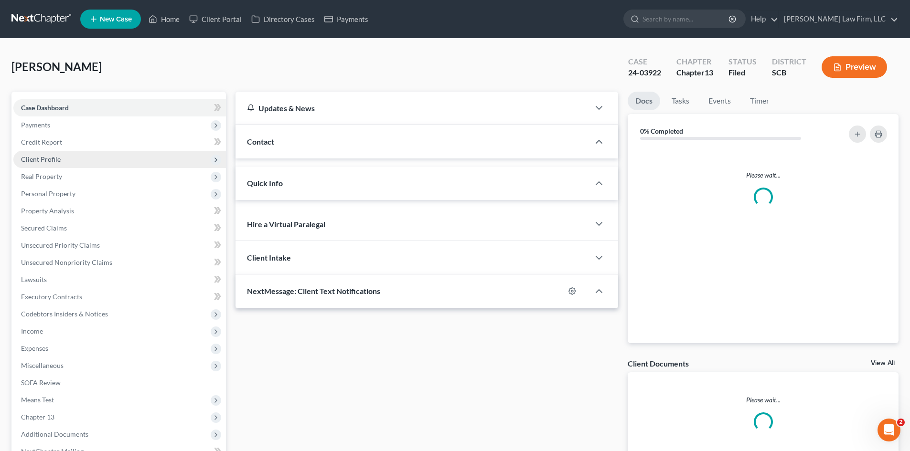
select select "0"
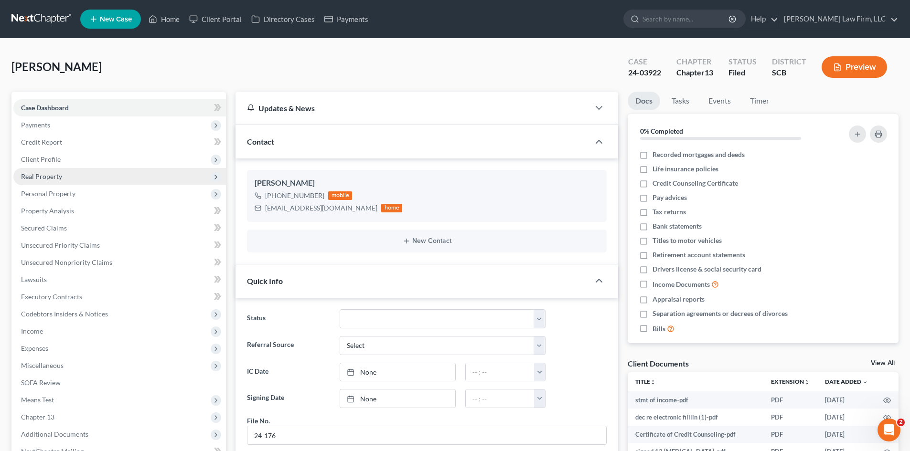
scroll to position [144, 0]
click at [50, 175] on span "Real Property" at bounding box center [41, 176] width 41 height 8
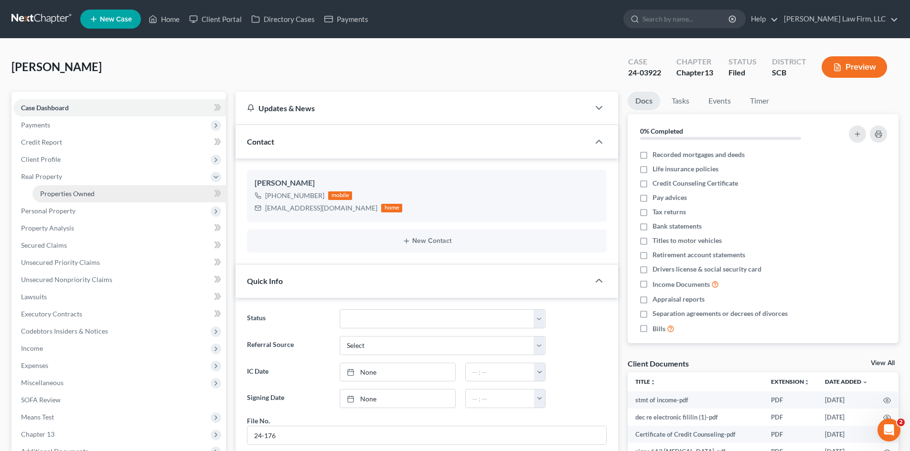
click at [55, 190] on span "Properties Owned" at bounding box center [67, 194] width 54 height 8
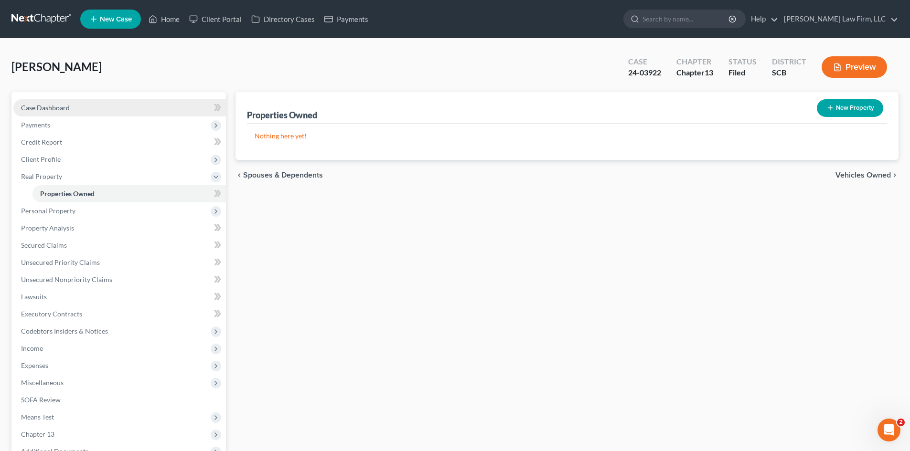
click at [43, 108] on span "Case Dashboard" at bounding box center [45, 108] width 49 height 8
select select "0"
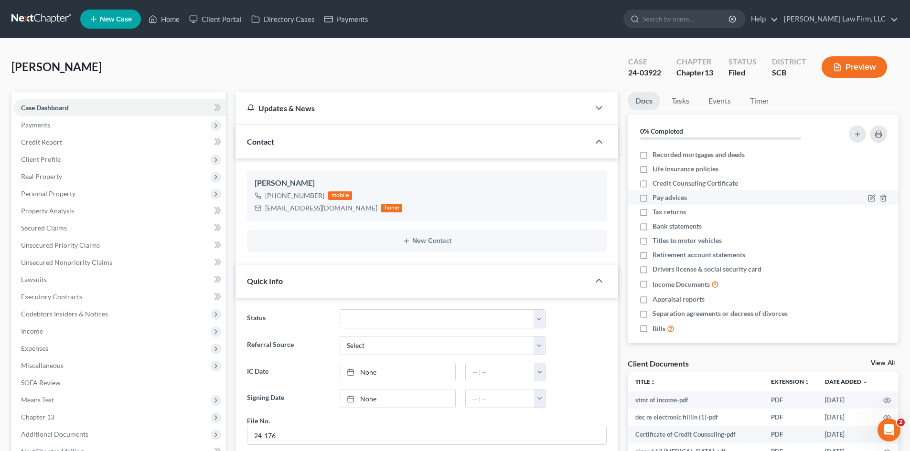
scroll to position [144, 0]
drag, startPoint x: 166, startPoint y: 17, endPoint x: 235, endPoint y: 45, distance: 74.8
click at [166, 17] on link "Home" at bounding box center [164, 19] width 41 height 17
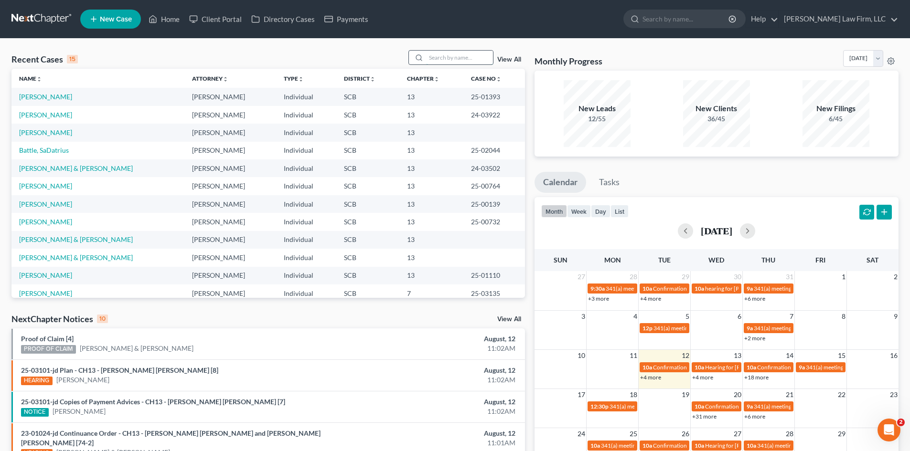
click at [438, 60] on input "search" at bounding box center [459, 58] width 67 height 14
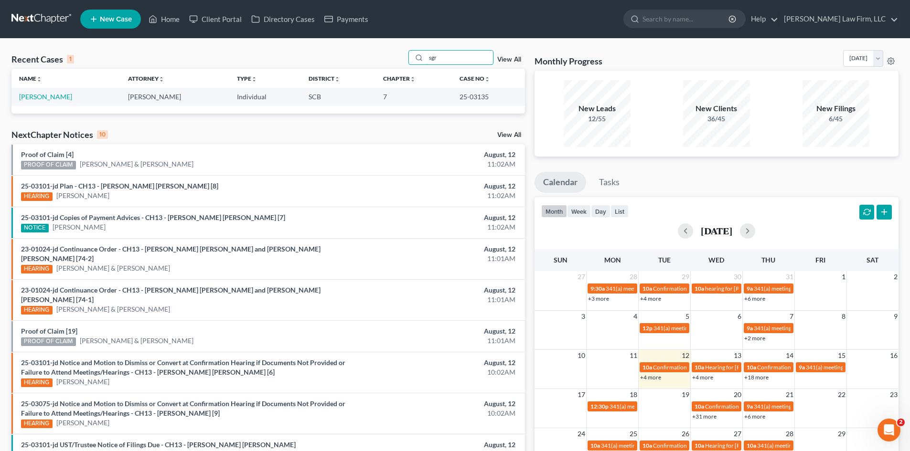
type input "sgr"
click at [169, 21] on link "Home" at bounding box center [164, 19] width 41 height 17
drag, startPoint x: 444, startPoint y: 62, endPoint x: 427, endPoint y: 62, distance: 16.7
click at [428, 62] on input "sgr" at bounding box center [459, 58] width 67 height 14
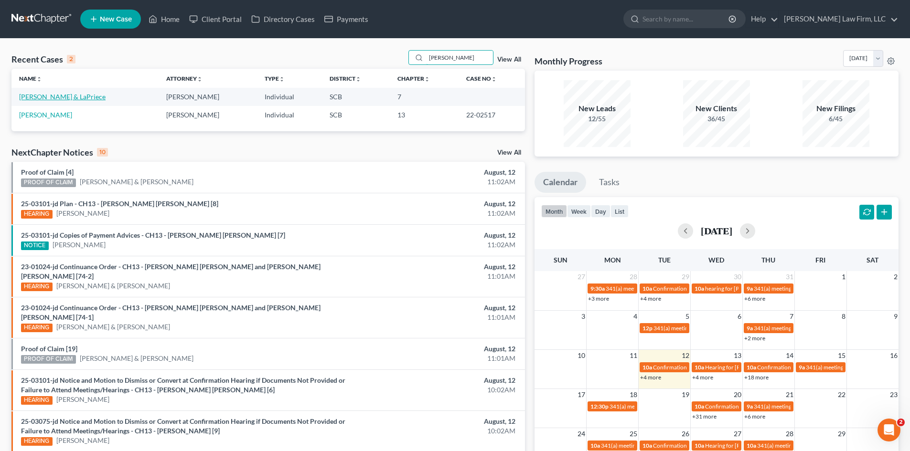
type input "[PERSON_NAME]"
click at [67, 97] on link "[PERSON_NAME] & LaPriece" at bounding box center [62, 97] width 86 height 8
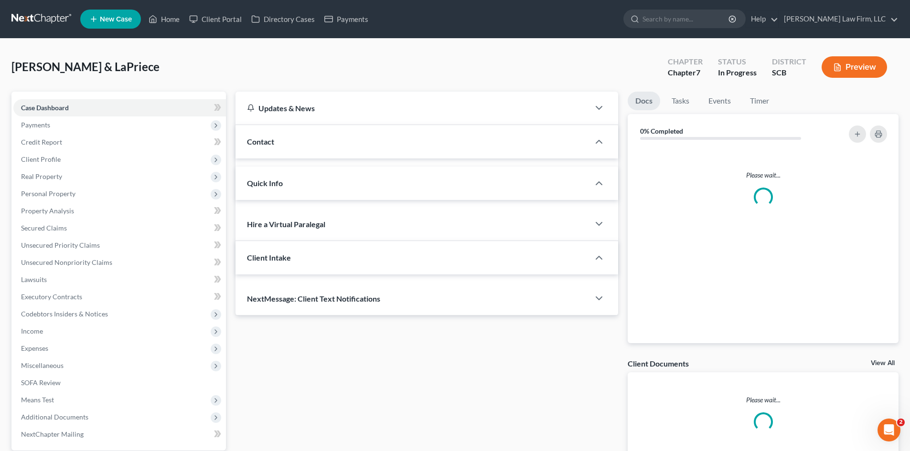
select select "0"
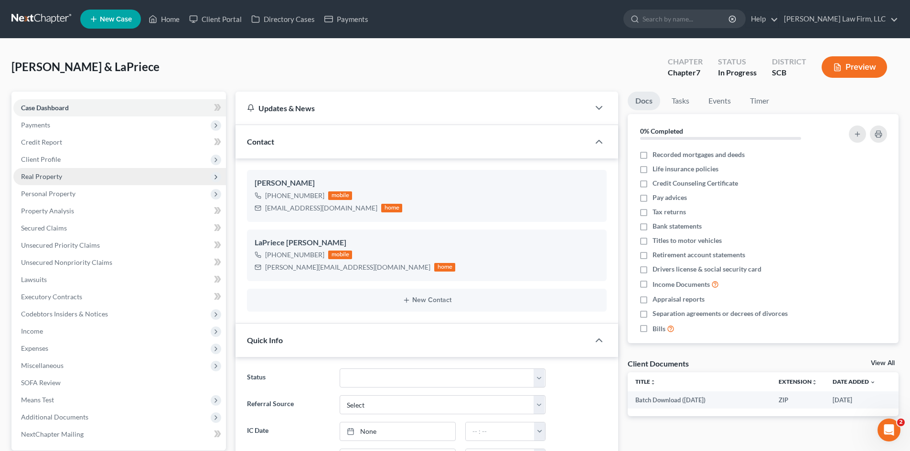
scroll to position [528, 0]
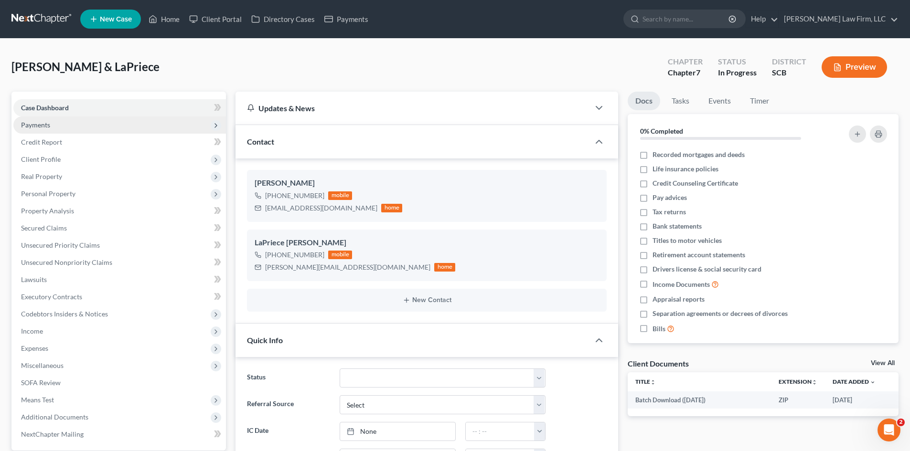
click at [33, 127] on span "Payments" at bounding box center [35, 125] width 29 height 8
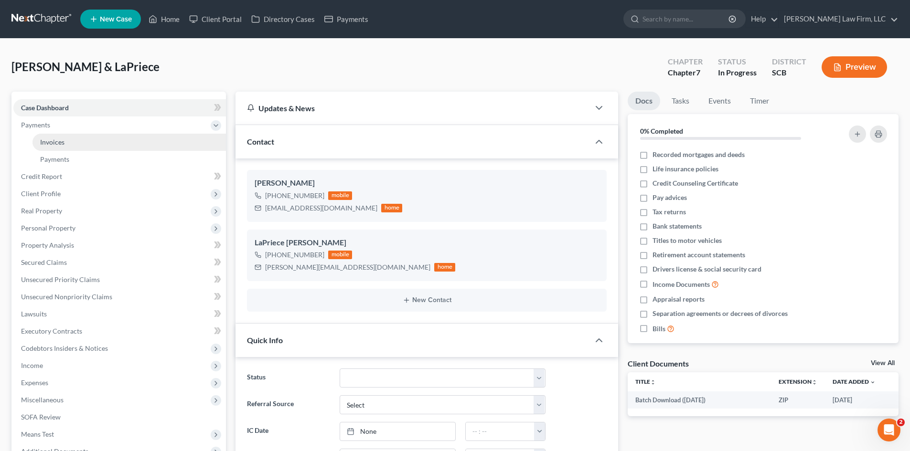
click at [38, 141] on link "Invoices" at bounding box center [128, 142] width 193 height 17
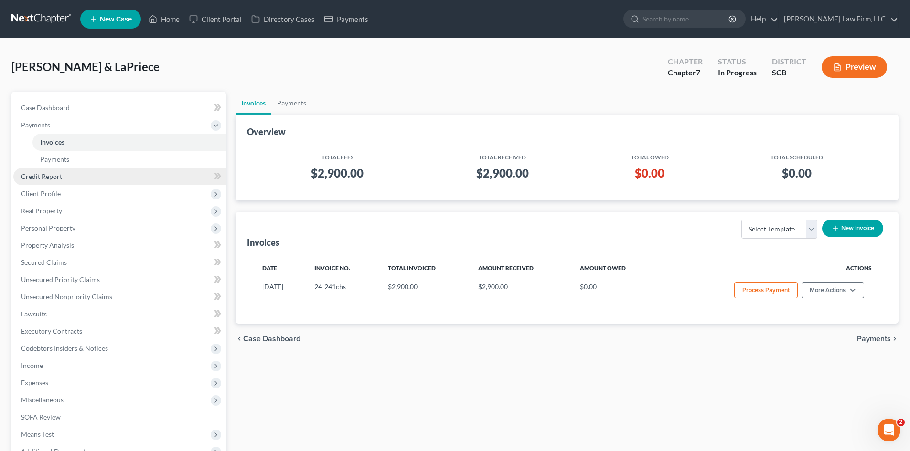
click at [43, 172] on span "Credit Report" at bounding box center [41, 176] width 41 height 8
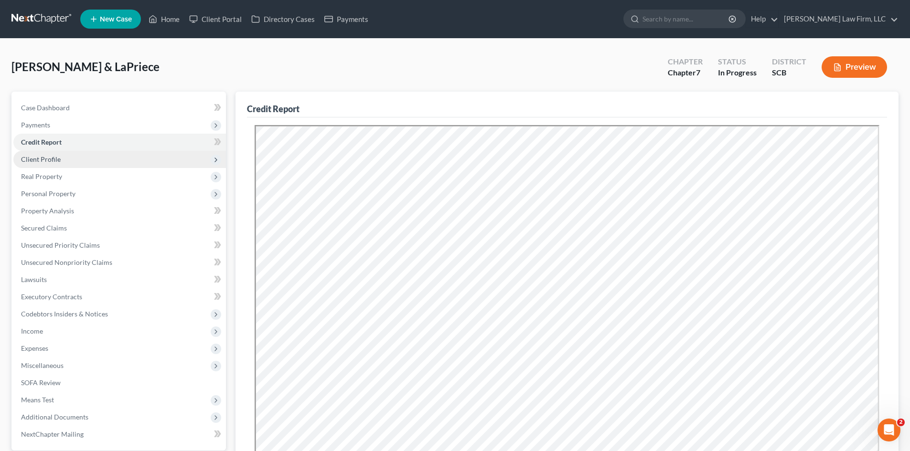
click at [36, 158] on span "Client Profile" at bounding box center [41, 159] width 40 height 8
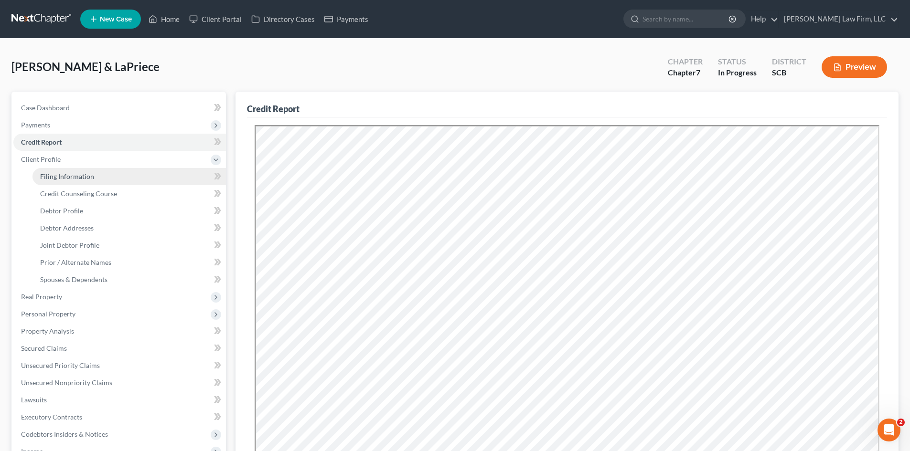
click at [44, 171] on link "Filing Information" at bounding box center [128, 176] width 193 height 17
select select "1"
select select "0"
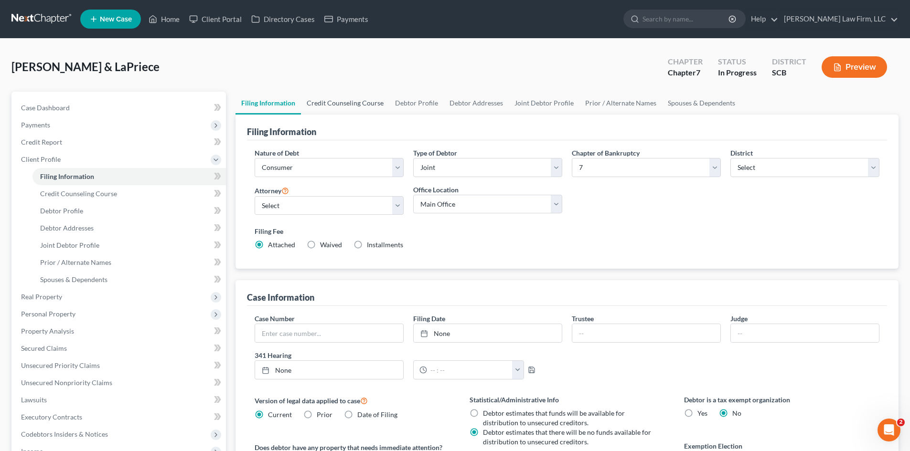
click at [362, 108] on link "Credit Counseling Course" at bounding box center [345, 103] width 88 height 23
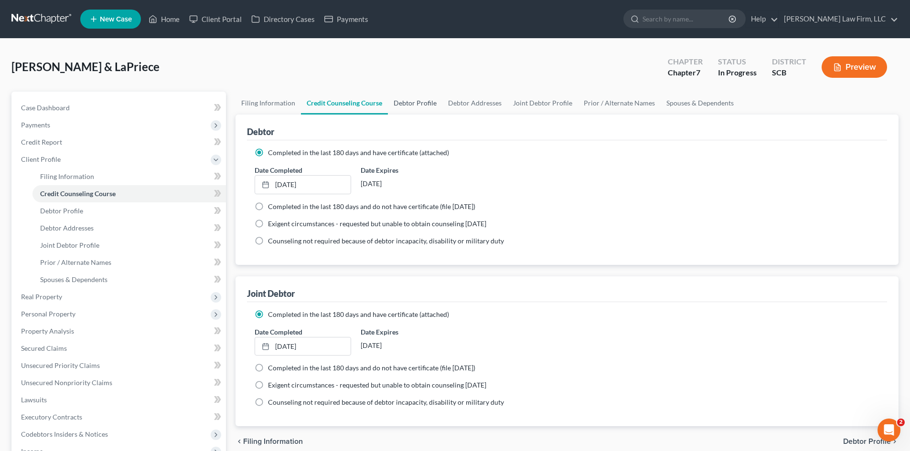
click at [411, 106] on link "Debtor Profile" at bounding box center [415, 103] width 54 height 23
select select "1"
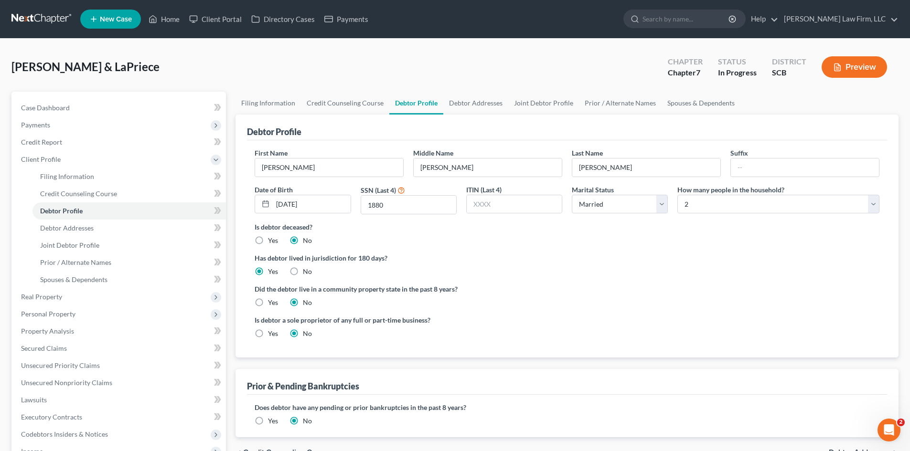
radio input "true"
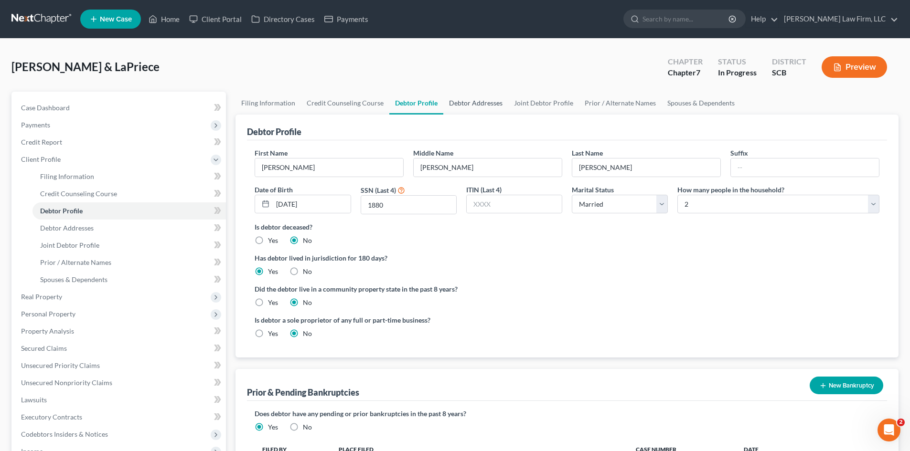
click at [479, 109] on link "Debtor Addresses" at bounding box center [475, 103] width 65 height 23
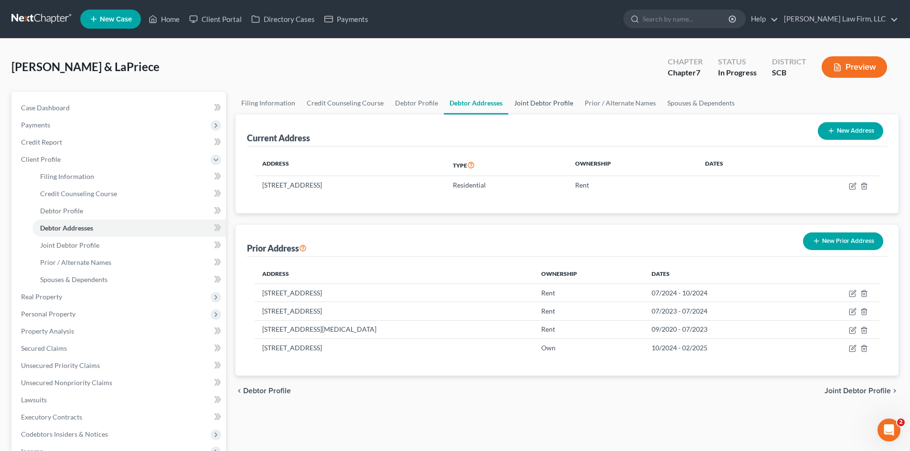
click at [518, 105] on link "Joint Debtor Profile" at bounding box center [543, 103] width 71 height 23
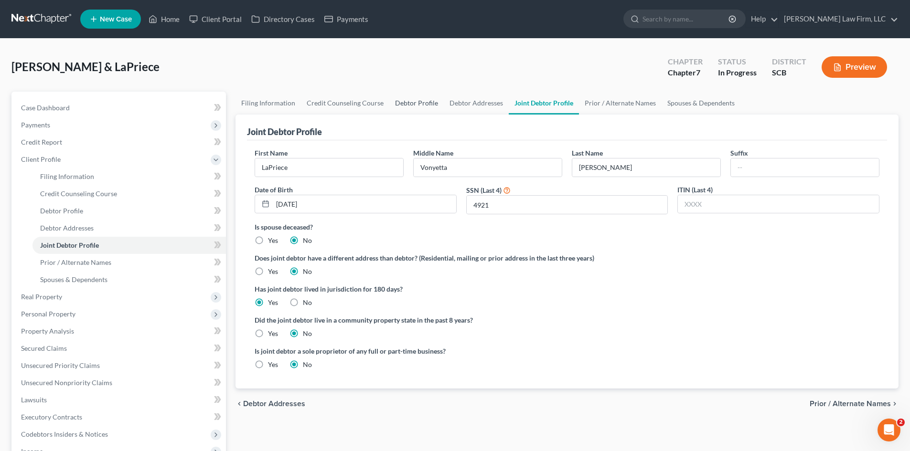
click at [435, 101] on link "Debtor Profile" at bounding box center [416, 103] width 54 height 23
select select "1"
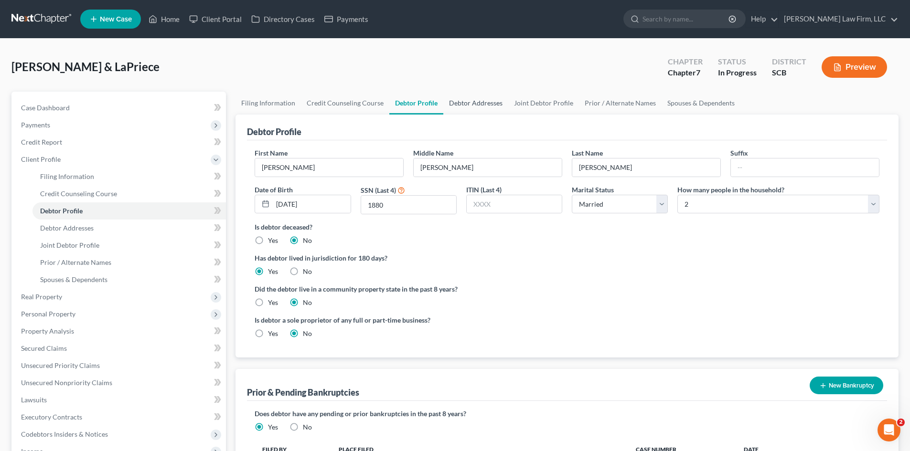
click at [471, 107] on link "Debtor Addresses" at bounding box center [475, 103] width 65 height 23
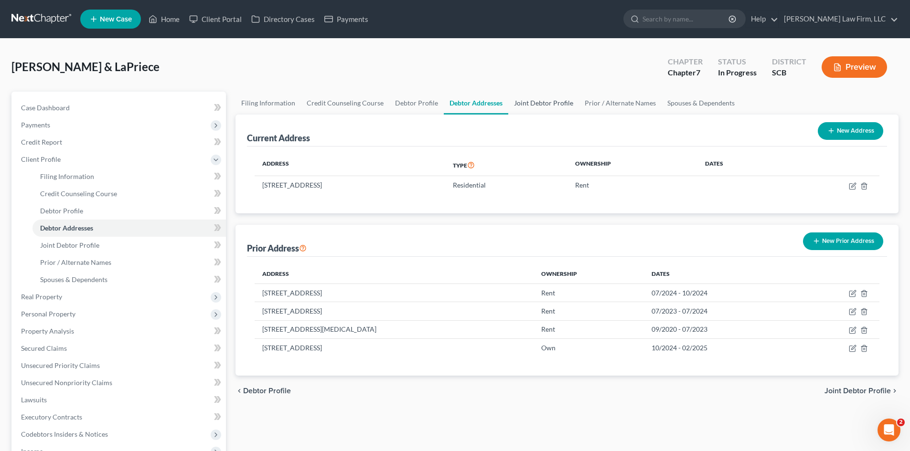
drag, startPoint x: 519, startPoint y: 101, endPoint x: 534, endPoint y: 102, distance: 14.3
click at [519, 102] on link "Joint Debtor Profile" at bounding box center [543, 103] width 71 height 23
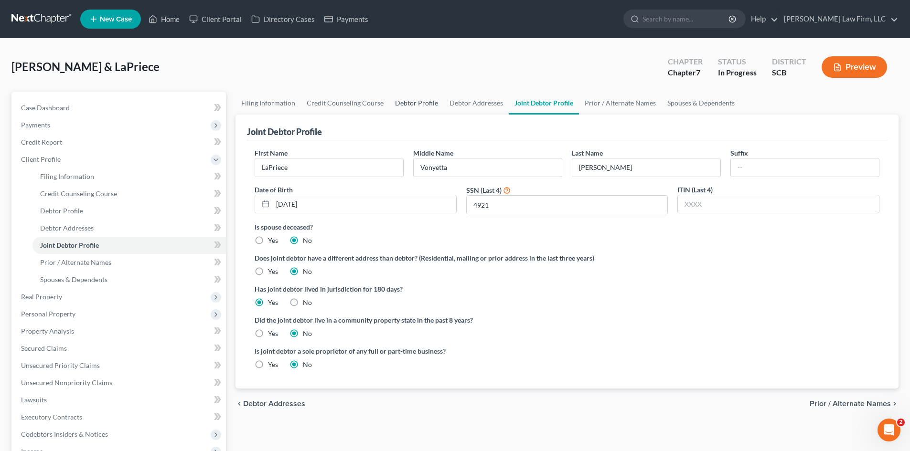
click at [410, 105] on link "Debtor Profile" at bounding box center [416, 103] width 54 height 23
select select "1"
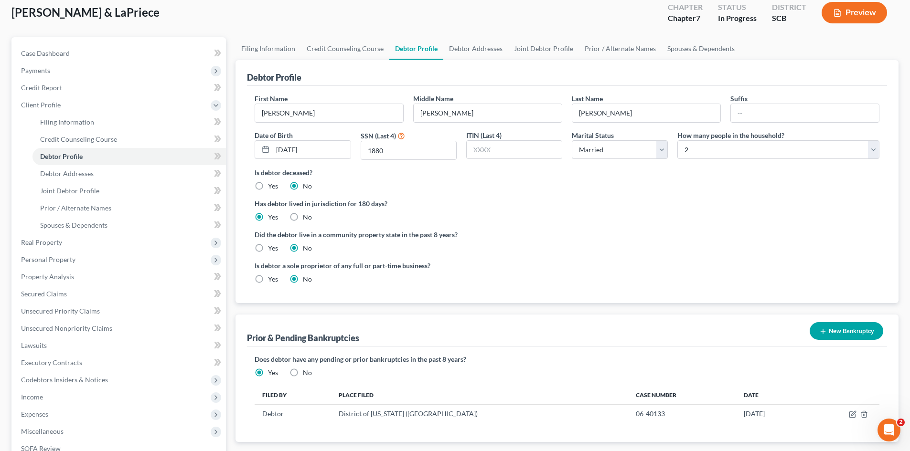
scroll to position [48, 0]
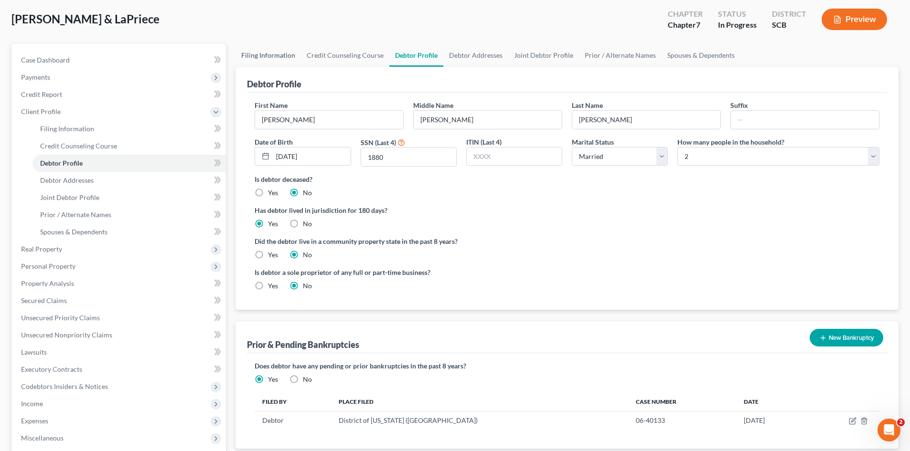
click at [275, 52] on link "Filing Information" at bounding box center [267, 55] width 65 height 23
select select "1"
select select "0"
select select "72"
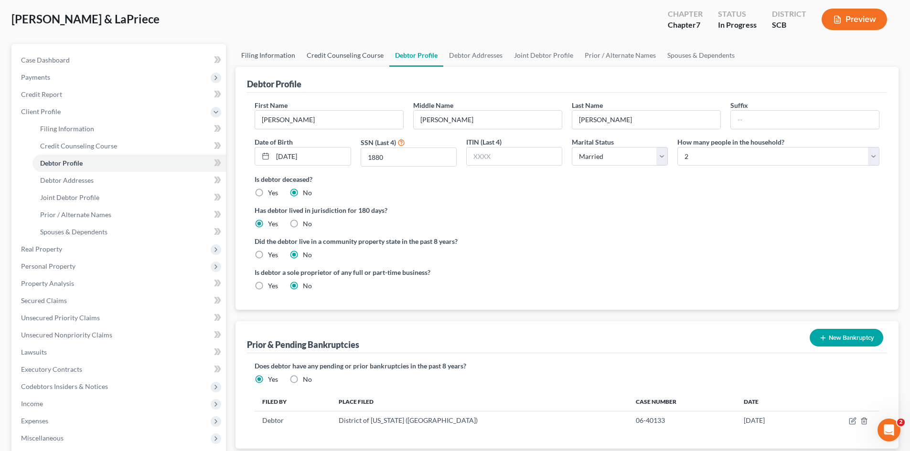
select select "0"
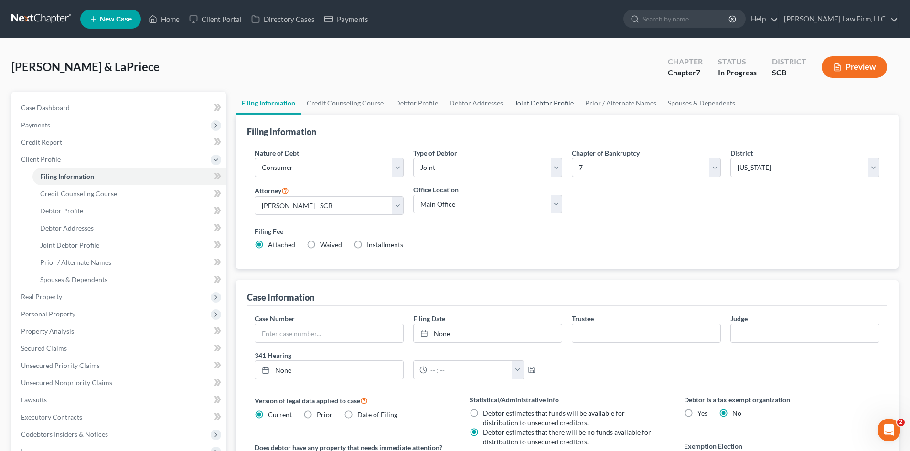
click at [525, 109] on link "Joint Debtor Profile" at bounding box center [544, 103] width 71 height 23
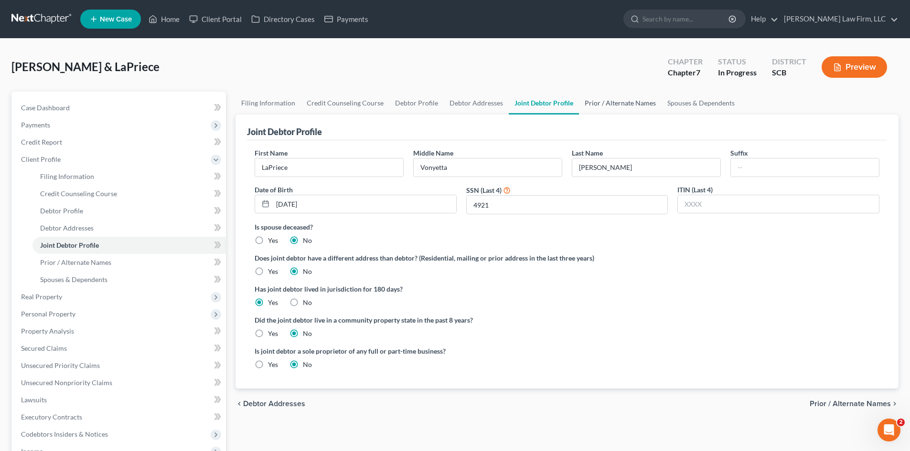
click at [587, 107] on link "Prior / Alternate Names" at bounding box center [620, 103] width 83 height 23
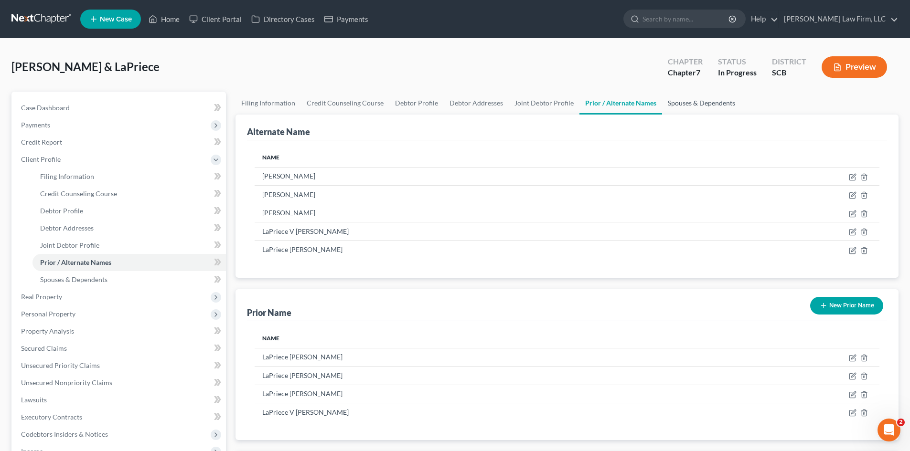
click at [688, 106] on link "Spouses & Dependents" at bounding box center [701, 103] width 79 height 23
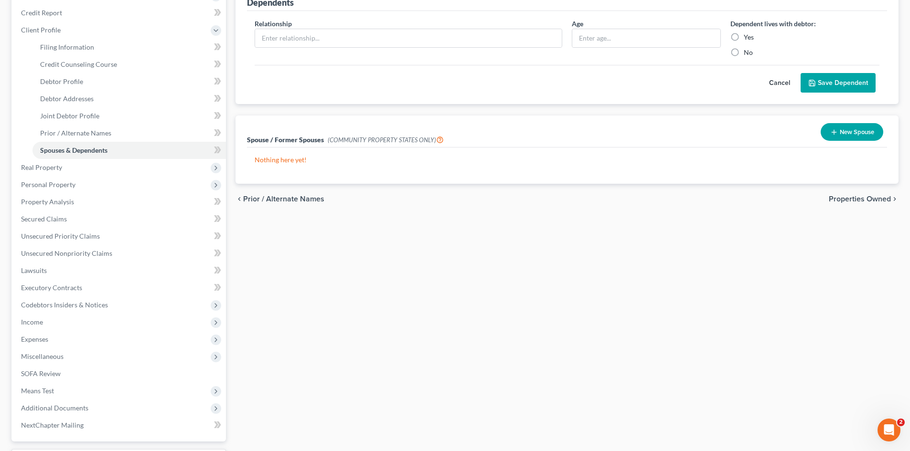
scroll to position [143, 0]
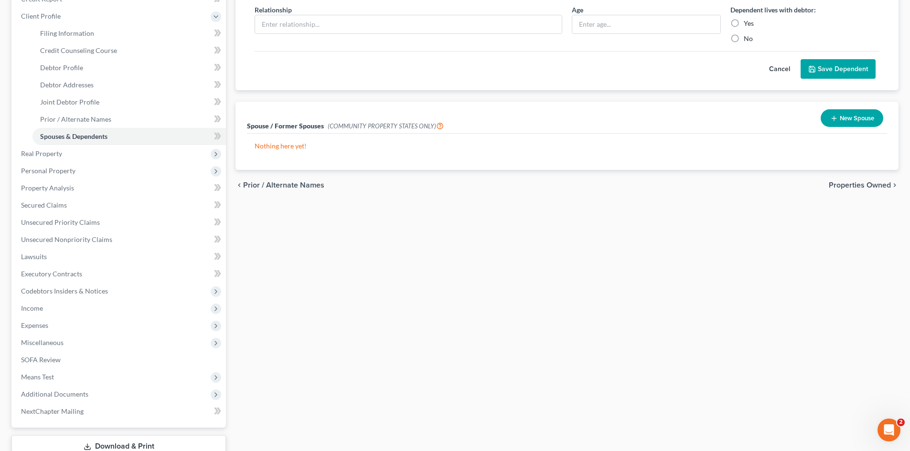
click at [856, 184] on span "Properties Owned" at bounding box center [860, 185] width 62 height 8
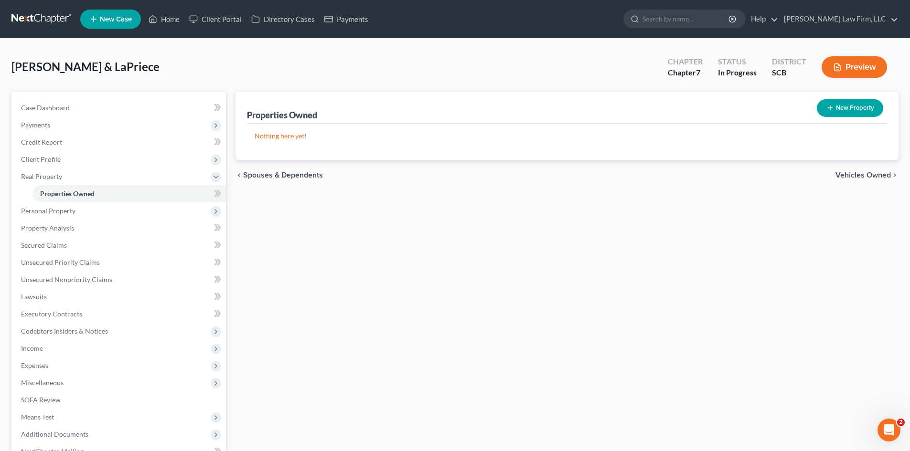
click at [850, 178] on span "Vehicles Owned" at bounding box center [862, 175] width 55 height 8
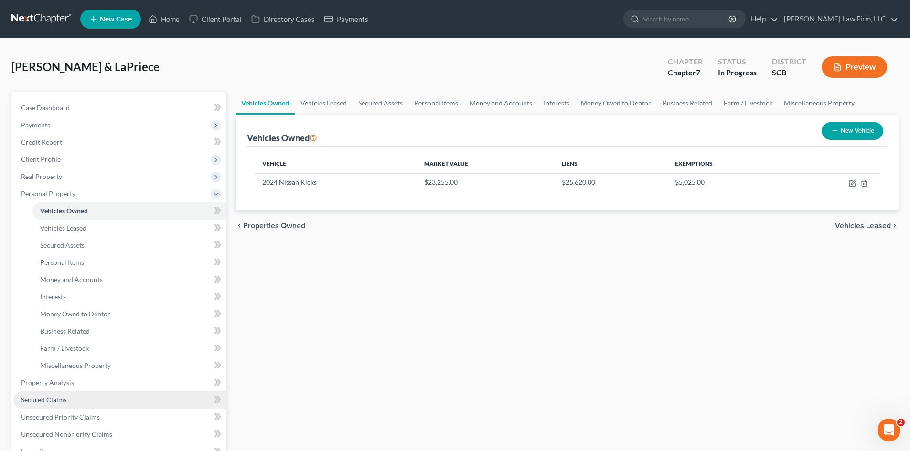
click at [63, 402] on span "Secured Claims" at bounding box center [44, 400] width 46 height 8
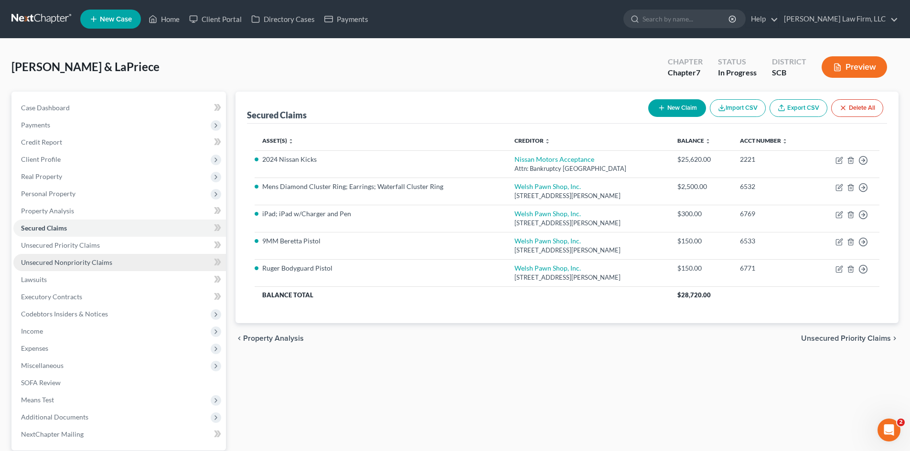
click at [50, 266] on span "Unsecured Nonpriority Claims" at bounding box center [66, 262] width 91 height 8
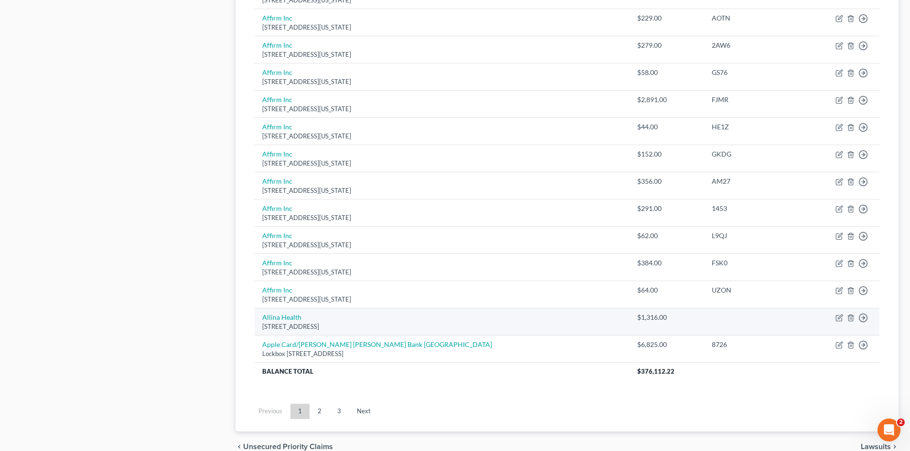
scroll to position [621, 0]
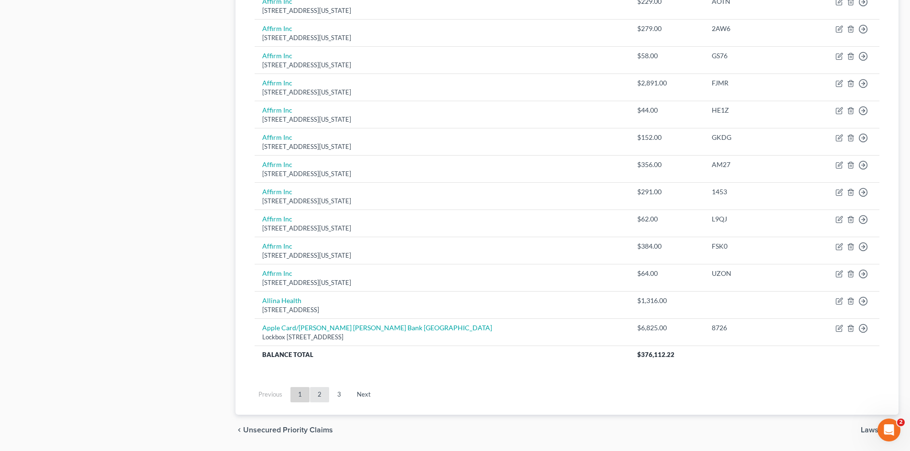
click at [314, 395] on link "2" at bounding box center [319, 394] width 19 height 15
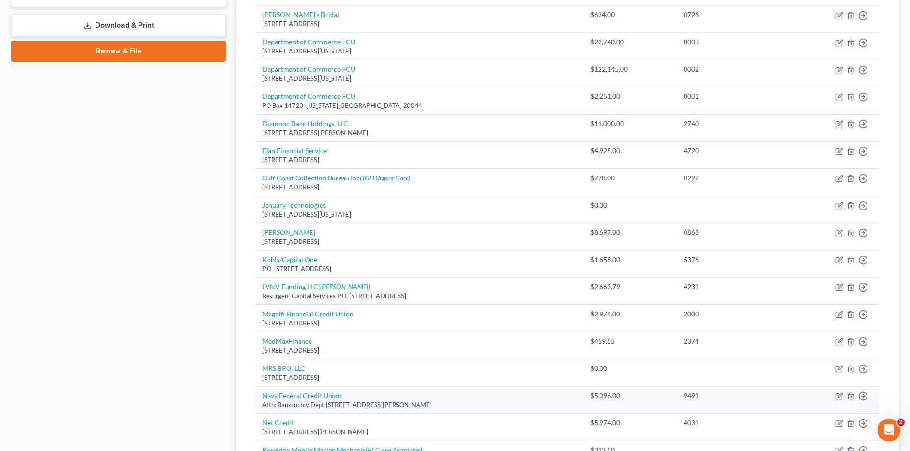
scroll to position [430, 0]
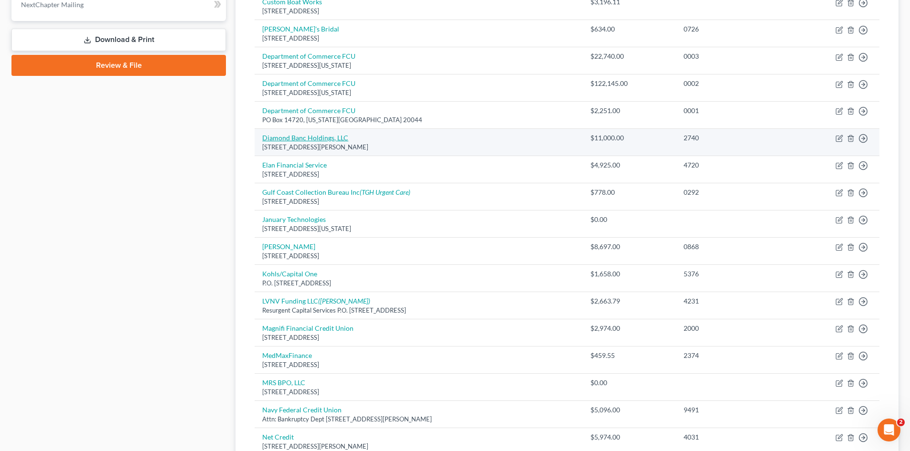
click at [298, 139] on link "Diamond Banc Holdings, LLC" at bounding box center [305, 138] width 86 height 8
select select "9"
select select "2"
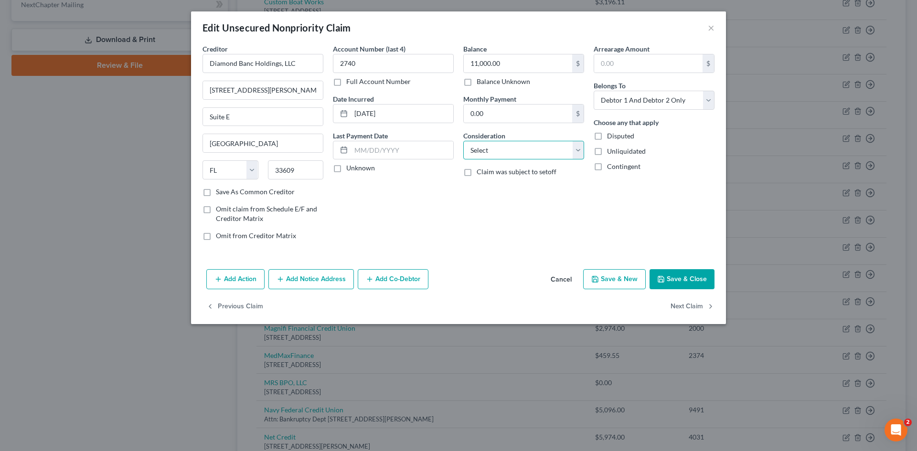
click at [542, 153] on select "Select Cable / Satellite Services Collection Agency Credit Card Debt Debt Couns…" at bounding box center [523, 150] width 121 height 19
select select "14"
click at [463, 141] on select "Select Cable / Satellite Services Collection Agency Credit Card Debt Debt Couns…" at bounding box center [523, 150] width 121 height 19
click at [514, 186] on input "text" at bounding box center [524, 187] width 120 height 18
type input "This is an unsecured debt."
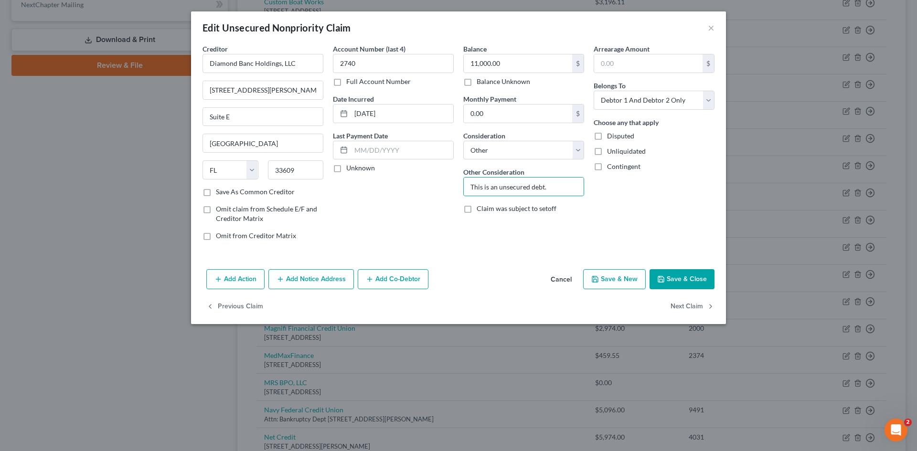
click at [670, 276] on button "Save & Close" at bounding box center [682, 279] width 65 height 20
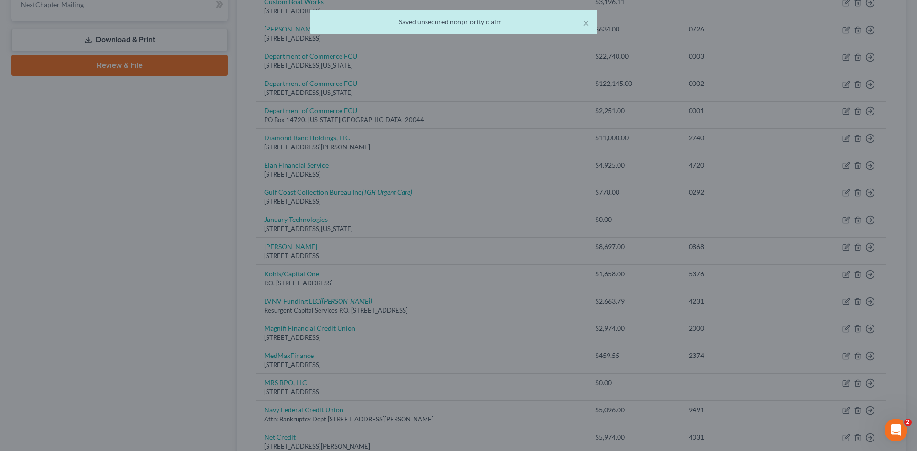
type input "0"
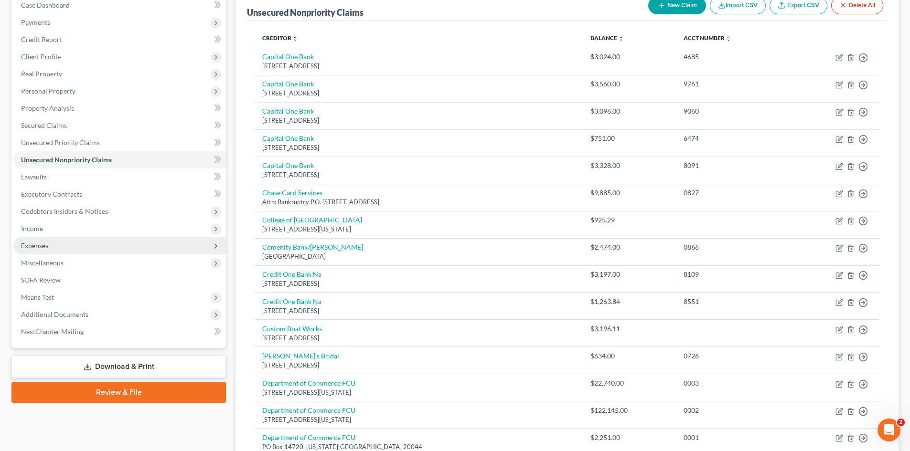
scroll to position [96, 0]
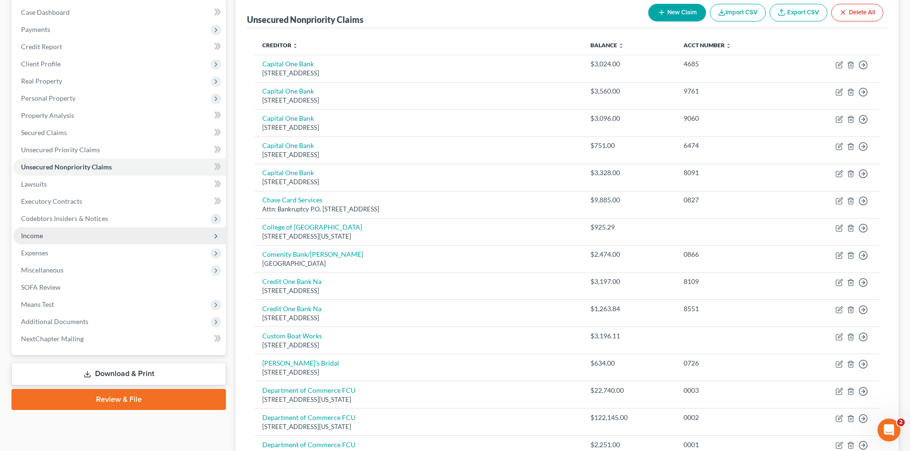
click at [42, 239] on span "Income" at bounding box center [32, 236] width 22 height 8
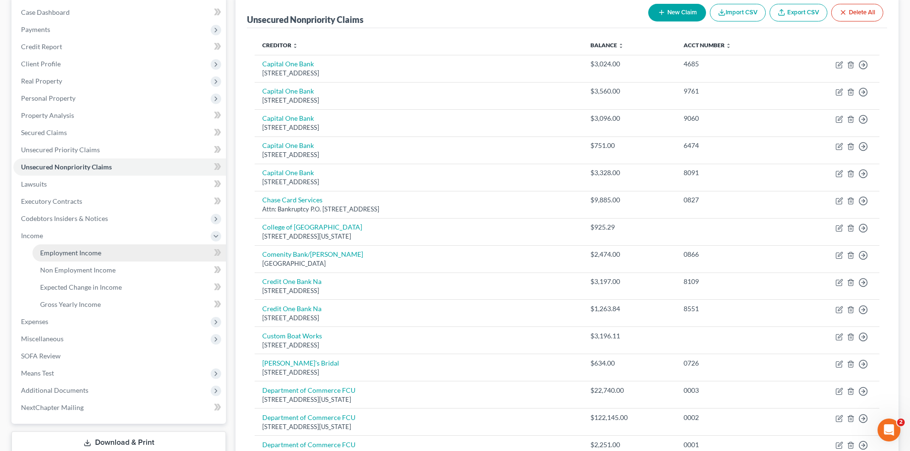
click at [48, 249] on span "Employment Income" at bounding box center [70, 253] width 61 height 8
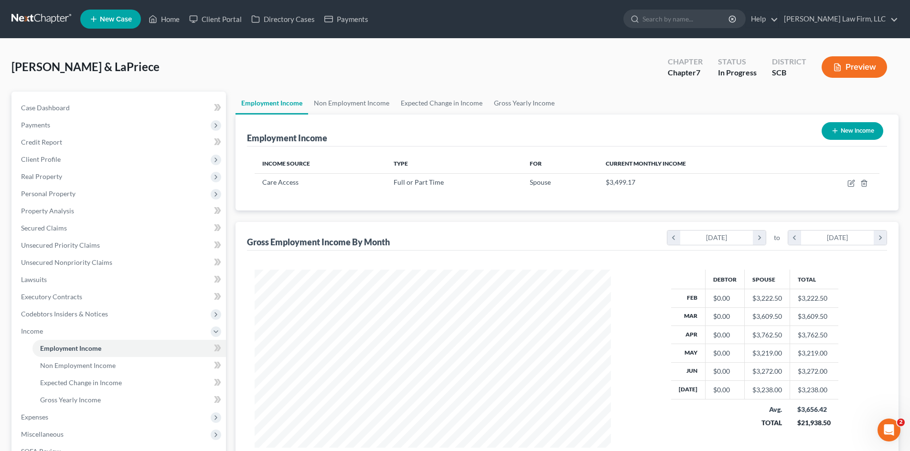
scroll to position [178, 375]
click at [341, 108] on link "Non Employment Income" at bounding box center [351, 103] width 87 height 23
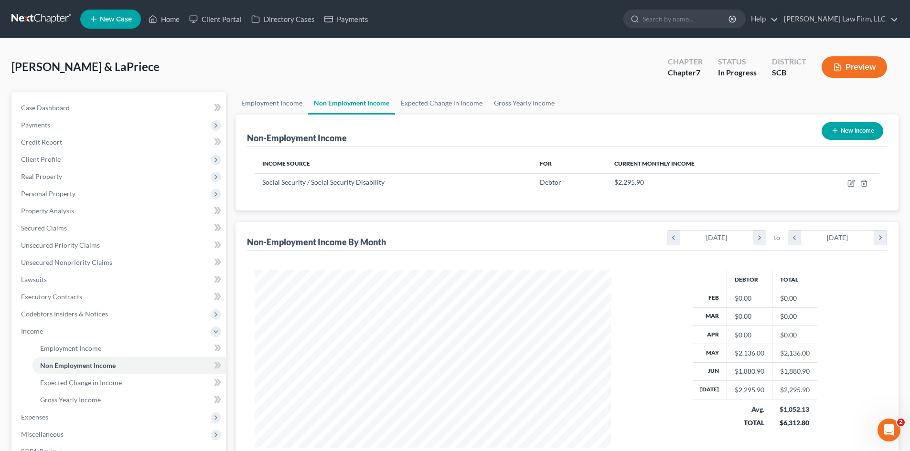
scroll to position [178, 375]
click at [498, 109] on link "Gross Yearly Income" at bounding box center [524, 103] width 72 height 23
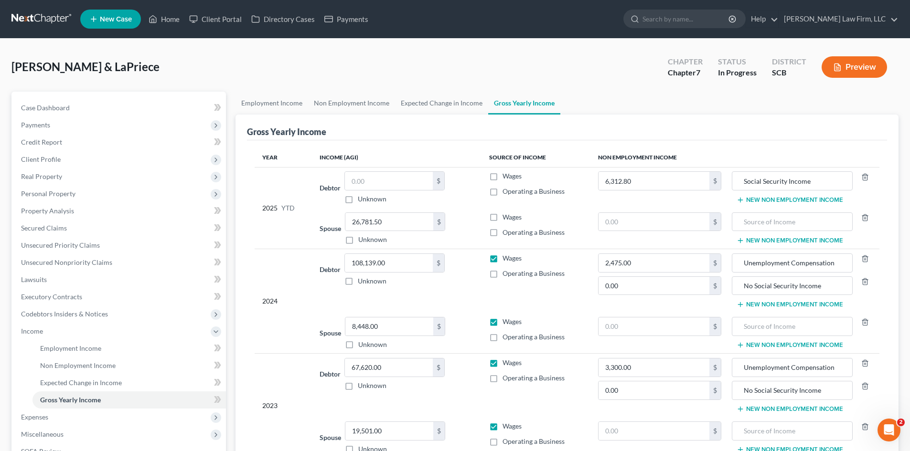
click at [502, 218] on label "Wages" at bounding box center [511, 218] width 19 height 10
click at [506, 218] on input "Wages" at bounding box center [509, 216] width 6 height 6
checkbox input "true"
click at [54, 107] on span "Case Dashboard" at bounding box center [45, 108] width 49 height 8
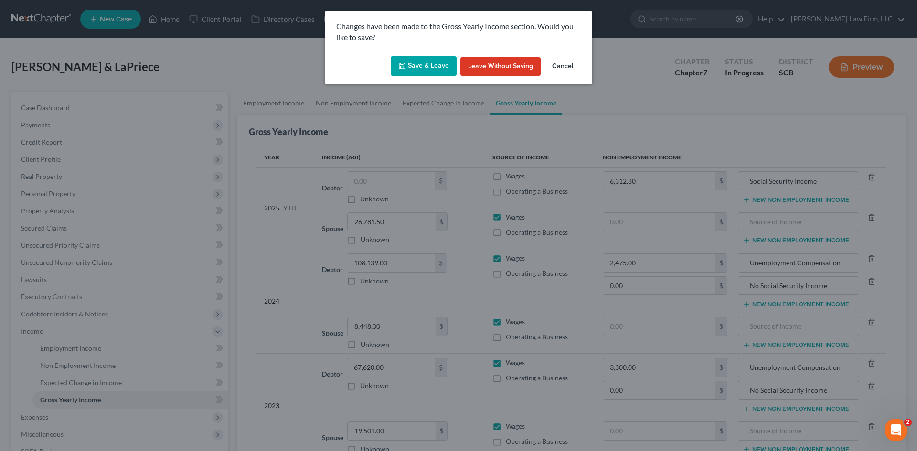
click at [415, 61] on button "Save & Leave" at bounding box center [424, 66] width 66 height 20
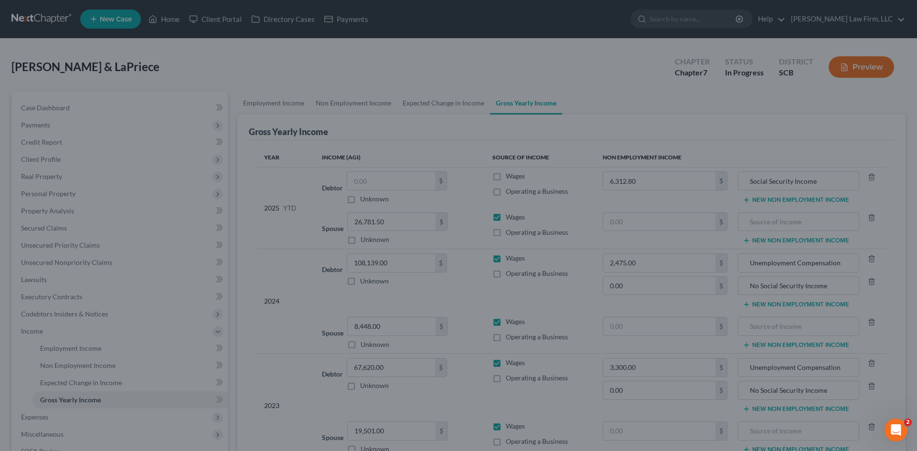
select select "3"
select select "0"
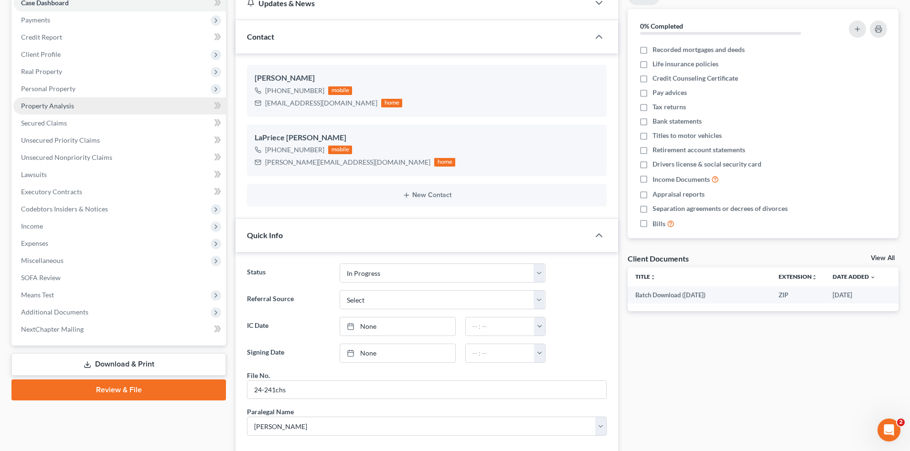
scroll to position [143, 0]
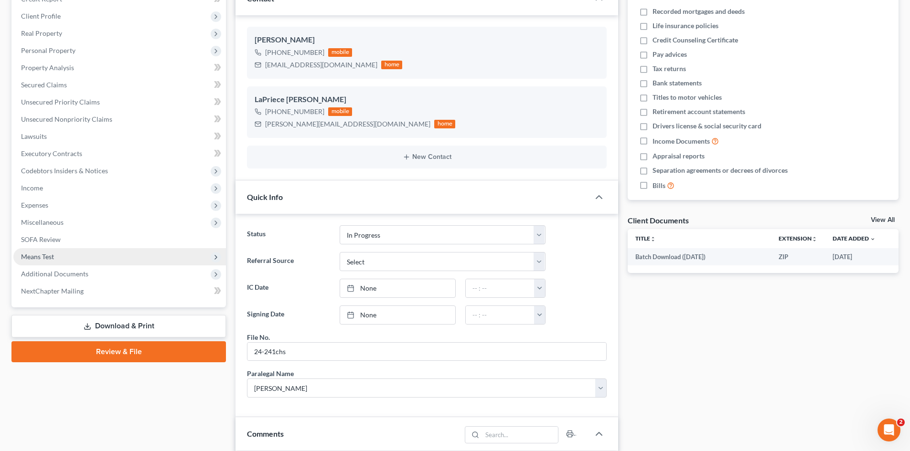
click at [48, 258] on span "Means Test" at bounding box center [37, 257] width 33 height 8
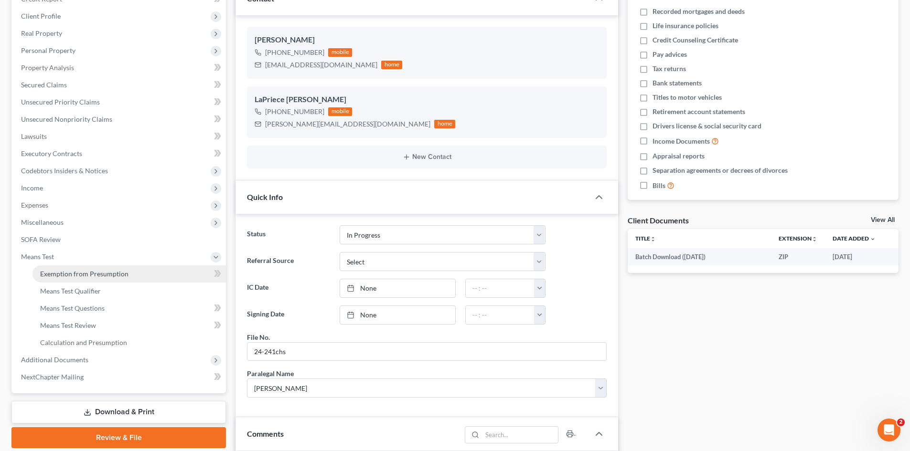
click at [52, 267] on link "Exemption from Presumption" at bounding box center [128, 274] width 193 height 17
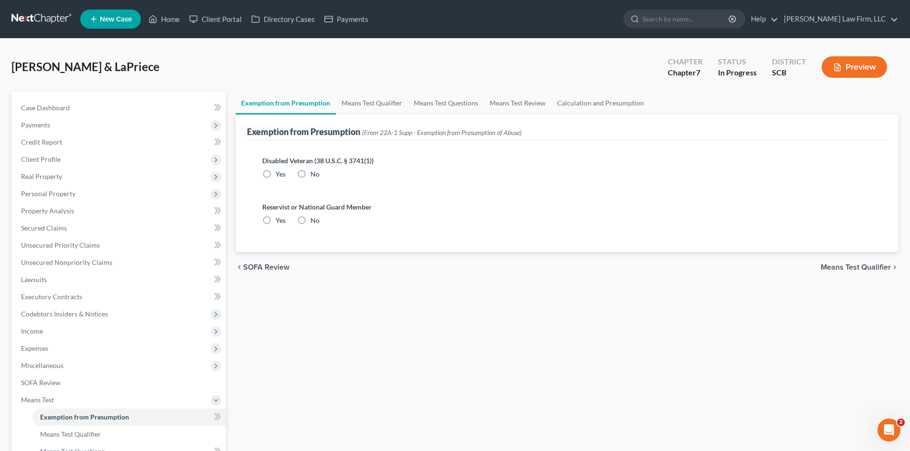
click at [276, 173] on label "Yes" at bounding box center [281, 175] width 10 height 10
click at [279, 173] on input "Yes" at bounding box center [282, 173] width 6 height 6
radio input "true"
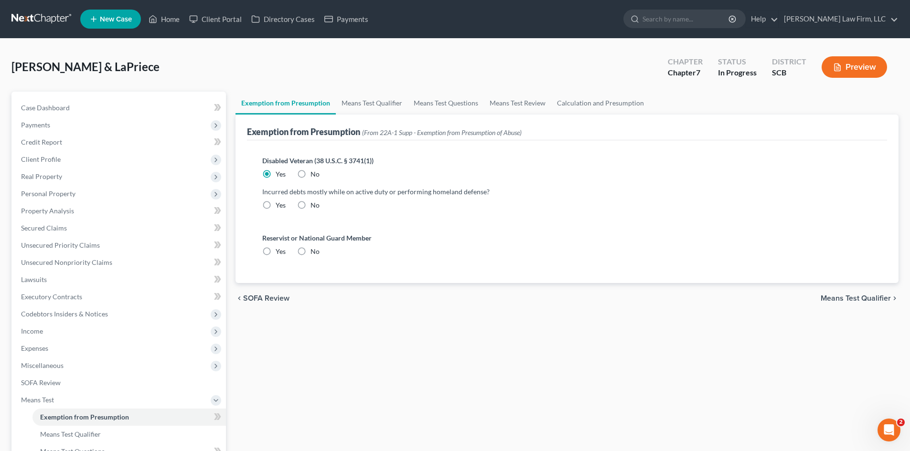
click at [310, 175] on label "No" at bounding box center [314, 175] width 9 height 10
click at [314, 175] on input "No" at bounding box center [317, 173] width 6 height 6
radio input "true"
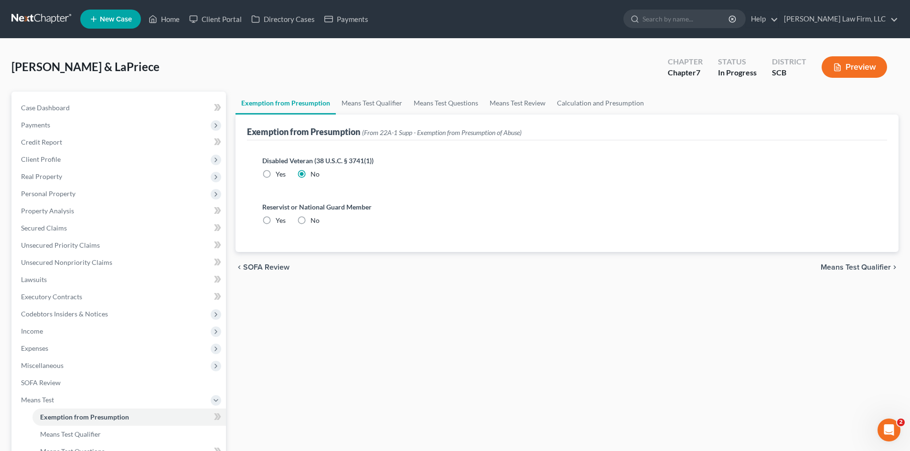
click at [310, 223] on label "No" at bounding box center [314, 221] width 9 height 10
click at [314, 222] on input "No" at bounding box center [317, 219] width 6 height 6
radio input "true"
click at [376, 114] on link "Means Test Qualifier" at bounding box center [372, 103] width 72 height 23
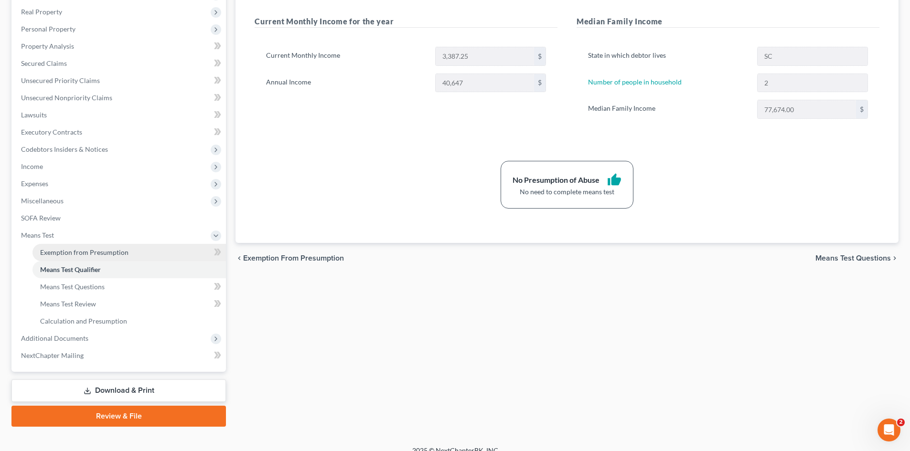
scroll to position [177, 0]
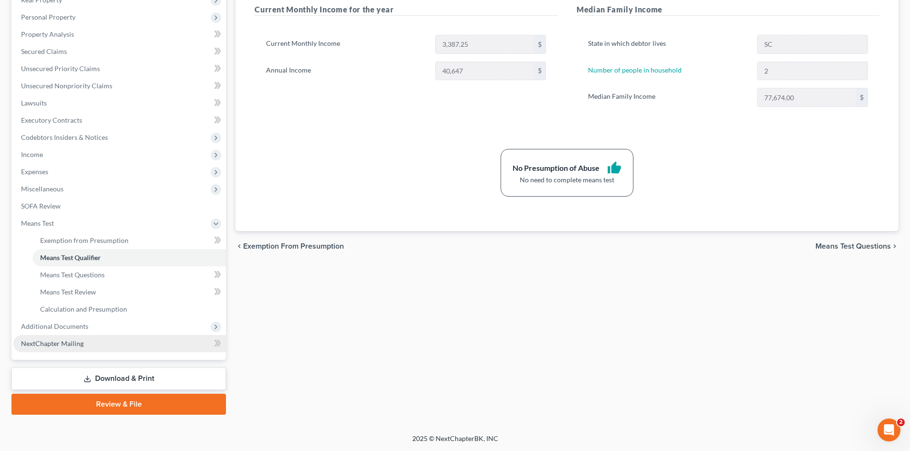
click at [40, 336] on link "NextChapter Mailing" at bounding box center [119, 343] width 213 height 17
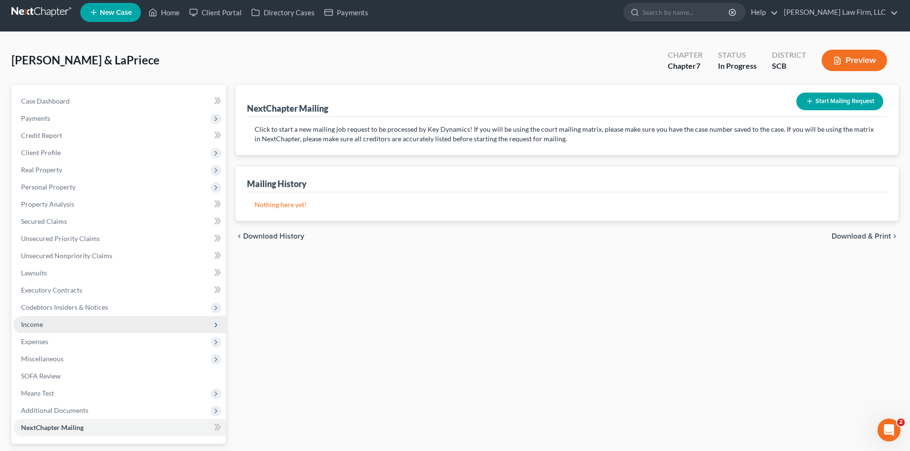
scroll to position [91, 0]
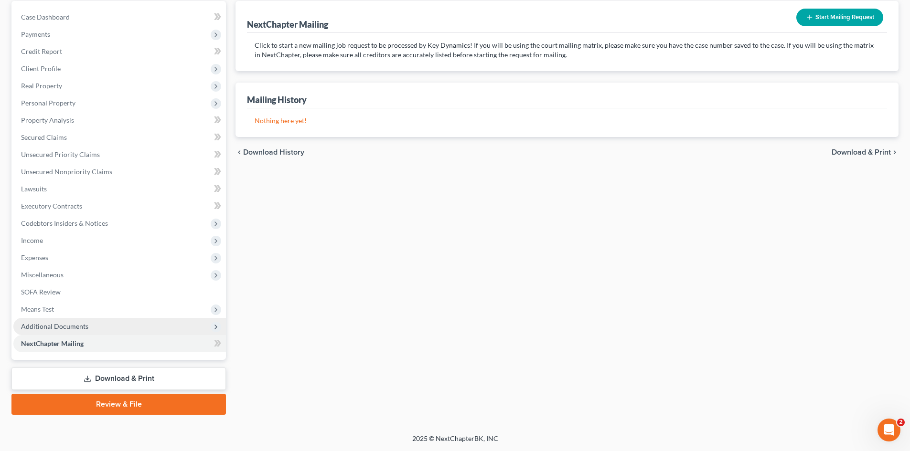
click at [51, 327] on span "Additional Documents" at bounding box center [54, 326] width 67 height 8
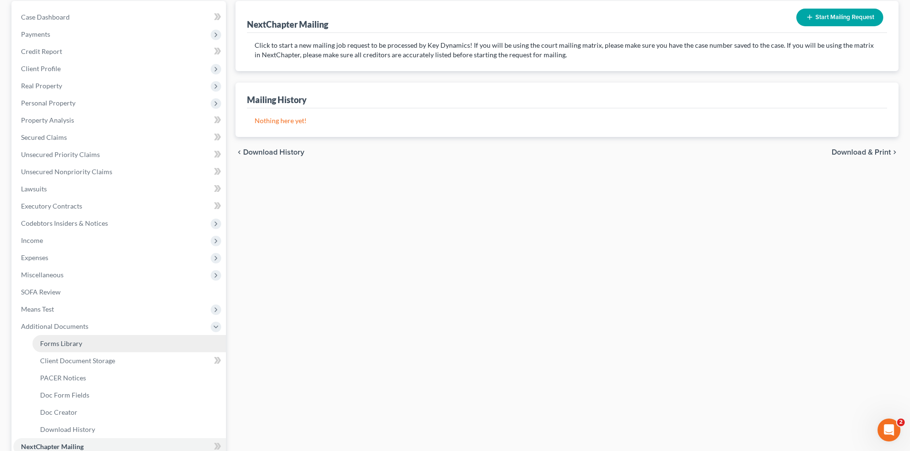
click at [52, 340] on span "Forms Library" at bounding box center [61, 344] width 42 height 8
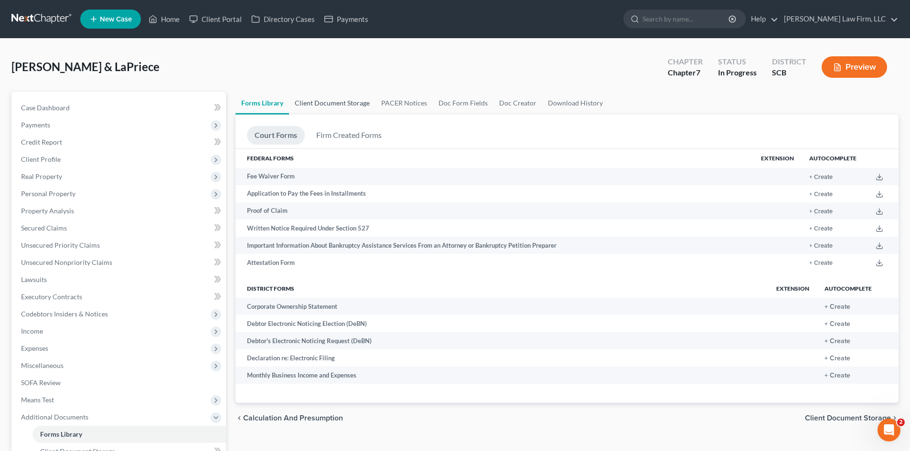
click at [345, 103] on link "Client Document Storage" at bounding box center [332, 103] width 86 height 23
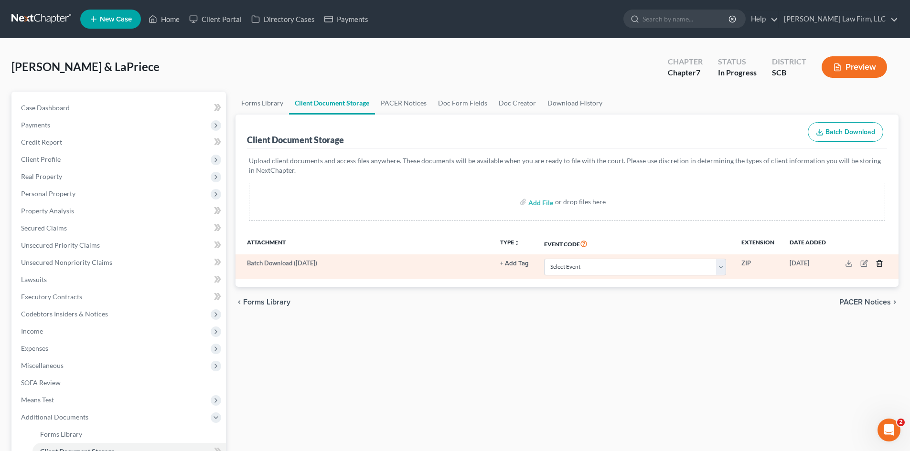
click at [879, 264] on line "button" at bounding box center [879, 265] width 0 height 2
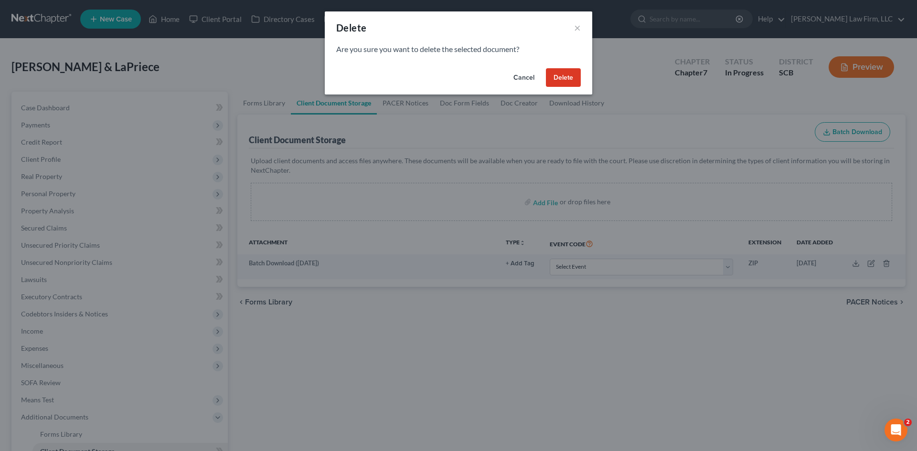
click at [563, 83] on button "Delete" at bounding box center [563, 77] width 35 height 19
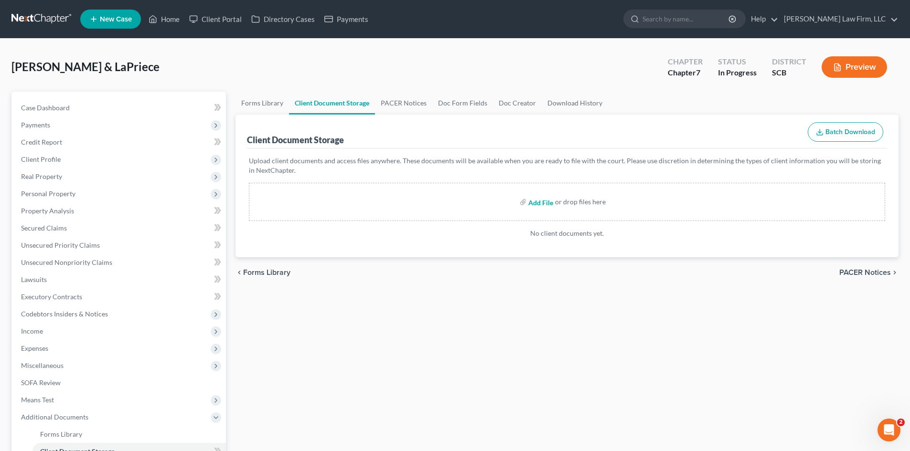
click at [534, 203] on input "file" at bounding box center [539, 201] width 23 height 17
click at [265, 107] on link "Forms Library" at bounding box center [261, 103] width 53 height 23
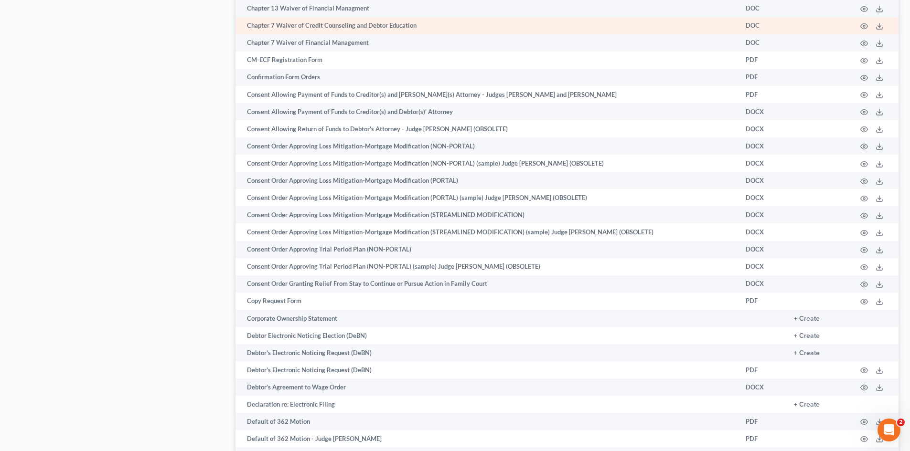
scroll to position [860, 0]
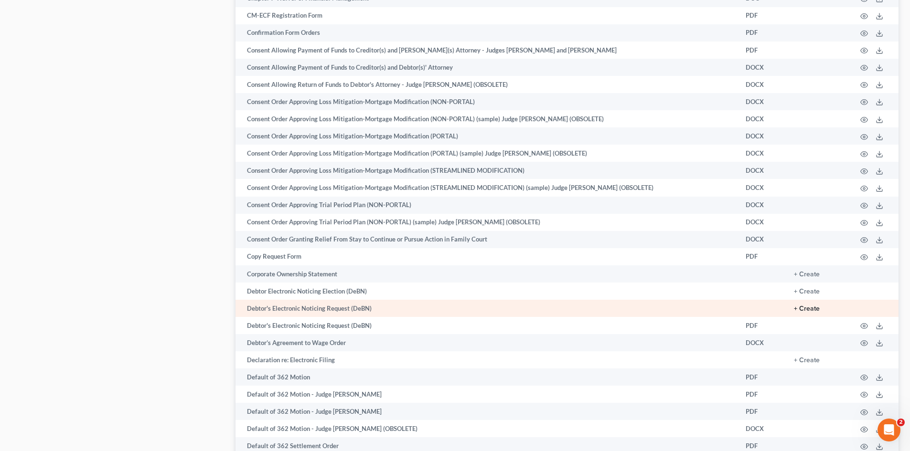
click at [808, 310] on button "+ Create" at bounding box center [807, 309] width 26 height 7
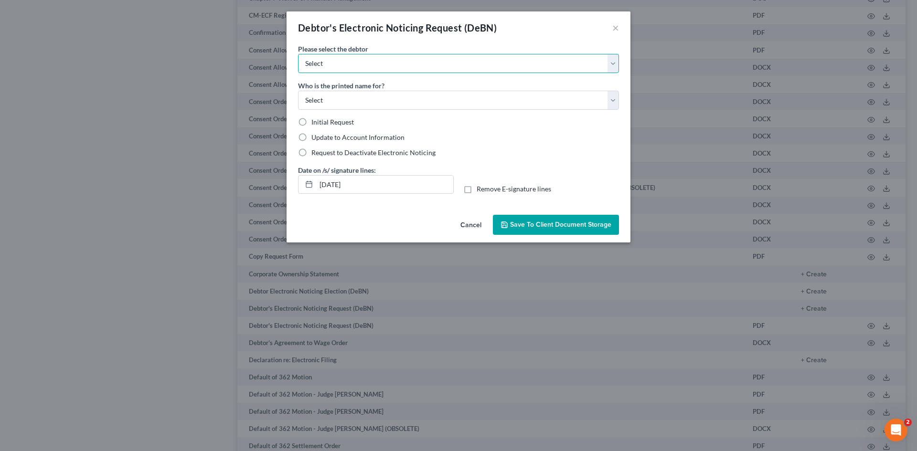
drag, startPoint x: 428, startPoint y: 67, endPoint x: 415, endPoint y: 72, distance: 14.2
click at [428, 67] on select "Select [PERSON_NAME] LaPriece [PERSON_NAME]" at bounding box center [458, 63] width 321 height 19
select select "0"
click at [298, 54] on select "Select [PERSON_NAME] LaPriece [PERSON_NAME]" at bounding box center [458, 63] width 321 height 19
drag, startPoint x: 341, startPoint y: 96, endPoint x: 334, endPoint y: 104, distance: 10.2
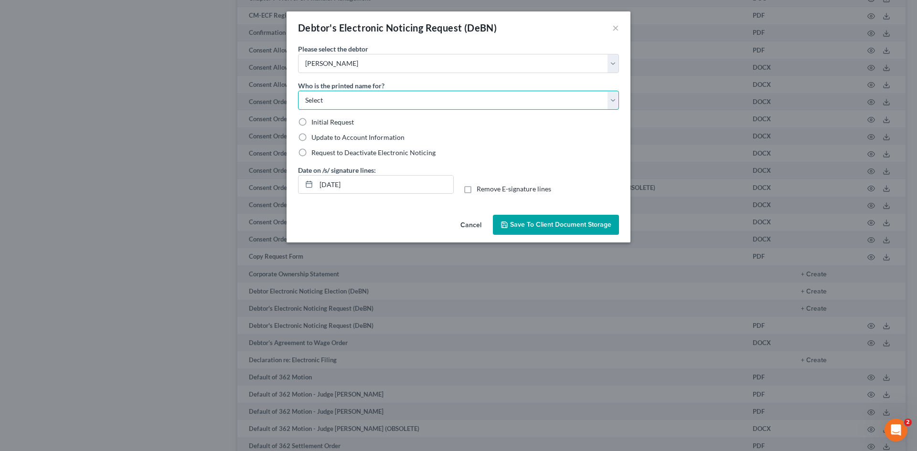
click at [341, 96] on select "Select Debtor Attorney" at bounding box center [458, 100] width 321 height 19
select select "0"
click at [298, 91] on select "Select Debtor Attorney" at bounding box center [458, 100] width 321 height 19
click at [311, 123] on label "Initial Request" at bounding box center [332, 122] width 43 height 10
click at [315, 123] on input "Initial Request" at bounding box center [318, 120] width 6 height 6
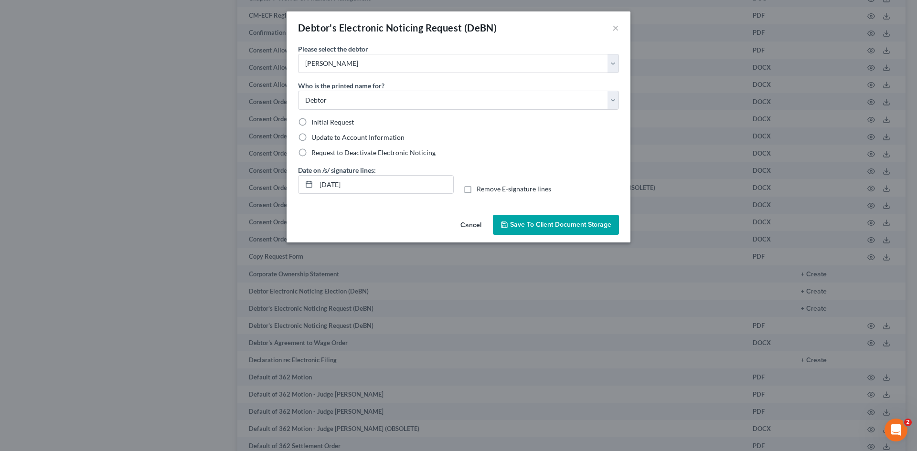
radio input "true"
drag, startPoint x: 320, startPoint y: 184, endPoint x: 360, endPoint y: 184, distance: 40.6
click at [360, 184] on input "[DATE]" at bounding box center [384, 185] width 137 height 18
click at [477, 192] on label "Remove E-signature lines" at bounding box center [514, 189] width 75 height 10
click at [480, 191] on input "Remove E-signature lines" at bounding box center [483, 187] width 6 height 6
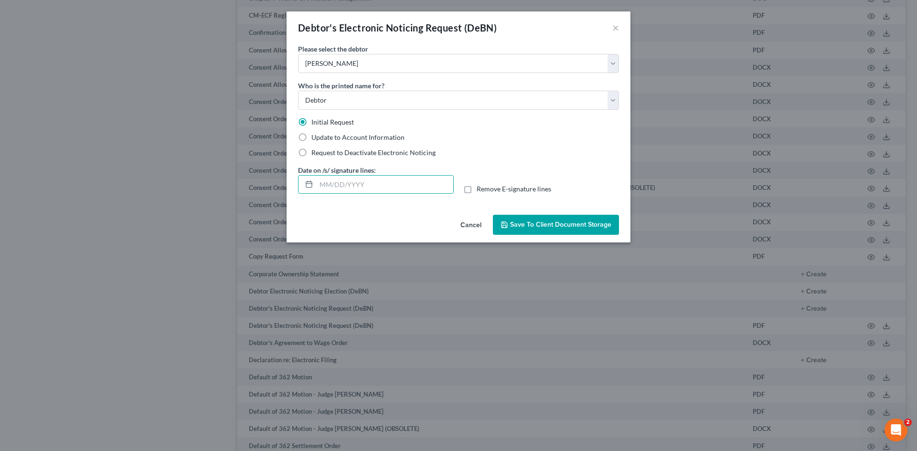
checkbox input "true"
click at [519, 223] on span "Save to Client Document Storage" at bounding box center [560, 225] width 101 height 8
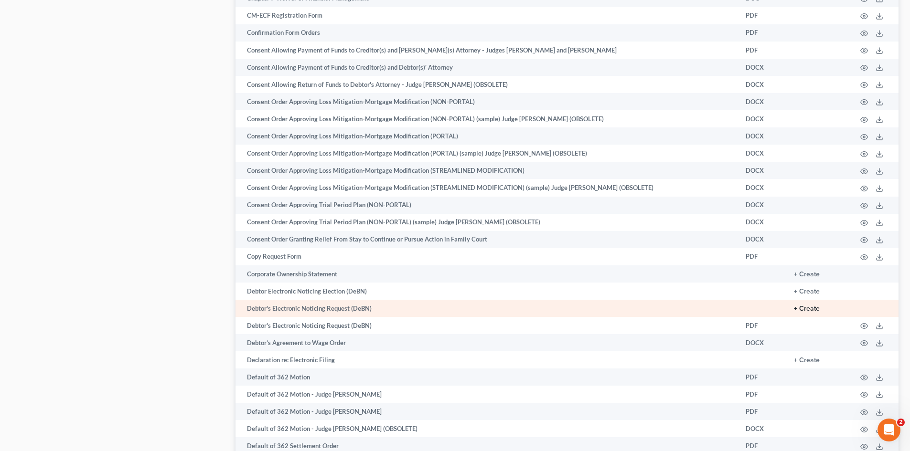
click at [814, 311] on button "+ Create" at bounding box center [807, 309] width 26 height 7
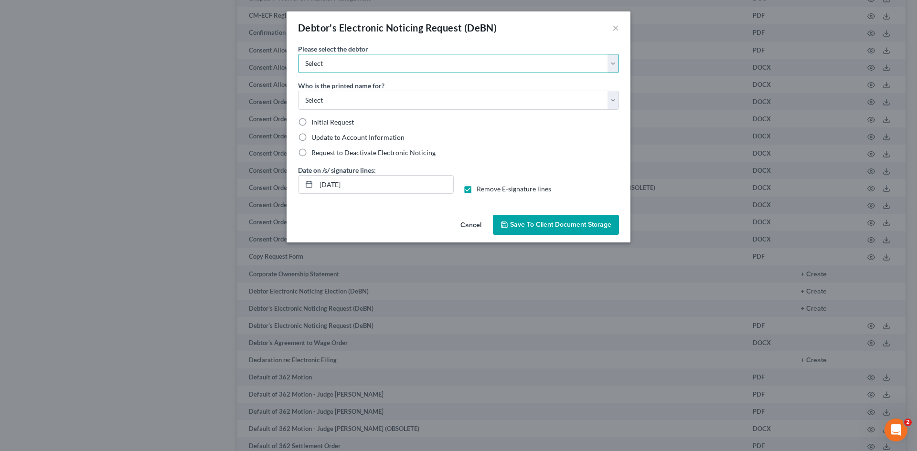
click at [375, 64] on select "Select [PERSON_NAME] LaPriece [PERSON_NAME]" at bounding box center [458, 63] width 321 height 19
select select "1"
click at [298, 54] on select "Select [PERSON_NAME] LaPriece [PERSON_NAME]" at bounding box center [458, 63] width 321 height 19
drag, startPoint x: 330, startPoint y: 105, endPoint x: 326, endPoint y: 109, distance: 5.8
click at [330, 105] on select "Select Debtor Attorney" at bounding box center [458, 100] width 321 height 19
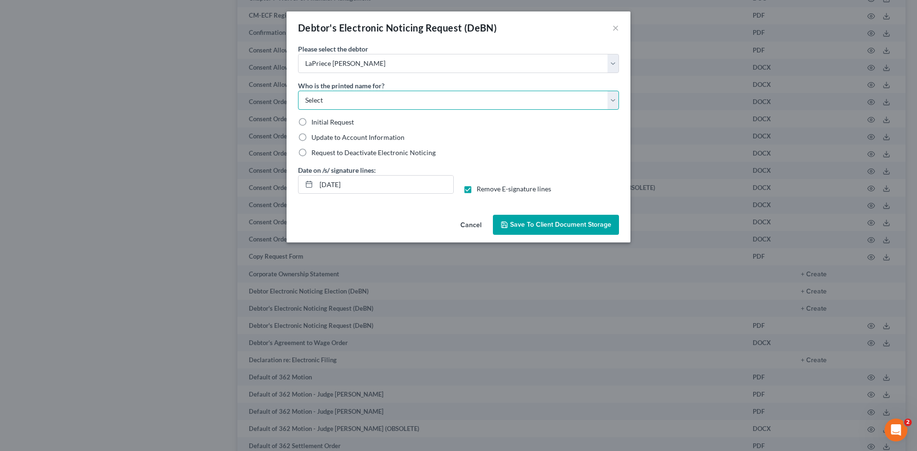
select select "0"
click at [298, 91] on select "Select Debtor Attorney" at bounding box center [458, 100] width 321 height 19
click at [311, 121] on label "Initial Request" at bounding box center [332, 122] width 43 height 10
click at [315, 121] on input "Initial Request" at bounding box center [318, 120] width 6 height 6
radio input "true"
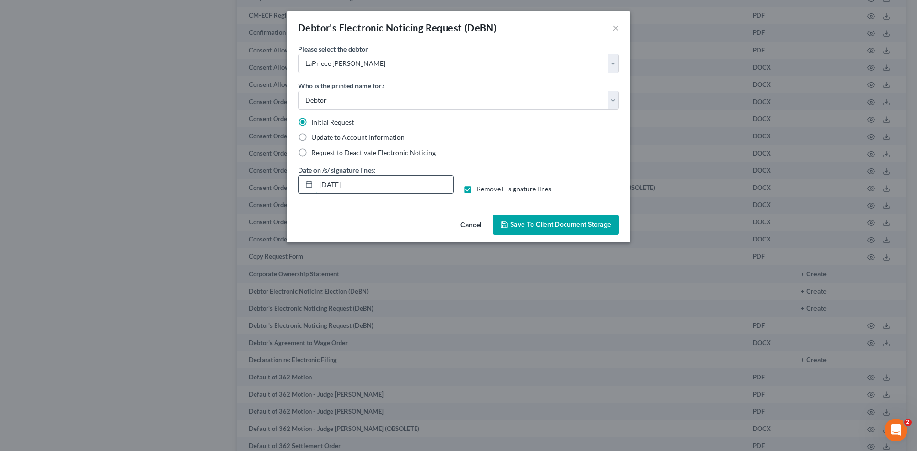
drag, startPoint x: 318, startPoint y: 182, endPoint x: 360, endPoint y: 183, distance: 41.6
click at [360, 183] on input "[DATE]" at bounding box center [384, 185] width 137 height 18
click at [574, 231] on button "Save to Client Document Storage" at bounding box center [556, 225] width 126 height 20
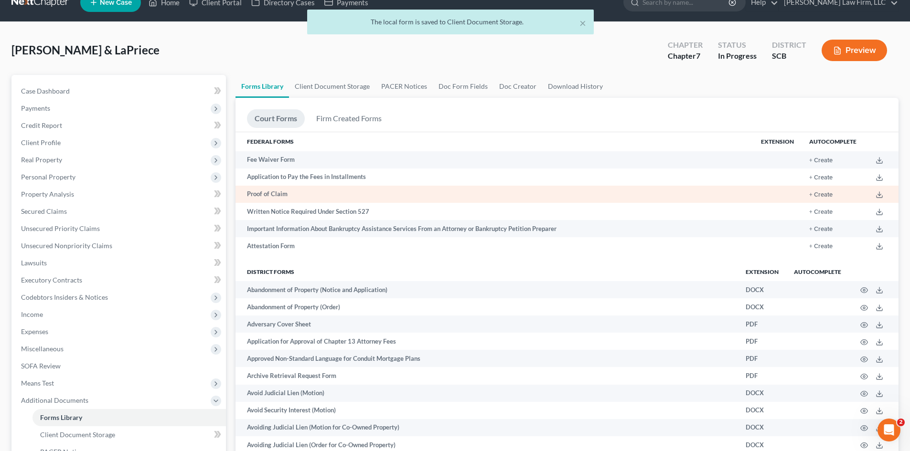
scroll to position [0, 0]
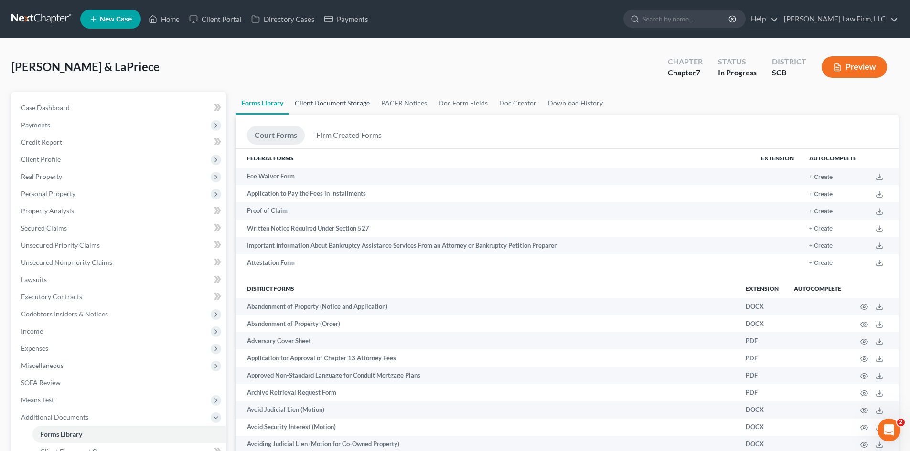
click at [324, 104] on link "Client Document Storage" at bounding box center [332, 103] width 86 height 23
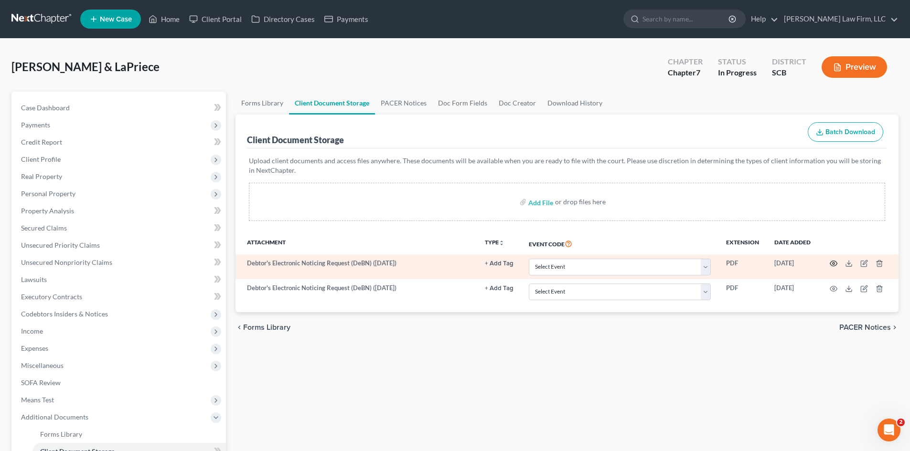
click at [833, 266] on icon "button" at bounding box center [834, 264] width 8 height 8
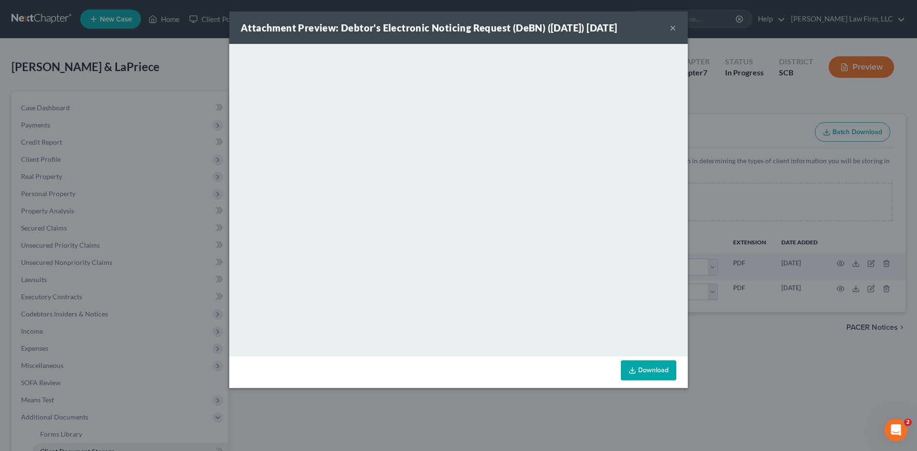
click at [673, 27] on button "×" at bounding box center [673, 27] width 7 height 11
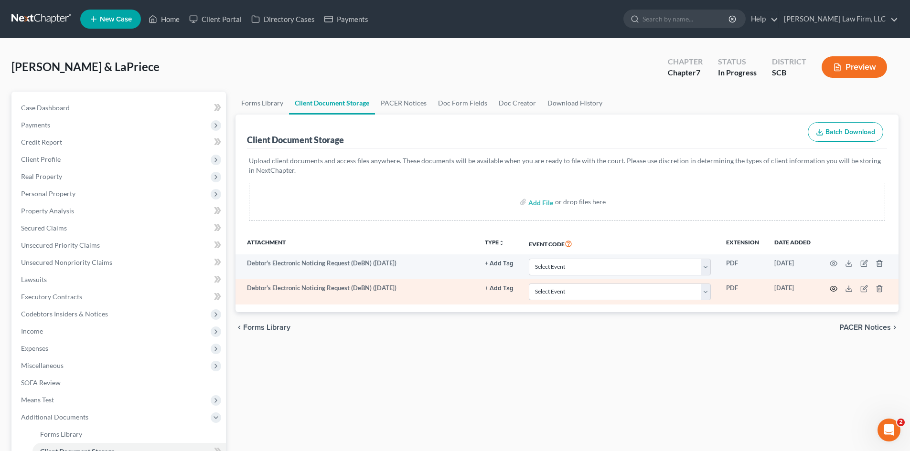
click at [836, 290] on icon "button" at bounding box center [834, 289] width 8 height 8
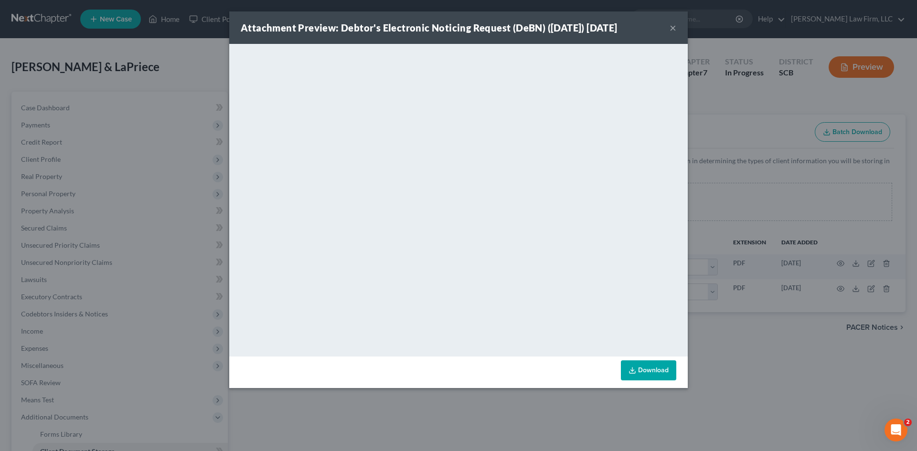
click at [673, 28] on button "×" at bounding box center [673, 27] width 7 height 11
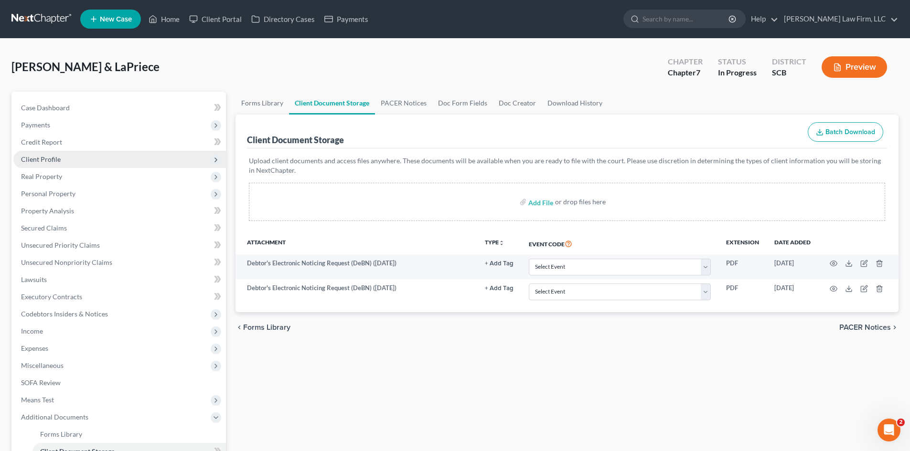
click at [44, 156] on span "Client Profile" at bounding box center [41, 159] width 40 height 8
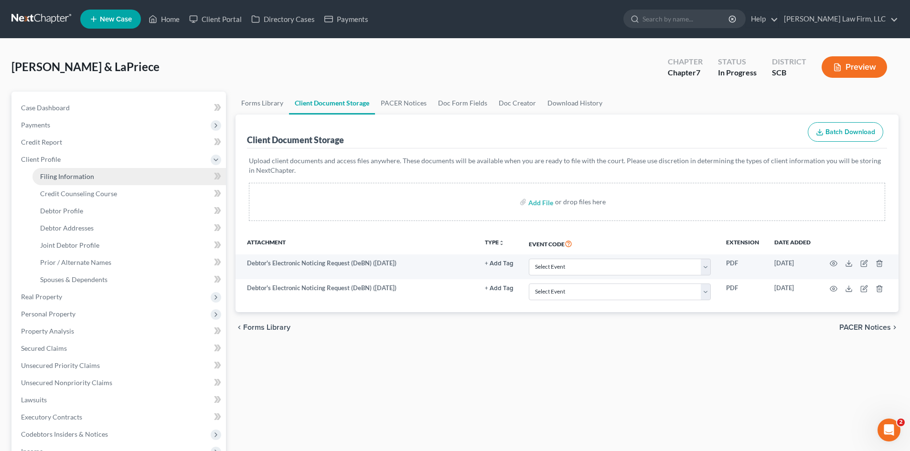
click at [53, 176] on span "Filing Information" at bounding box center [67, 176] width 54 height 8
select select "1"
select select "0"
select select "72"
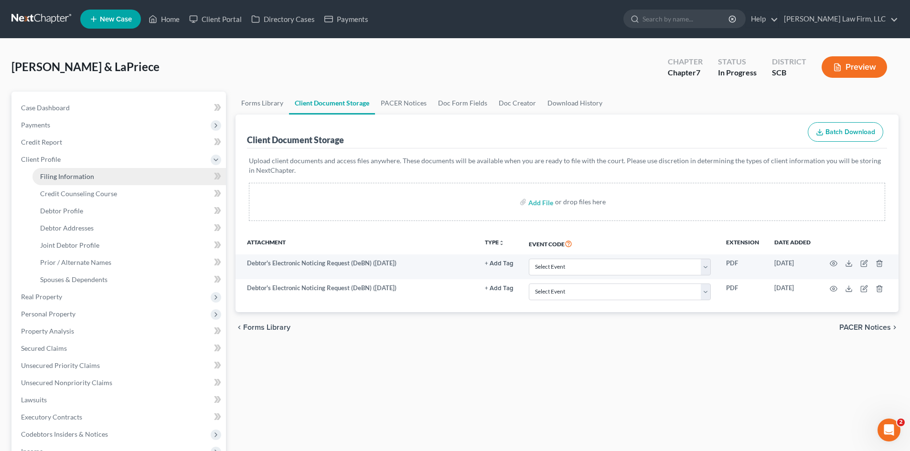
select select "0"
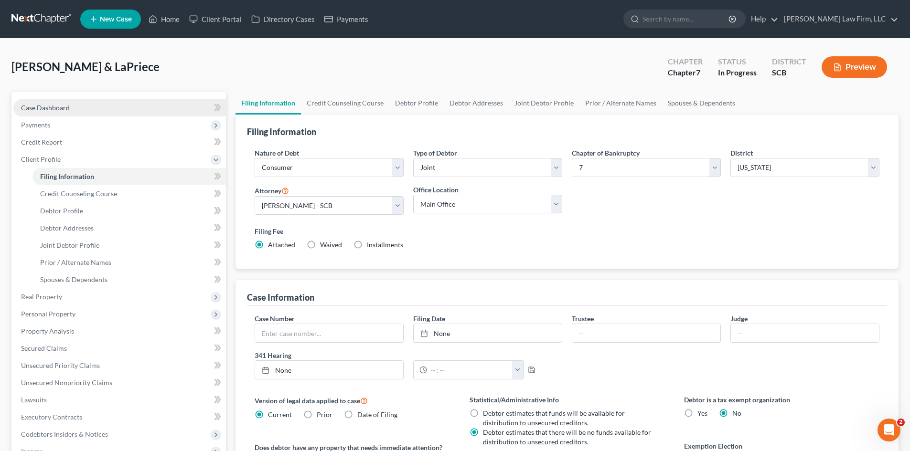
click at [51, 112] on link "Case Dashboard" at bounding box center [119, 107] width 213 height 17
select select "0"
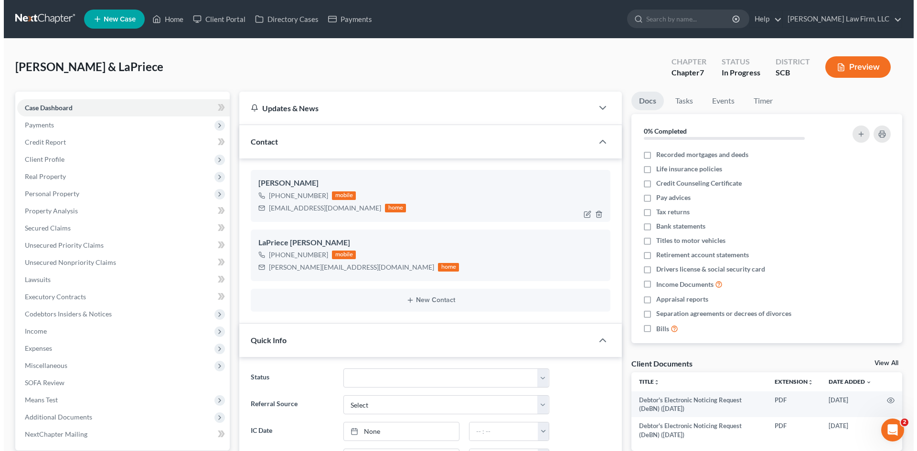
scroll to position [528, 0]
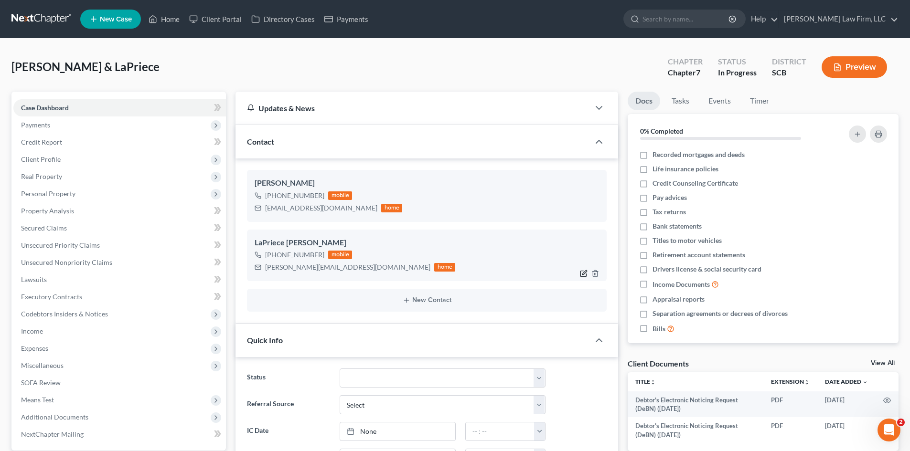
click at [583, 274] on icon "button" at bounding box center [585, 272] width 4 height 4
select select "0"
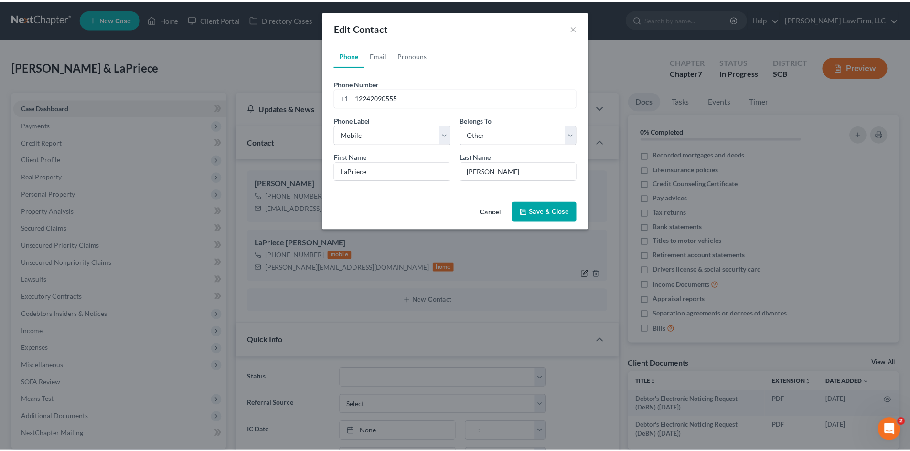
scroll to position [519, 0]
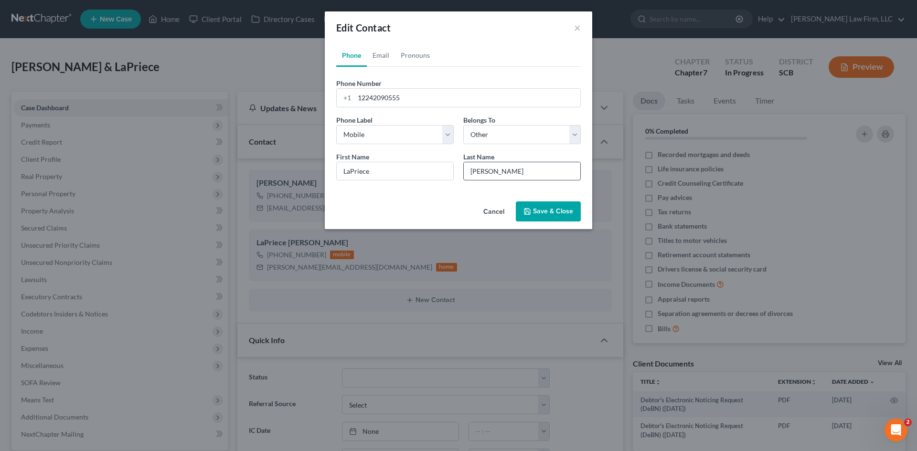
click at [500, 175] on input "[PERSON_NAME]" at bounding box center [522, 171] width 117 height 18
click at [503, 141] on select "Select Client Spouse Other" at bounding box center [521, 134] width 117 height 19
select select "1"
click at [463, 125] on select "Select Client Spouse Other" at bounding box center [521, 134] width 117 height 19
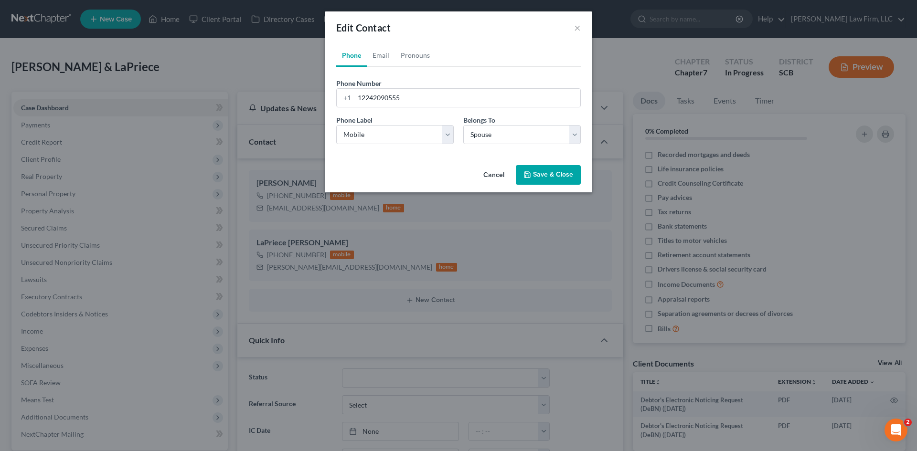
click at [545, 186] on div "Cancel Save & Close" at bounding box center [458, 177] width 267 height 32
click at [547, 178] on button "Save & Close" at bounding box center [548, 175] width 65 height 20
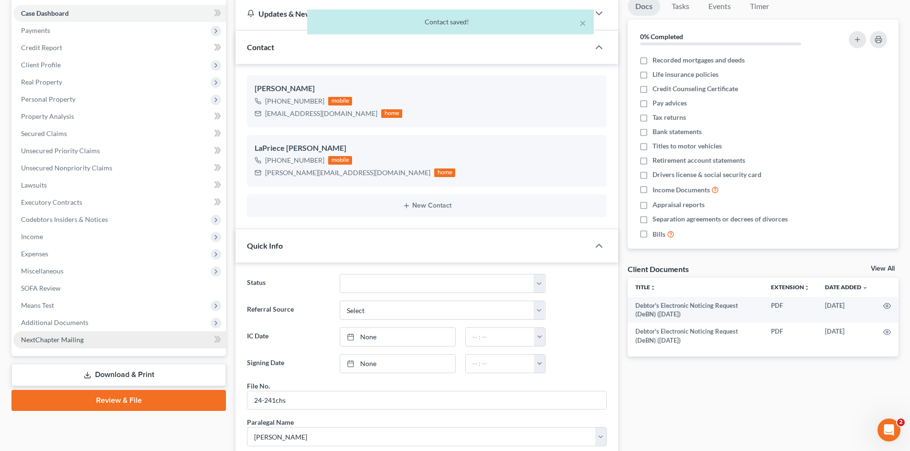
scroll to position [96, 0]
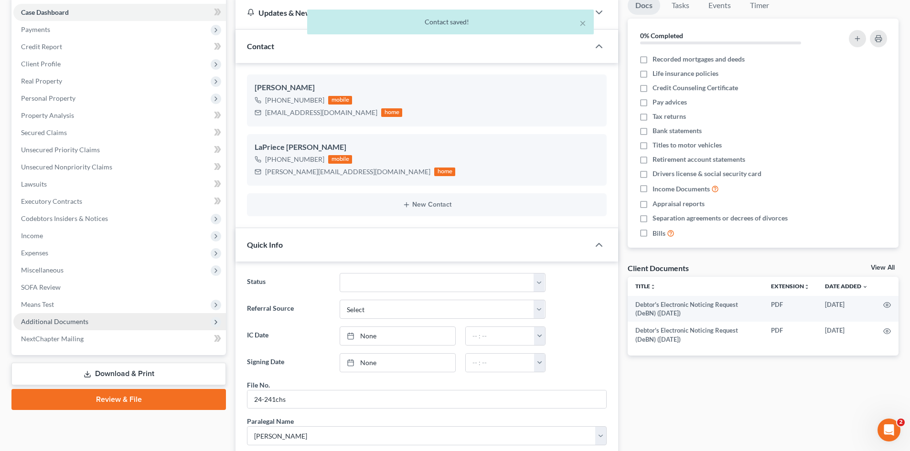
click at [49, 321] on span "Additional Documents" at bounding box center [54, 322] width 67 height 8
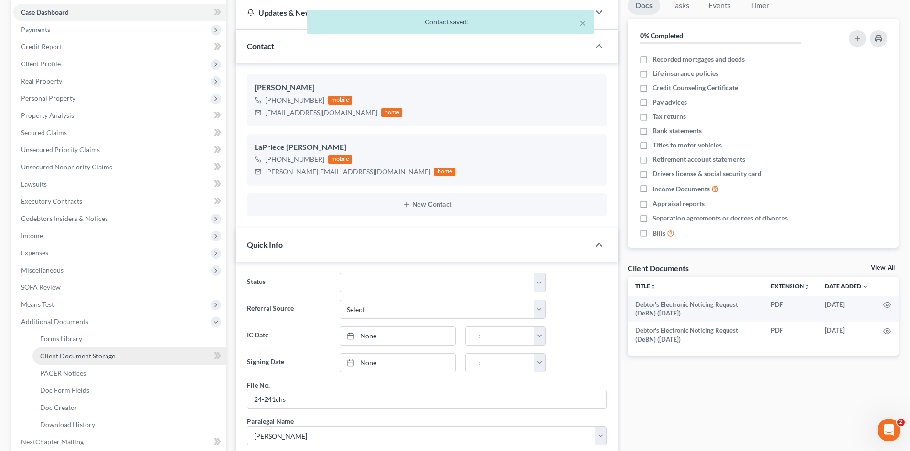
click at [57, 354] on span "Client Document Storage" at bounding box center [77, 356] width 75 height 8
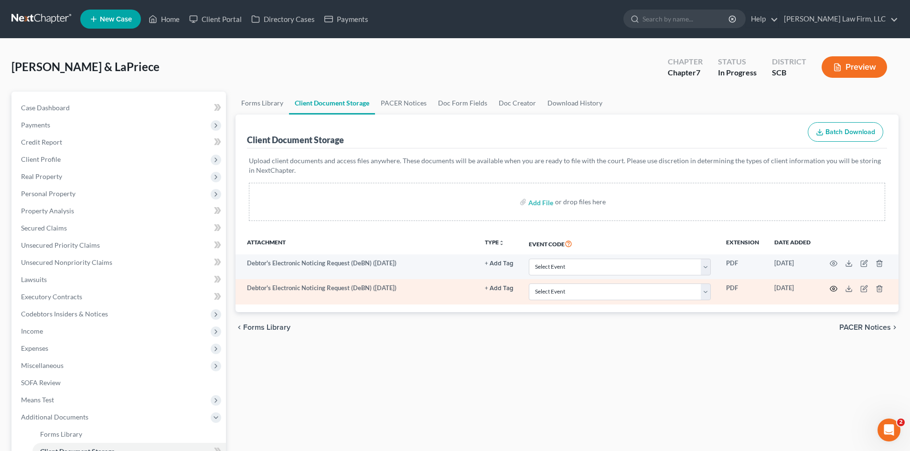
click at [832, 288] on icon "button" at bounding box center [834, 289] width 8 height 8
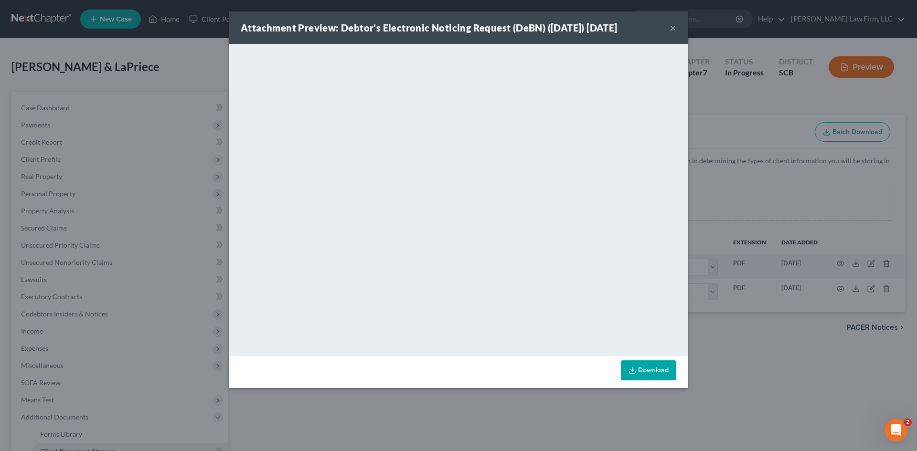
click at [676, 27] on button "×" at bounding box center [673, 27] width 7 height 11
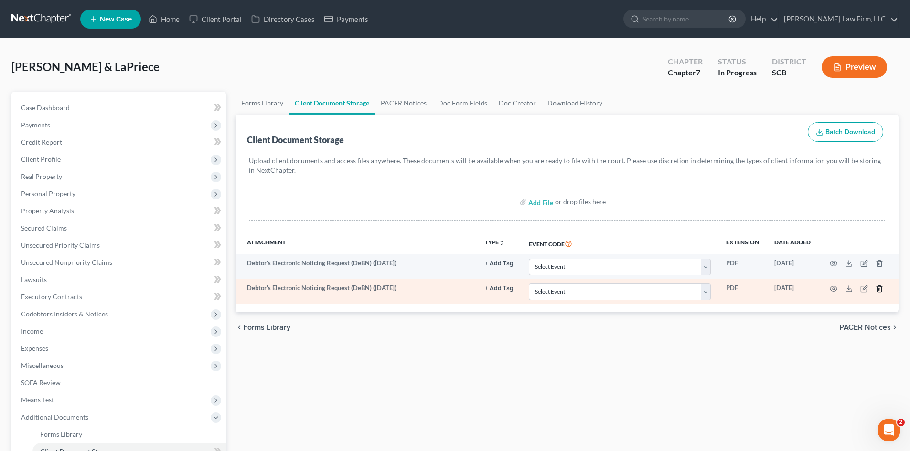
click at [877, 286] on icon "button" at bounding box center [879, 289] width 8 height 8
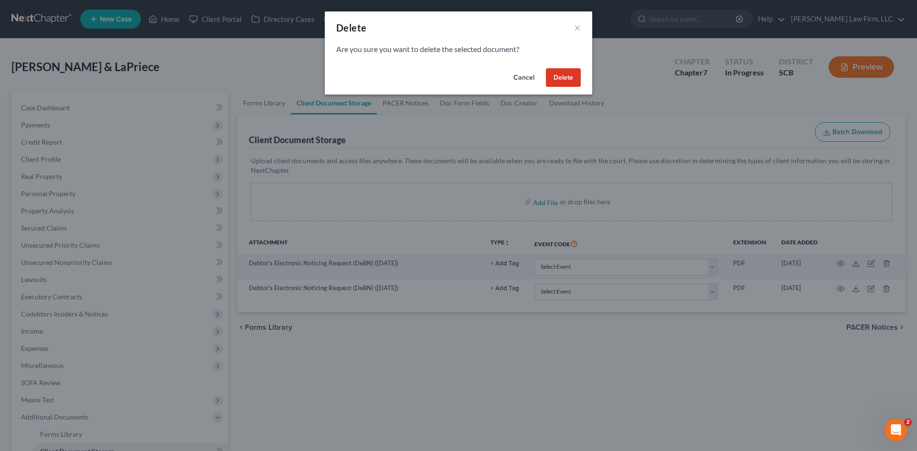
click at [565, 80] on button "Delete" at bounding box center [563, 77] width 35 height 19
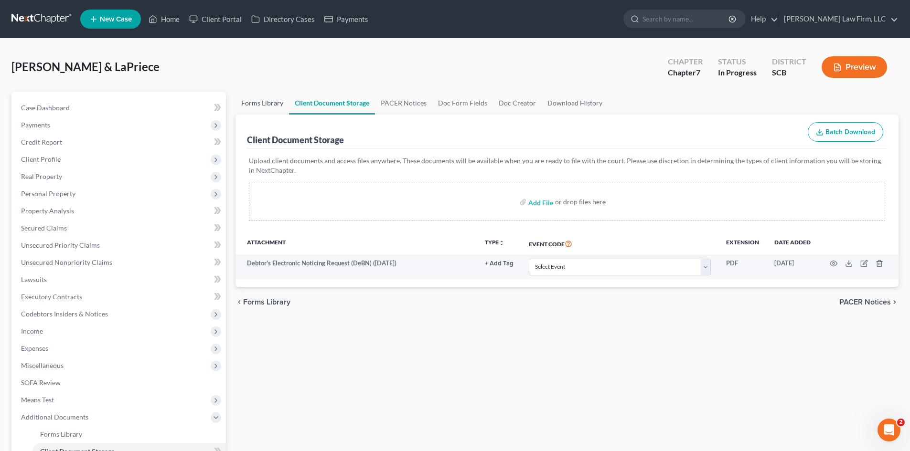
click at [275, 107] on link "Forms Library" at bounding box center [261, 103] width 53 height 23
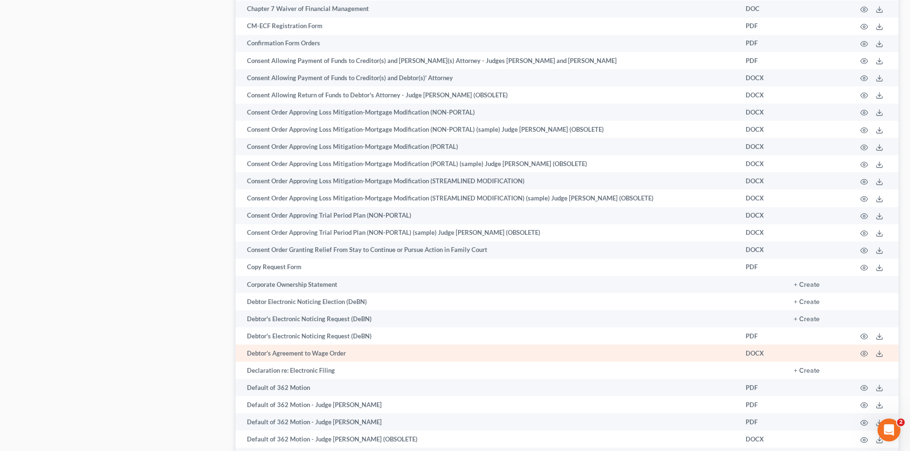
scroll to position [907, 0]
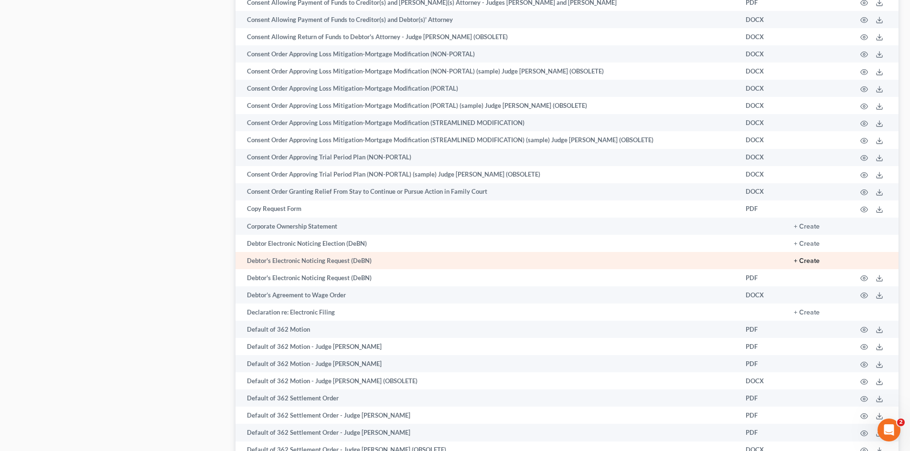
click at [799, 259] on button "+ Create" at bounding box center [807, 261] width 26 height 7
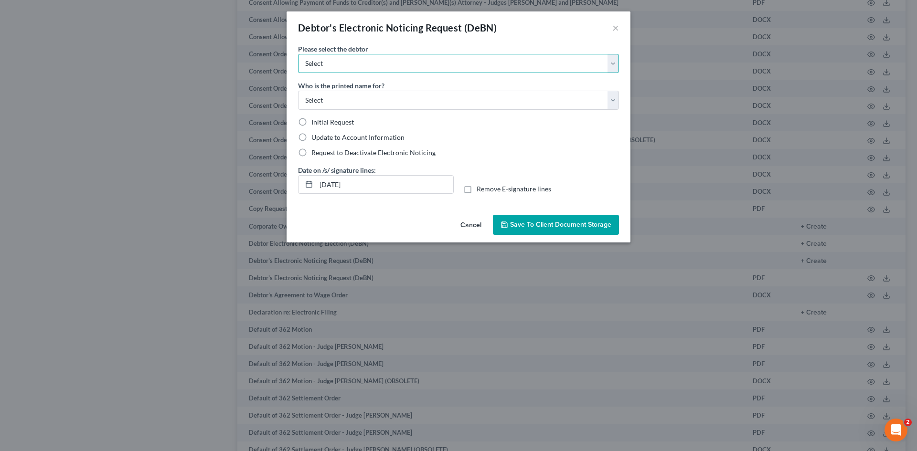
click at [345, 69] on select "Select [PERSON_NAME] LaPriece [PERSON_NAME]" at bounding box center [458, 63] width 321 height 19
select select "1"
click at [298, 54] on select "Select [PERSON_NAME] LaPriece [PERSON_NAME]" at bounding box center [458, 63] width 321 height 19
click at [310, 103] on select "Select Debtor Attorney" at bounding box center [458, 100] width 321 height 19
select select "0"
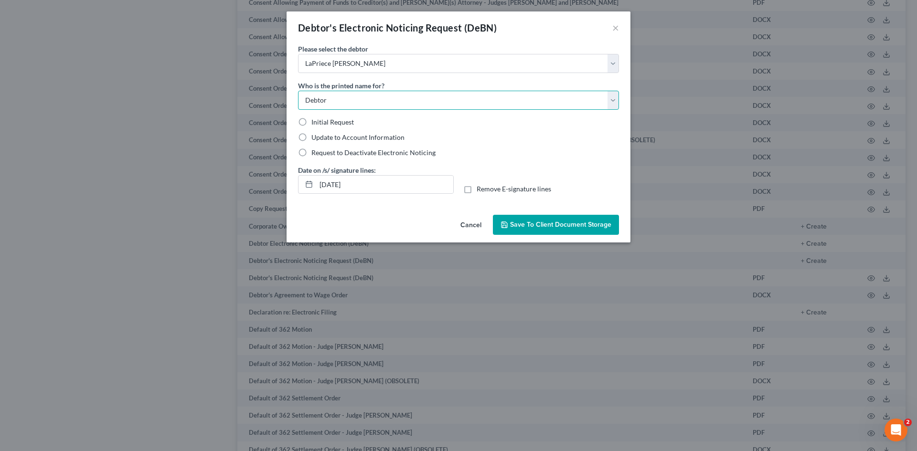
click at [298, 91] on select "Select Debtor Attorney" at bounding box center [458, 100] width 321 height 19
click at [311, 122] on label "Initial Request" at bounding box center [332, 122] width 43 height 10
click at [315, 122] on input "Initial Request" at bounding box center [318, 120] width 6 height 6
radio input "true"
drag, startPoint x: 320, startPoint y: 184, endPoint x: 377, endPoint y: 184, distance: 57.3
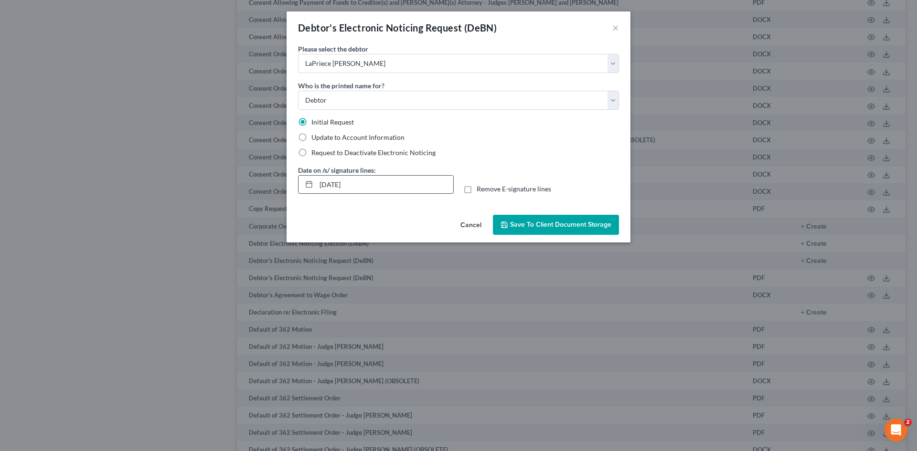
click at [377, 184] on input "[DATE]" at bounding box center [384, 185] width 137 height 18
click at [477, 192] on label "Remove E-signature lines" at bounding box center [514, 189] width 75 height 10
click at [480, 191] on input "Remove E-signature lines" at bounding box center [483, 187] width 6 height 6
checkbox input "true"
click at [535, 223] on span "Save to Client Document Storage" at bounding box center [560, 225] width 101 height 8
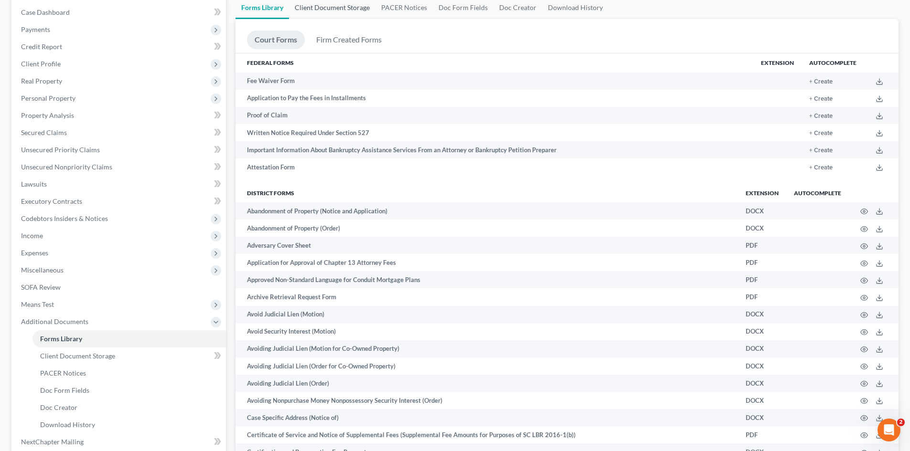
click at [348, 11] on link "Client Document Storage" at bounding box center [332, 7] width 86 height 23
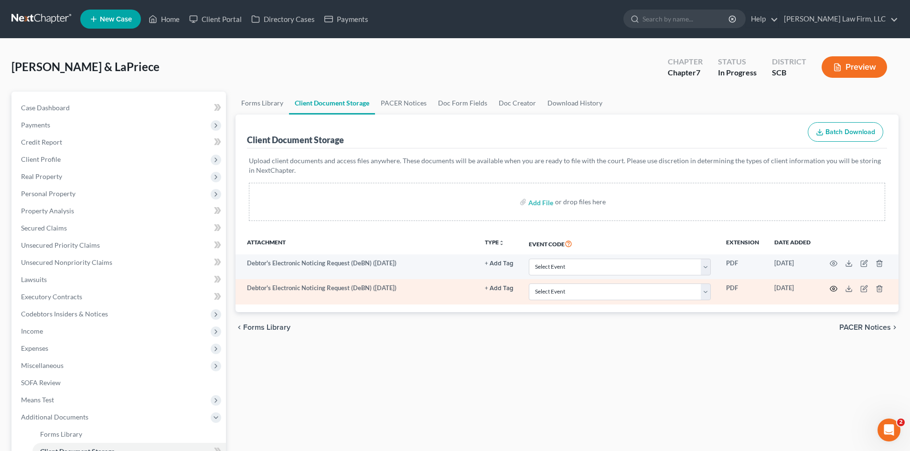
click at [834, 289] on circle "button" at bounding box center [834, 289] width 2 height 2
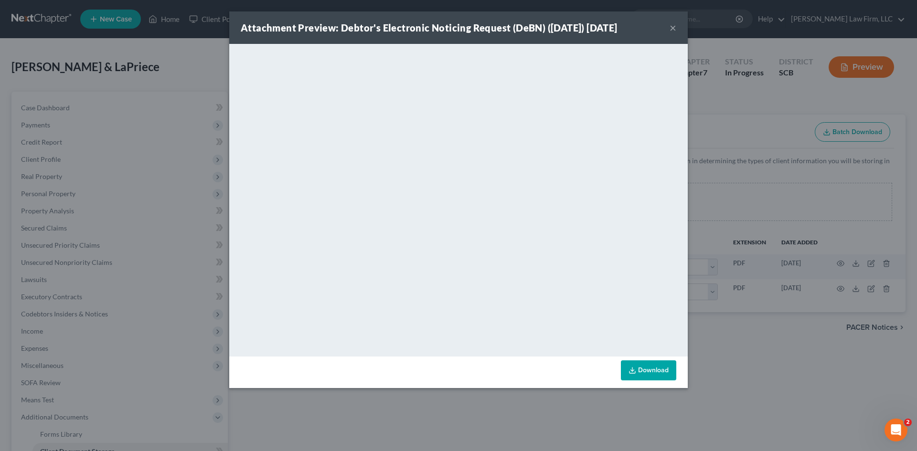
click at [676, 27] on button "×" at bounding box center [673, 27] width 7 height 11
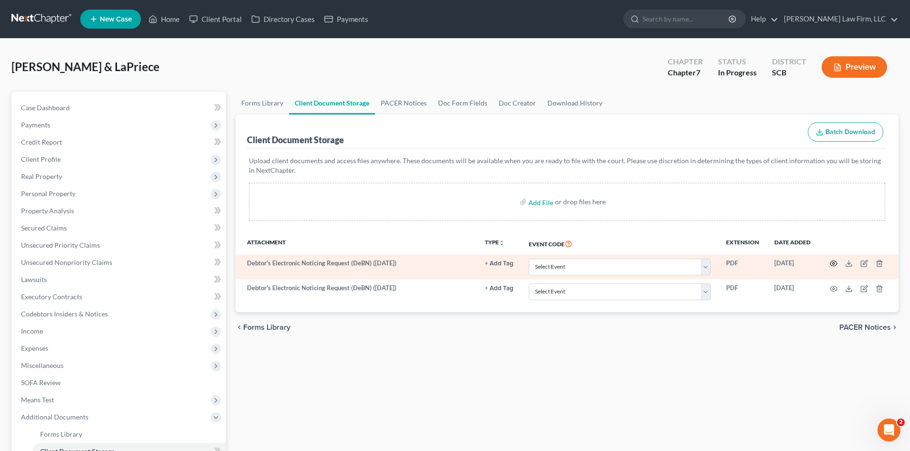
click at [835, 264] on icon "button" at bounding box center [834, 264] width 8 height 8
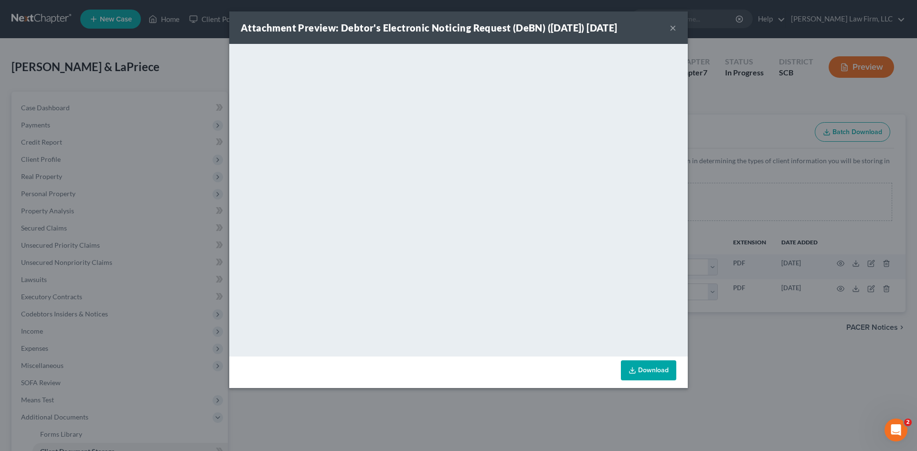
click at [675, 31] on button "×" at bounding box center [673, 27] width 7 height 11
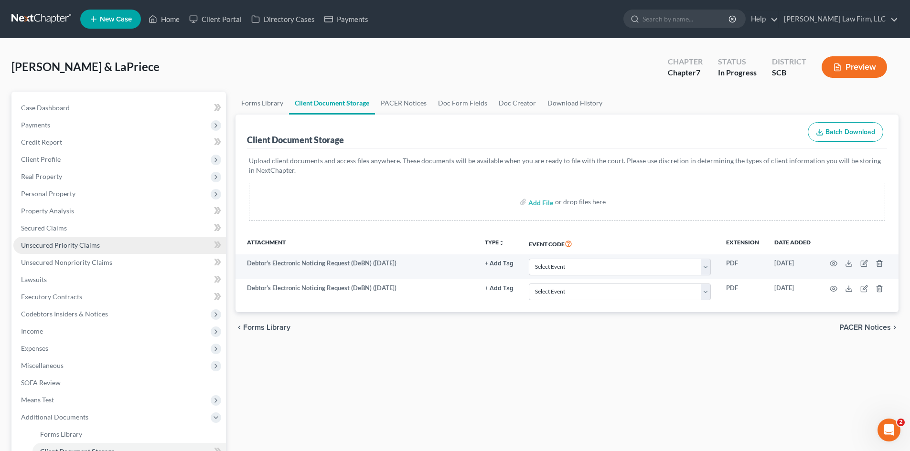
click at [53, 251] on link "Unsecured Priority Claims" at bounding box center [119, 245] width 213 height 17
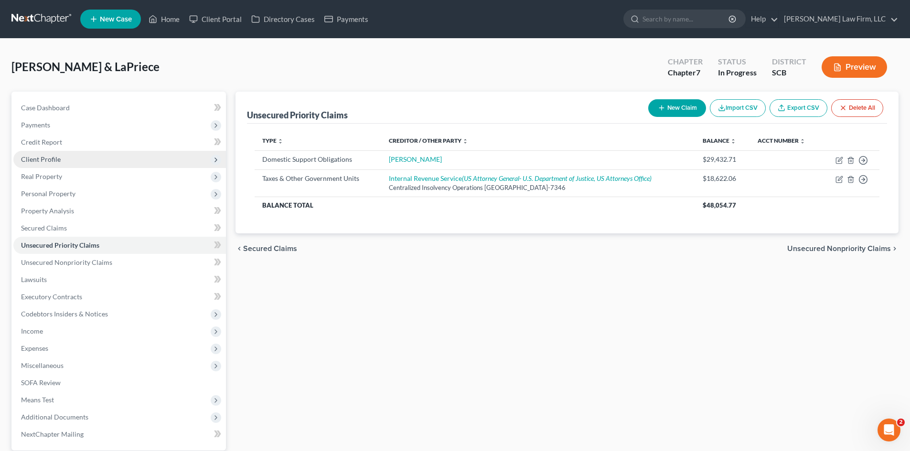
click at [53, 162] on span "Client Profile" at bounding box center [41, 159] width 40 height 8
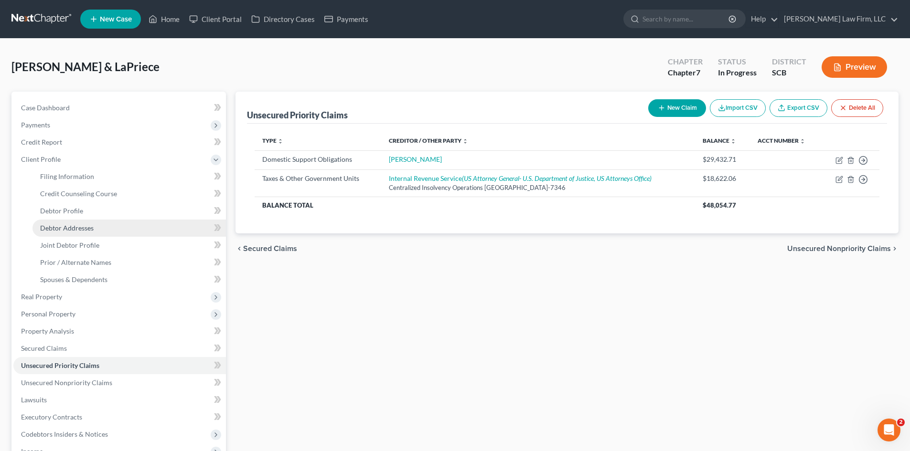
click at [58, 229] on span "Debtor Addresses" at bounding box center [66, 228] width 53 height 8
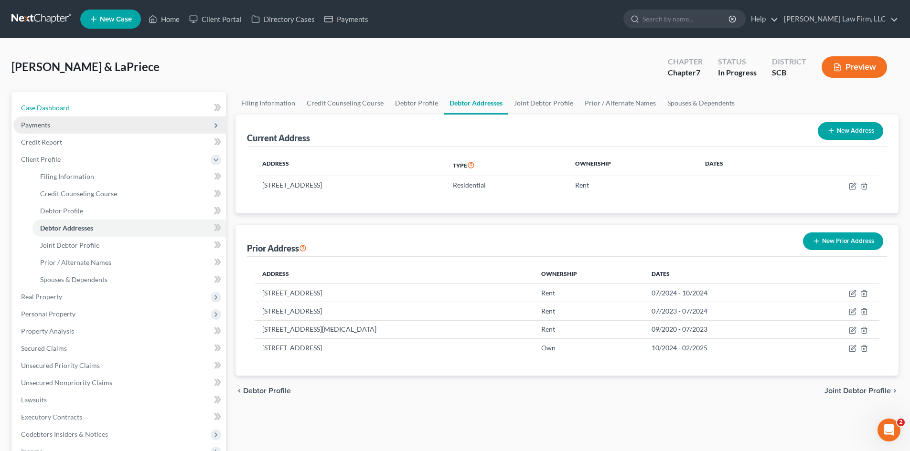
drag, startPoint x: 42, startPoint y: 109, endPoint x: 69, endPoint y: 116, distance: 28.2
click at [42, 109] on span "Case Dashboard" at bounding box center [45, 108] width 49 height 8
select select "0"
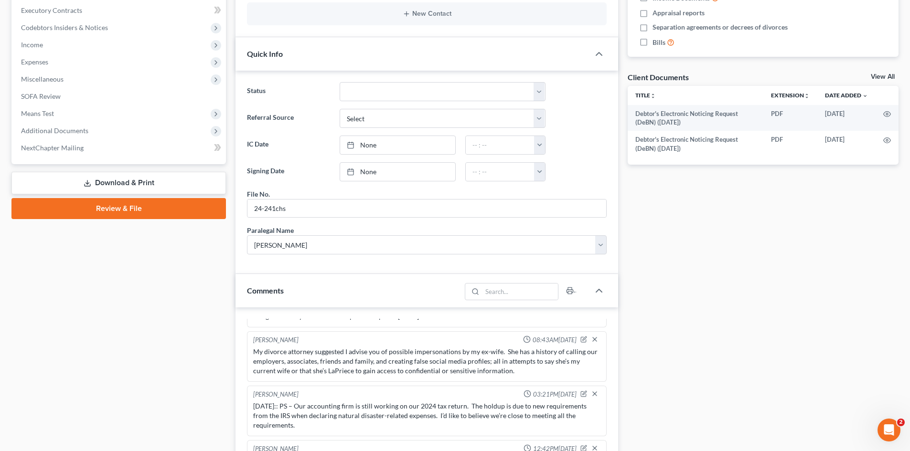
scroll to position [430, 0]
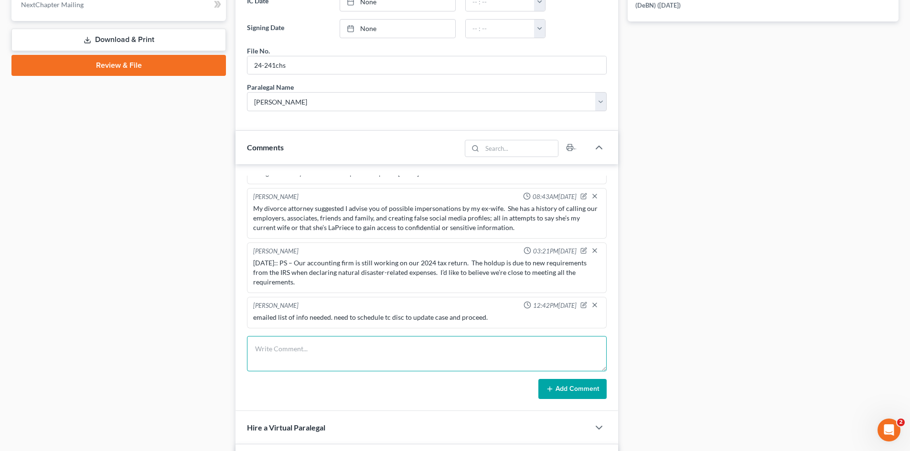
drag, startPoint x: 330, startPoint y: 339, endPoint x: 350, endPoint y: 341, distance: 19.6
click at [330, 339] on textarea at bounding box center [427, 353] width 360 height 35
type textarea "S"
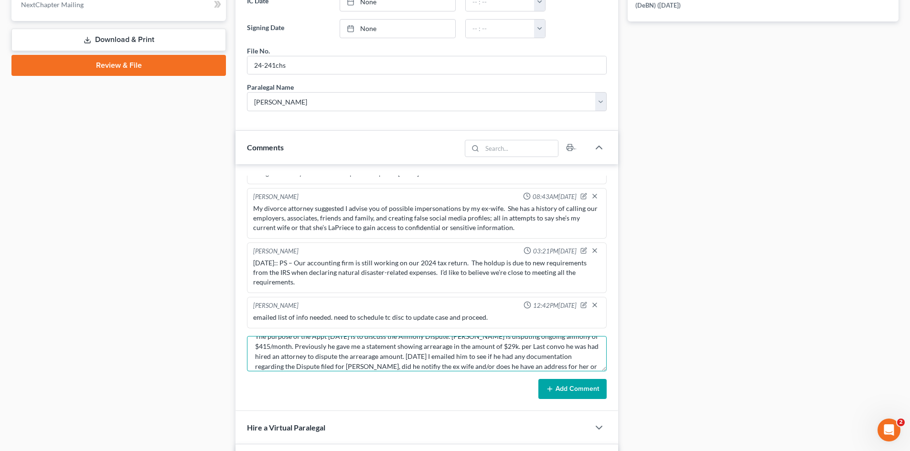
scroll to position [22, 0]
drag, startPoint x: 409, startPoint y: 364, endPoint x: 414, endPoint y: 364, distance: 5.3
click at [409, 364] on textarea "The purpose of the Appt [DATE] is to discuss the Alimony Dispute. [PERSON_NAME]…" at bounding box center [427, 353] width 360 height 35
paste textarea "Let’s remove the alimony from the bankruptcy."
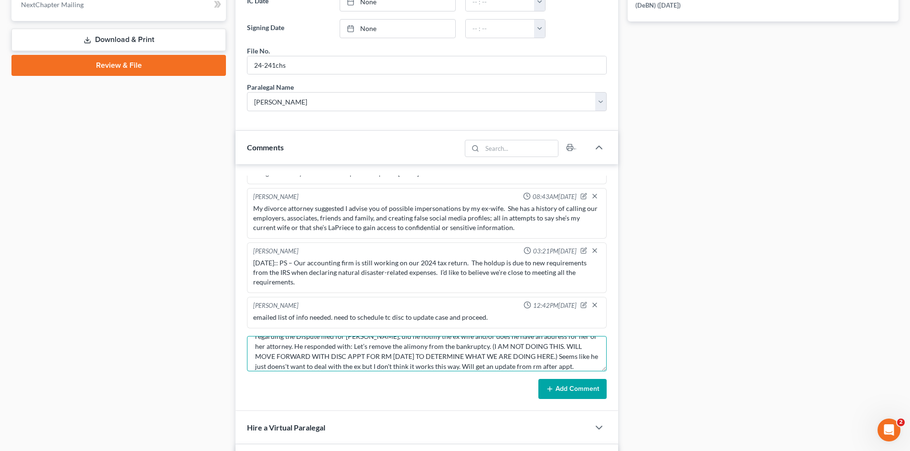
type textarea "The purpose of the Appt [DATE] is to discuss the Alimony Dispute. [PERSON_NAME]…"
click at [566, 386] on button "Add Comment" at bounding box center [572, 389] width 68 height 20
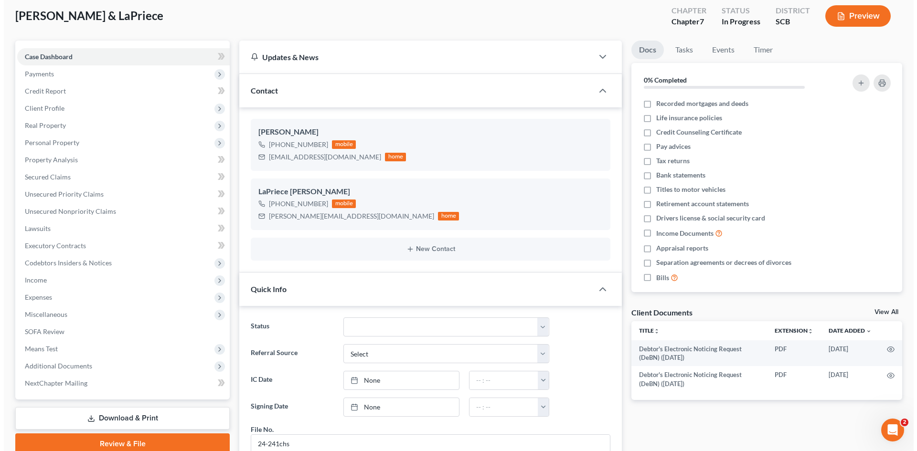
scroll to position [0, 0]
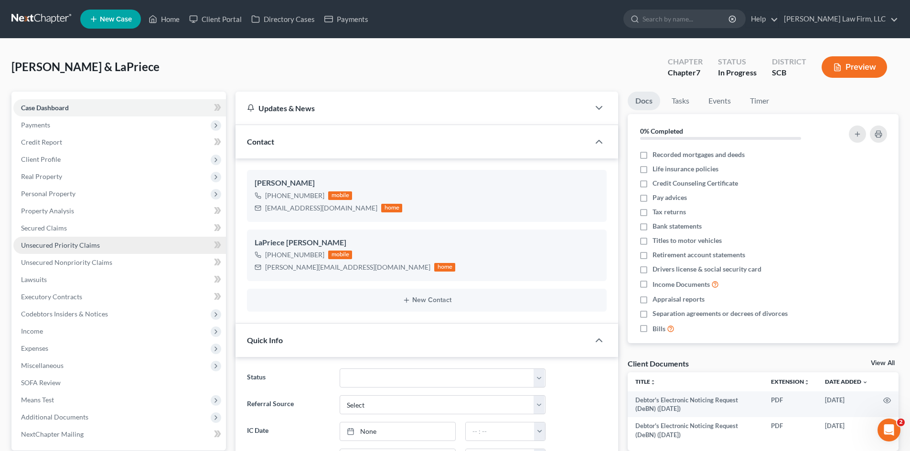
click at [68, 247] on span "Unsecured Priority Claims" at bounding box center [60, 245] width 79 height 8
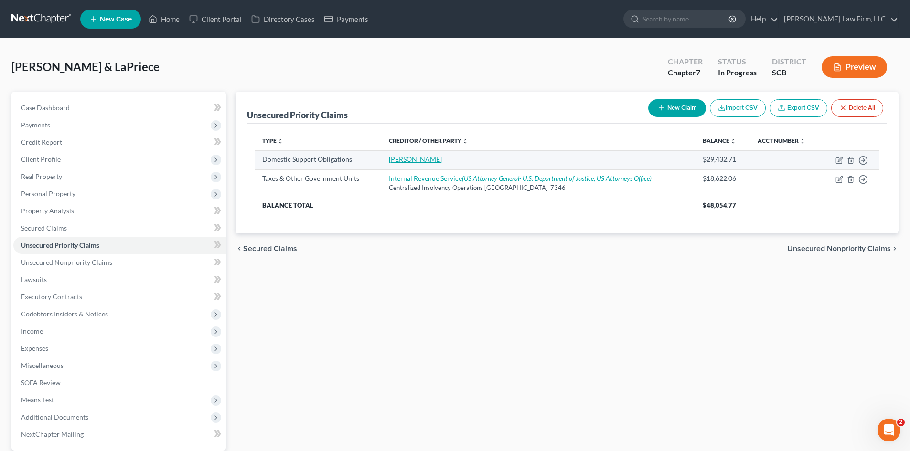
click at [426, 161] on link "[PERSON_NAME]" at bounding box center [415, 159] width 53 height 8
select select "0"
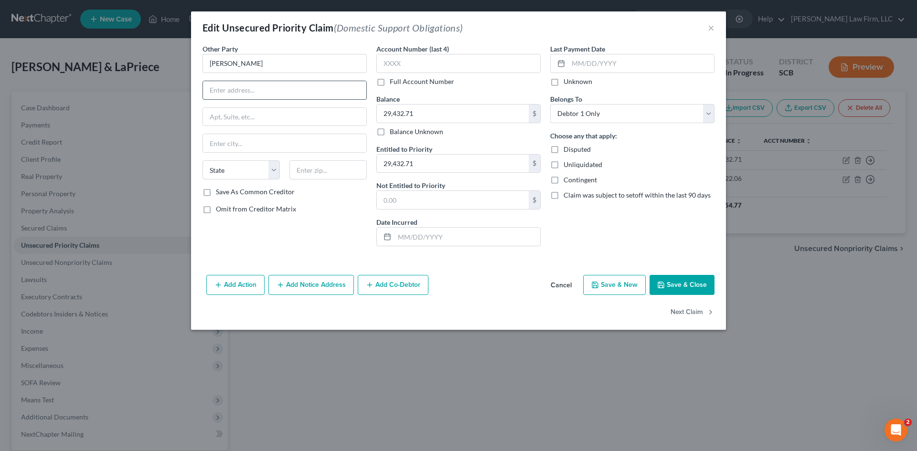
click at [275, 96] on input "text" at bounding box center [284, 90] width 163 height 18
type input "(Client has requested removal of this need more info from RM)"
click at [670, 283] on button "Save & Close" at bounding box center [682, 285] width 65 height 20
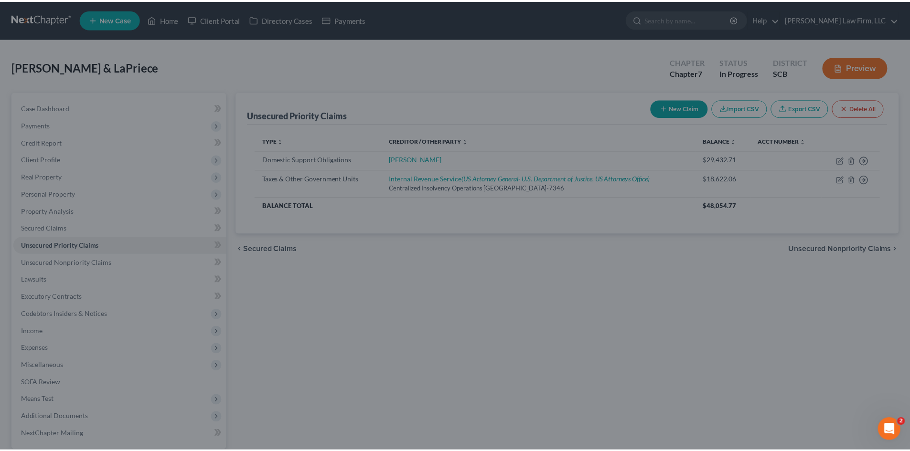
scroll to position [0, 0]
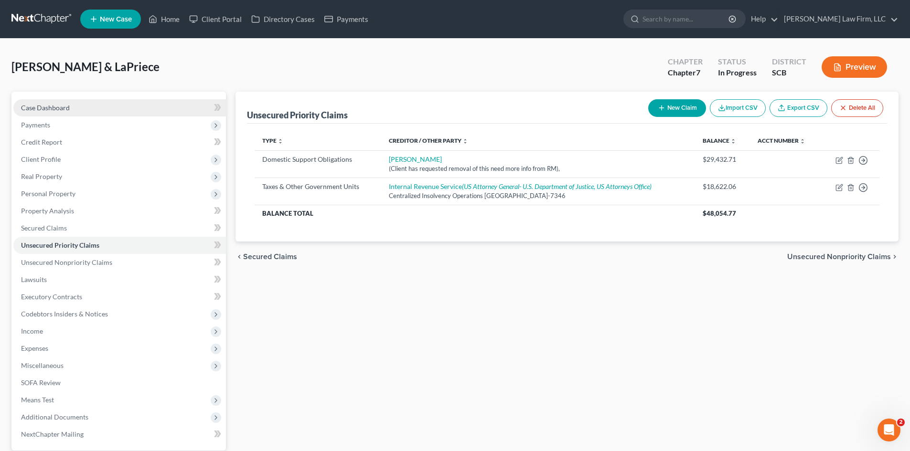
click at [46, 111] on span "Case Dashboard" at bounding box center [45, 108] width 49 height 8
select select "0"
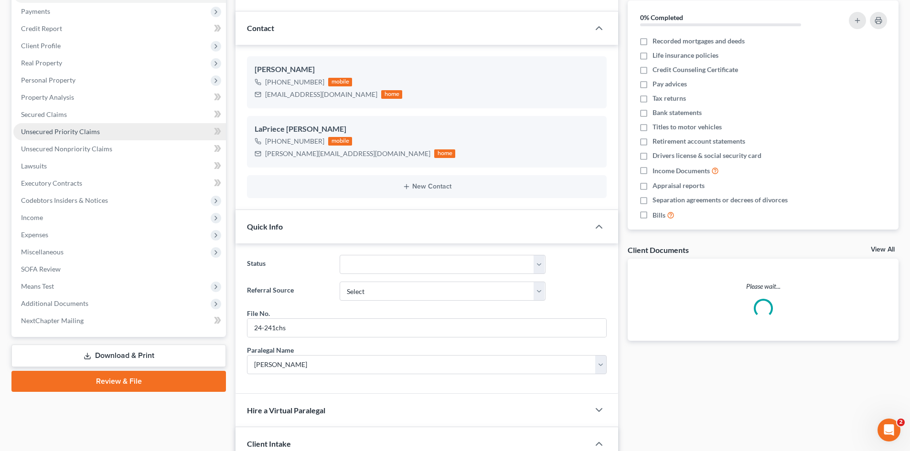
scroll to position [143, 0]
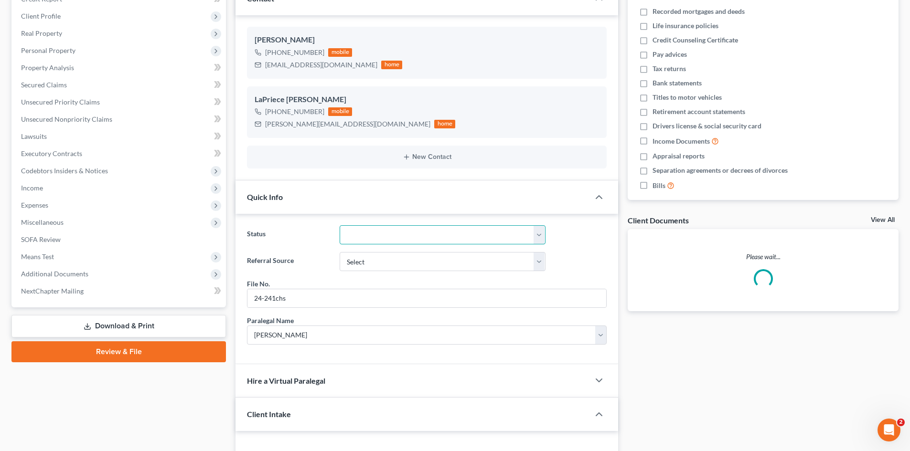
click at [369, 234] on select at bounding box center [443, 234] width 206 height 19
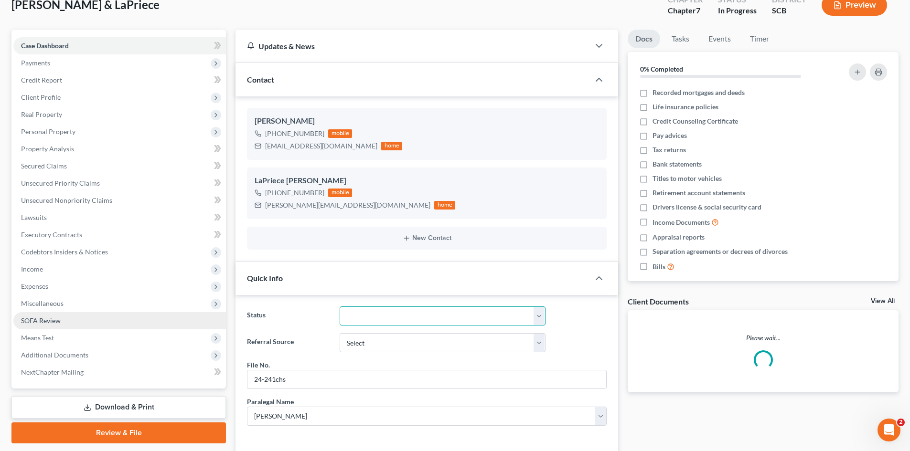
scroll to position [48, 0]
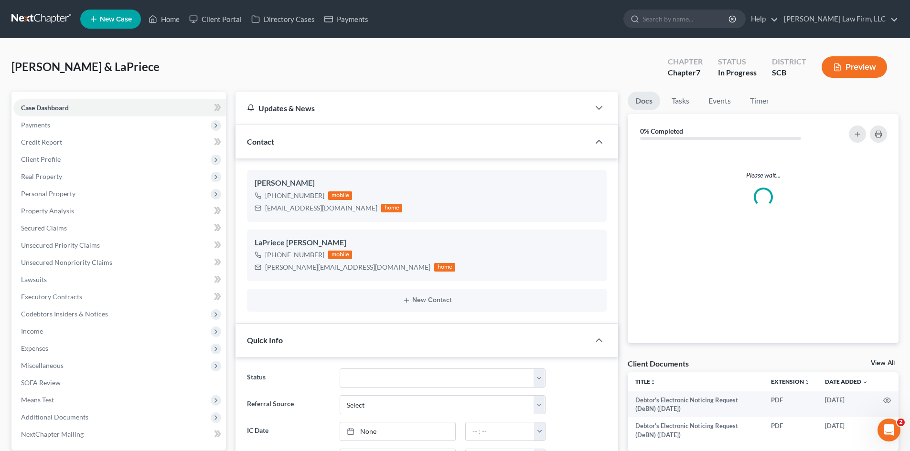
select select "0"
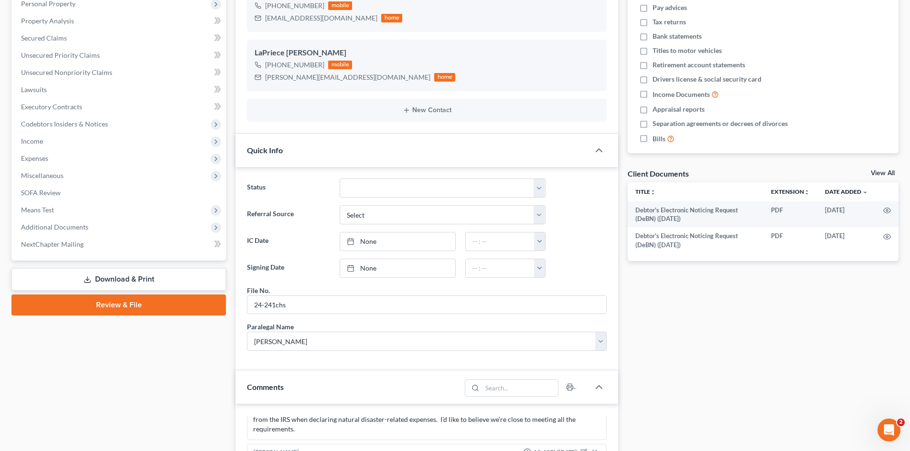
scroll to position [191, 0]
click at [45, 275] on link "Download & Print" at bounding box center [118, 278] width 214 height 22
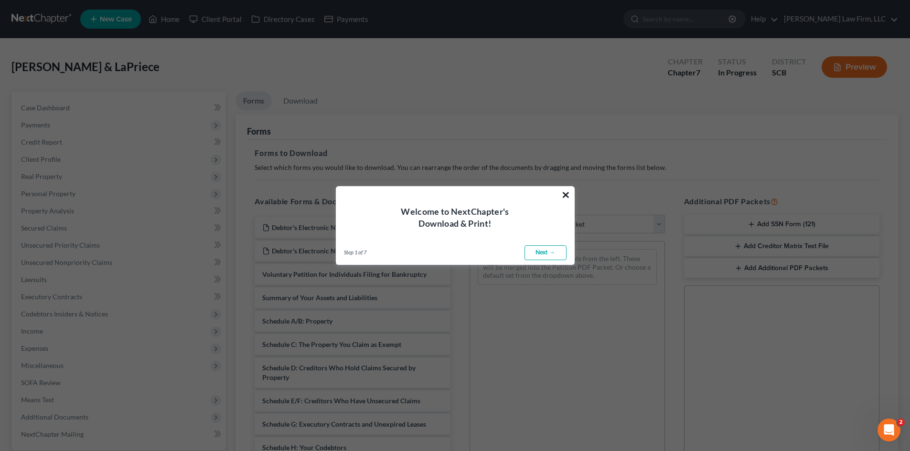
click at [565, 192] on button "×" at bounding box center [565, 194] width 9 height 15
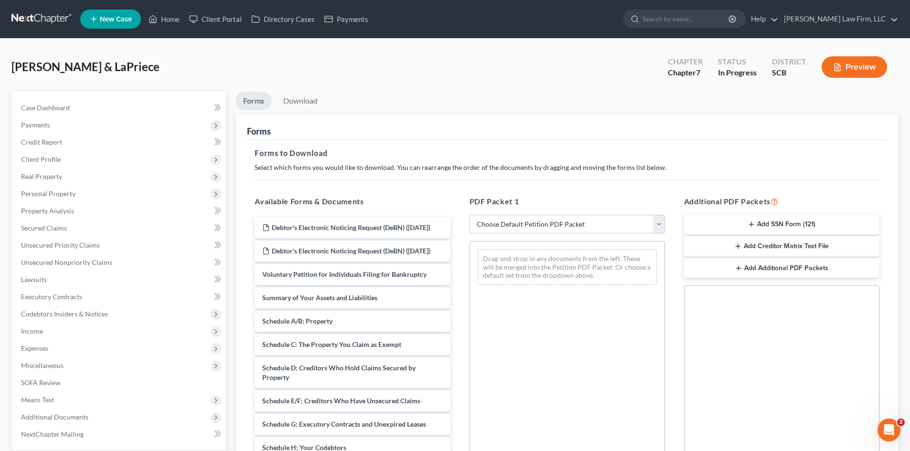
click at [540, 225] on select "Choose Default Petition PDF Packet Complete Bankruptcy Petition (all forms and …" at bounding box center [567, 224] width 195 height 19
select select "0"
click at [470, 215] on select "Choose Default Petition PDF Packet Complete Bankruptcy Petition (all forms and …" at bounding box center [567, 224] width 195 height 19
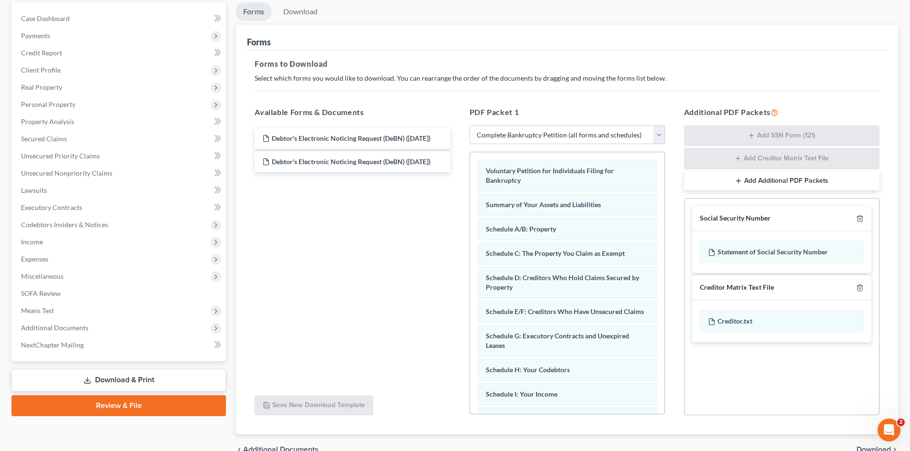
scroll to position [96, 0]
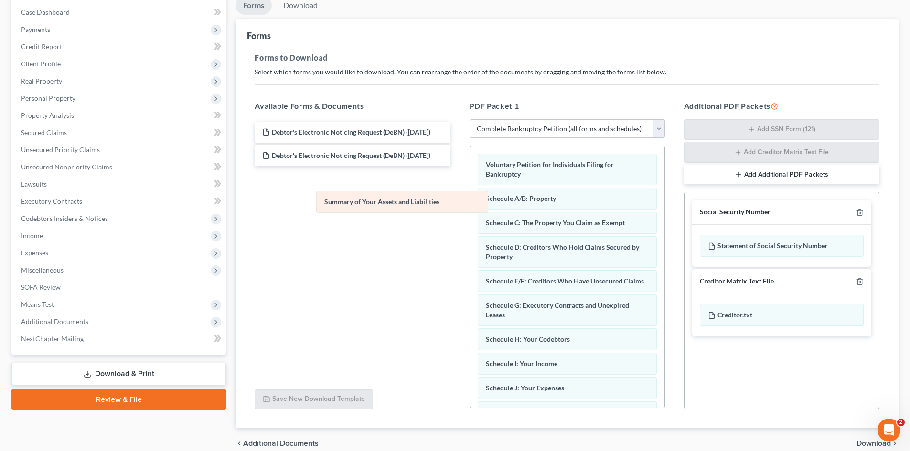
drag, startPoint x: 556, startPoint y: 200, endPoint x: 352, endPoint y: 206, distance: 205.0
click at [470, 206] on div "Summary of Your Assets and Liabilities Voluntary Petition for Individuals Filin…" at bounding box center [567, 412] width 194 height 532
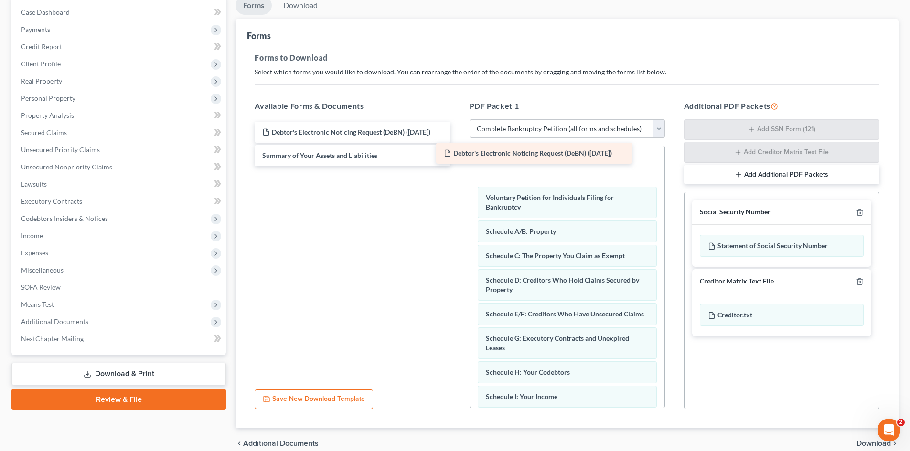
drag, startPoint x: 364, startPoint y: 131, endPoint x: 546, endPoint y: 152, distance: 183.7
click at [458, 152] on div "Debtor's Electronic Noticing Request (DeBN) (08/12/2025) Debtor's Electronic No…" at bounding box center [352, 144] width 211 height 44
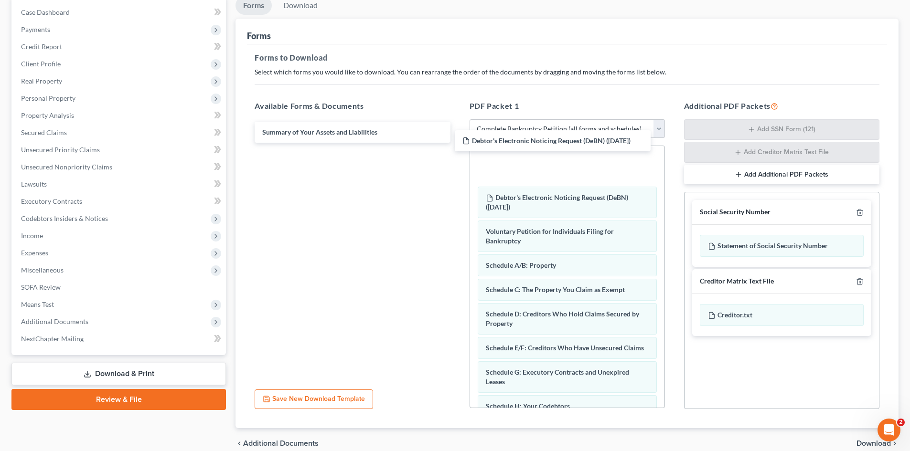
drag, startPoint x: 361, startPoint y: 134, endPoint x: 568, endPoint y: 150, distance: 207.9
click at [458, 143] on div "Debtor's Electronic Noticing Request (DeBN) (08/12/2025) Debtor's Electronic No…" at bounding box center [352, 132] width 211 height 21
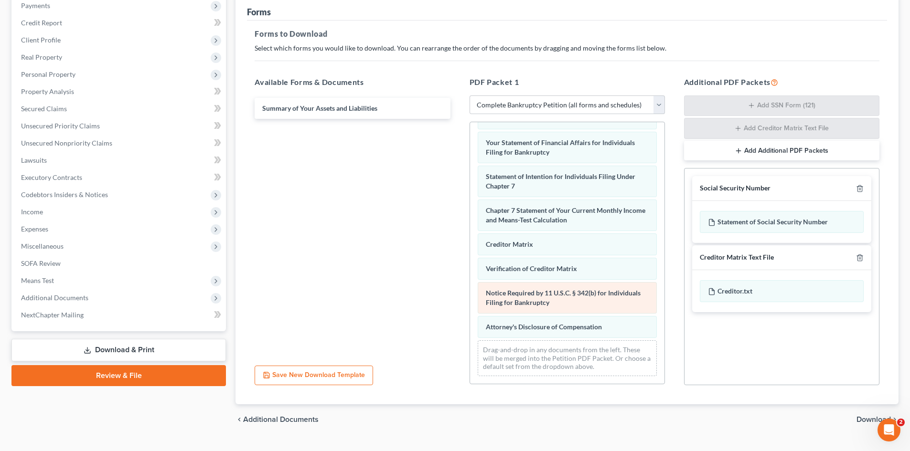
scroll to position [139, 0]
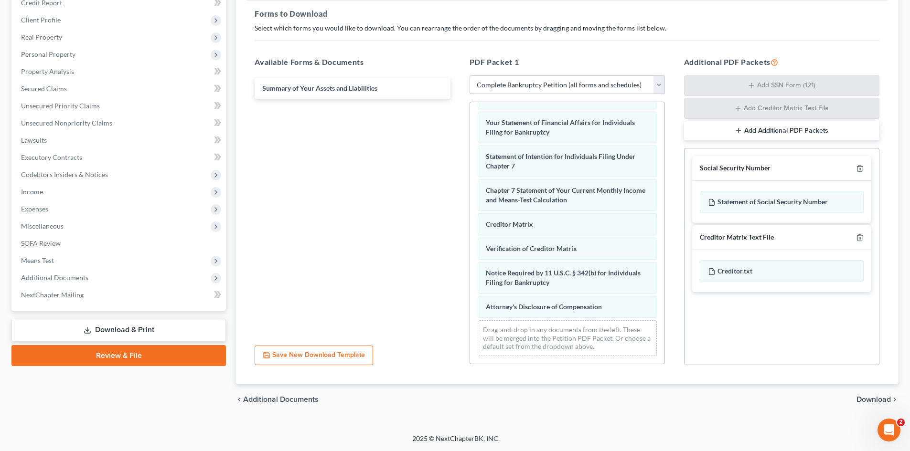
click at [883, 402] on span "Download" at bounding box center [873, 400] width 34 height 8
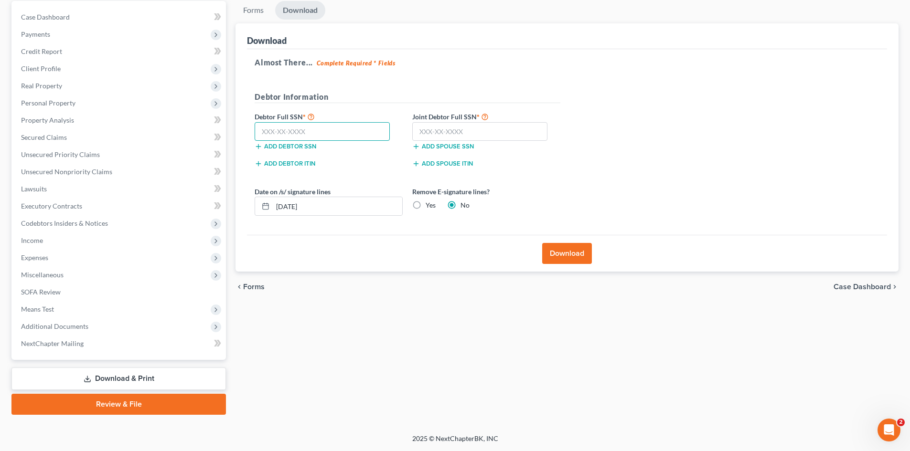
click at [320, 129] on input "text" at bounding box center [322, 131] width 135 height 19
type input "475-82-1880"
click at [430, 139] on input "text" at bounding box center [479, 131] width 135 height 19
type input "442-92-4921"
drag, startPoint x: 354, startPoint y: 205, endPoint x: 263, endPoint y: 211, distance: 90.9
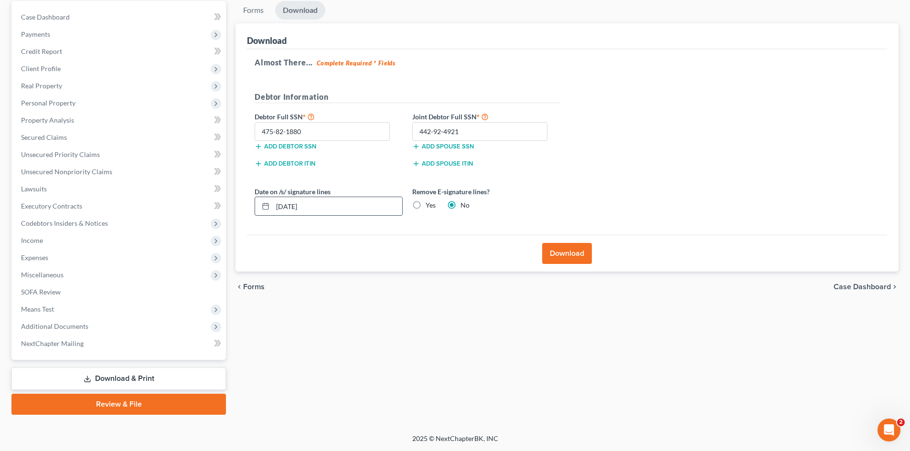
click at [263, 211] on div "[DATE]" at bounding box center [329, 206] width 148 height 19
click at [426, 207] on label "Yes" at bounding box center [431, 206] width 10 height 10
click at [429, 207] on input "Yes" at bounding box center [432, 204] width 6 height 6
radio input "true"
radio input "false"
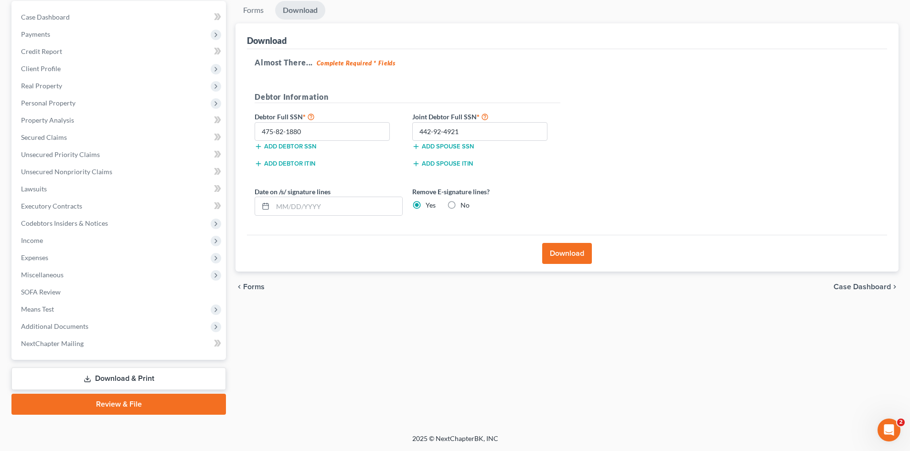
click at [563, 256] on button "Download" at bounding box center [567, 253] width 50 height 21
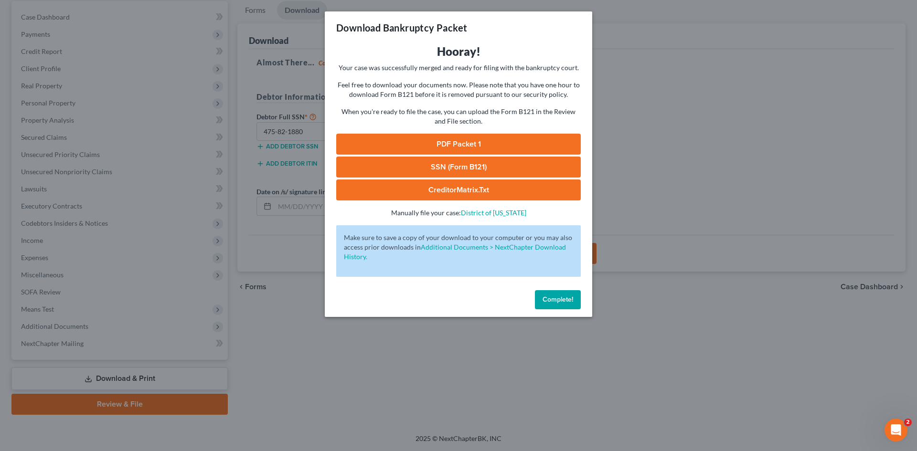
click at [516, 145] on link "PDF Packet 1" at bounding box center [458, 144] width 245 height 21
click at [422, 164] on link "SSN (Form B121)" at bounding box center [458, 167] width 245 height 21
click at [541, 301] on button "Complete!" at bounding box center [558, 299] width 46 height 19
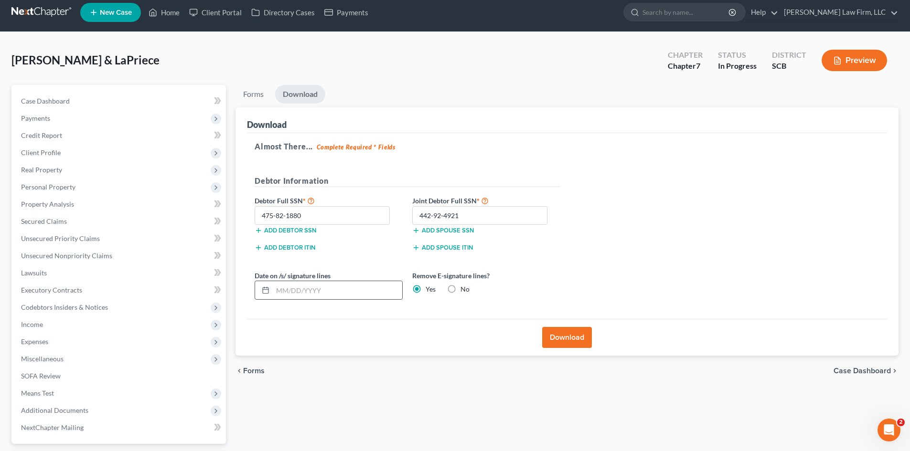
scroll to position [0, 0]
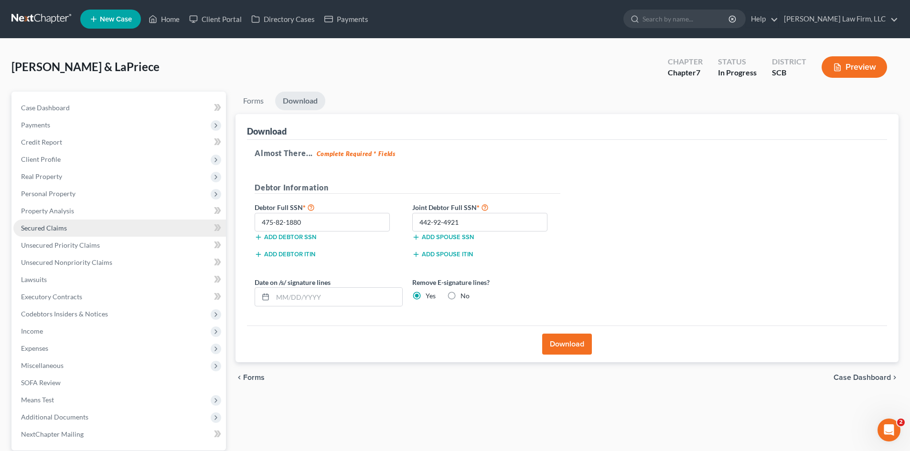
click at [53, 230] on span "Secured Claims" at bounding box center [44, 228] width 46 height 8
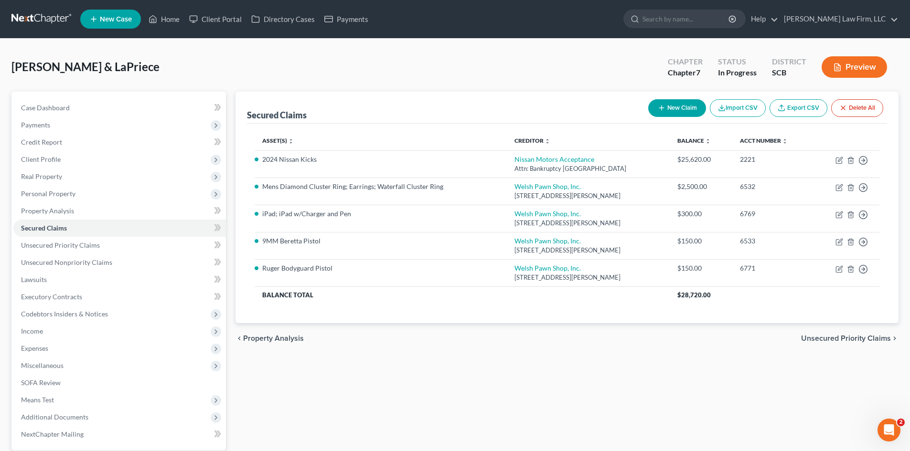
click at [822, 337] on span "Unsecured Priority Claims" at bounding box center [846, 339] width 90 height 8
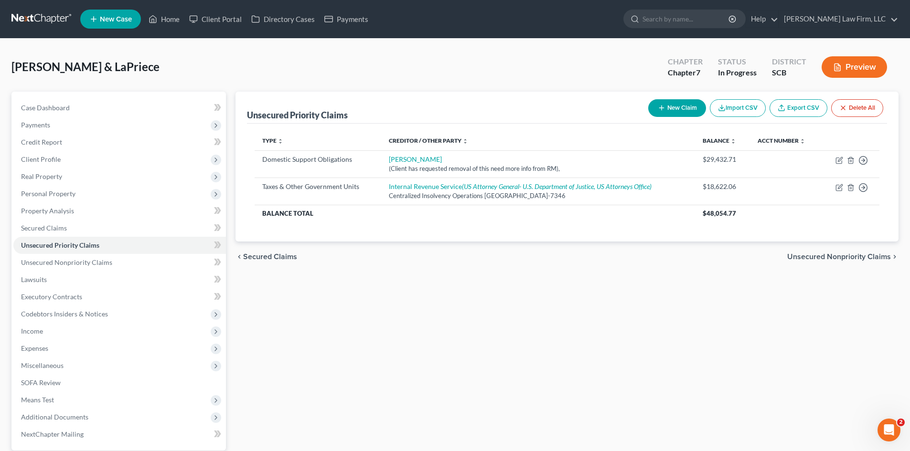
click at [831, 258] on span "Unsecured Nonpriority Claims" at bounding box center [839, 257] width 104 height 8
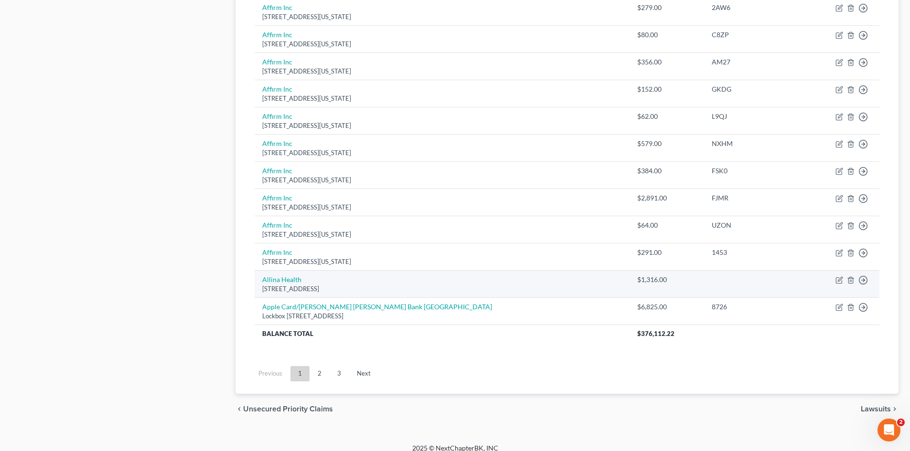
scroll to position [651, 0]
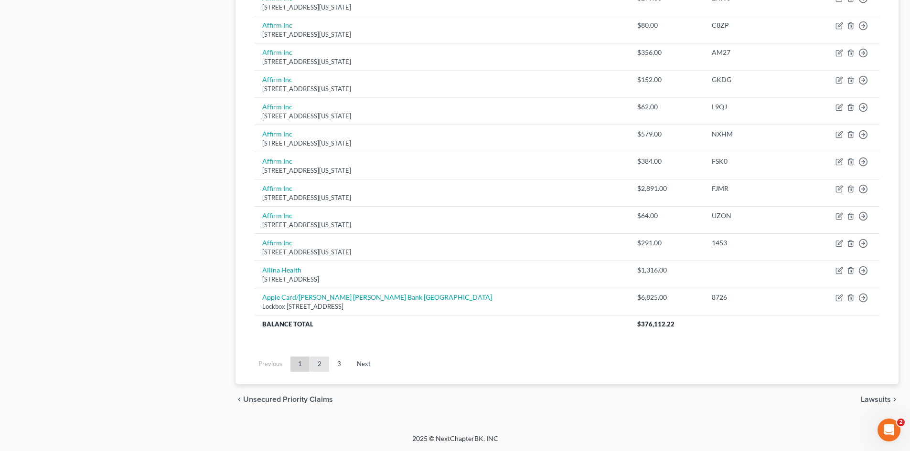
click at [315, 369] on link "2" at bounding box center [319, 364] width 19 height 15
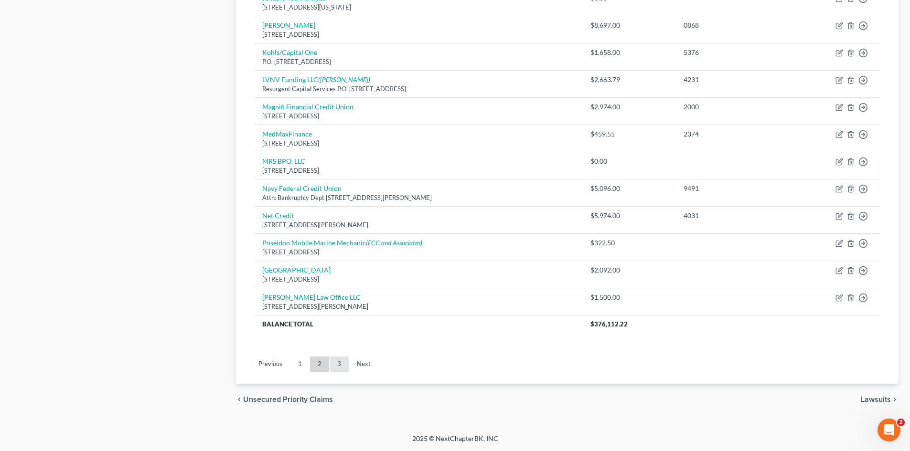
click at [338, 370] on link "3" at bounding box center [339, 364] width 19 height 15
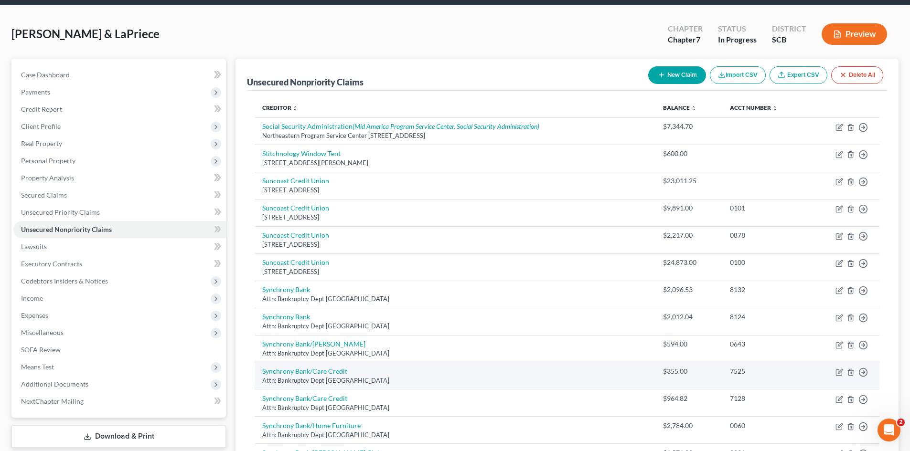
scroll to position [24, 0]
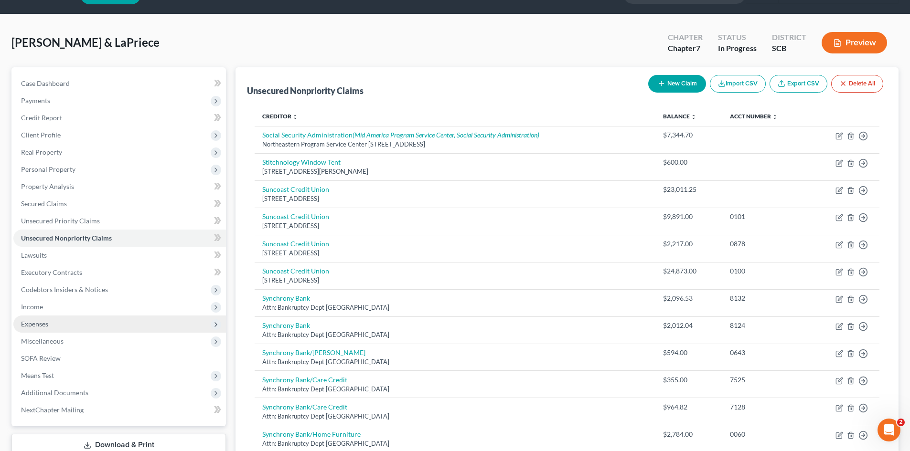
click at [32, 321] on span "Expenses" at bounding box center [34, 324] width 27 height 8
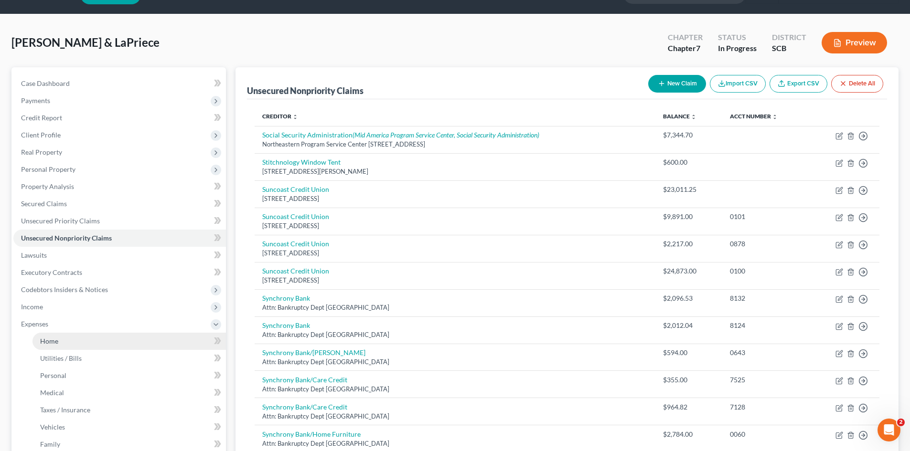
click at [50, 343] on span "Home" at bounding box center [49, 341] width 18 height 8
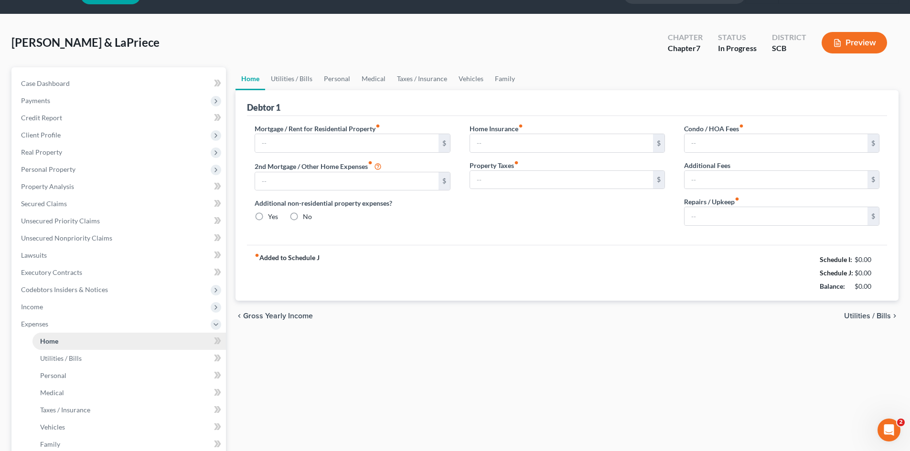
type input "2,350.00"
type input "0.00"
radio input "true"
type input "32.00"
type input "0.00"
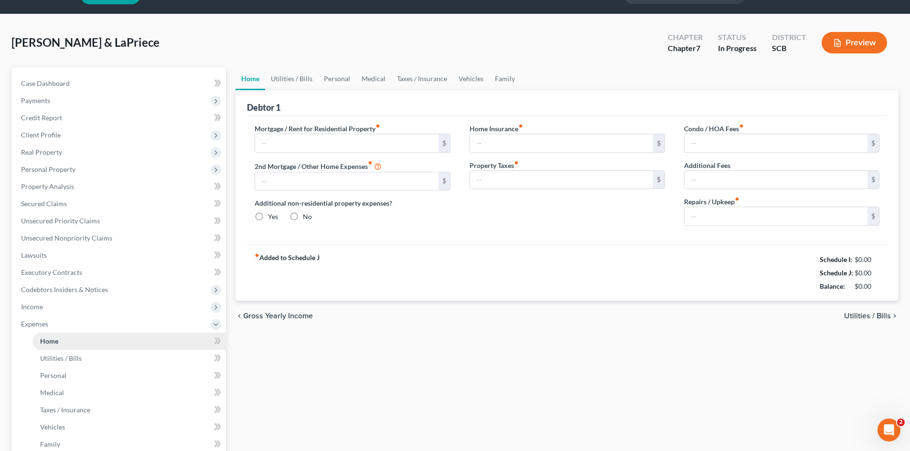
type input "0.00"
type input "100.00"
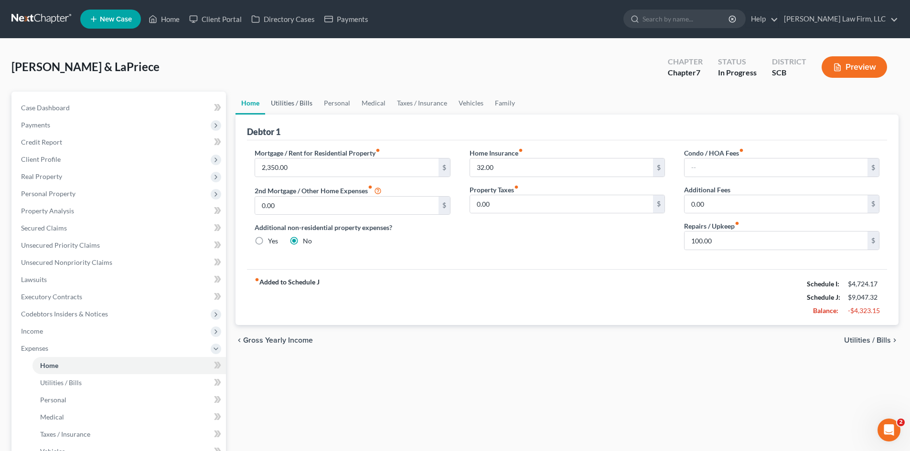
click at [298, 113] on link "Utilities / Bills" at bounding box center [291, 103] width 53 height 23
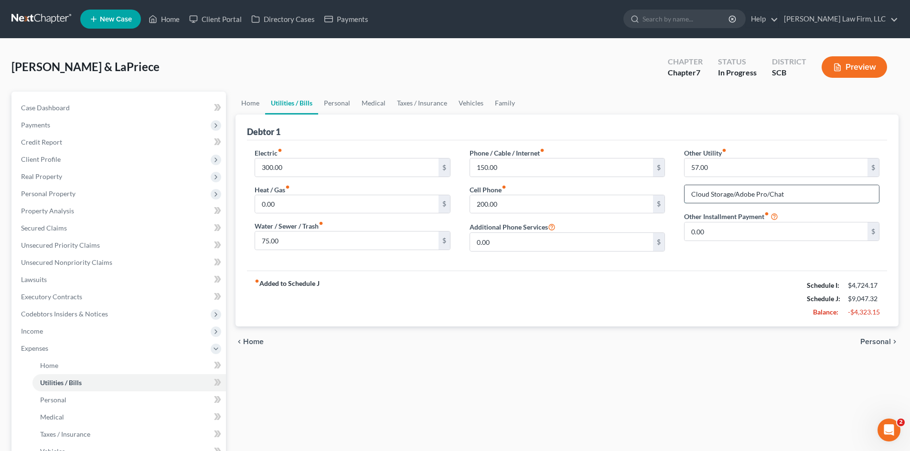
click at [800, 192] on input "Cloud Storage/Adobe Pro/Chat" at bounding box center [781, 194] width 194 height 18
type input "Cloud Storage/Adobe Pro/Chat GPT"
click at [502, 98] on link "Family" at bounding box center [505, 103] width 32 height 23
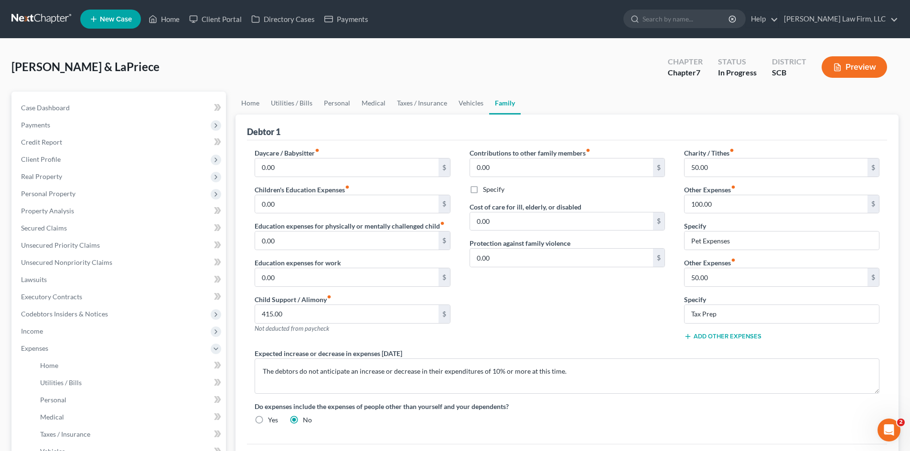
click at [744, 338] on button "Add Other Expenses" at bounding box center [722, 337] width 77 height 8
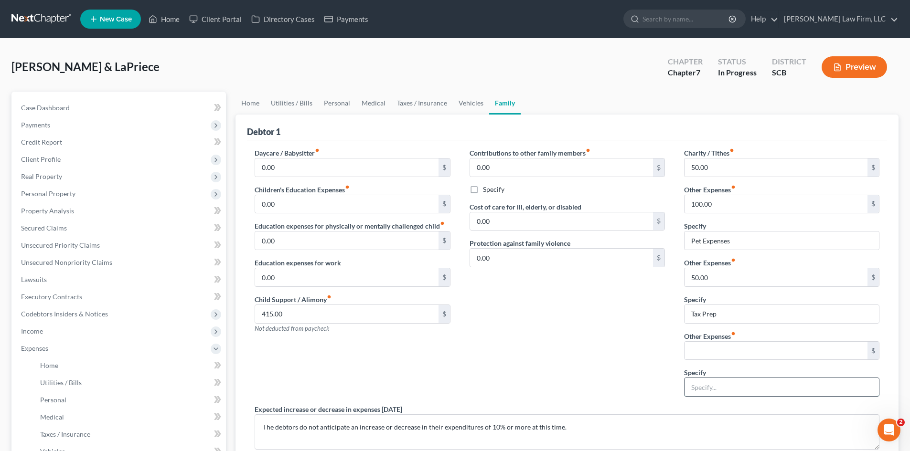
click at [738, 385] on input "text" at bounding box center [781, 387] width 194 height 18
type input "A"
type input "Subscriptions and Streaming Services"
click at [803, 348] on input "text" at bounding box center [775, 351] width 183 height 18
paste input "199"
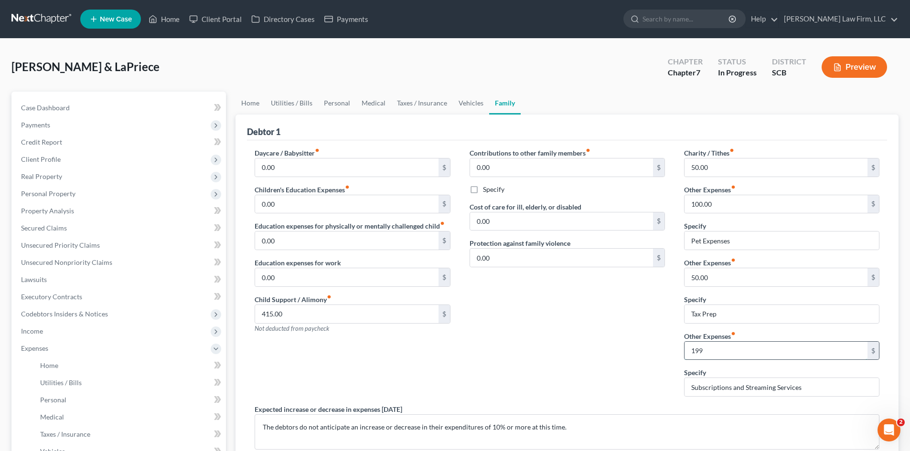
type input "199"
click at [66, 108] on span "Case Dashboard" at bounding box center [45, 108] width 49 height 8
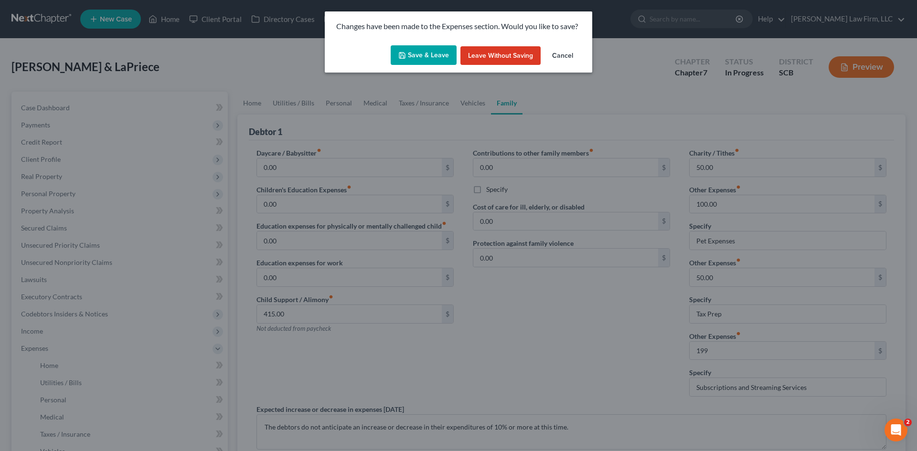
click at [450, 49] on button "Save & Leave" at bounding box center [424, 55] width 66 height 20
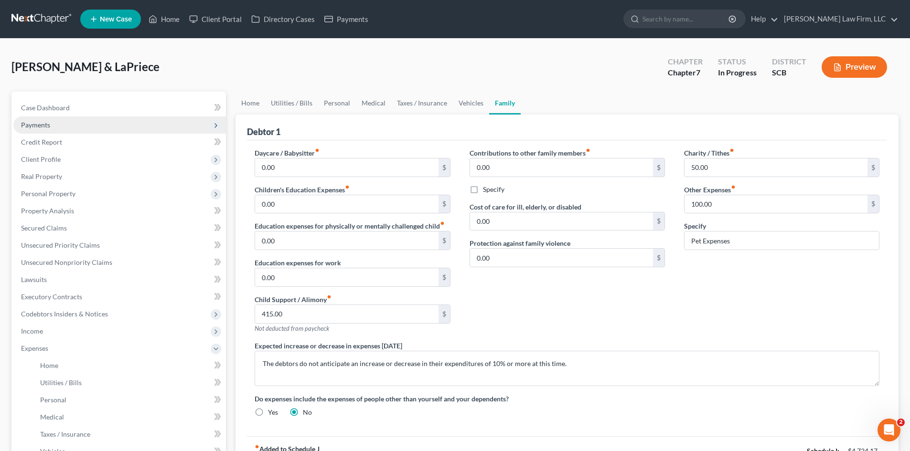
click at [53, 121] on span "Payments" at bounding box center [119, 125] width 213 height 17
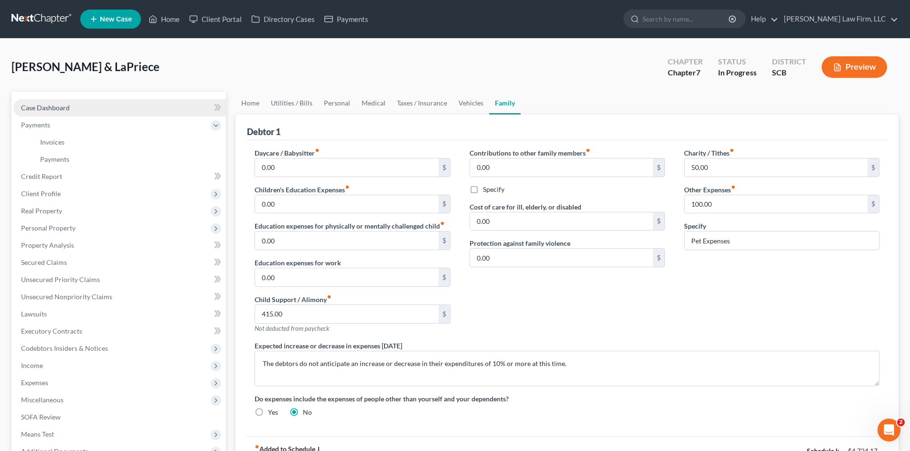
click at [53, 112] on link "Case Dashboard" at bounding box center [119, 107] width 213 height 17
select select "0"
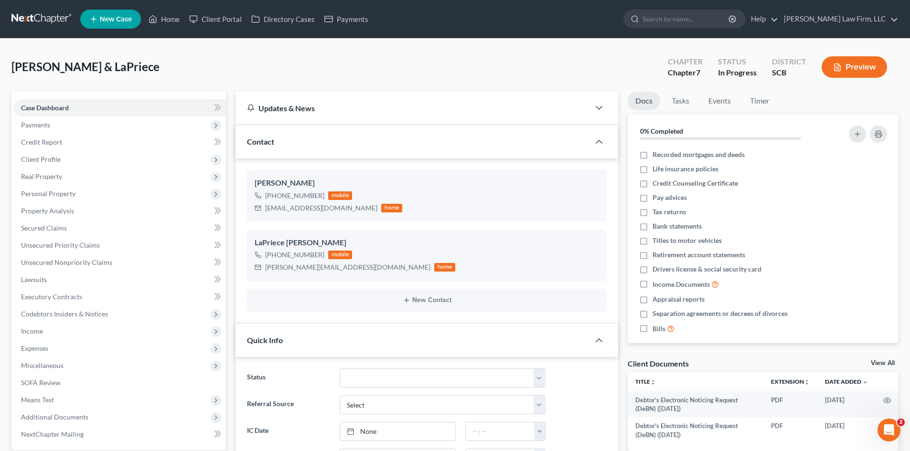
scroll to position [621, 0]
click at [167, 23] on link "Home" at bounding box center [164, 19] width 41 height 17
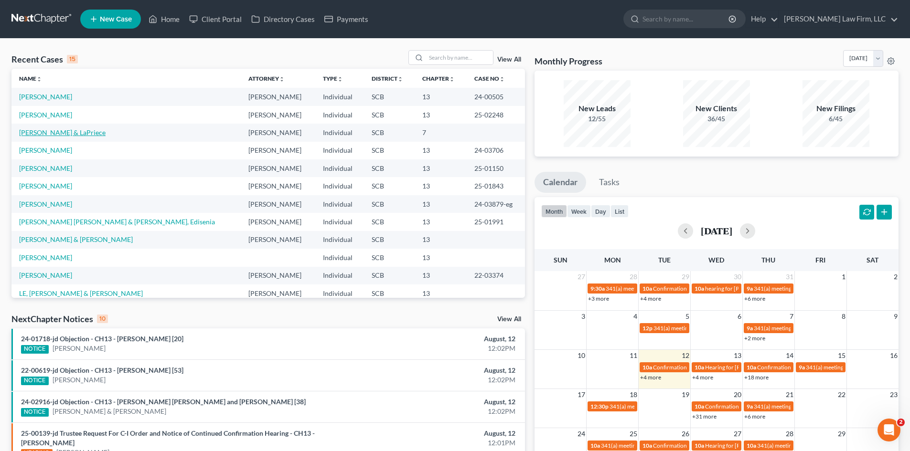
click at [42, 135] on link "[PERSON_NAME] & LaPriece" at bounding box center [62, 132] width 86 height 8
select select "0"
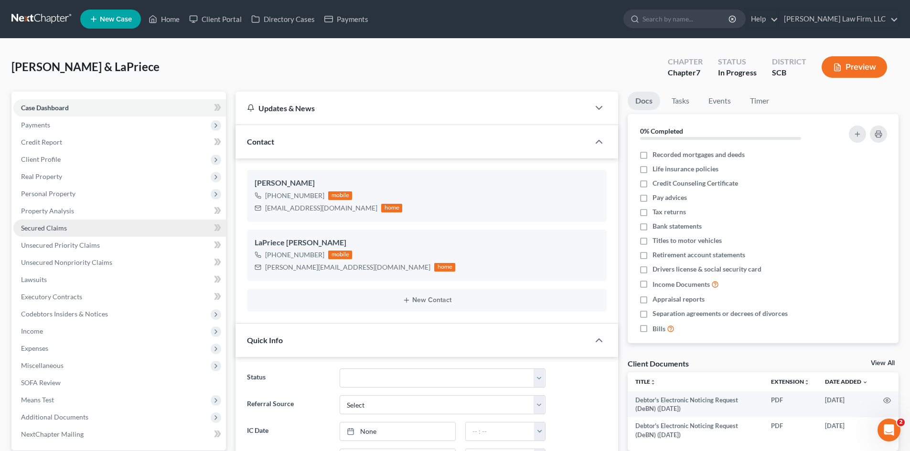
scroll to position [621, 0]
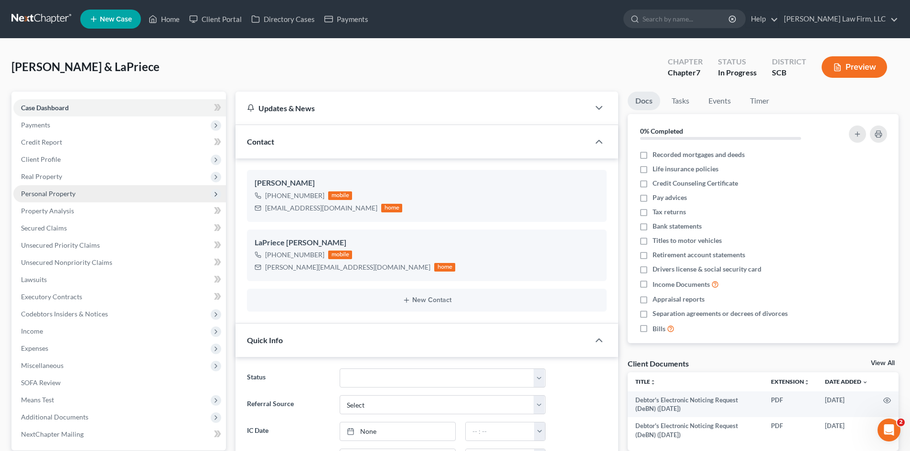
click at [38, 194] on span "Personal Property" at bounding box center [48, 194] width 54 height 8
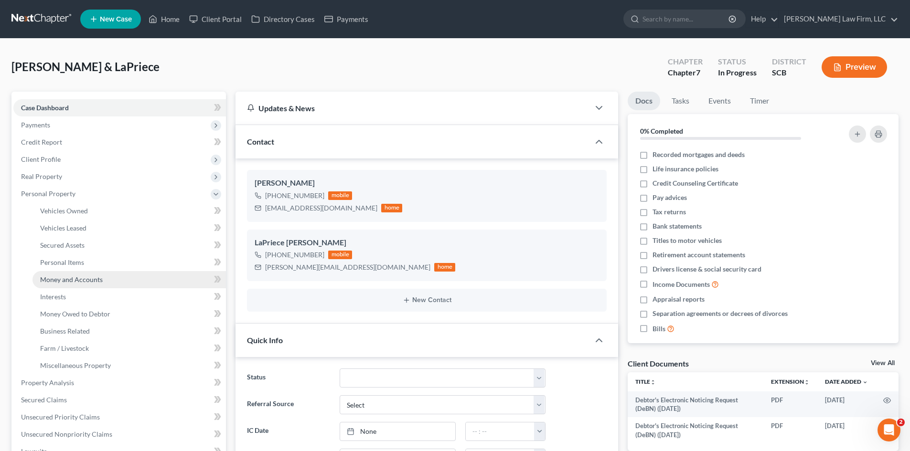
click at [63, 278] on span "Money and Accounts" at bounding box center [71, 280] width 63 height 8
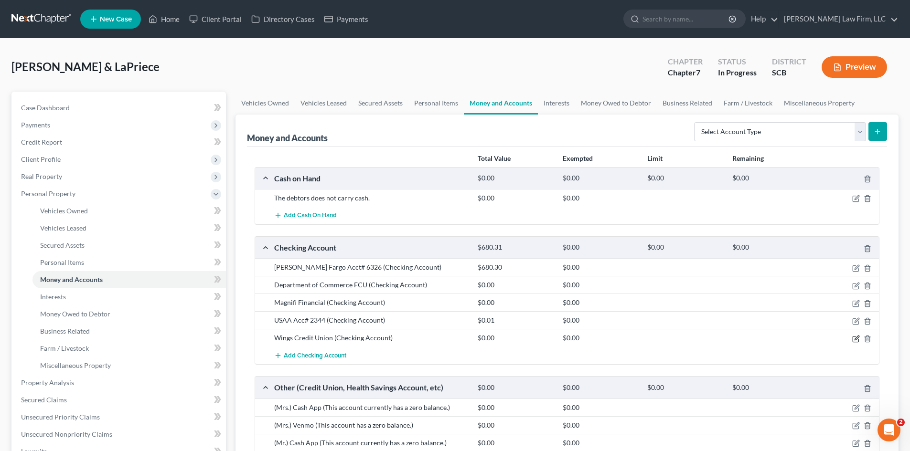
click at [853, 340] on icon "button" at bounding box center [856, 339] width 8 height 8
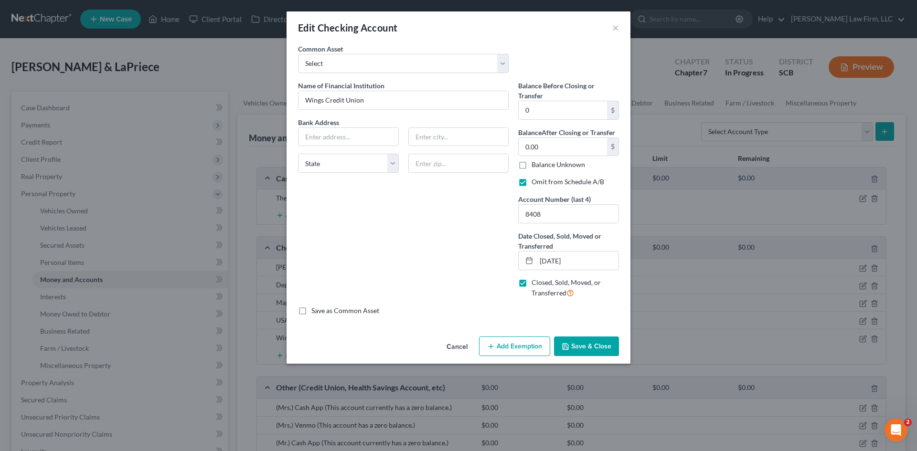
click at [581, 349] on button "Save & Close" at bounding box center [586, 347] width 65 height 20
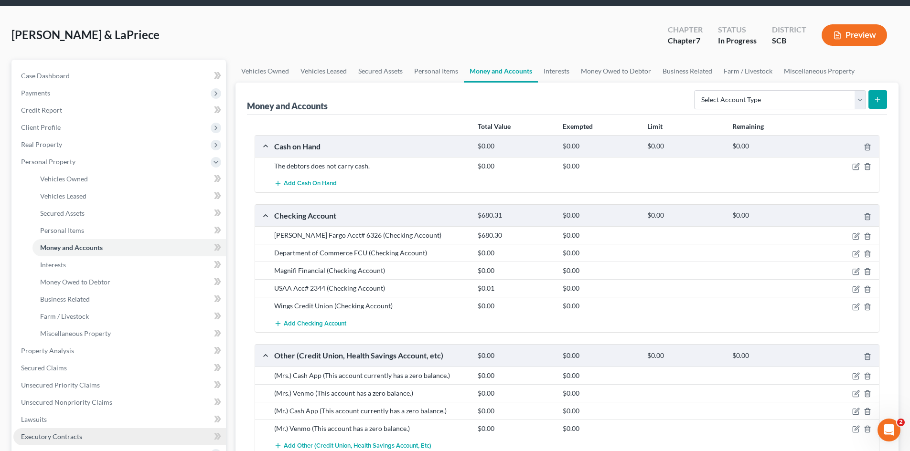
scroll to position [96, 0]
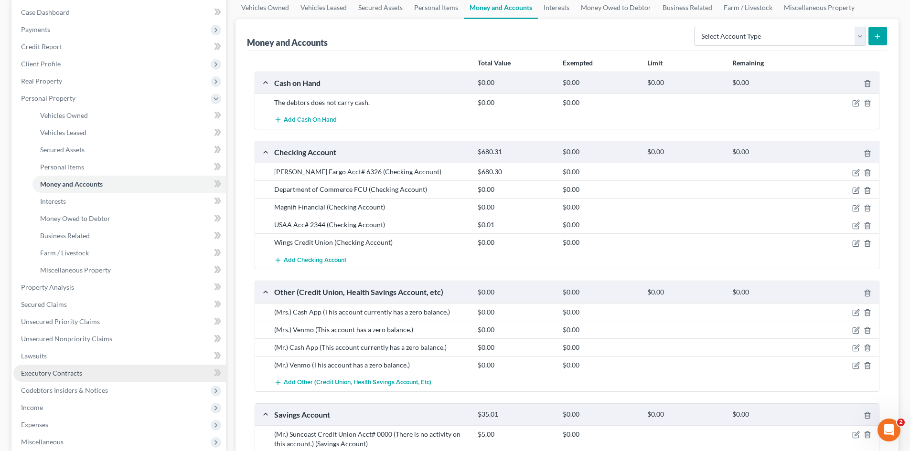
click at [49, 376] on span "Executory Contracts" at bounding box center [51, 373] width 61 height 8
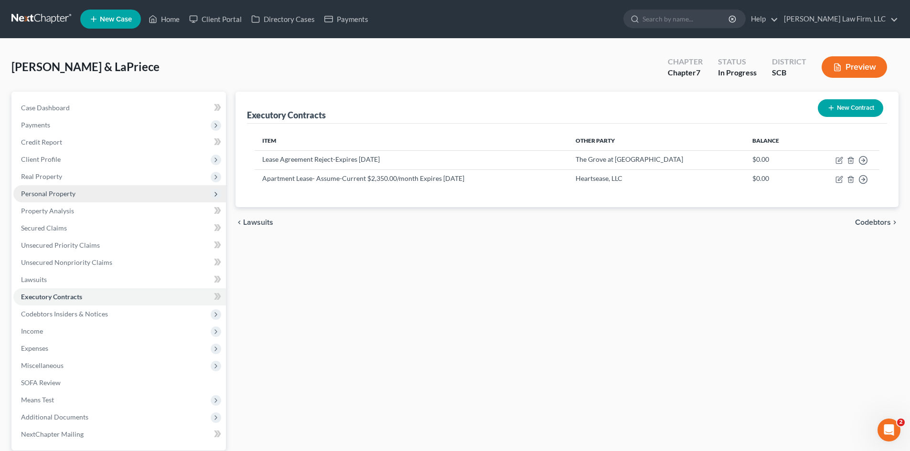
click at [40, 195] on span "Personal Property" at bounding box center [48, 194] width 54 height 8
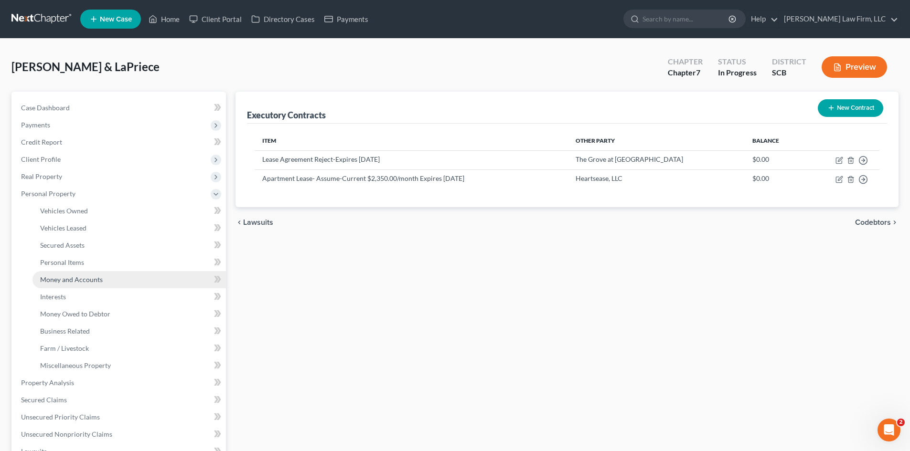
click at [54, 281] on span "Money and Accounts" at bounding box center [71, 280] width 63 height 8
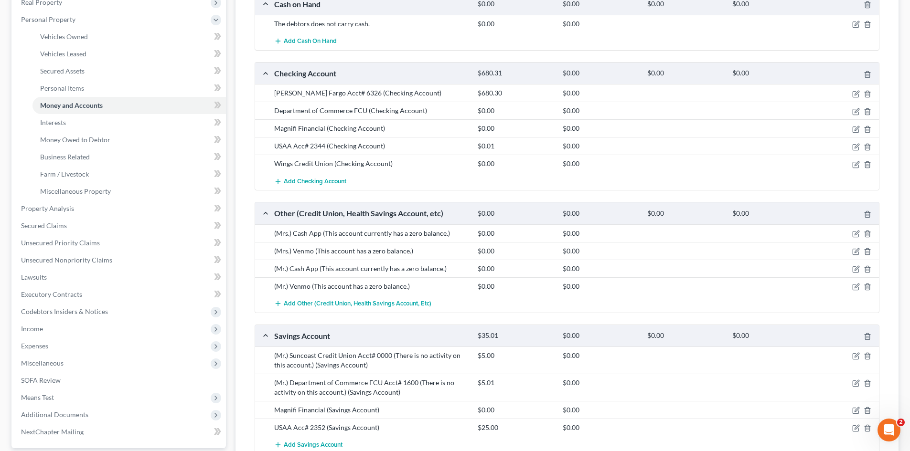
scroll to position [191, 0]
